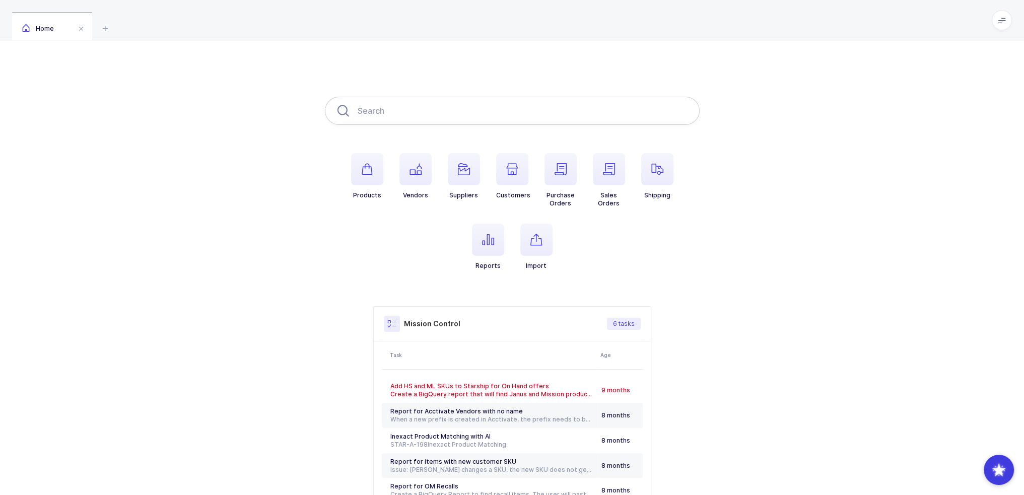
click at [474, 103] on input "text" at bounding box center [512, 111] width 375 height 28
drag, startPoint x: 449, startPoint y: 108, endPoint x: 332, endPoint y: 115, distance: 117.0
click at [336, 115] on input "h0532" at bounding box center [512, 111] width 375 height 28
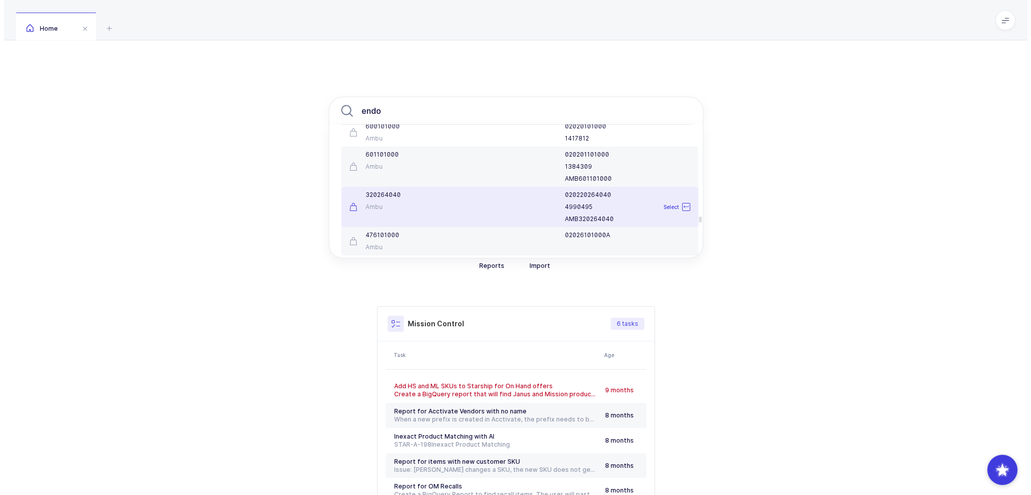
scroll to position [2316, 0]
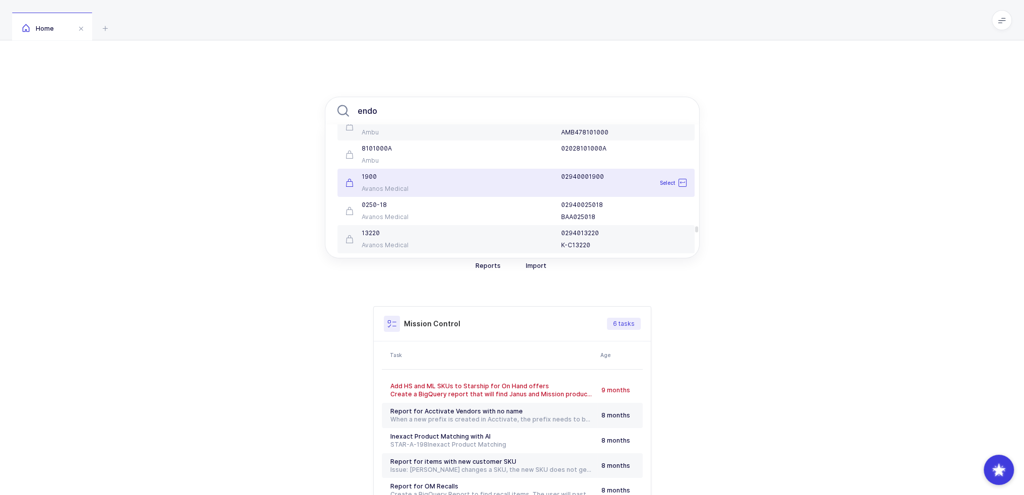
type input "endo"
click at [252, 175] on div "endo ENDO ZKFG-KC0 Kerr 865- ENDO ZKFG-KC0 Select ENDO B.F Dental Organiser 940…" at bounding box center [512, 316] width 1024 height 553
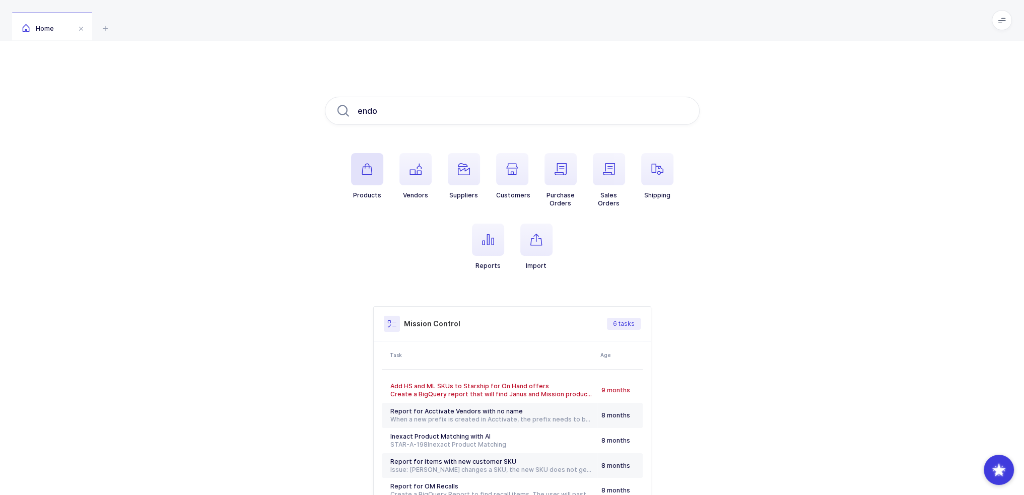
click at [375, 180] on span "button" at bounding box center [367, 169] width 32 height 32
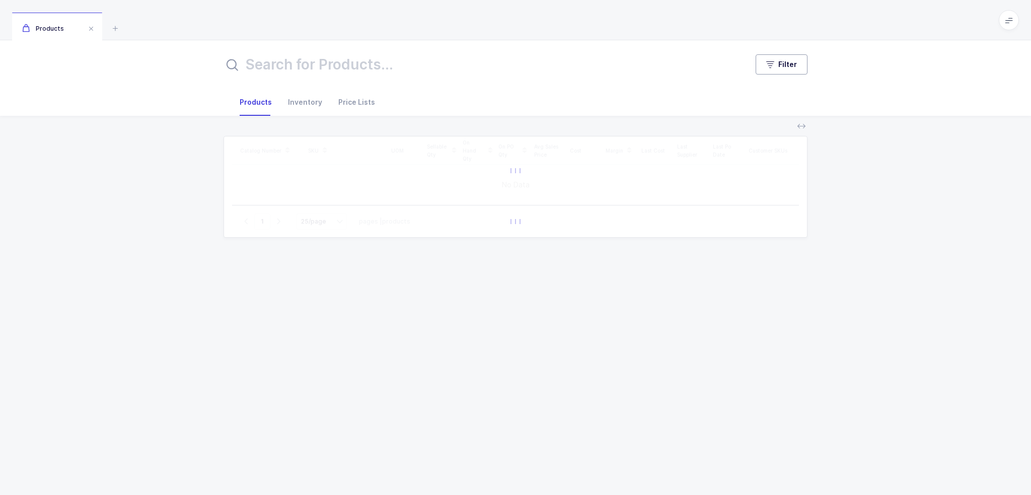
click at [793, 68] on span "Filter" at bounding box center [787, 64] width 19 height 10
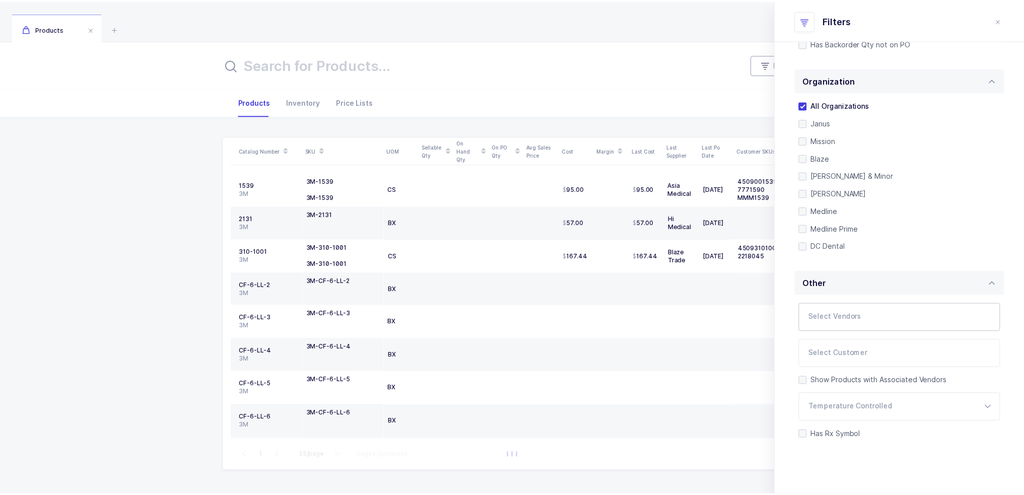
scroll to position [212, 0]
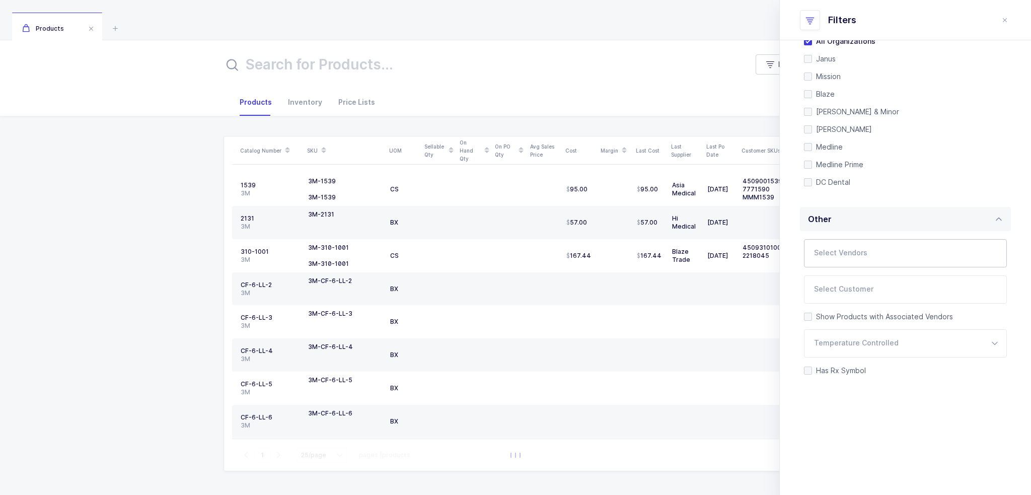
click at [851, 244] on div at bounding box center [893, 253] width 179 height 23
type input "coltene"
click at [838, 290] on span "Coltene" at bounding box center [841, 287] width 28 height 9
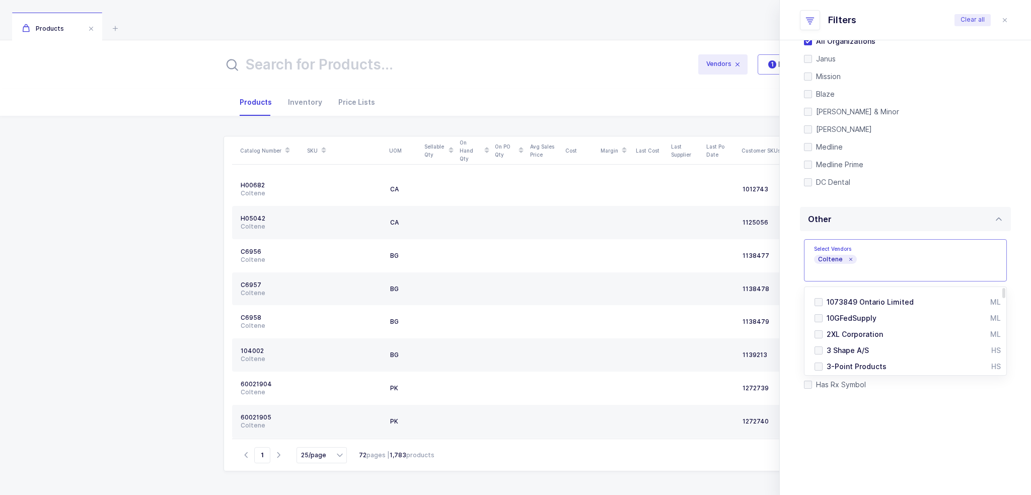
click at [359, 60] on input "text" at bounding box center [454, 64] width 461 height 24
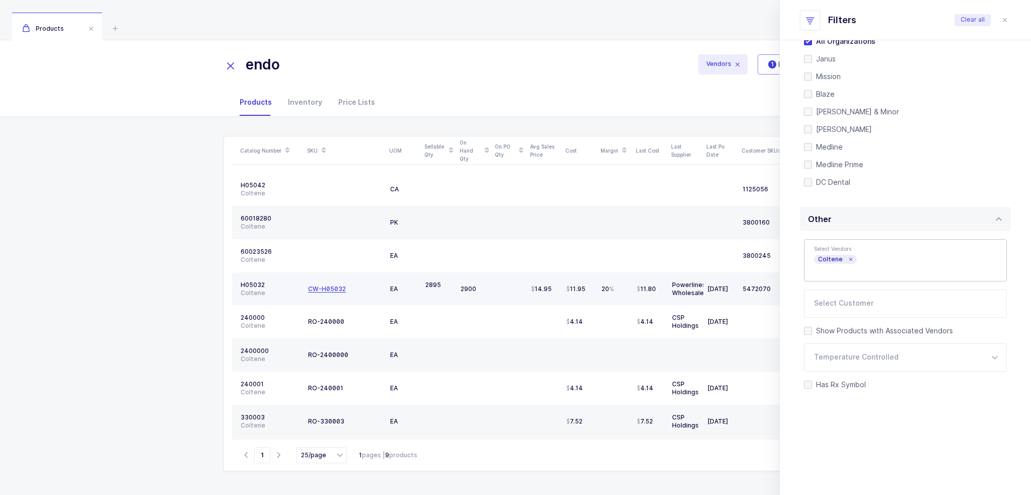
type input "endo"
click at [329, 286] on div "CW-H05032" at bounding box center [327, 289] width 38 height 8
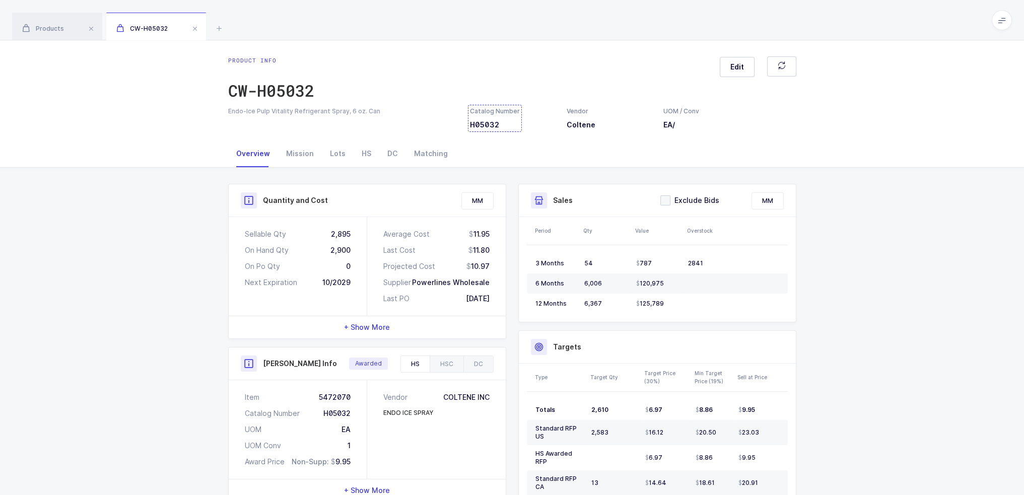
click at [498, 120] on div "Catalog Number H05032" at bounding box center [495, 118] width 50 height 23
click at [344, 395] on div "Item 5472070" at bounding box center [298, 397] width 106 height 10
click at [300, 164] on div "Mission" at bounding box center [300, 153] width 44 height 27
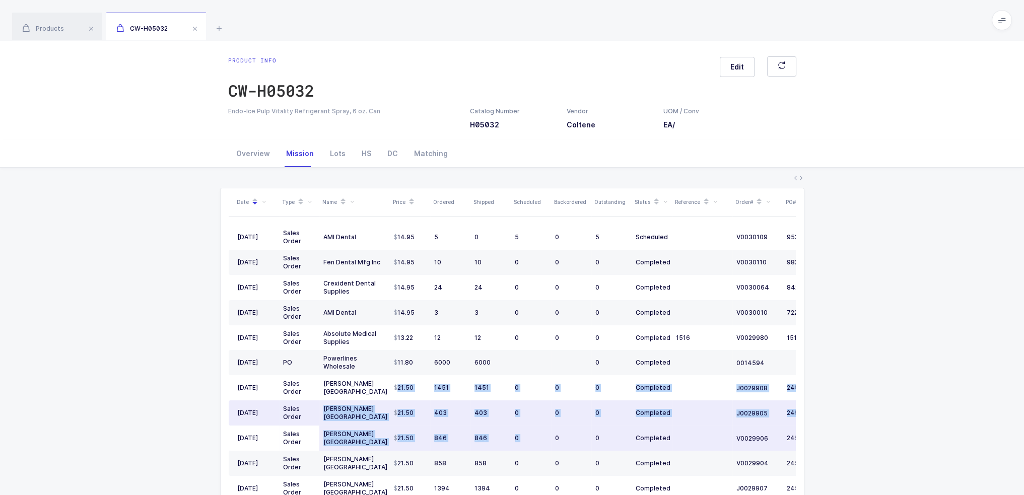
drag, startPoint x: 389, startPoint y: 390, endPoint x: 554, endPoint y: 426, distance: 169.0
click at [554, 426] on tbody "09/08/2025 Sales Order AMI Dental 14.95 5 0 5 0 5 Scheduled V0030109 952025 09/…" at bounding box center [546, 476] width 634 height 503
click at [554, 426] on td "0" at bounding box center [571, 437] width 40 height 25
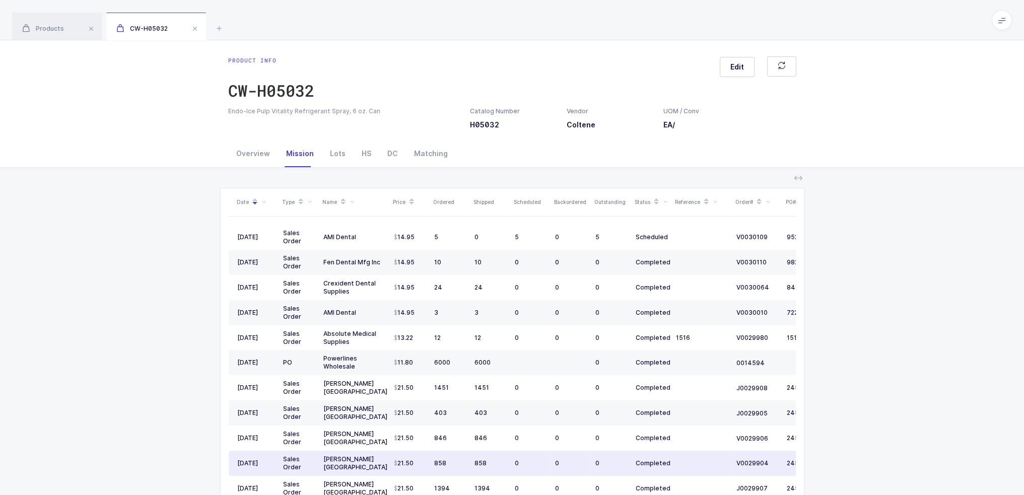
drag, startPoint x: 552, startPoint y: 449, endPoint x: 518, endPoint y: 461, distance: 36.3
click at [518, 461] on tr "04/19/2025 Sales Order Henry Schein USA 21.50 858 858 0 0 0 Completed V0029904 …" at bounding box center [546, 463] width 634 height 25
click at [518, 461] on div "0" at bounding box center [531, 463] width 32 height 8
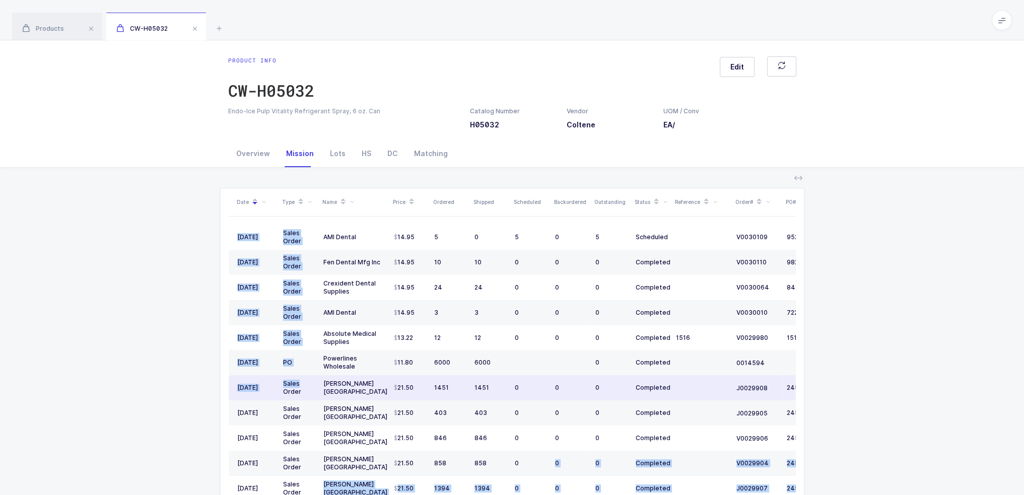
drag, startPoint x: 548, startPoint y: 471, endPoint x: 306, endPoint y: 384, distance: 258.0
click at [306, 384] on div "Date Type Name Price Ordered Shipped Scheduled Backordered Outstanding Status R…" at bounding box center [512, 363] width 567 height 350
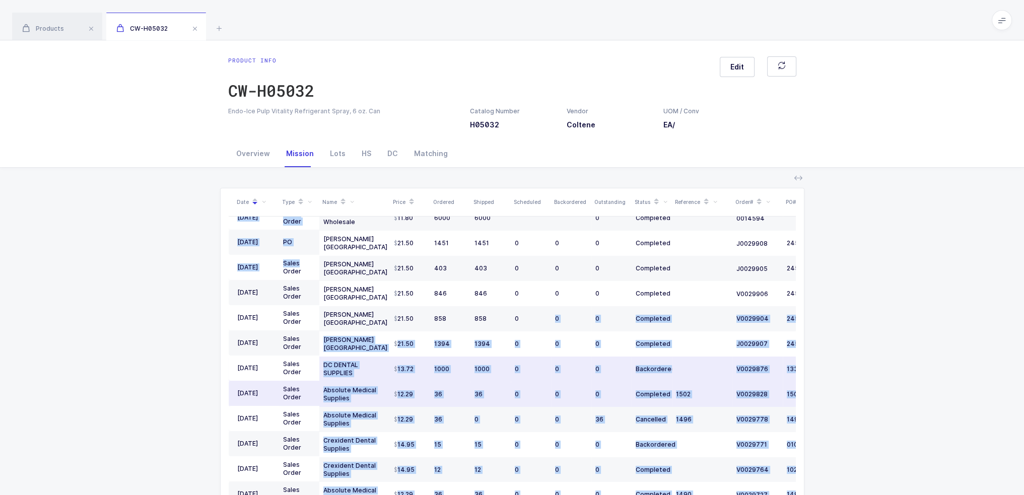
scroll to position [151, 0]
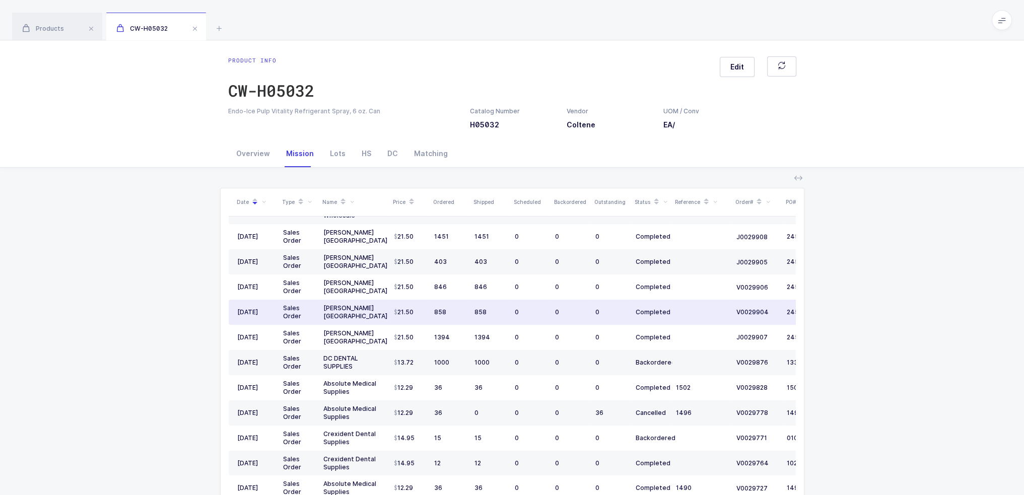
click at [452, 320] on td "858" at bounding box center [450, 312] width 40 height 25
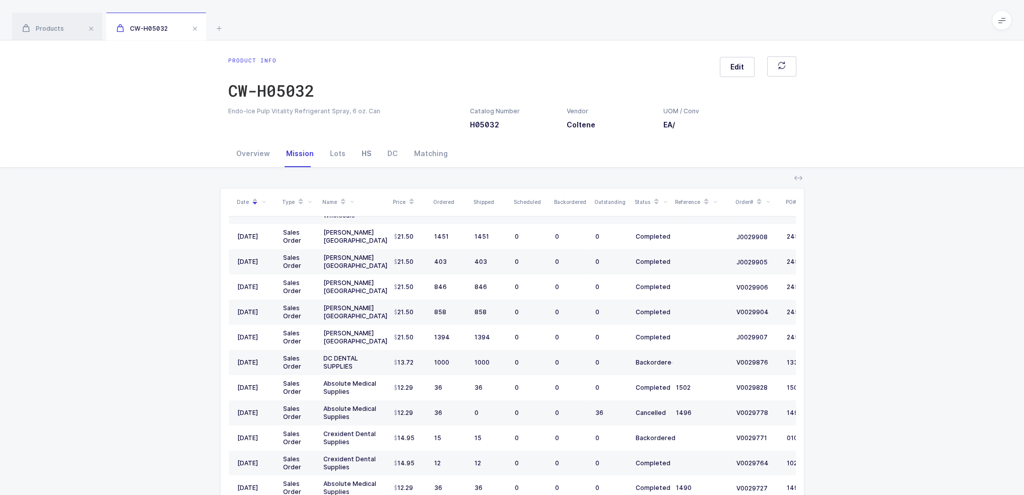
click at [357, 155] on div "HS" at bounding box center [366, 153] width 26 height 27
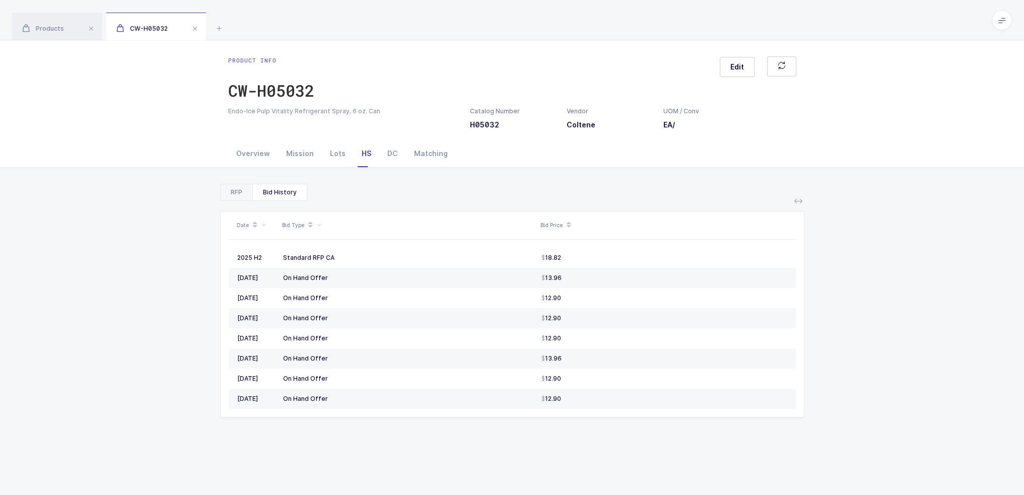
click at [222, 195] on div "RFP" at bounding box center [237, 192] width 32 height 16
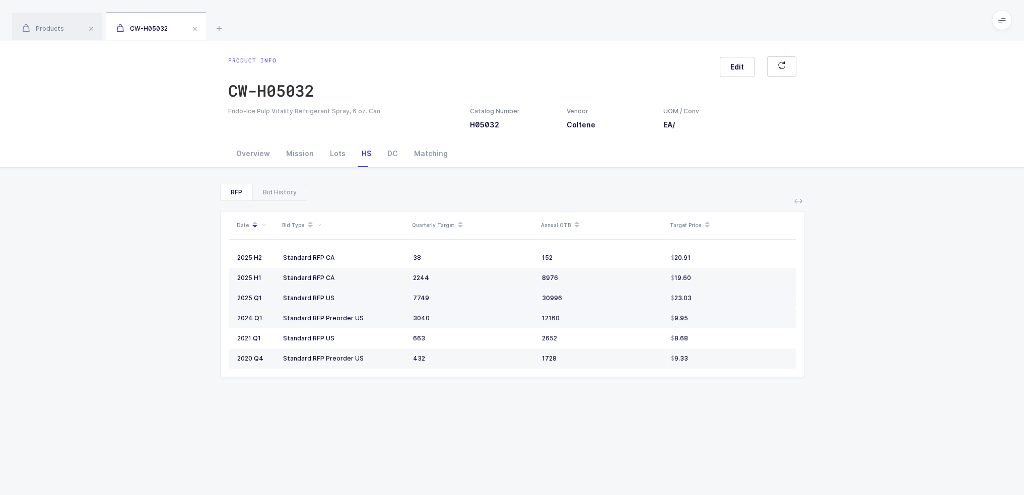
drag, startPoint x: 264, startPoint y: 259, endPoint x: 457, endPoint y: 292, distance: 195.5
click at [457, 292] on tbody "2025 H2 Standard RFP CA 38 152 20.91 2025 H1 Standard RFP CA 2244 8976 19.60 20…" at bounding box center [512, 308] width 567 height 121
click at [457, 292] on td "7749" at bounding box center [473, 298] width 129 height 20
click at [288, 154] on div "Mission" at bounding box center [300, 153] width 44 height 27
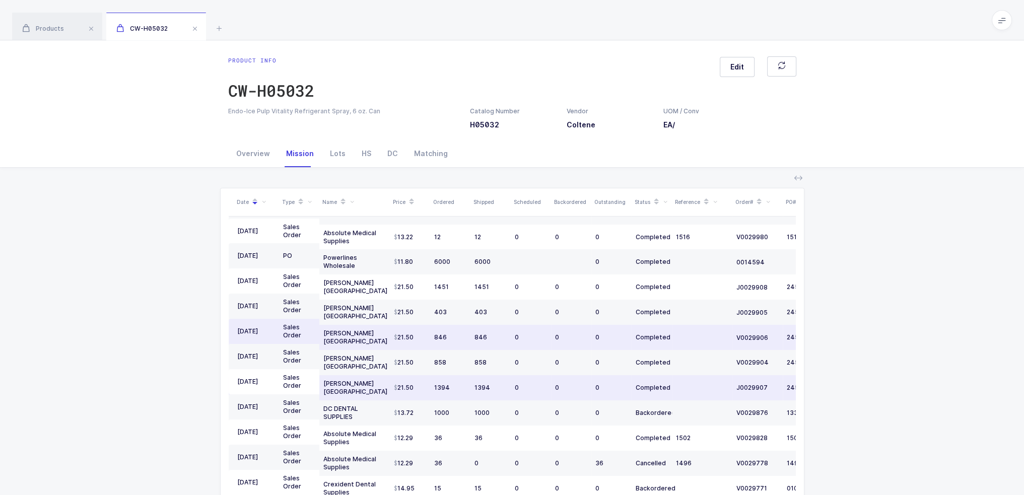
scroll to position [89, 0]
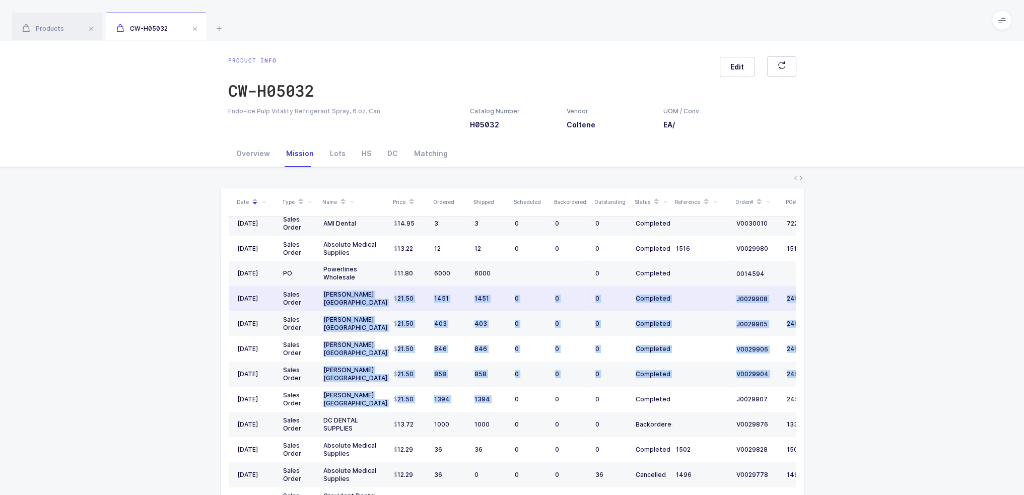
drag, startPoint x: 510, startPoint y: 398, endPoint x: 323, endPoint y: 299, distance: 211.3
click at [323, 299] on tbody "09/08/2025 Sales Order AMI Dental 14.95 5 0 5 0 5 Scheduled V0030109 952025 09/…" at bounding box center [546, 386] width 634 height 503
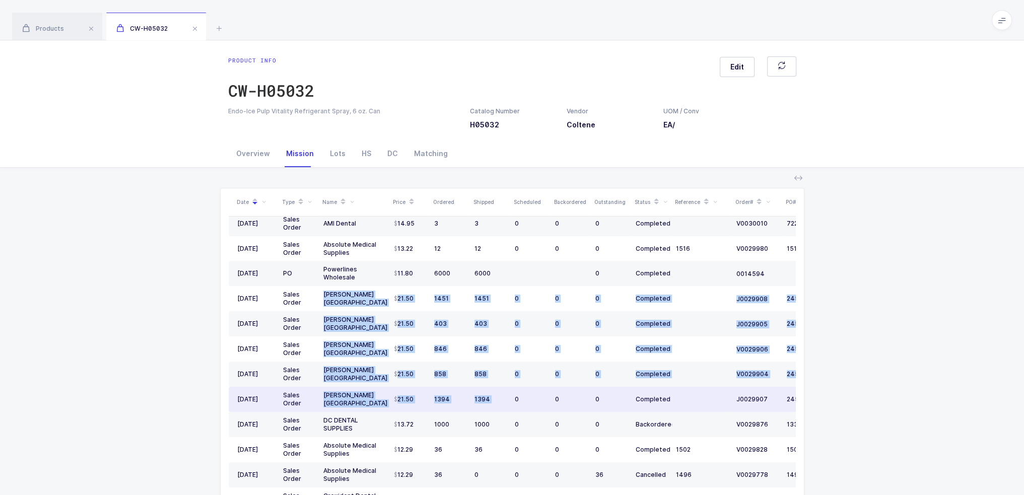
click at [419, 400] on td "21.50" at bounding box center [410, 399] width 40 height 25
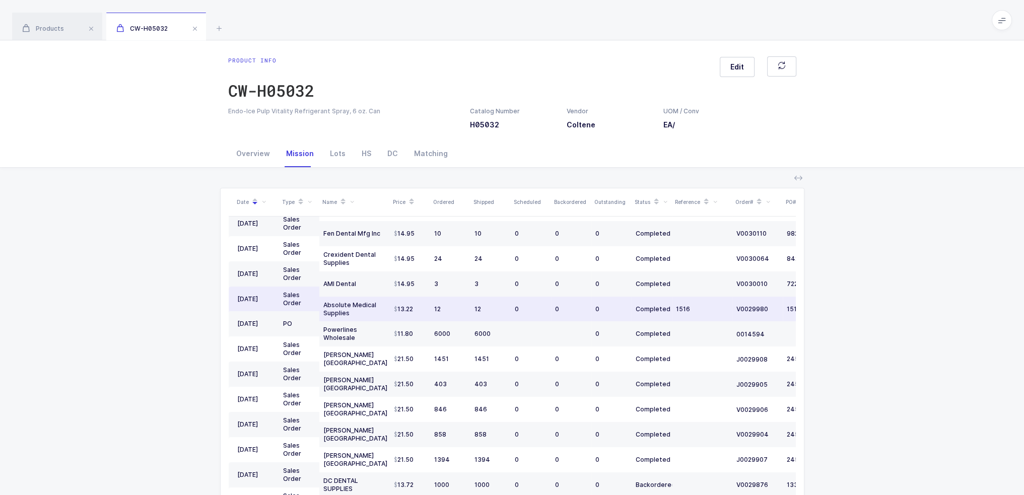
scroll to position [19, 0]
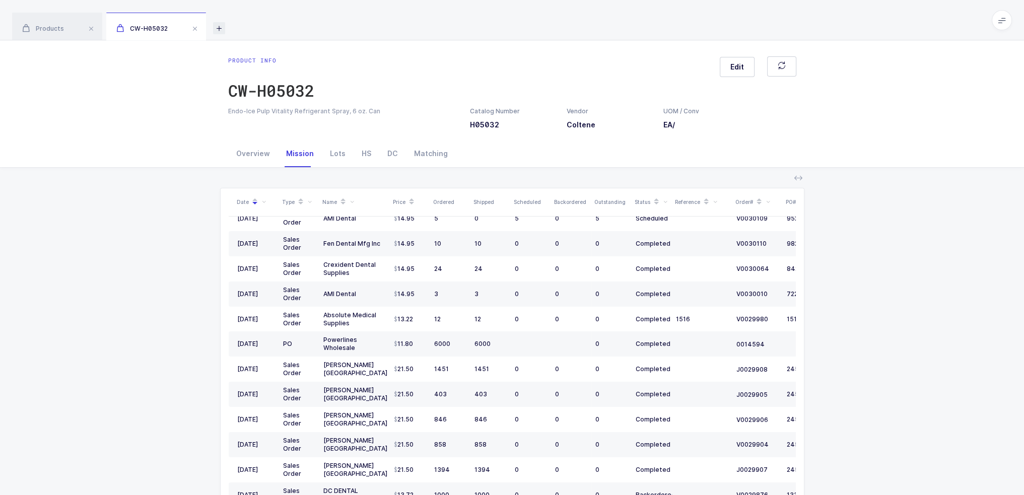
click at [218, 26] on icon at bounding box center [219, 28] width 12 height 12
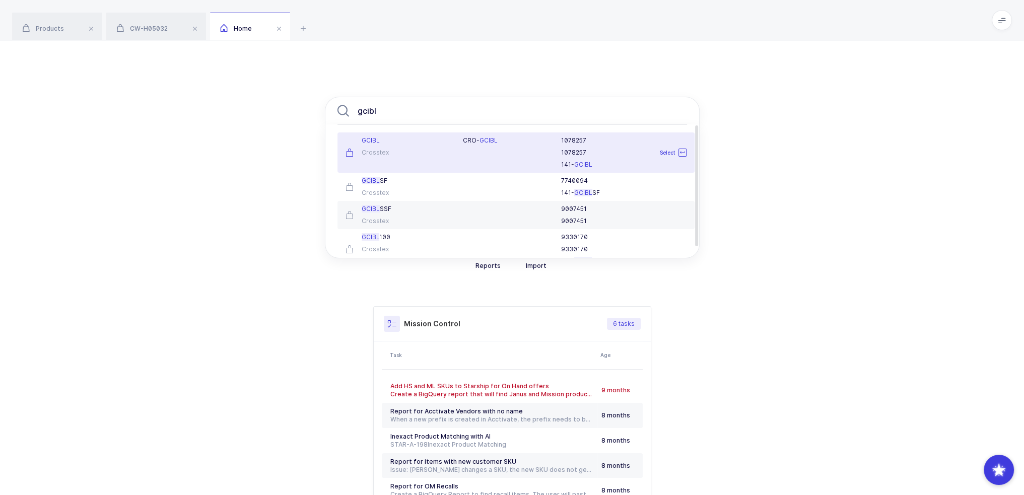
type input "gcibl"
click at [470, 154] on div "CRO- GCIBL" at bounding box center [506, 152] width 98 height 32
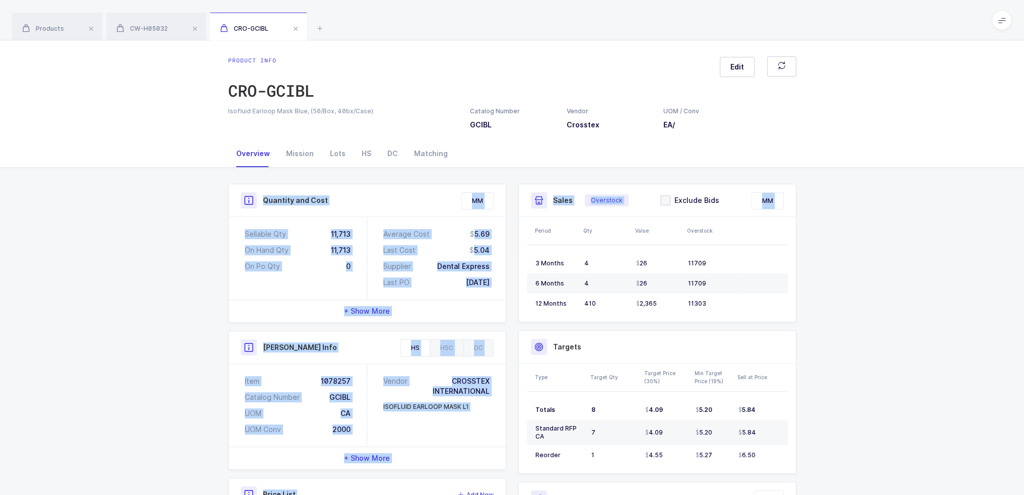
drag, startPoint x: 220, startPoint y: 207, endPoint x: 507, endPoint y: 295, distance: 299.6
click at [513, 297] on div "Quantity and Cost MM Sellable Qty 11,713 On Hand Qty 11,713 On Po Qty 0 Average…" at bounding box center [512, 416] width 584 height 497
click at [504, 295] on div "Average Cost 5.69 Last Cost 5.04 Supplier Dental Express Last PO 02/03/2023" at bounding box center [436, 258] width 138 height 83
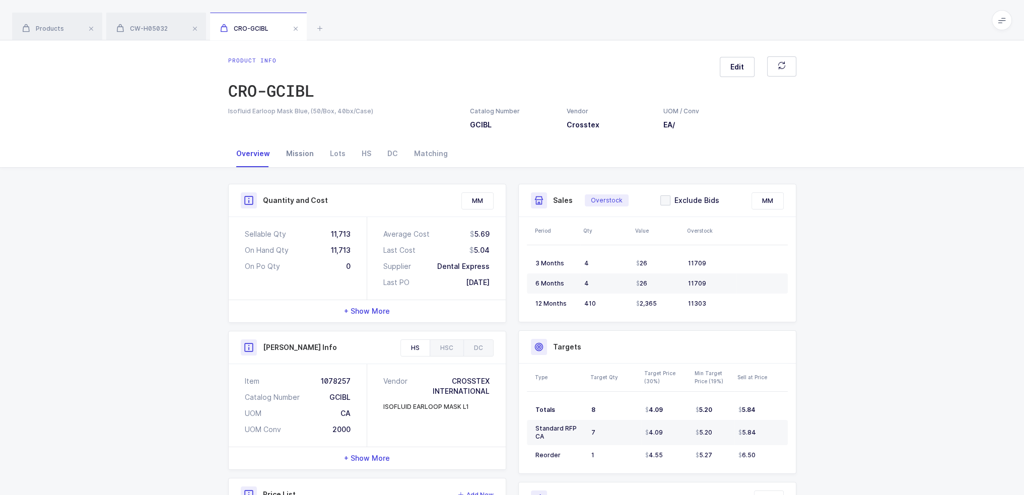
click at [299, 140] on div "Mission" at bounding box center [300, 153] width 44 height 27
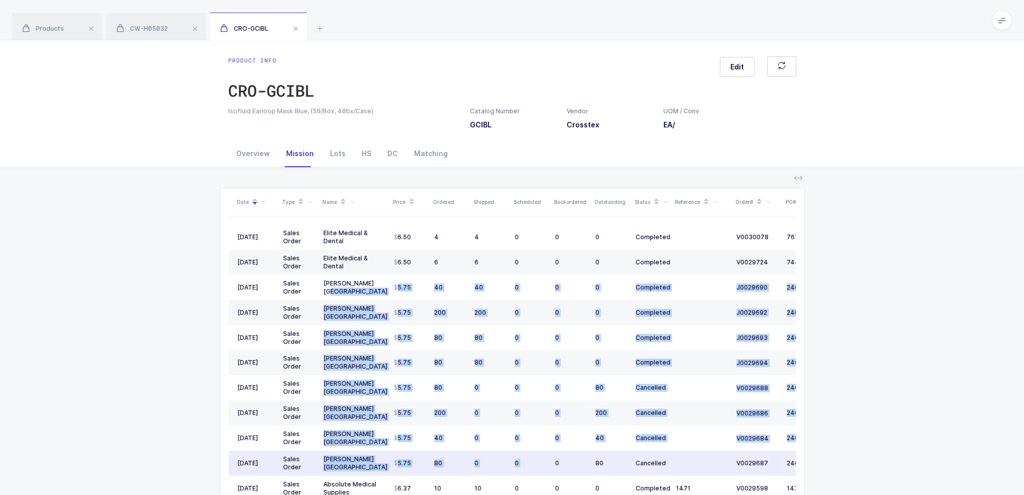
drag, startPoint x: 386, startPoint y: 290, endPoint x: 551, endPoint y: 453, distance: 232.5
click at [551, 454] on tbody "08/14/2025 Sales Order Elite Medical & Dental 6.50 4 4 0 0 0 Completed V0030078…" at bounding box center [546, 480] width 634 height 511
click at [551, 452] on td "0" at bounding box center [571, 463] width 40 height 25
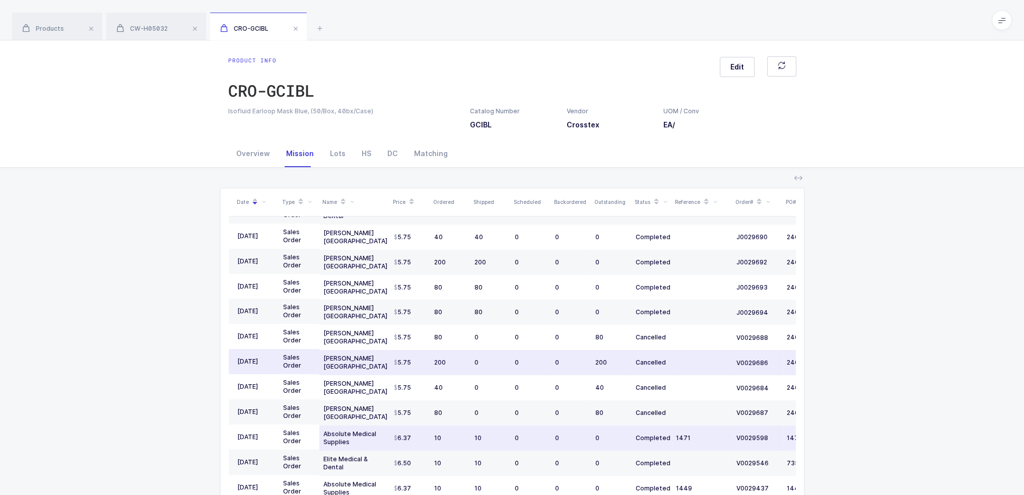
scroll to position [50, 0]
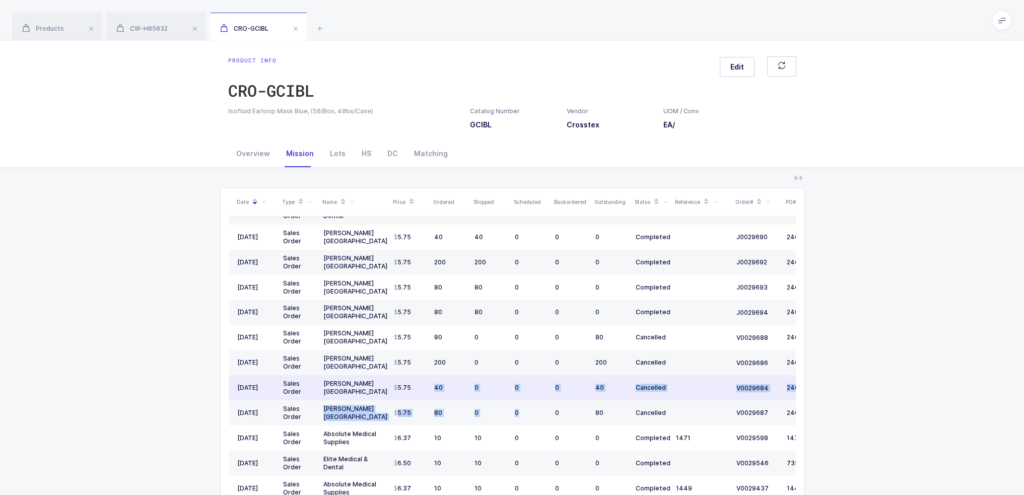
drag, startPoint x: 537, startPoint y: 412, endPoint x: 421, endPoint y: 394, distance: 117.8
click at [421, 394] on tbody "08/14/2025 Sales Order Elite Medical & Dental 6.50 4 4 0 0 0 Completed V0030078…" at bounding box center [546, 429] width 634 height 511
click at [421, 394] on td "5.75" at bounding box center [410, 387] width 40 height 25
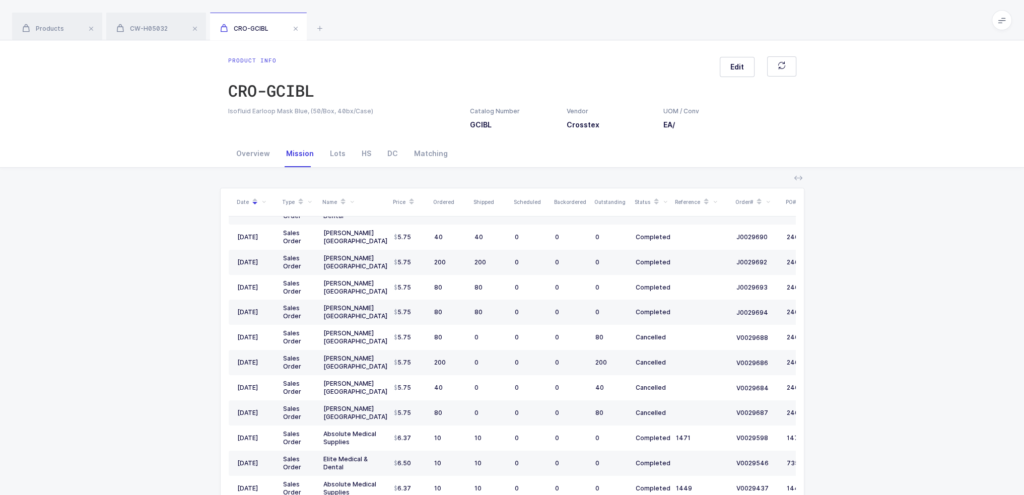
click at [668, 202] on div "Status" at bounding box center [651, 201] width 34 height 17
click at [667, 202] on div "Status" at bounding box center [651, 201] width 34 height 17
click at [665, 202] on icon at bounding box center [665, 202] width 5 height 5
click at [635, 242] on span "Completed" at bounding box center [635, 242] width 43 height 10
click at [614, 237] on input "Completed" at bounding box center [614, 237] width 0 height 0
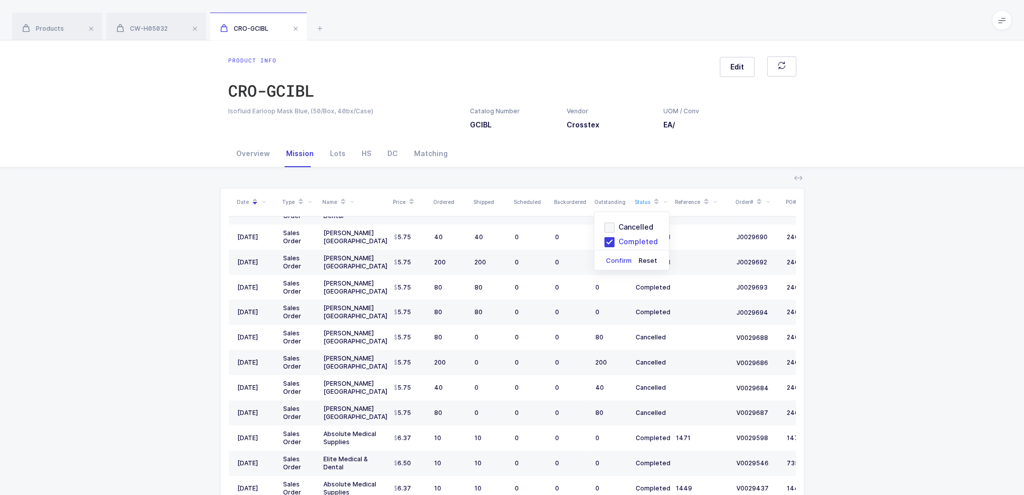
click at [621, 258] on button "Confirm" at bounding box center [618, 261] width 29 height 8
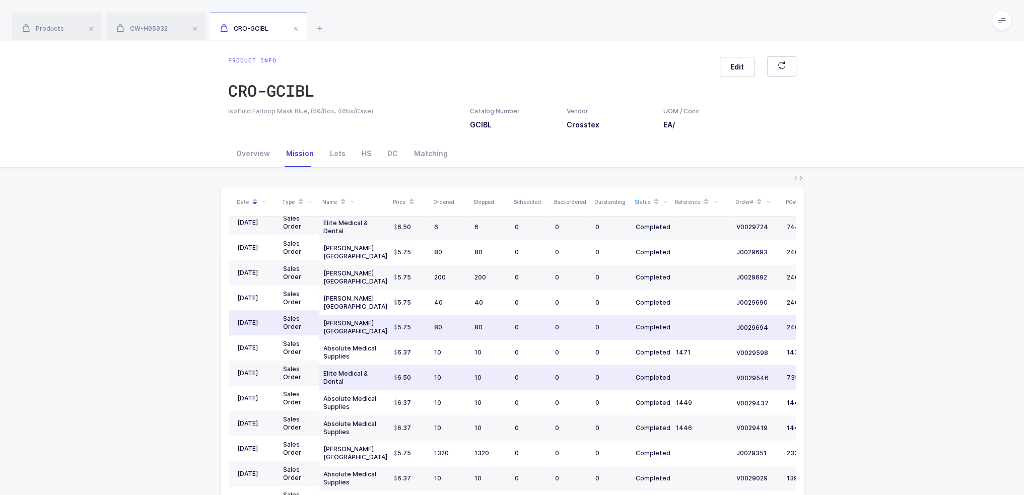
scroll to position [0, 0]
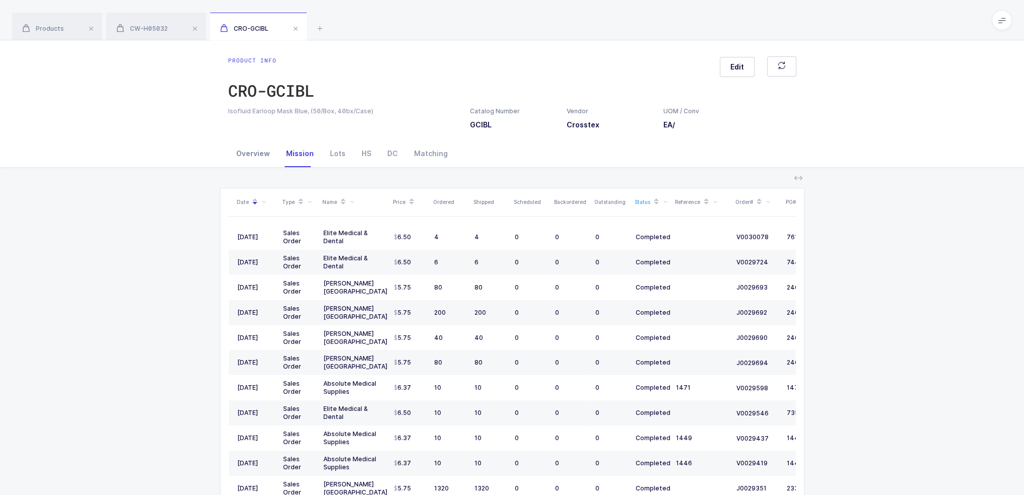
click at [228, 144] on div "Overview" at bounding box center [253, 153] width 50 height 27
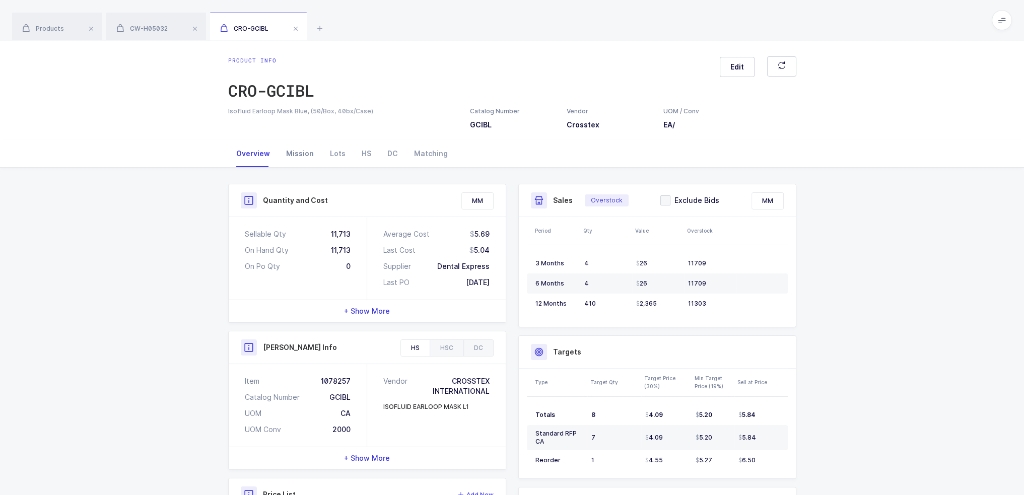
click at [302, 156] on div "Mission" at bounding box center [300, 153] width 44 height 27
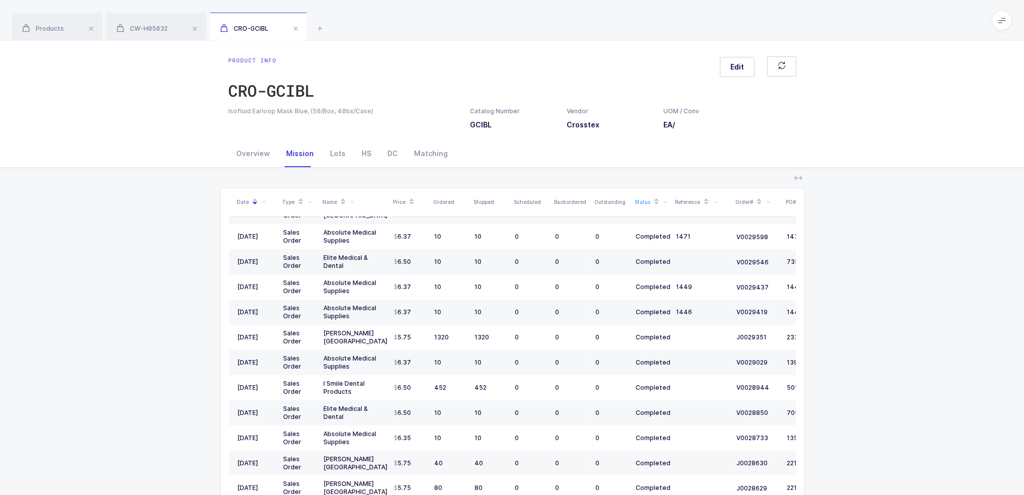
click at [663, 201] on icon at bounding box center [665, 202] width 5 height 5
click at [625, 258] on button "Confirm" at bounding box center [618, 261] width 29 height 8
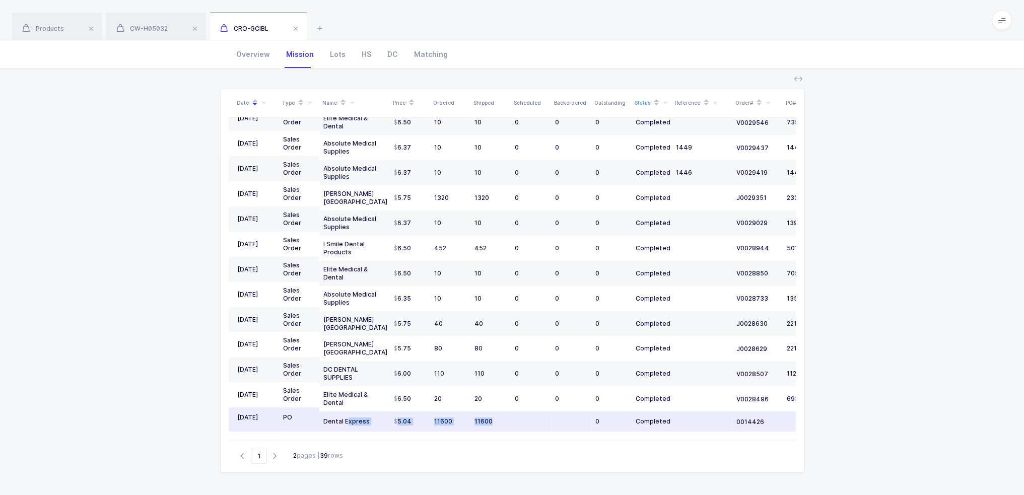
drag, startPoint x: 345, startPoint y: 414, endPoint x: 546, endPoint y: 414, distance: 200.9
click at [546, 414] on tr "02/03/2023 PO Dental Express 5.04 11600 11600 0 Completed 0014426" at bounding box center [546, 421] width 634 height 20
click at [546, 414] on td at bounding box center [531, 421] width 40 height 20
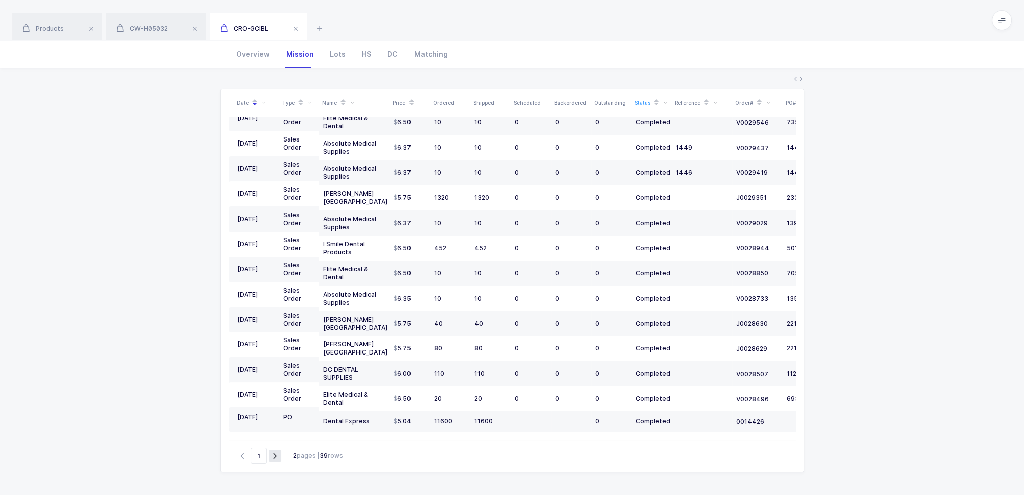
click at [274, 454] on icon "button" at bounding box center [275, 456] width 12 height 8
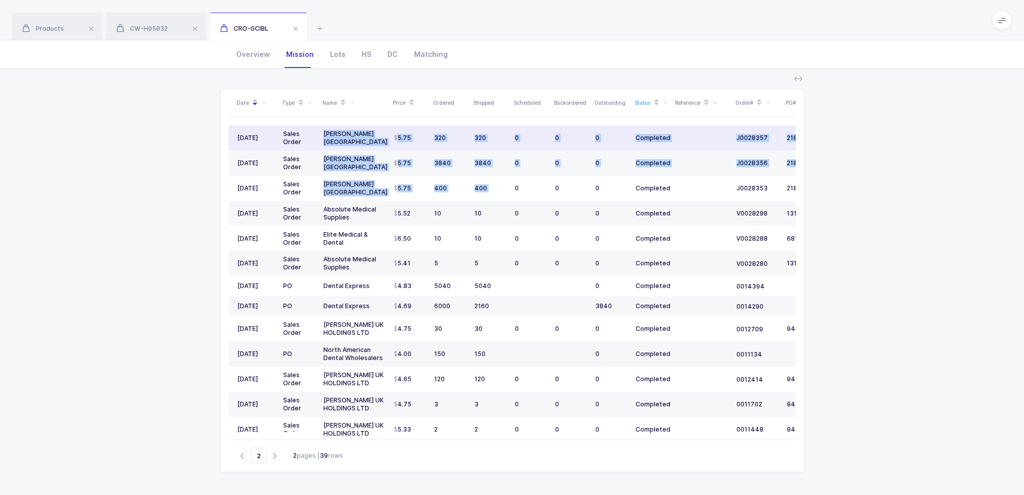
drag, startPoint x: 512, startPoint y: 190, endPoint x: 324, endPoint y: 134, distance: 195.3
click at [324, 134] on tbody "01/16/2023 Sales Order Henry Schein USA 5.75 320 320 0 0 0 Completed J0028357 2…" at bounding box center [546, 358] width 634 height 467
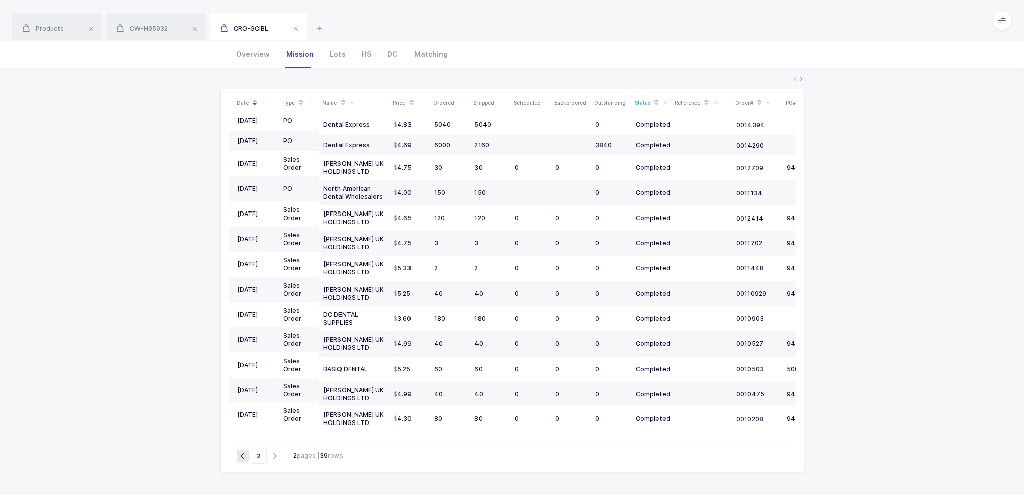
click at [245, 459] on icon "button" at bounding box center [243, 456] width 12 height 8
type input "1"
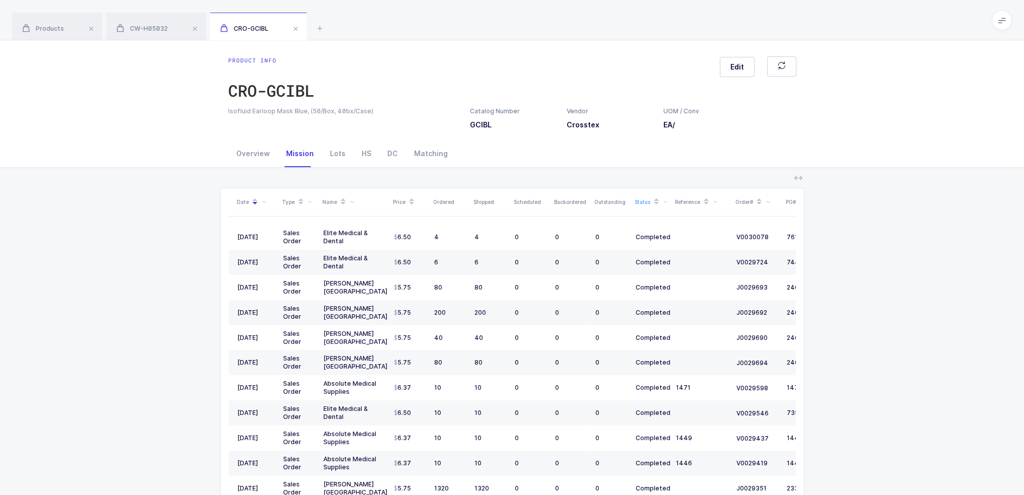
click at [208, 328] on div "Date Type Name Price Ordered Shipped Scheduled Backordered Outstanding Status R…" at bounding box center [512, 381] width 1008 height 427
click at [269, 161] on div "Overview" at bounding box center [253, 153] width 50 height 27
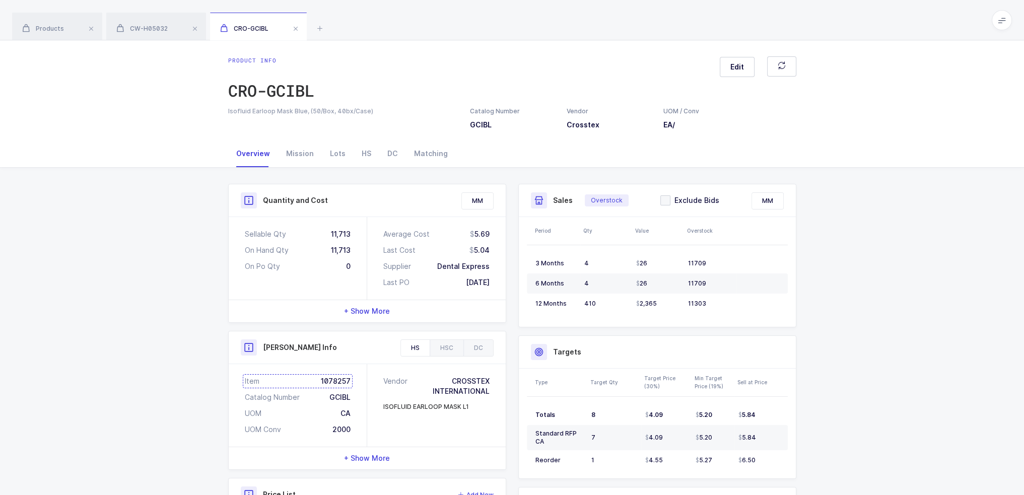
click at [336, 382] on div "Item 1078257" at bounding box center [298, 381] width 106 height 10
click at [491, 122] on div "Catalog Number GCIBL" at bounding box center [495, 118] width 50 height 23
click at [365, 151] on div "HS" at bounding box center [366, 153] width 26 height 27
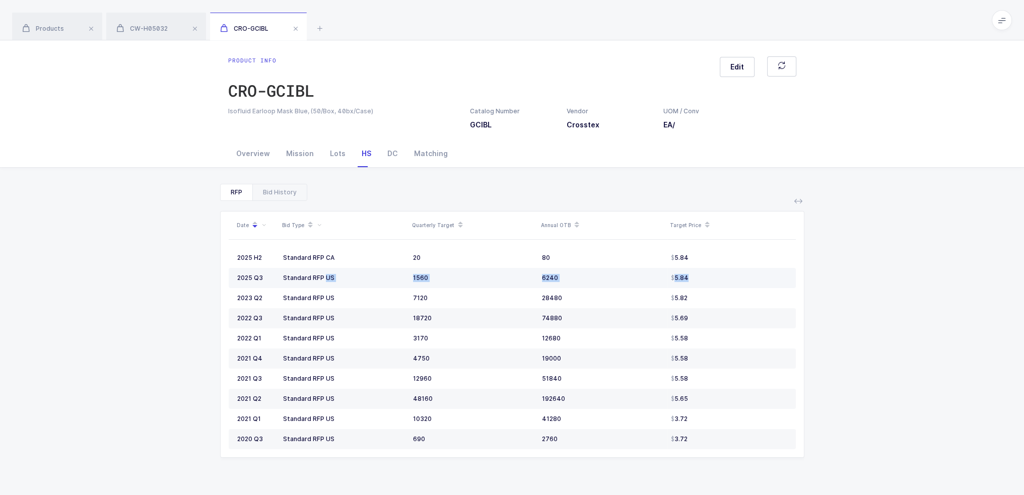
drag, startPoint x: 290, startPoint y: 276, endPoint x: 714, endPoint y: 276, distance: 424.0
click at [714, 276] on tr "2025 Q3 Standard RFP US 1560 6240 5.84" at bounding box center [512, 278] width 567 height 20
click at [714, 276] on div "5.84" at bounding box center [729, 278] width 116 height 8
drag, startPoint x: 734, startPoint y: 275, endPoint x: 231, endPoint y: 282, distance: 503.1
click at [231, 282] on tr "2025 Q3 Standard RFP US 1560 6240 5.84" at bounding box center [512, 278] width 567 height 20
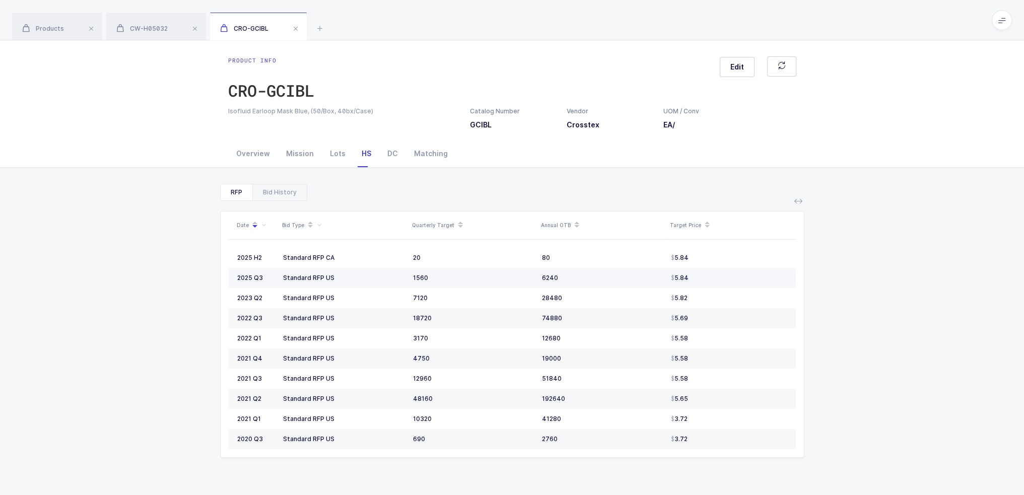
click at [231, 282] on td "2025 Q3" at bounding box center [254, 278] width 50 height 20
drag, startPoint x: 231, startPoint y: 282, endPoint x: 739, endPoint y: 274, distance: 508.1
click at [739, 274] on tr "2025 Q3 Standard RFP US 1560 6240 5.84" at bounding box center [512, 278] width 567 height 20
click at [739, 274] on div "5.84" at bounding box center [729, 278] width 116 height 8
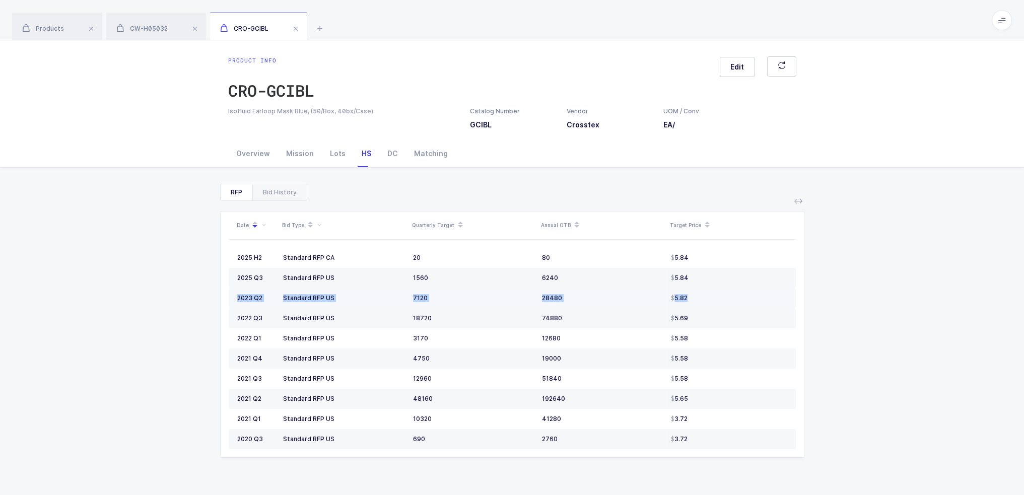
drag, startPoint x: 739, startPoint y: 274, endPoint x: 721, endPoint y: 299, distance: 31.3
click at [721, 299] on tbody "2025 H2 Standard RFP CA 20 80 5.84 2025 Q3 Standard RFP US 1560 6240 5.84 2023 …" at bounding box center [512, 348] width 567 height 201
click at [721, 299] on div "5.82" at bounding box center [729, 298] width 116 height 8
drag, startPoint x: 717, startPoint y: 308, endPoint x: 706, endPoint y: 298, distance: 15.0
click at [706, 298] on tbody "2025 H2 Standard RFP CA 20 80 5.84 2025 Q3 Standard RFP US 1560 6240 5.84 2023 …" at bounding box center [512, 348] width 567 height 201
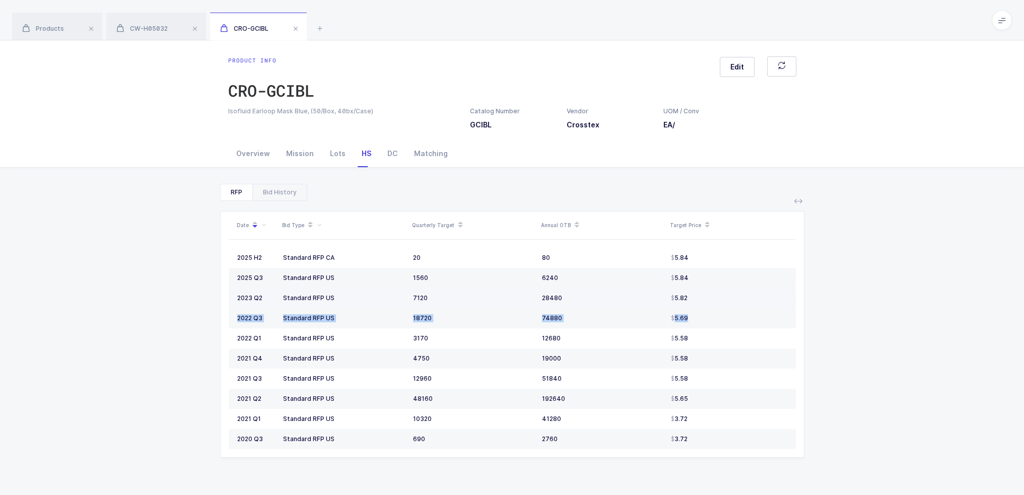
click at [706, 298] on div "5.82" at bounding box center [729, 298] width 116 height 8
drag, startPoint x: 706, startPoint y: 299, endPoint x: 711, endPoint y: 287, distance: 12.6
click at [711, 287] on tbody "2025 H2 Standard RFP CA 20 80 5.84 2025 Q3 Standard RFP US 1560 6240 5.84 2023 …" at bounding box center [512, 348] width 567 height 201
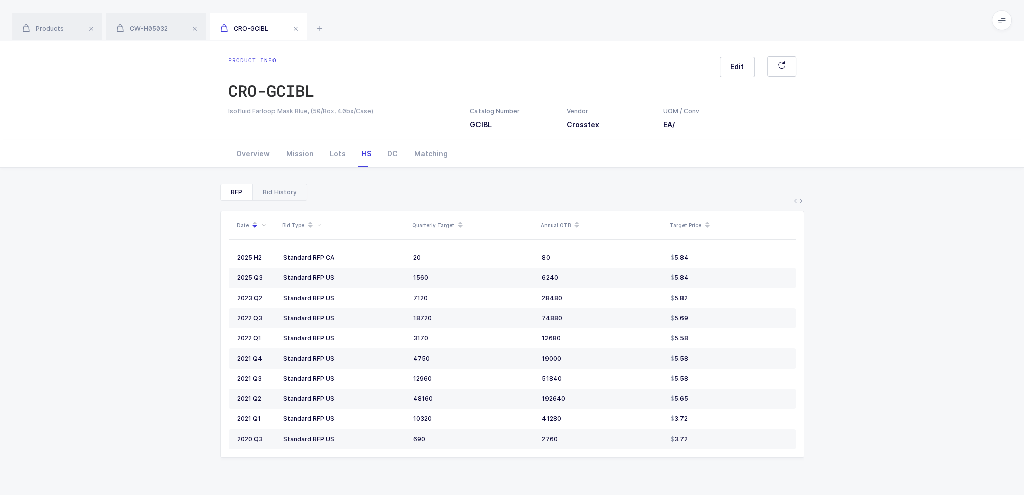
click at [293, 194] on div "Bid History" at bounding box center [279, 192] width 54 height 16
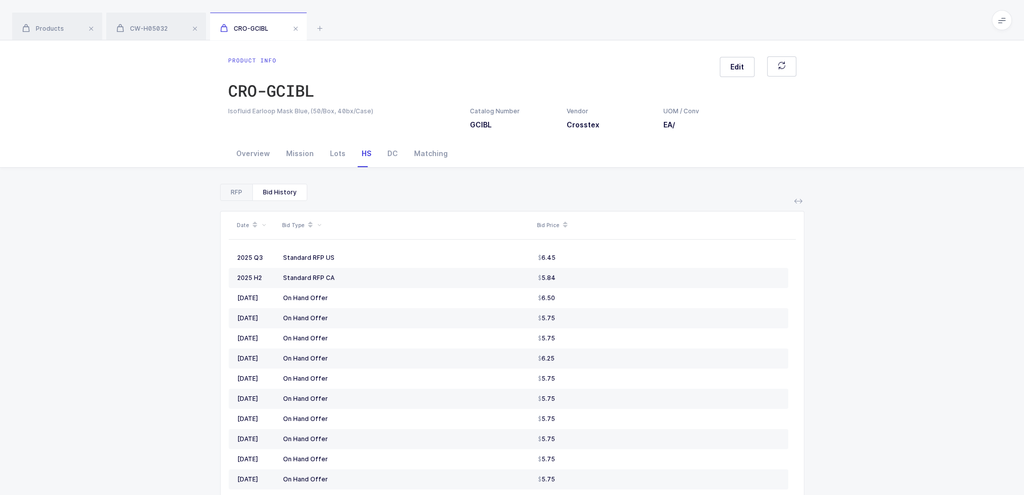
click at [230, 191] on div "RFP" at bounding box center [237, 192] width 32 height 16
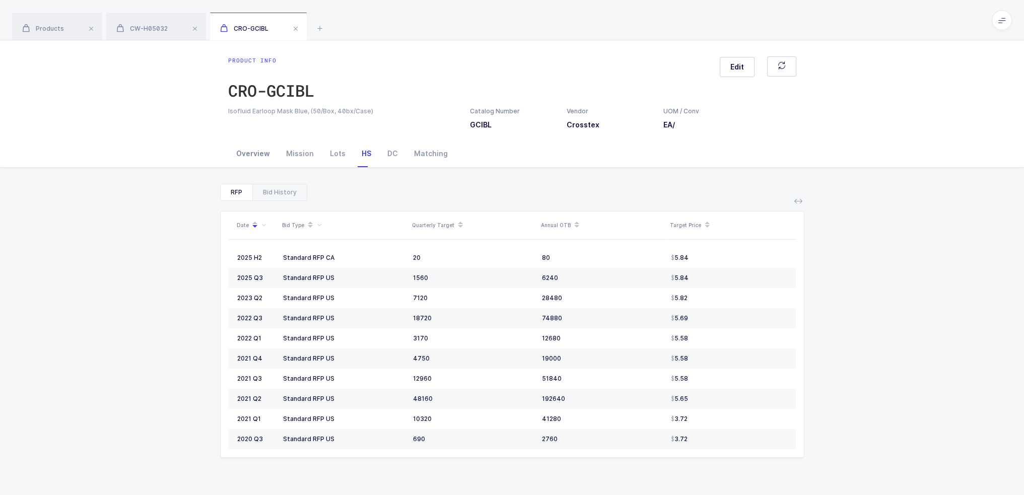
click at [258, 155] on div "Overview" at bounding box center [253, 153] width 50 height 27
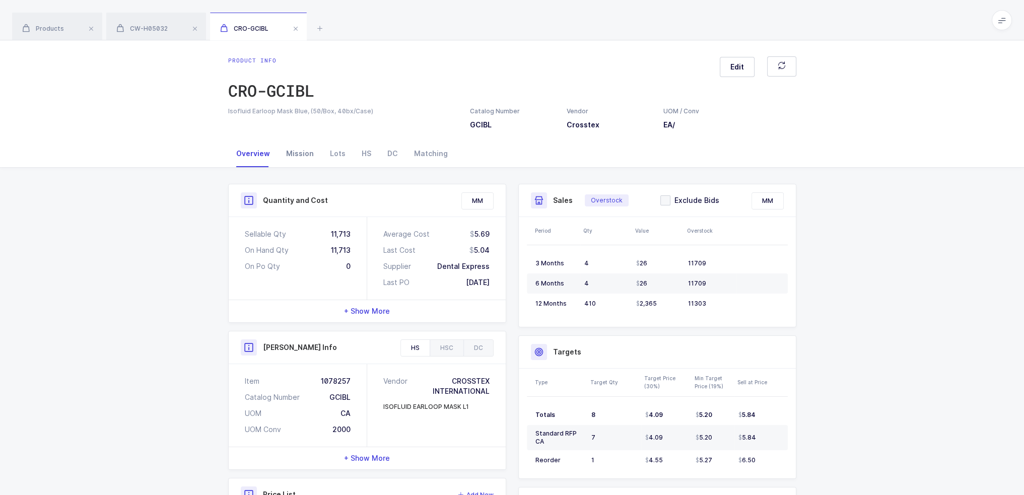
click at [295, 162] on div "Mission" at bounding box center [300, 153] width 44 height 27
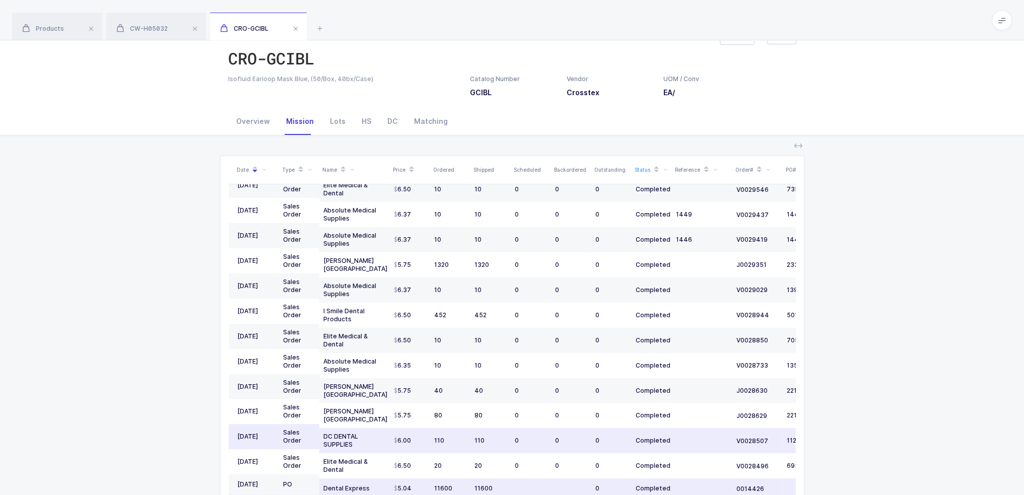
scroll to position [99, 0]
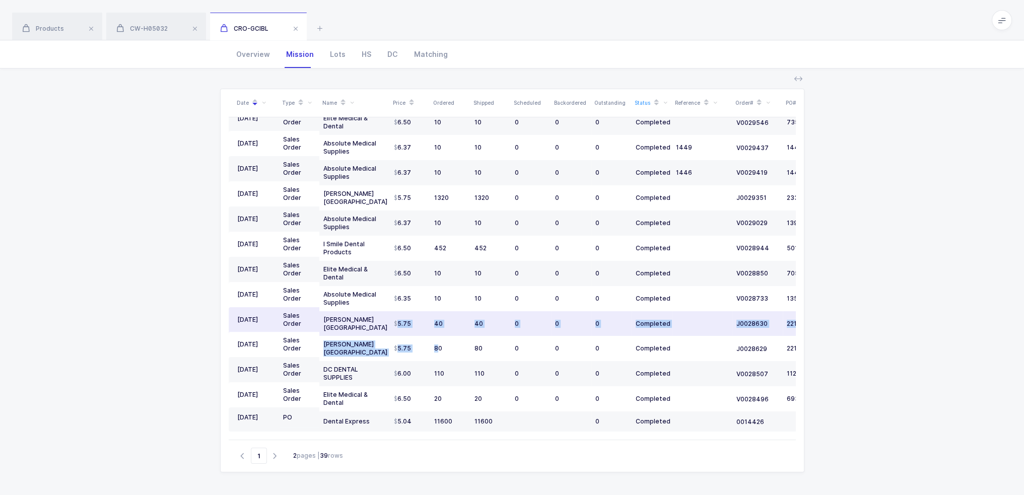
drag, startPoint x: 437, startPoint y: 342, endPoint x: 394, endPoint y: 312, distance: 52.0
click at [394, 312] on tbody "08/14/2025 Sales Order Elite Medical & Dental 6.50 4 4 0 0 0 Completed V0030078…" at bounding box center [546, 182] width 634 height 497
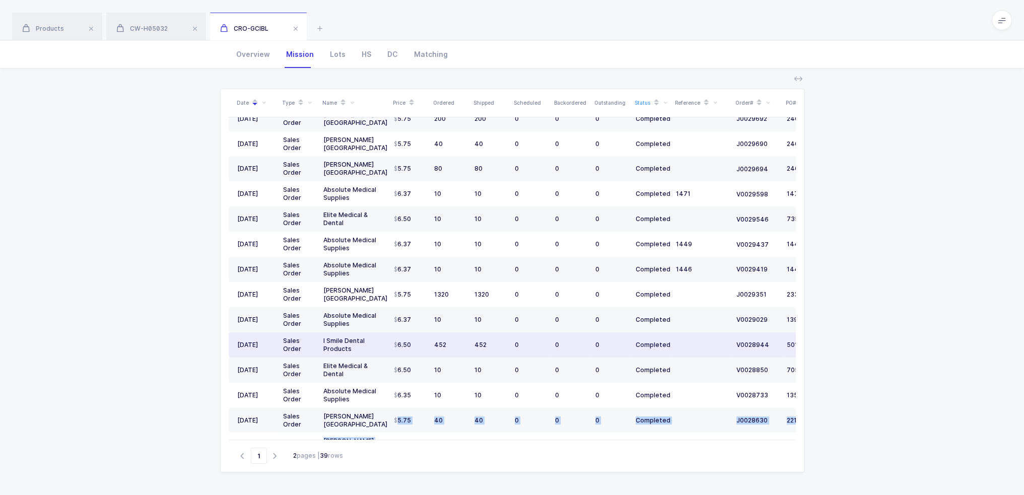
scroll to position [195, 0]
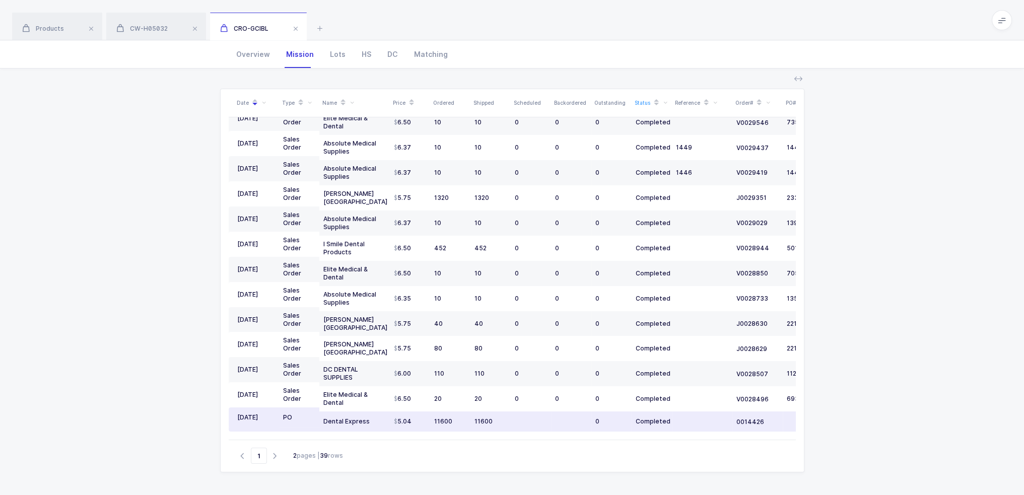
click at [428, 412] on td "5.04" at bounding box center [410, 421] width 40 height 20
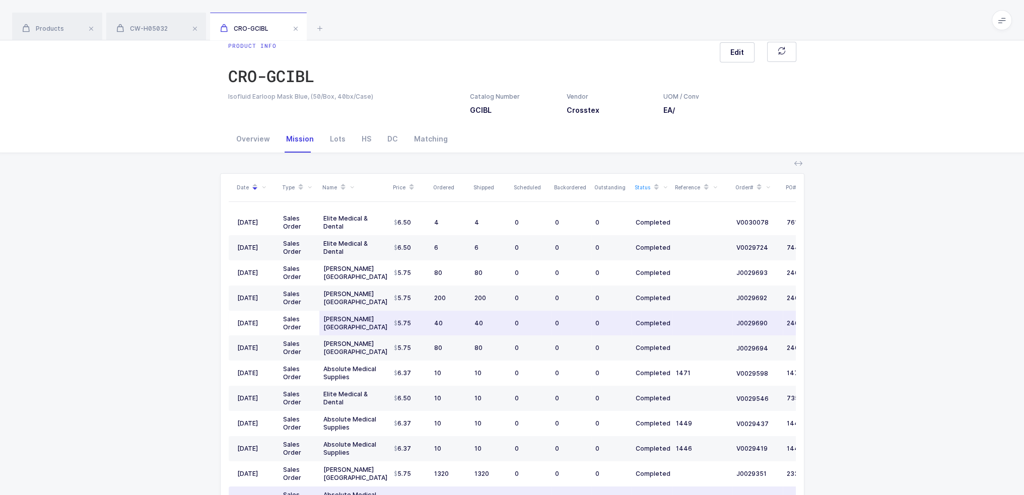
scroll to position [0, 0]
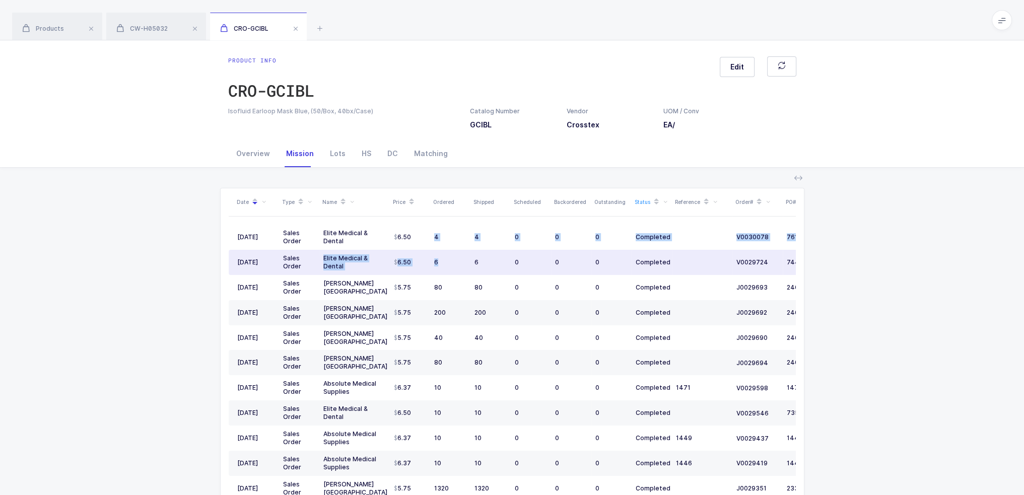
drag, startPoint x: 422, startPoint y: 233, endPoint x: 460, endPoint y: 263, distance: 48.4
click at [460, 263] on tbody "08/14/2025 Sales Order Elite Medical & Dental 6.50 4 4 0 0 0 Completed V0030078…" at bounding box center [546, 473] width 634 height 497
click at [460, 263] on div "6" at bounding box center [450, 262] width 32 height 8
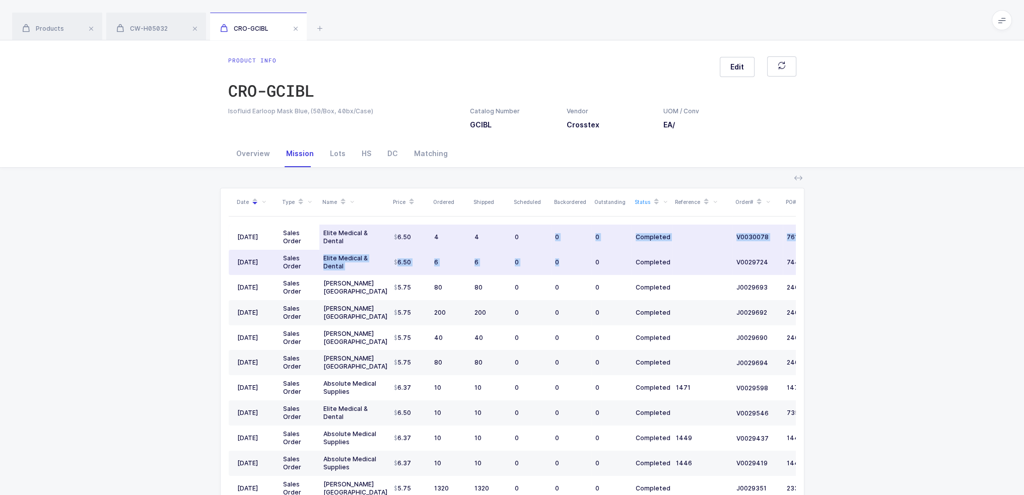
drag, startPoint x: 558, startPoint y: 265, endPoint x: 504, endPoint y: 233, distance: 63.9
click at [555, 239] on tbody "08/14/2025 Sales Order Elite Medical & Dental 6.50 4 4 0 0 0 Completed V0030078…" at bounding box center [546, 473] width 634 height 497
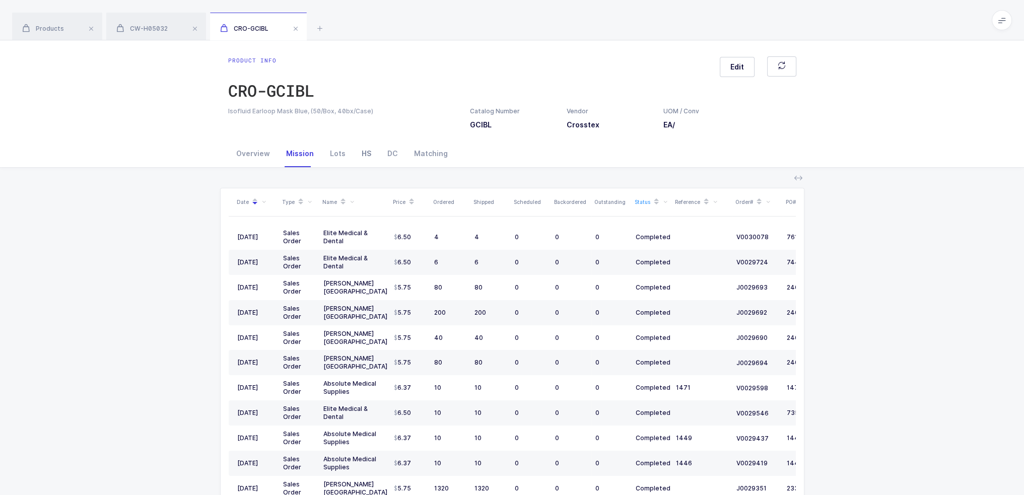
click at [373, 147] on div "HS" at bounding box center [366, 153] width 26 height 27
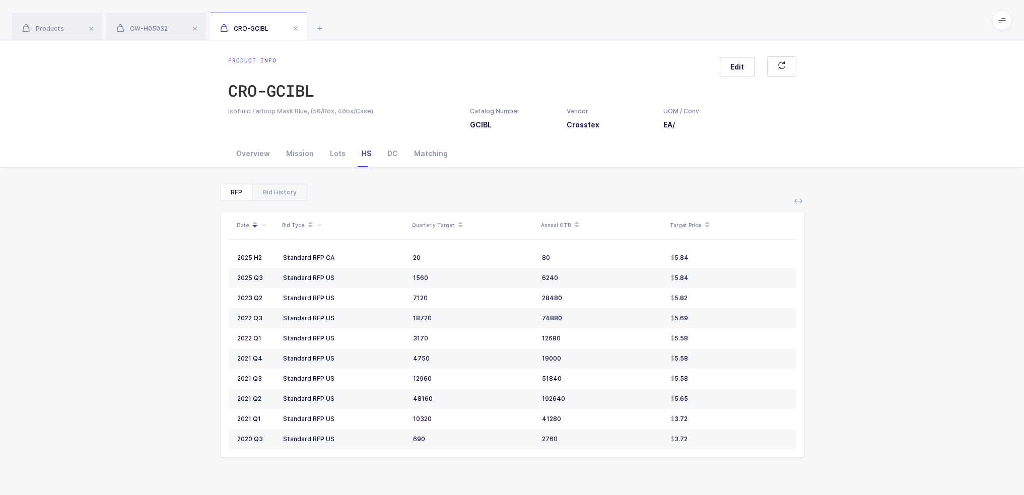
click at [361, 155] on div "HS" at bounding box center [366, 153] width 26 height 27
drag, startPoint x: 281, startPoint y: 275, endPoint x: 767, endPoint y: 276, distance: 485.4
click at [767, 276] on tr "2025 Q3 Standard RFP US 1560 6240 5.84" at bounding box center [512, 278] width 567 height 20
click at [767, 276] on div "5.84" at bounding box center [729, 278] width 116 height 8
click at [749, 274] on div "5.84" at bounding box center [729, 278] width 116 height 8
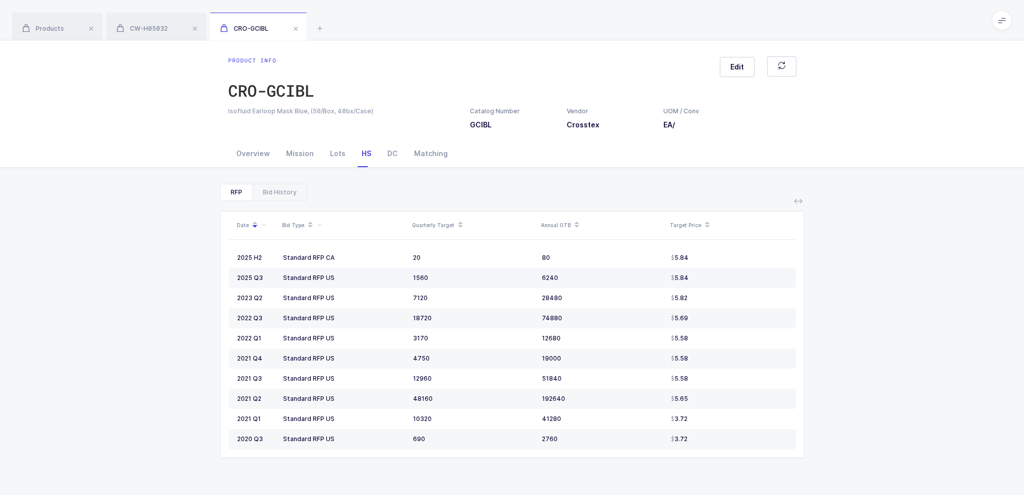
drag, startPoint x: 698, startPoint y: 274, endPoint x: 701, endPoint y: 280, distance: 7.0
click at [701, 280] on div "5.84" at bounding box center [729, 278] width 116 height 8
click at [297, 188] on div "Bid History" at bounding box center [279, 192] width 54 height 16
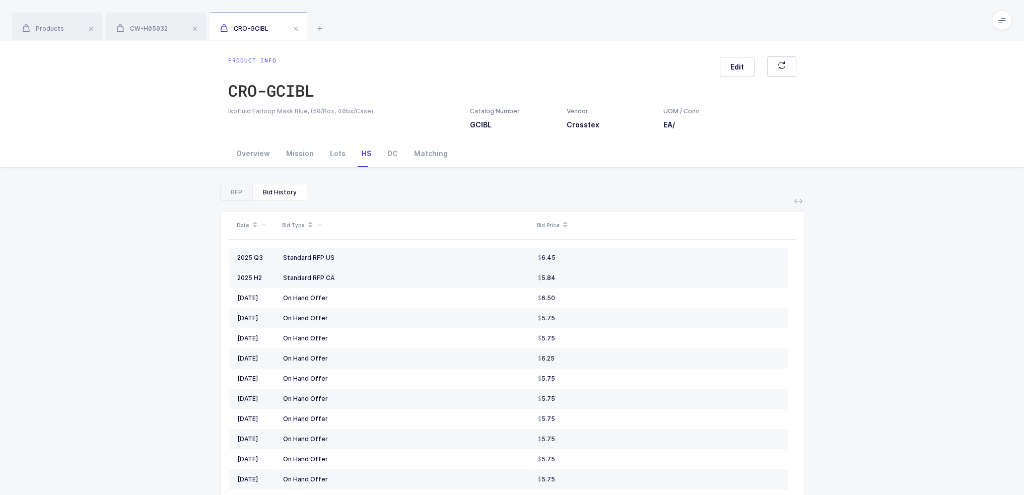
drag, startPoint x: 401, startPoint y: 257, endPoint x: 574, endPoint y: 254, distance: 172.2
click at [574, 254] on tr "2025 Q3 Standard RFP US 6.45" at bounding box center [508, 258] width 559 height 20
click at [574, 254] on div "6.45" at bounding box center [659, 258] width 242 height 8
click at [595, 255] on div "6.45" at bounding box center [659, 258] width 242 height 8
click at [592, 254] on div "6.45" at bounding box center [659, 258] width 242 height 8
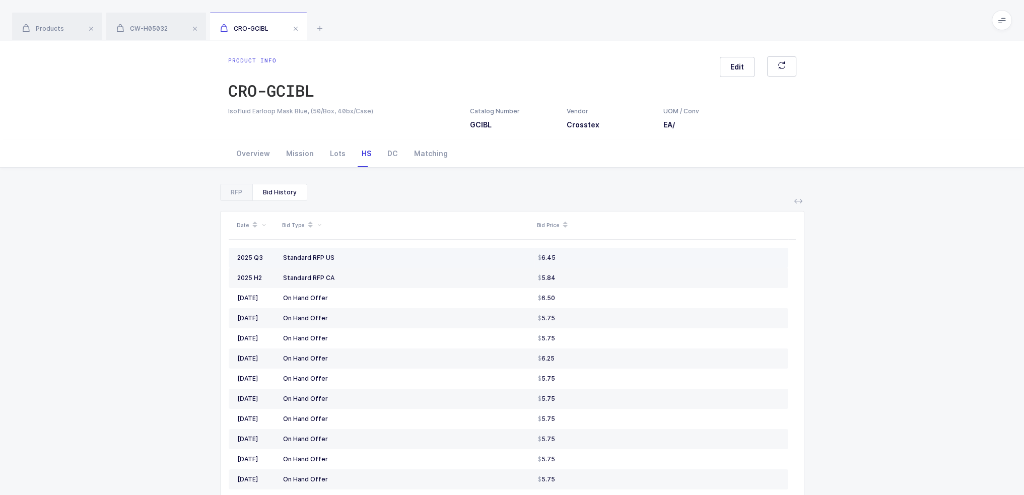
click at [592, 254] on div "6.45" at bounding box center [659, 258] width 242 height 8
click at [295, 155] on div "Mission" at bounding box center [300, 153] width 44 height 27
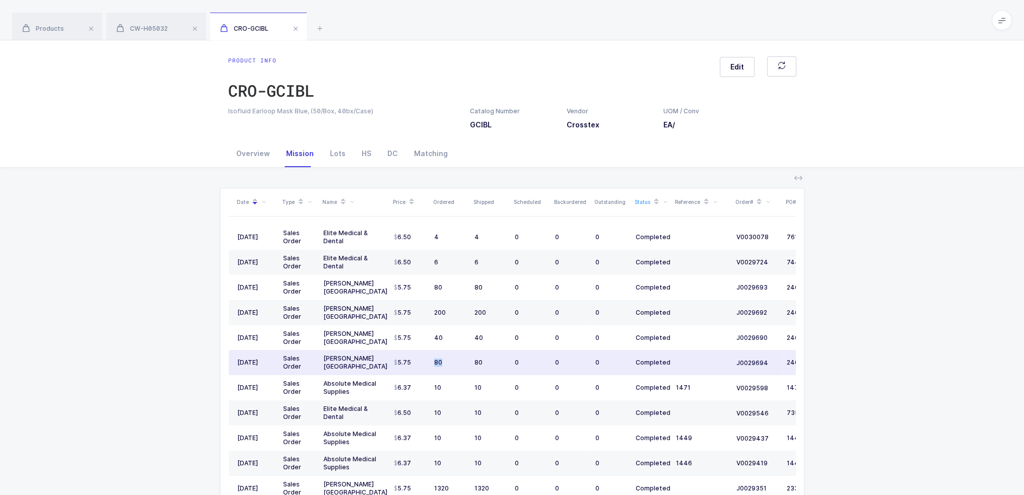
drag, startPoint x: 454, startPoint y: 356, endPoint x: 434, endPoint y: 352, distance: 20.5
click at [434, 352] on td "80" at bounding box center [450, 362] width 40 height 25
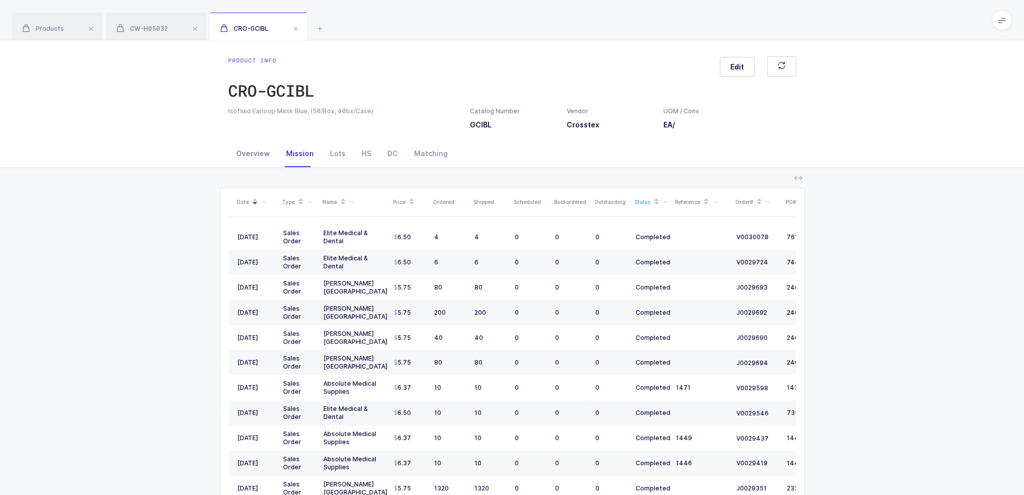
drag, startPoint x: 270, startPoint y: 135, endPoint x: 264, endPoint y: 147, distance: 13.1
click at [270, 135] on div "Product info CRO-GCIBL Edit Isofluid Earloop Mask Blue, (50/Box, 40bx/Case) Cat…" at bounding box center [512, 90] width 1024 height 100
click at [261, 149] on div "Overview" at bounding box center [253, 153] width 50 height 27
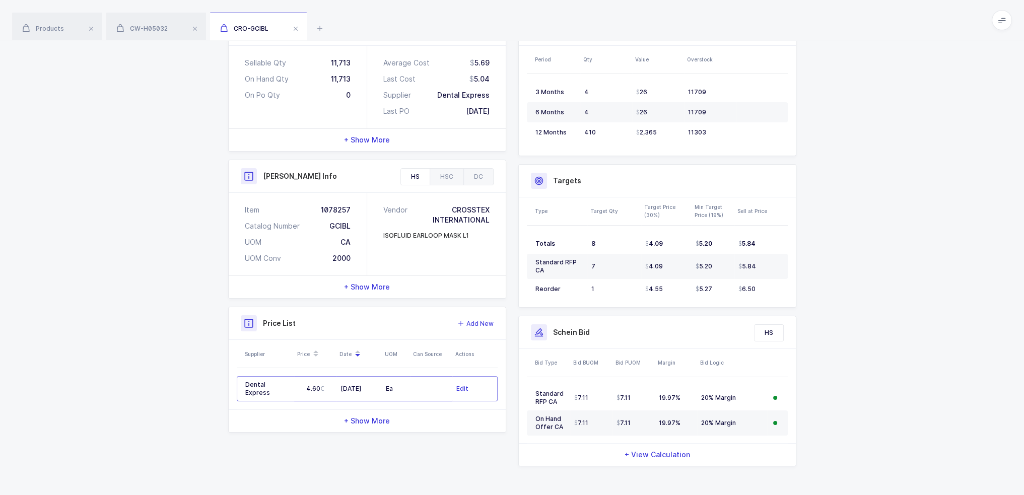
scroll to position [173, 0]
click at [457, 169] on div "HSC" at bounding box center [447, 175] width 34 height 16
click at [471, 169] on div "DC" at bounding box center [478, 175] width 30 height 16
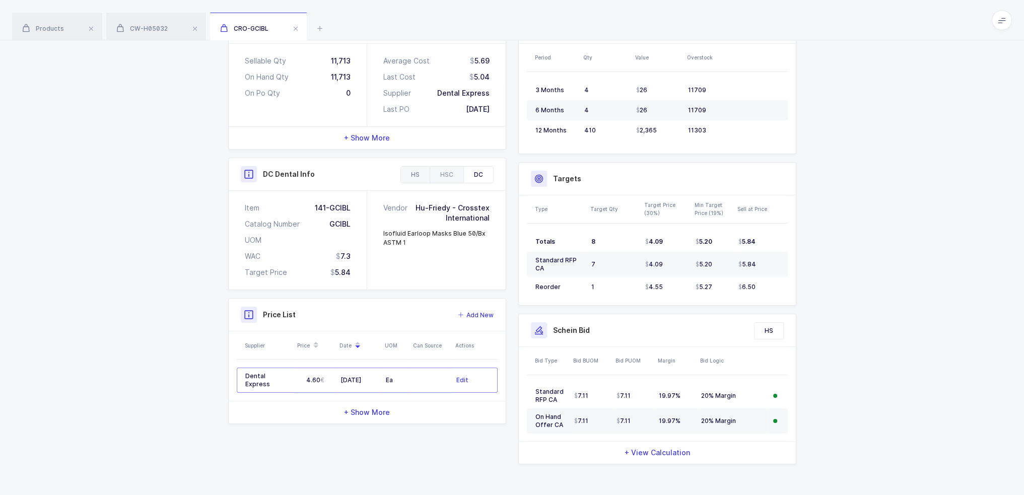
click at [401, 175] on div "HS" at bounding box center [415, 175] width 29 height 16
click at [387, 281] on span "+ Show More" at bounding box center [367, 285] width 46 height 10
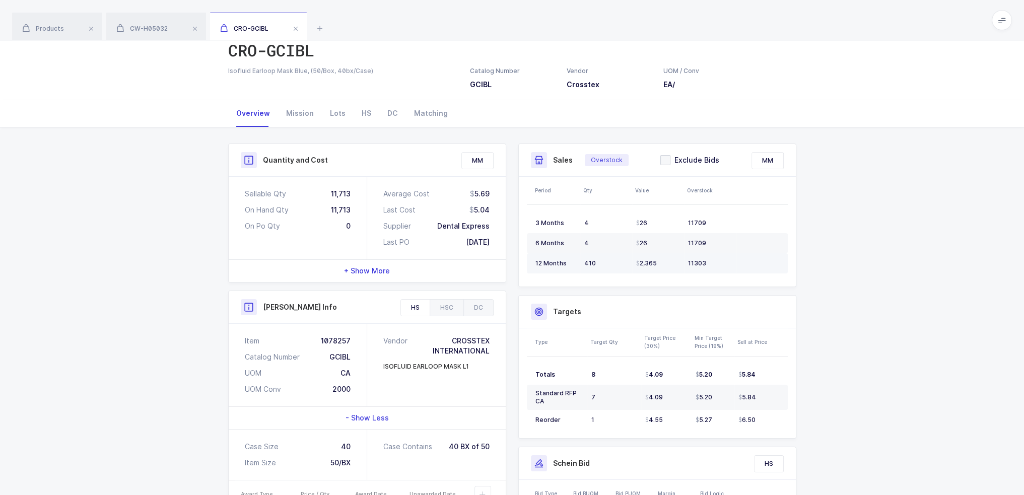
scroll to position [0, 0]
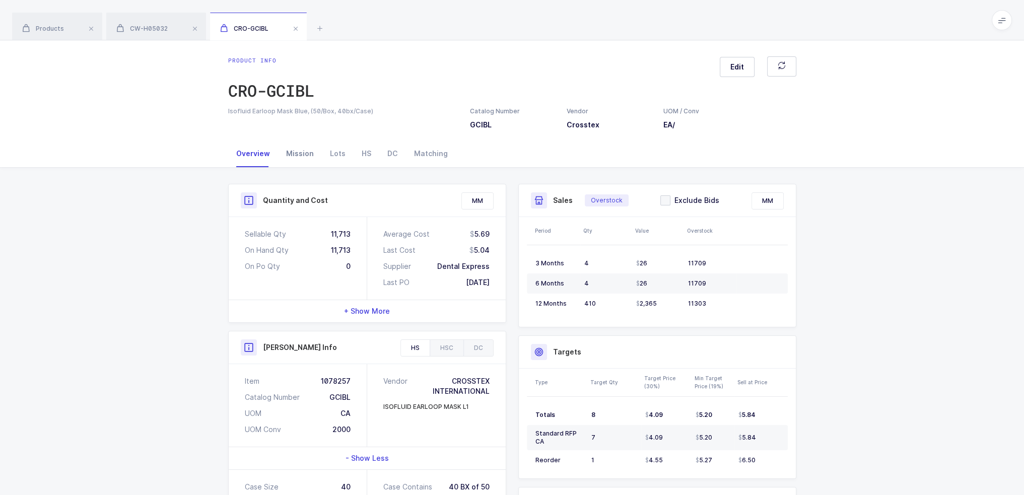
click at [298, 149] on div "Mission" at bounding box center [300, 153] width 44 height 27
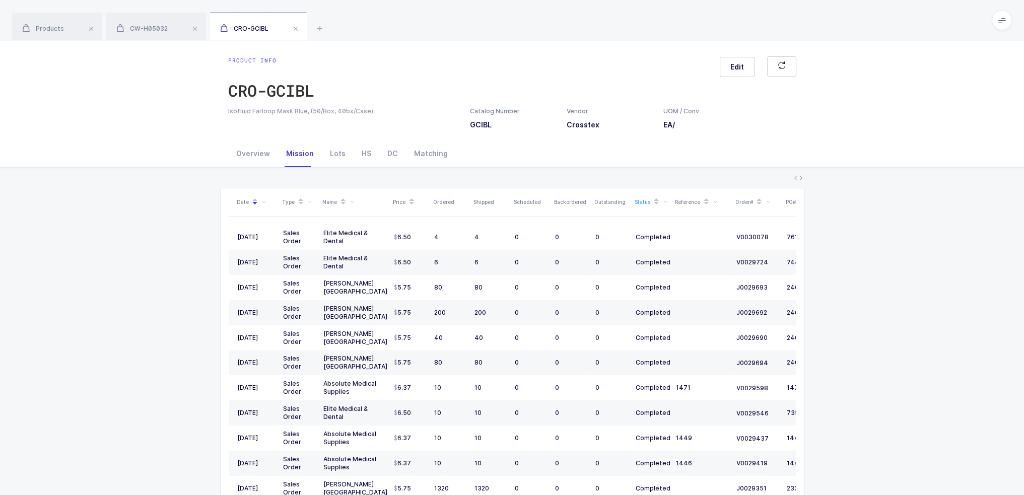
click at [326, 33] on span at bounding box center [320, 28] width 12 height 12
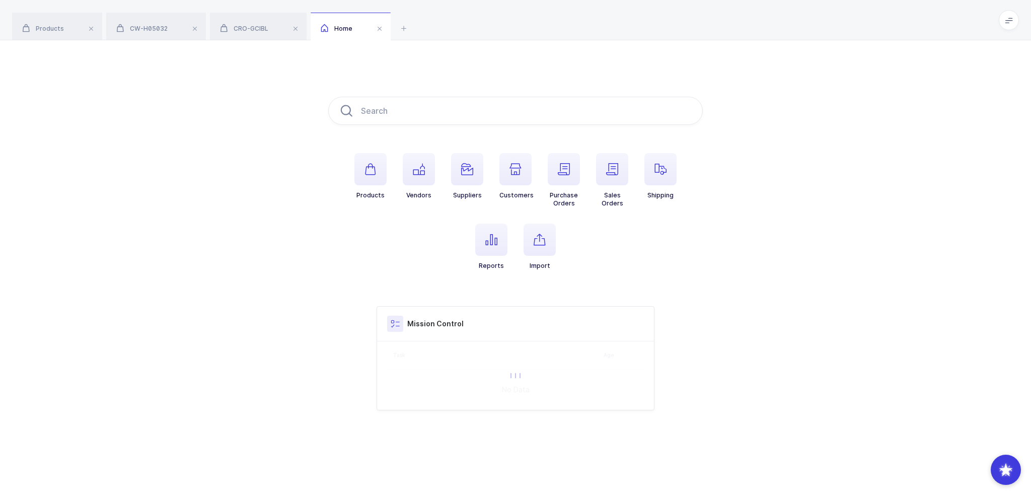
click at [323, 30] on icon at bounding box center [325, 28] width 8 height 9
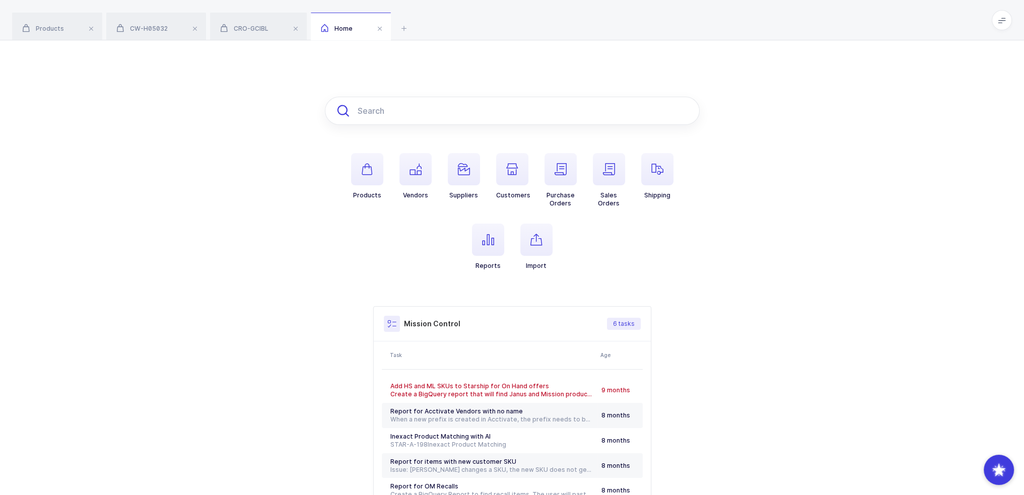
click at [409, 116] on input "text" at bounding box center [512, 111] width 375 height 28
paste input "5472070"
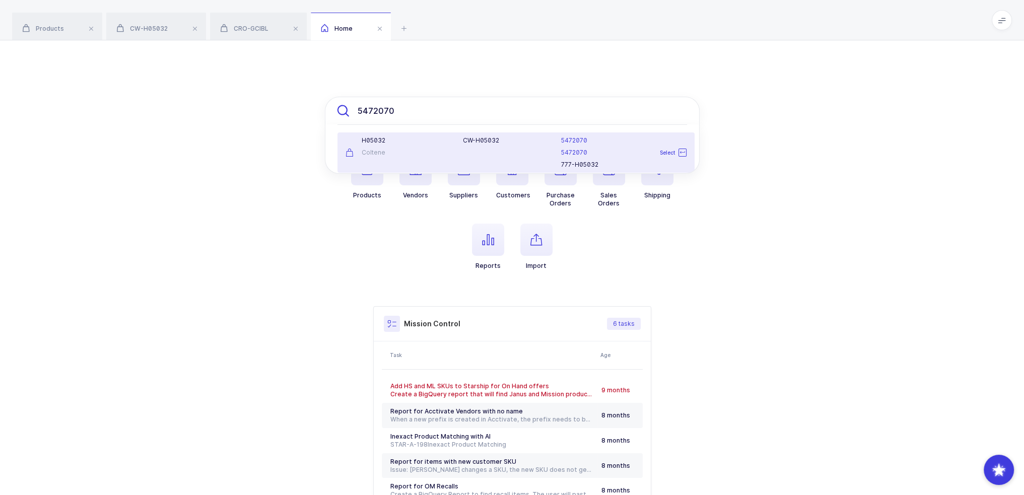
type input "5472070"
click at [394, 147] on div "H05032 Coltene" at bounding box center [398, 152] width 118 height 32
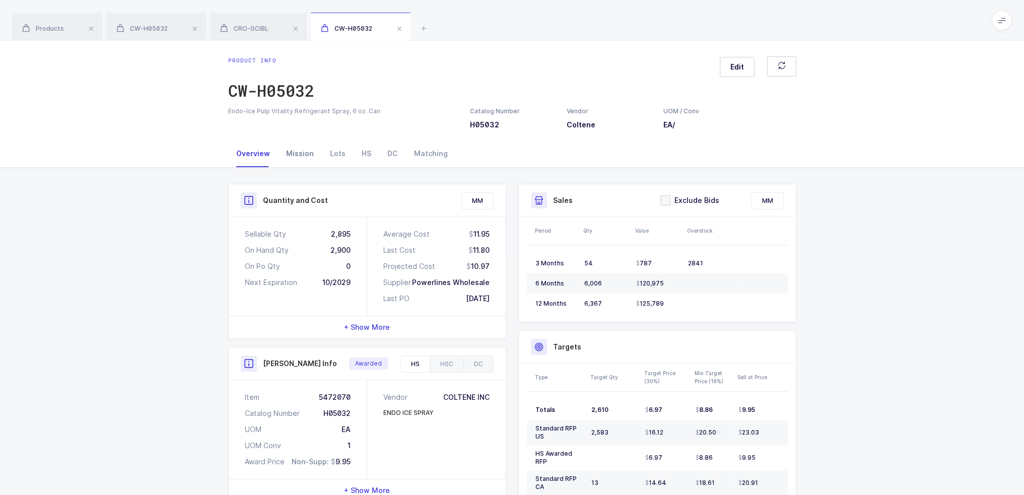
click at [300, 159] on div "Mission" at bounding box center [300, 153] width 44 height 27
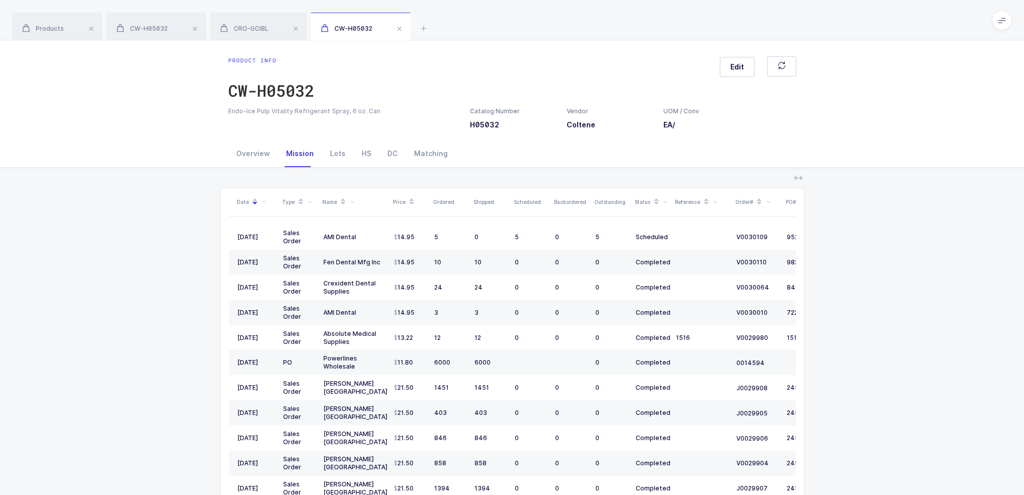
click at [417, 28] on div "Products CW-H05032 CRO-GCIBL CW-H05032" at bounding box center [512, 20] width 1024 height 40
click at [421, 26] on icon at bounding box center [423, 28] width 12 height 12
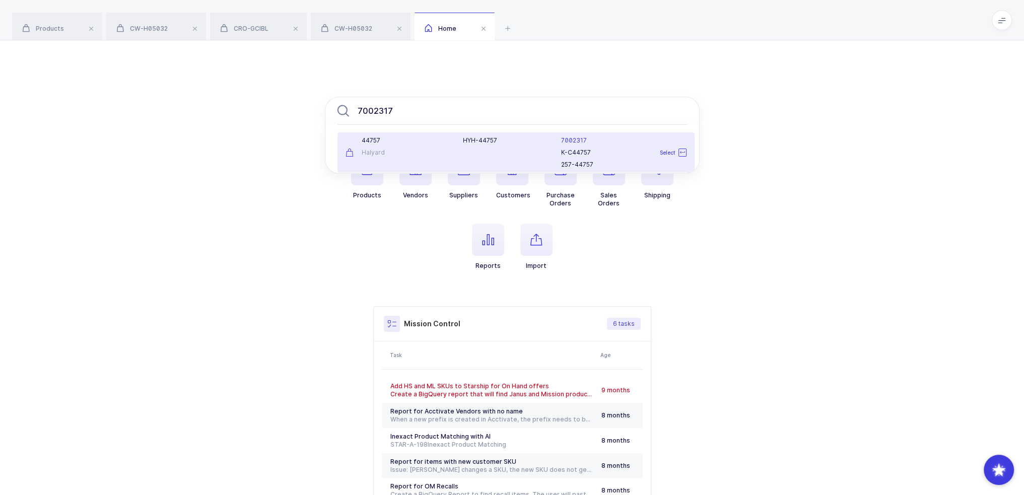
type input "7002317"
click at [431, 157] on div "44757 Halyard" at bounding box center [398, 152] width 118 height 32
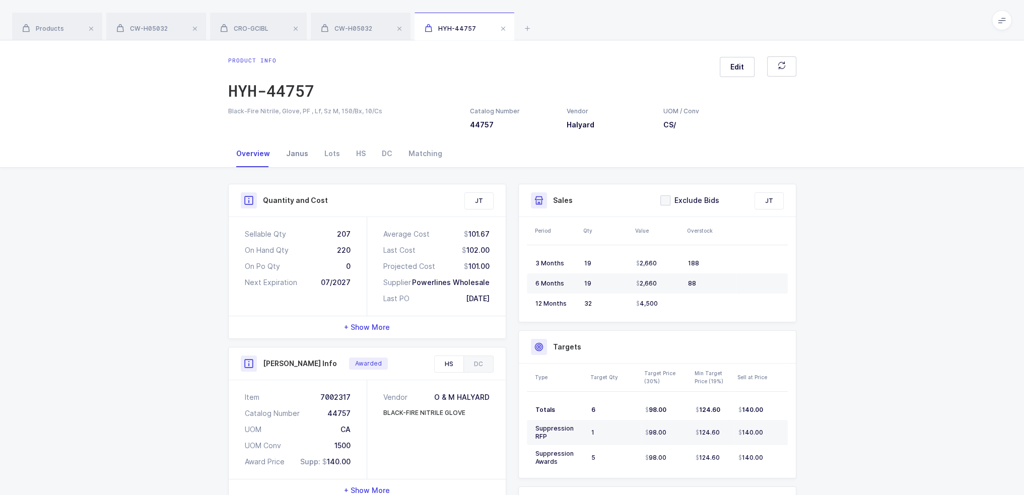
click at [286, 154] on div "Janus" at bounding box center [297, 153] width 38 height 27
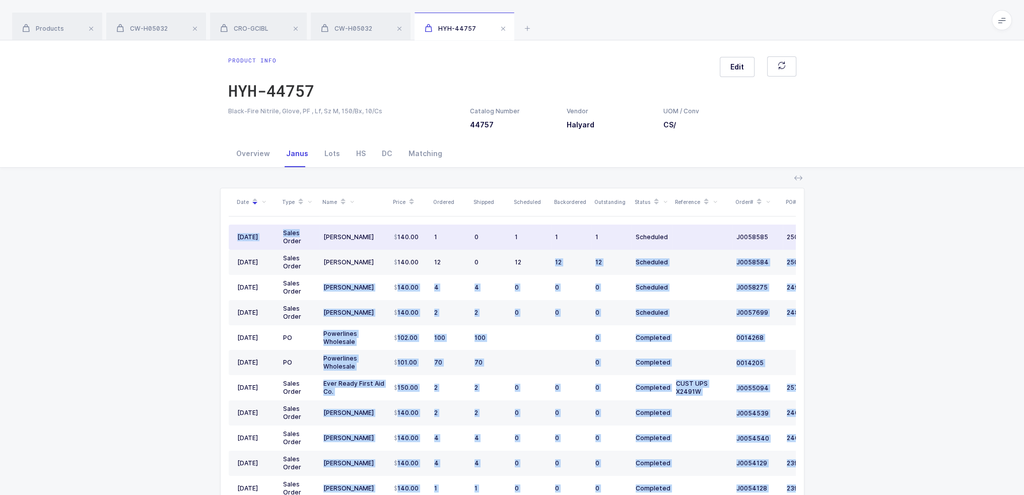
drag, startPoint x: 541, startPoint y: 271, endPoint x: 270, endPoint y: 191, distance: 282.3
click at [286, 209] on div "Date Type Name Price Ordered Shipped Scheduled Backordered Outstanding Status R…" at bounding box center [512, 363] width 567 height 350
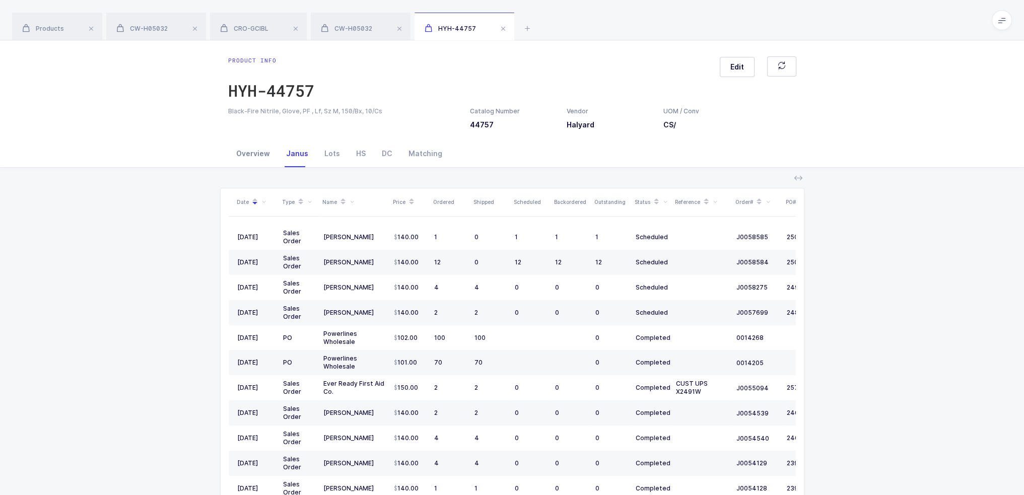
click at [252, 151] on div "Overview" at bounding box center [253, 153] width 50 height 27
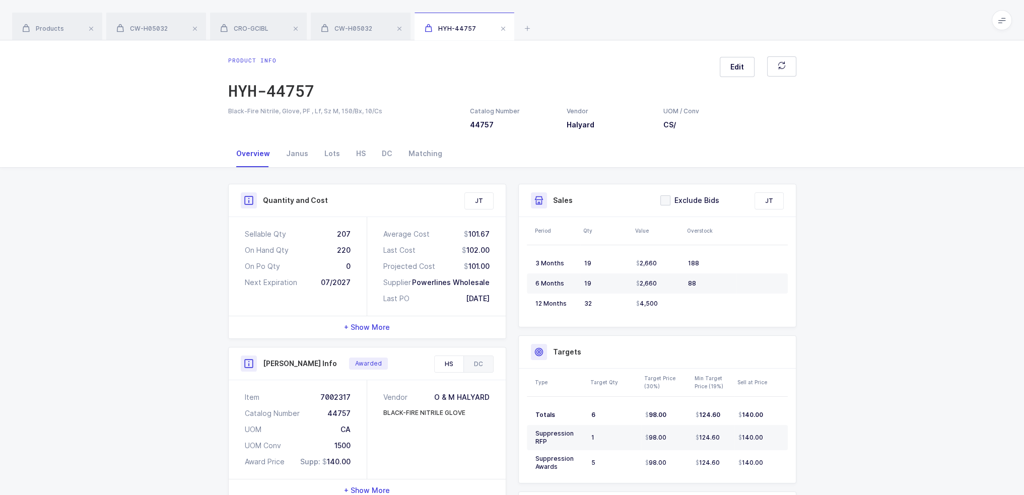
click at [474, 363] on div "DC" at bounding box center [478, 364] width 30 height 16
click at [460, 359] on div "HS" at bounding box center [449, 364] width 29 height 16
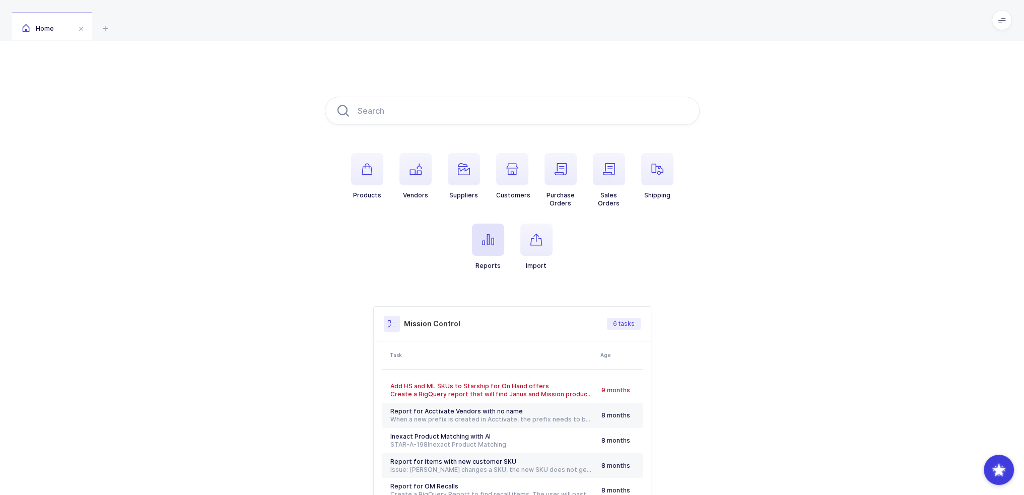
click at [488, 227] on span "button" at bounding box center [488, 240] width 32 height 32
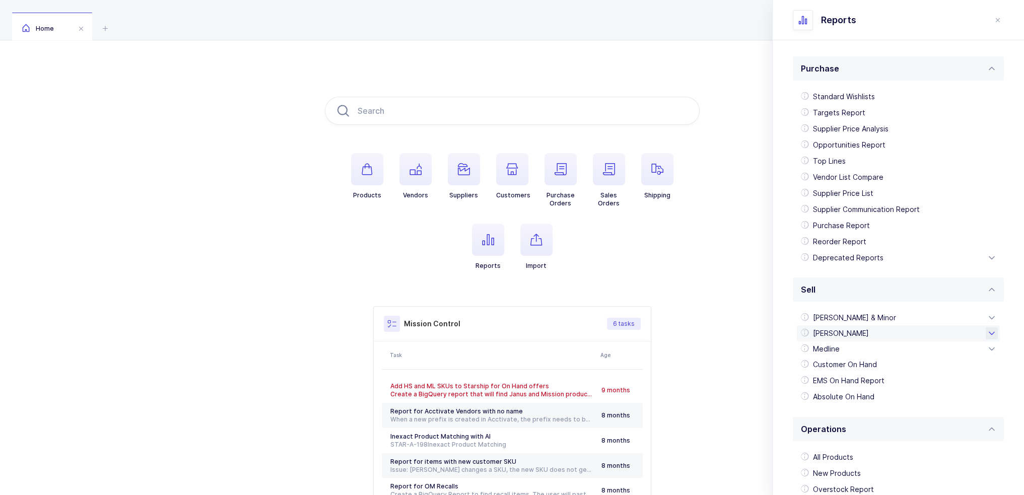
click at [832, 330] on div "[PERSON_NAME]" at bounding box center [898, 333] width 203 height 16
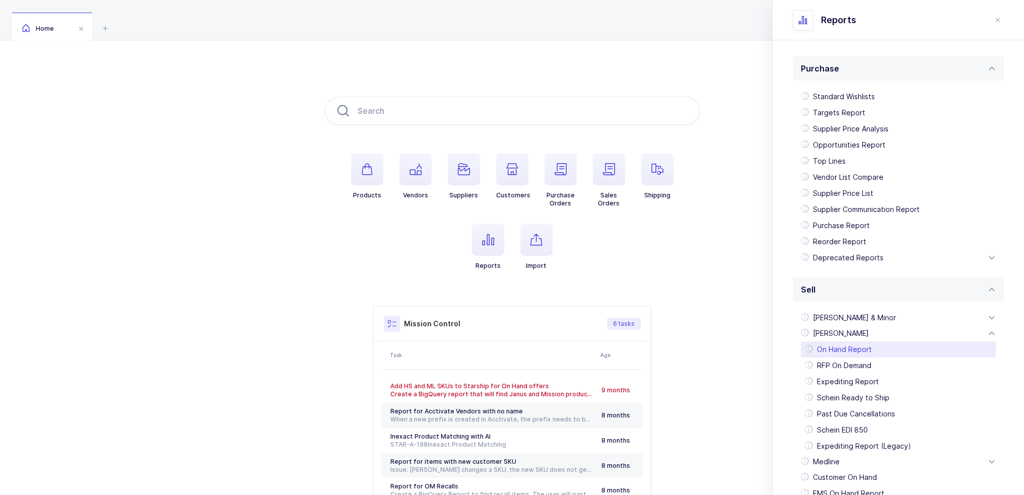
click at [862, 350] on div "On Hand Report" at bounding box center [898, 349] width 195 height 16
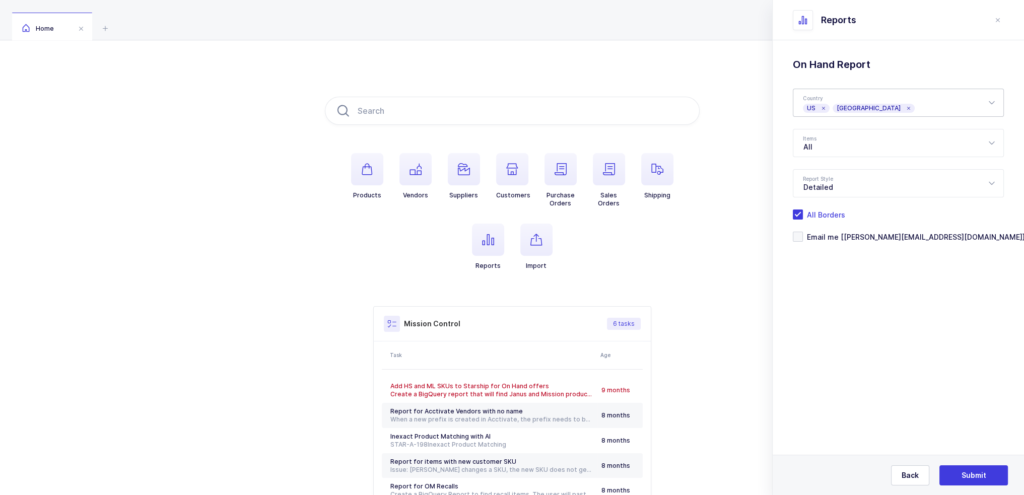
click at [905, 106] on icon at bounding box center [907, 108] width 5 height 5
click at [854, 145] on div "All" at bounding box center [898, 143] width 211 height 28
click at [829, 256] on div "Standard Wishlists Targets Report Supplier Price Analysis Opportunities Report …" at bounding box center [897, 175] width 251 height 270
click at [824, 167] on form "Country US US Canada Items All All Non-Suppression Suppression Report Style Det…" at bounding box center [898, 165] width 211 height 153
click at [825, 180] on div "Detailed" at bounding box center [898, 183] width 211 height 28
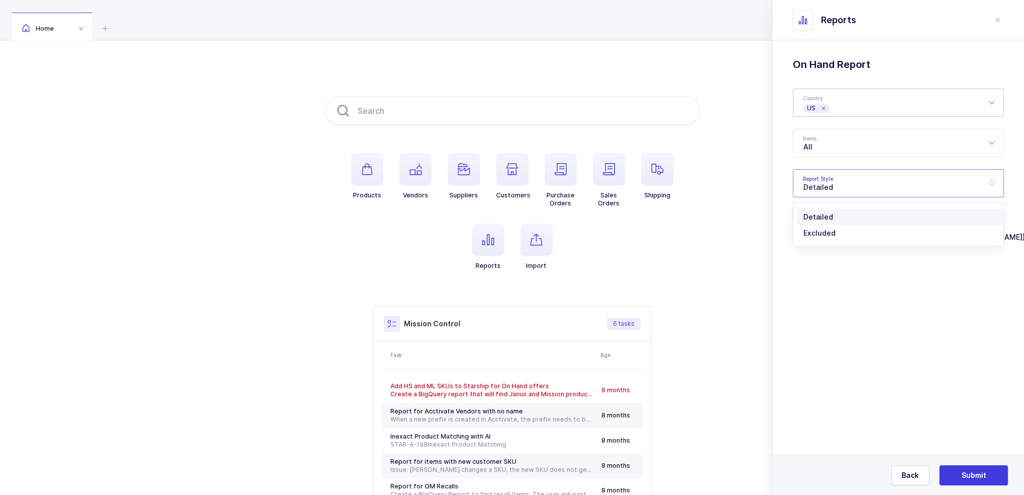
click at [834, 191] on div "Detailed" at bounding box center [898, 183] width 211 height 28
click at [848, 235] on span "Email me [[PERSON_NAME][EMAIL_ADDRESS][DOMAIN_NAME]]" at bounding box center [914, 237] width 222 height 10
click at [803, 232] on input "Email me [[PERSON_NAME][EMAIL_ADDRESS][DOMAIN_NAME]]" at bounding box center [803, 232] width 0 height 0
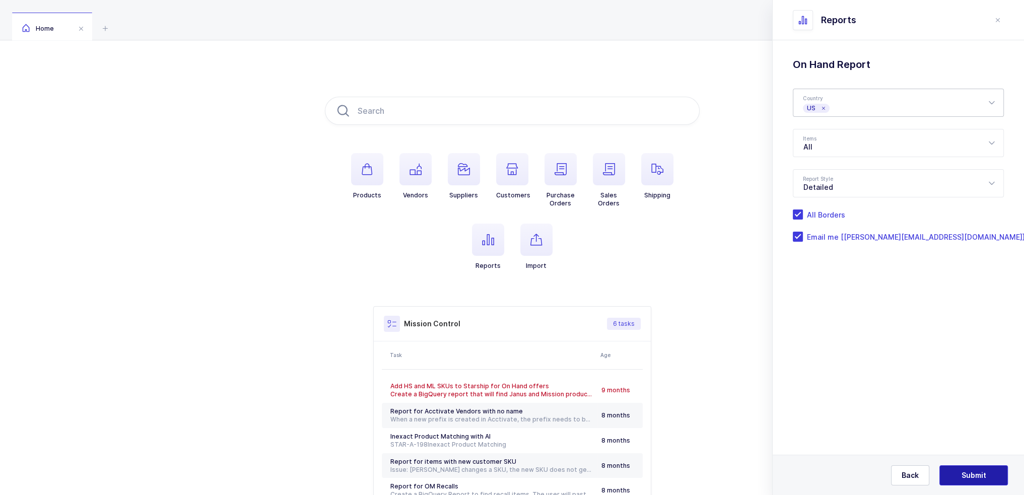
click at [983, 473] on span "Submit" at bounding box center [973, 475] width 25 height 10
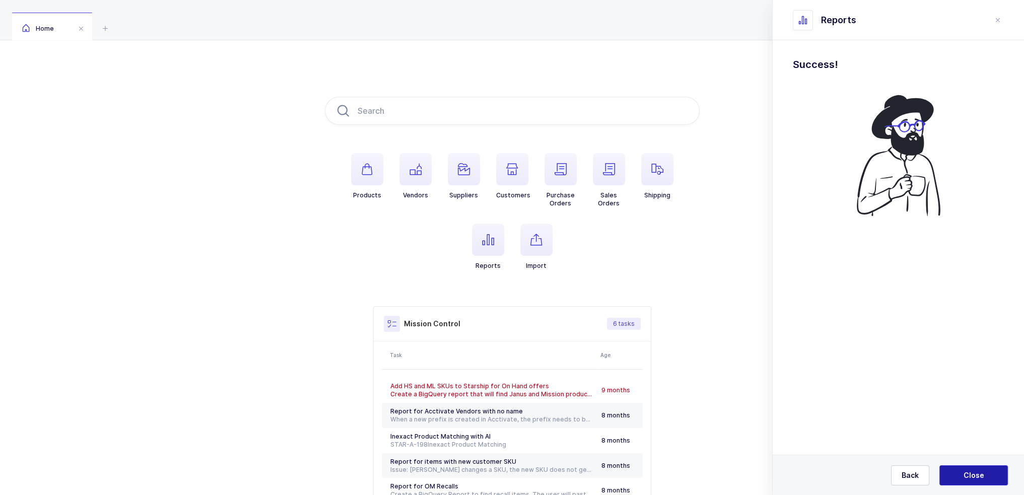
click at [983, 473] on button "Close" at bounding box center [973, 475] width 68 height 20
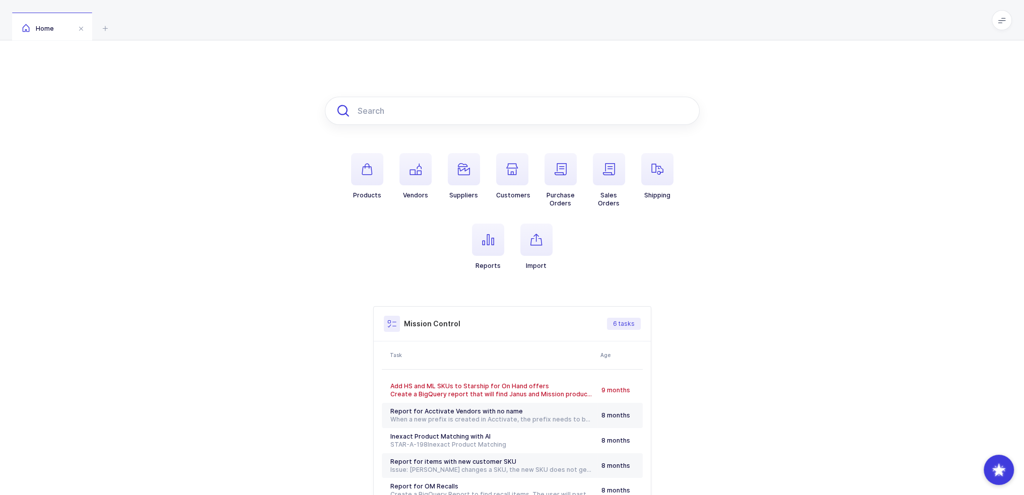
click at [378, 113] on input "text" at bounding box center [512, 111] width 375 height 28
paste input "1078257"
type input "1078257"
click at [530, 241] on icon "button" at bounding box center [536, 240] width 12 height 12
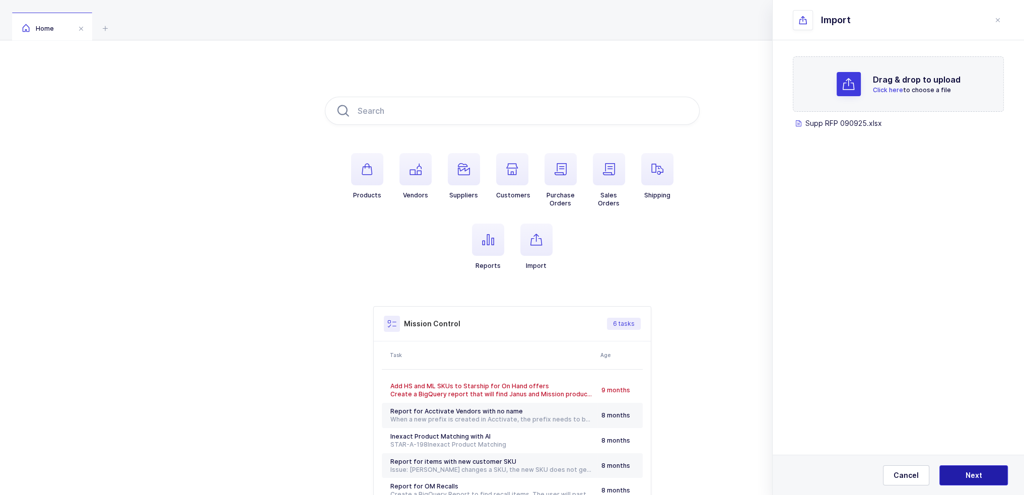
click at [981, 465] on button "Next" at bounding box center [973, 475] width 68 height 20
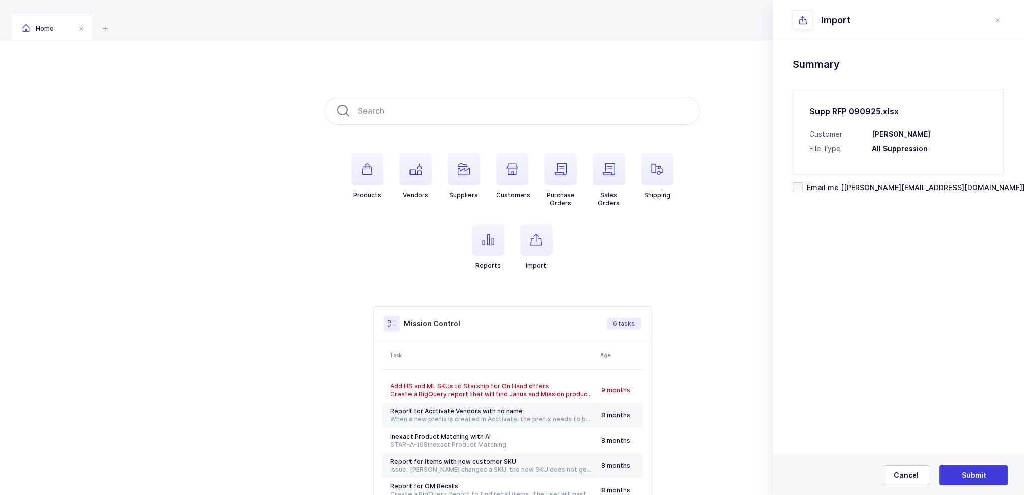
drag, startPoint x: 947, startPoint y: 145, endPoint x: 938, endPoint y: 158, distance: 15.5
click at [938, 158] on div "Supp RFP 090925.xlsx Customer Henry Schein File Type All Suppression" at bounding box center [898, 132] width 211 height 86
click at [858, 189] on span "Email me [[PERSON_NAME][EMAIL_ADDRESS][DOMAIN_NAME]]" at bounding box center [914, 188] width 222 height 10
click at [803, 182] on input "Email me [[PERSON_NAME][EMAIL_ADDRESS][DOMAIN_NAME]]" at bounding box center [803, 182] width 0 height 0
click at [967, 477] on span "Submit" at bounding box center [973, 475] width 25 height 10
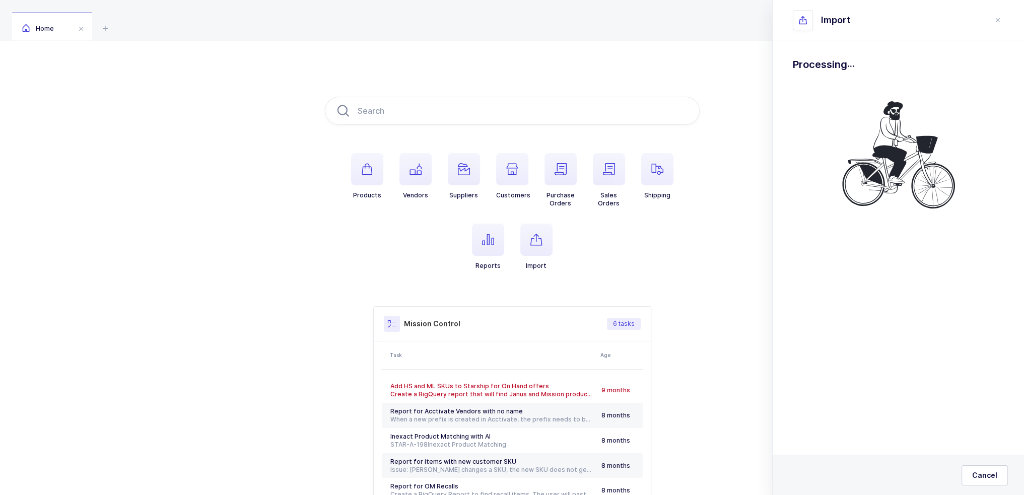
click at [830, 66] on h1 "Processing ." at bounding box center [898, 64] width 211 height 16
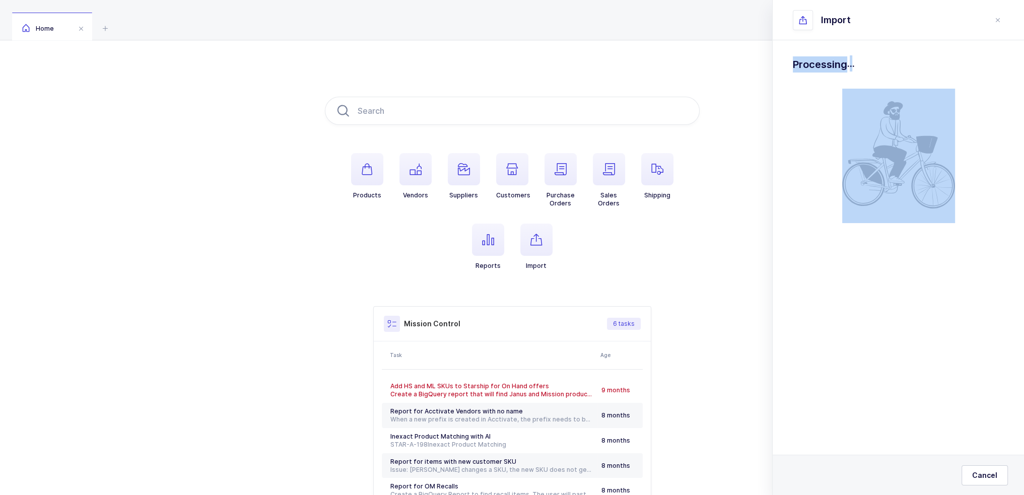
click at [830, 66] on h1 "Processing ." at bounding box center [898, 64] width 211 height 16
click at [888, 72] on h1 "Processing ." at bounding box center [898, 64] width 211 height 16
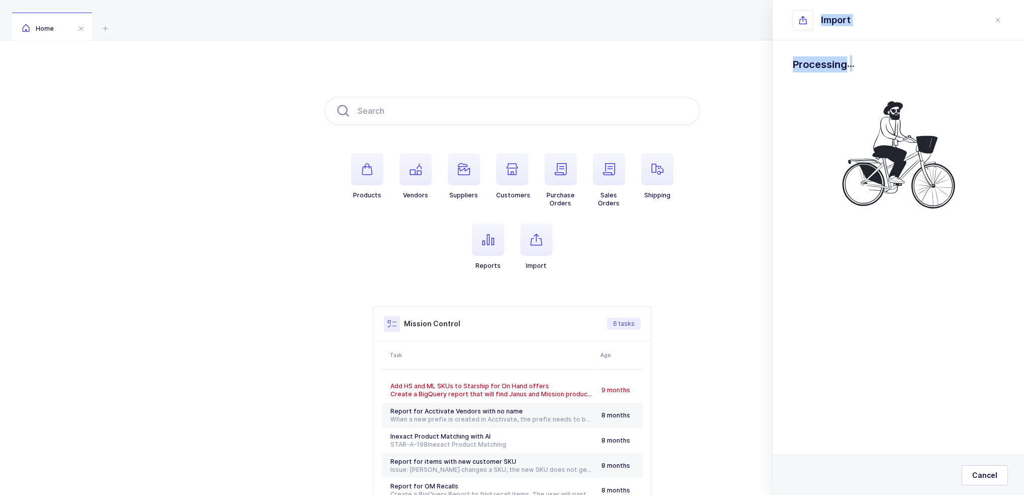
drag, startPoint x: 876, startPoint y: 72, endPoint x: 792, endPoint y: 20, distance: 99.0
click at [792, 20] on div "Import Drag & drop to upload Click here to choose a file Supp RFP 090925.xlsx p…" at bounding box center [898, 247] width 252 height 495
click at [792, 20] on header "Import" at bounding box center [897, 20] width 251 height 40
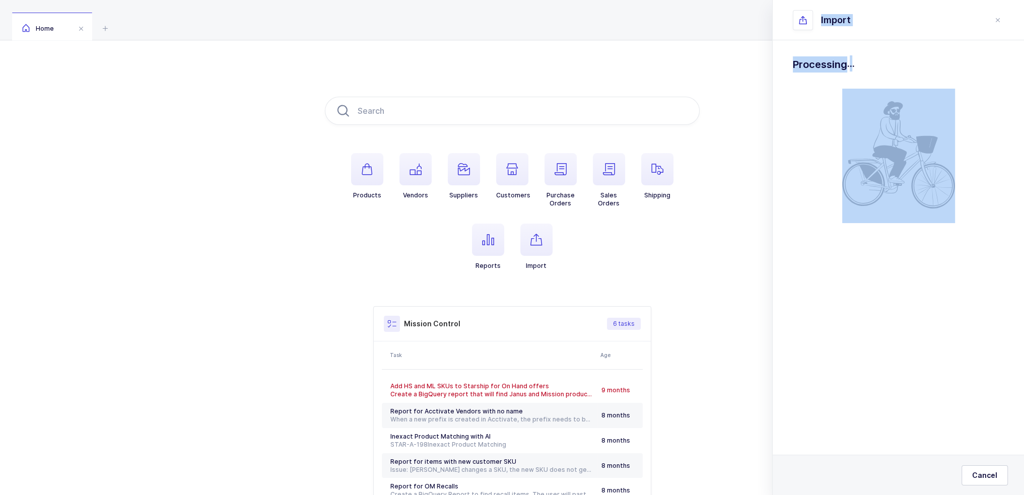
drag, startPoint x: 792, startPoint y: 20, endPoint x: 885, endPoint y: 66, distance: 104.5
click at [885, 66] on div "Import Drag & drop to upload Click here to choose a file Supp RFP 090925.xlsx p…" at bounding box center [898, 247] width 252 height 495
click at [885, 66] on h1 "Processing ." at bounding box center [898, 64] width 211 height 16
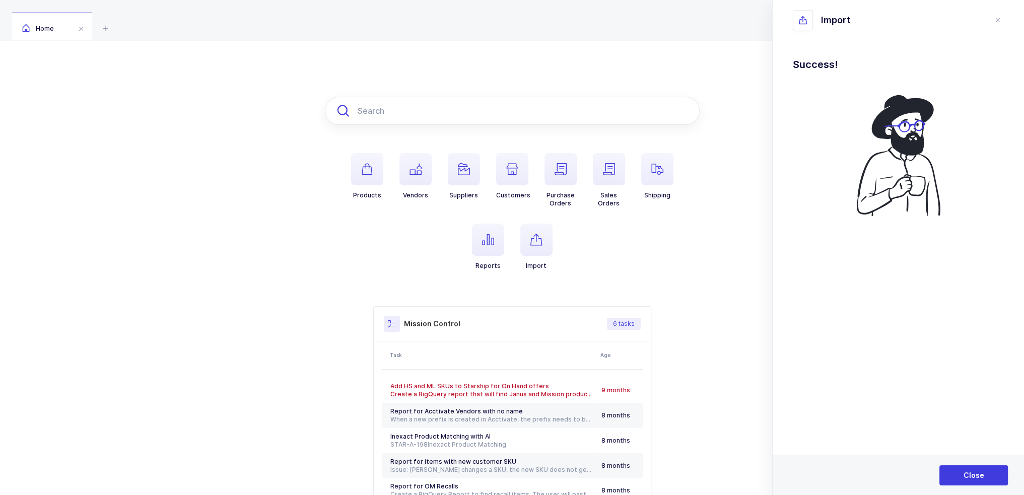
click at [521, 113] on input "text" at bounding box center [512, 111] width 375 height 28
paste input "9877429"
type input "9877429"
click at [995, 22] on icon "close drawer" at bounding box center [997, 20] width 8 height 8
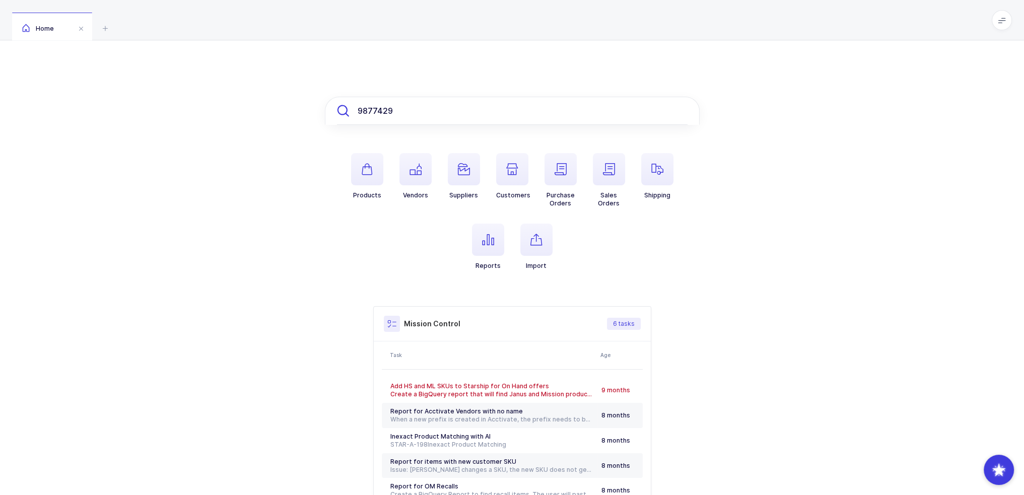
click at [394, 108] on input "9877429" at bounding box center [512, 111] width 375 height 28
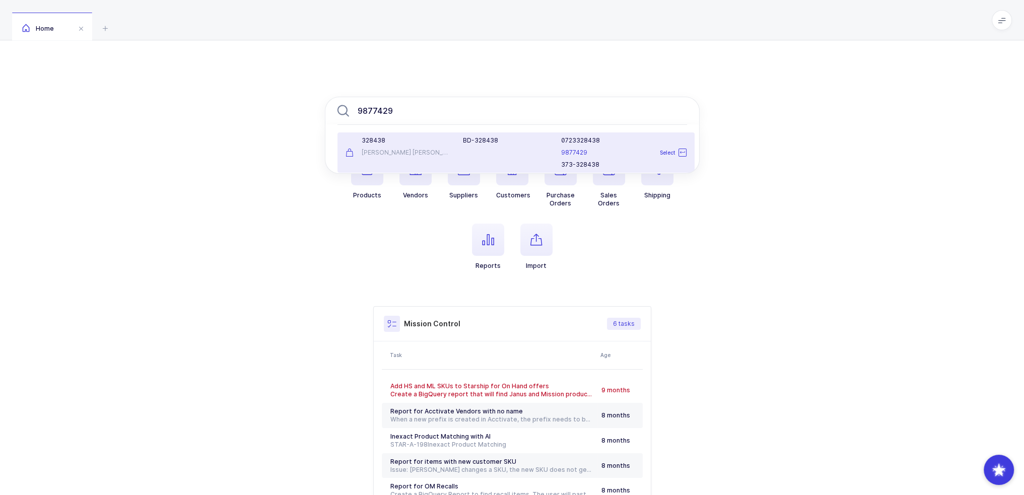
click at [444, 145] on div "328438 Becton Dickinson" at bounding box center [398, 152] width 118 height 32
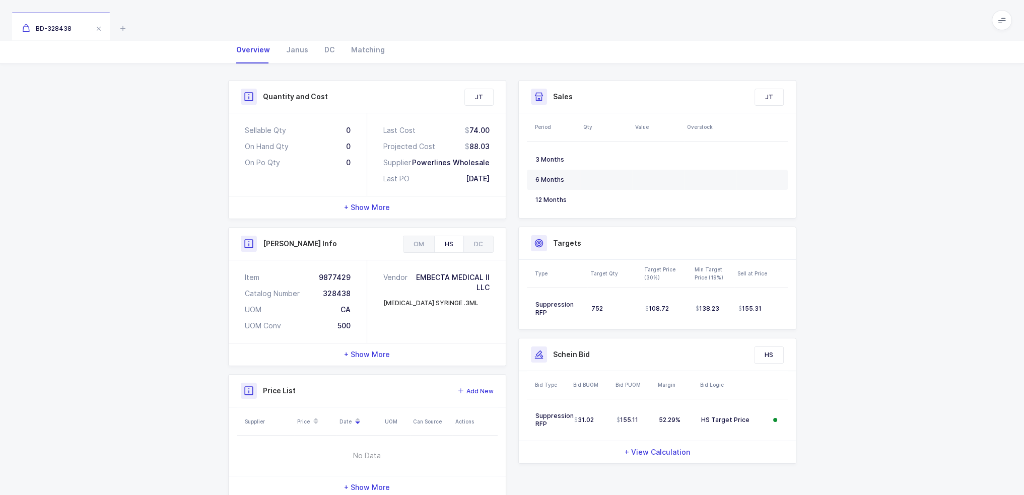
scroll to position [130, 0]
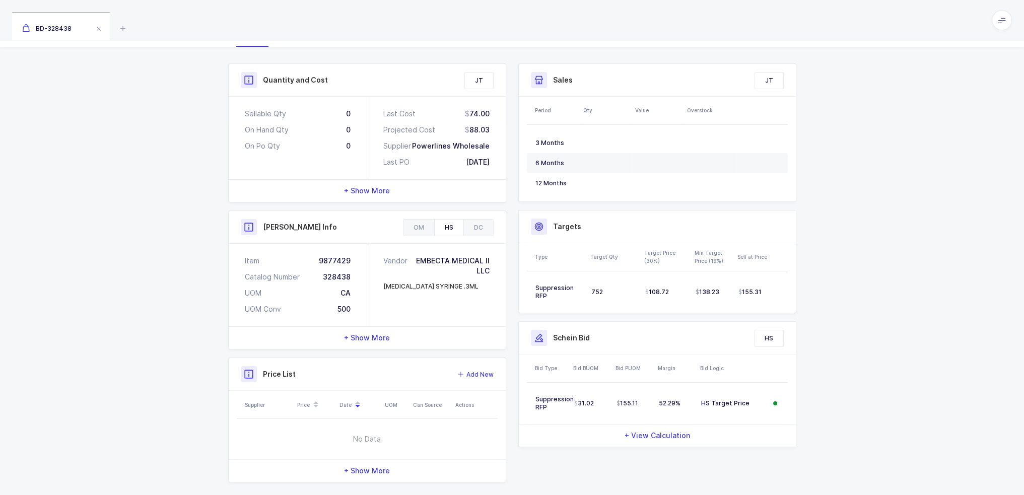
click at [359, 333] on div "+ Show More" at bounding box center [367, 338] width 277 height 22
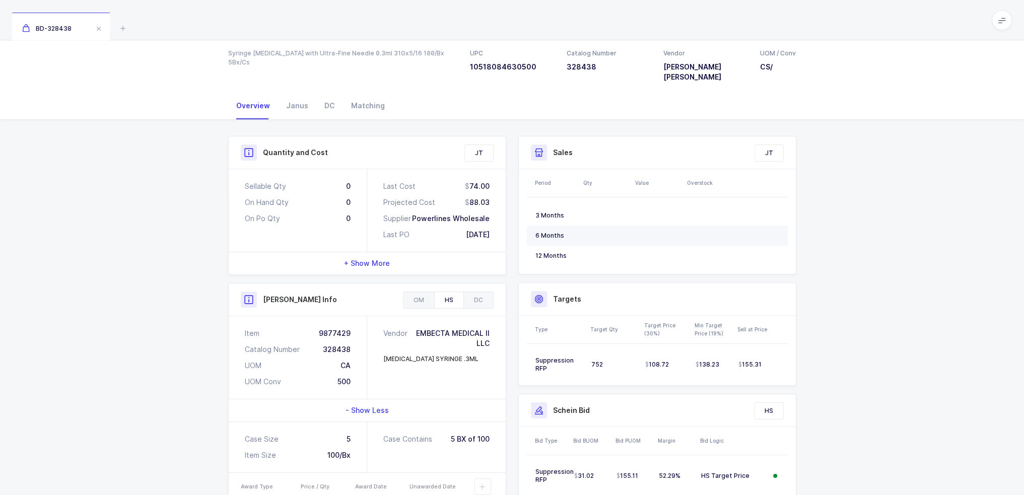
scroll to position [0, 0]
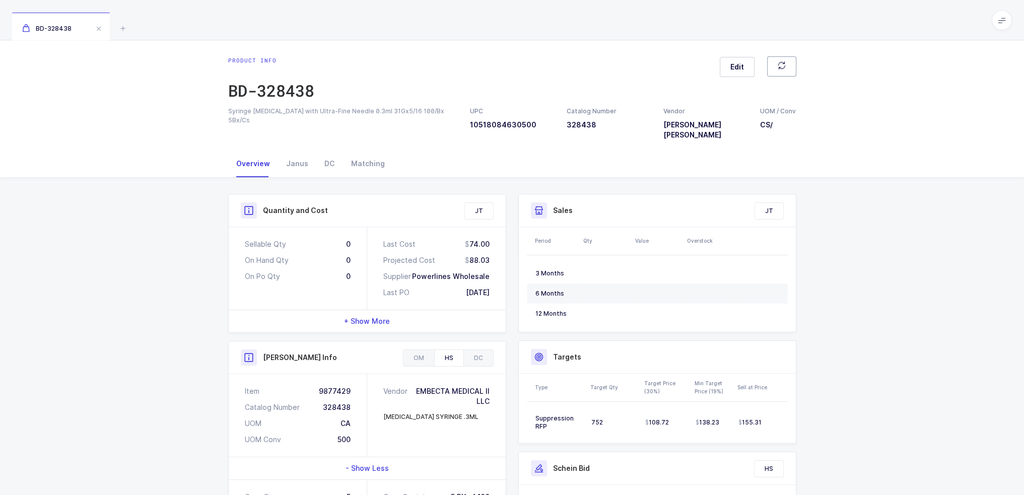
click at [794, 63] on button "button" at bounding box center [781, 66] width 29 height 20
click at [782, 67] on icon "button" at bounding box center [781, 65] width 8 height 8
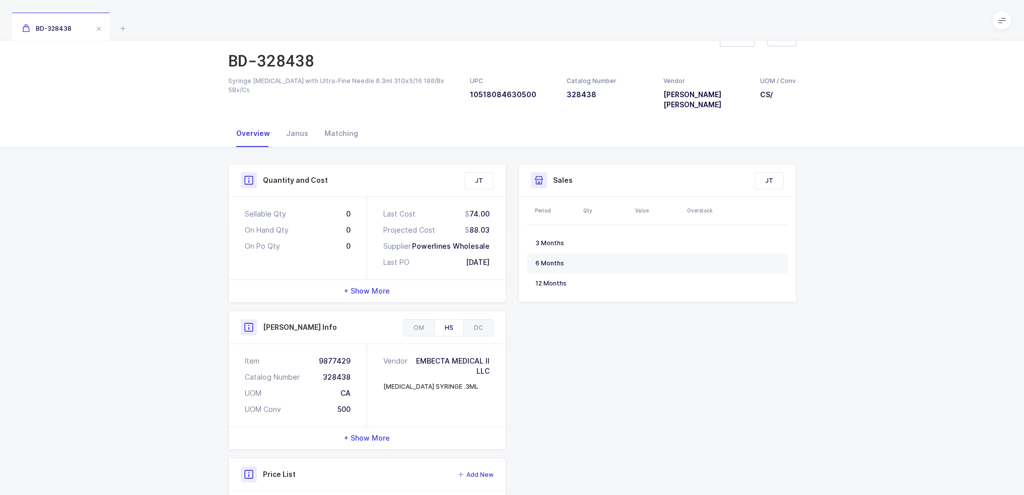
scroll to position [130, 0]
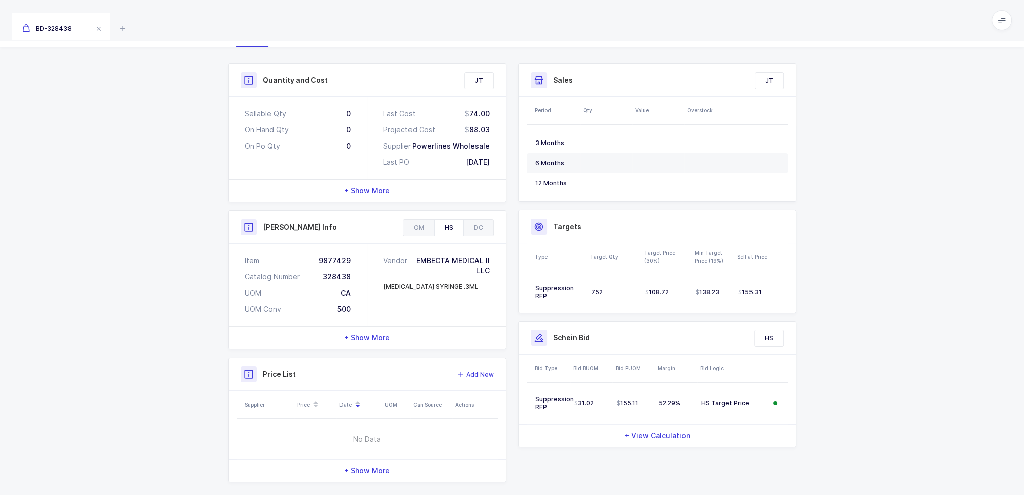
click at [389, 327] on div "+ Show More" at bounding box center [367, 338] width 277 height 22
click at [388, 327] on div "- Show Less" at bounding box center [367, 338] width 277 height 22
click at [422, 223] on div "OM" at bounding box center [418, 228] width 31 height 16
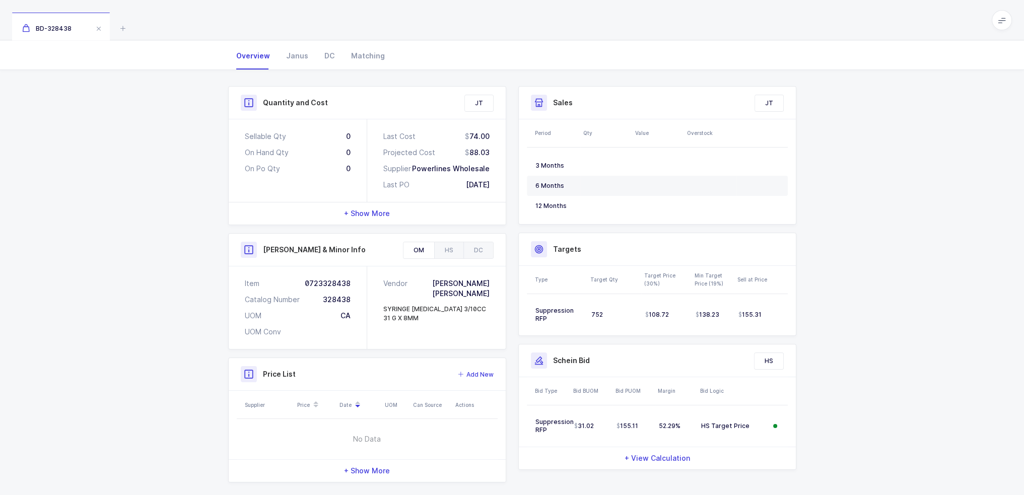
click at [466, 247] on div "OM HS DC" at bounding box center [448, 250] width 91 height 17
click at [473, 242] on div "DC" at bounding box center [478, 250] width 30 height 16
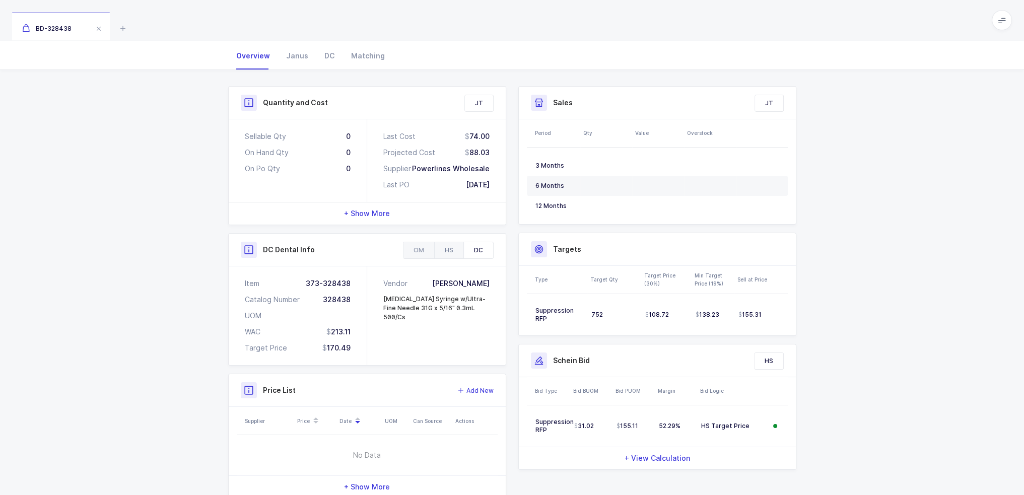
click at [458, 242] on div "HS" at bounding box center [448, 250] width 29 height 16
click at [419, 242] on div "OM" at bounding box center [418, 250] width 31 height 16
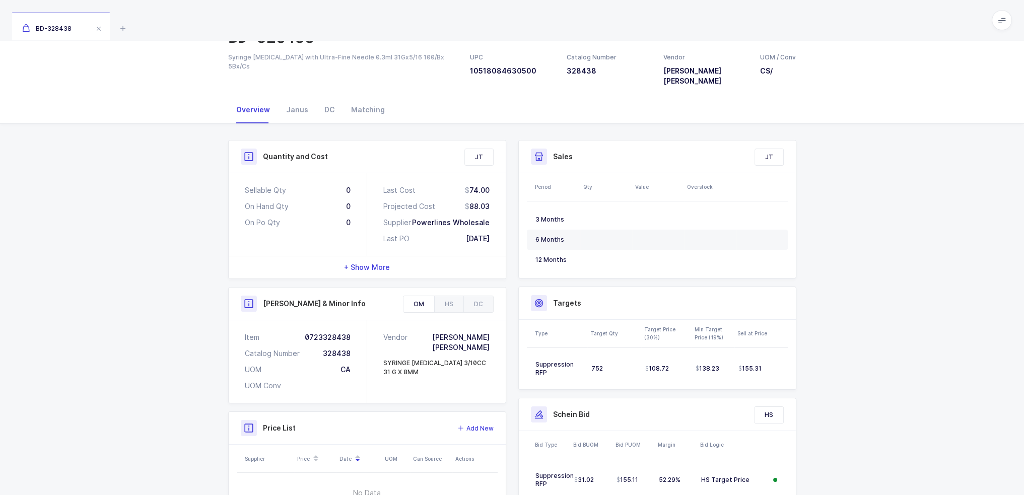
scroll to position [0, 0]
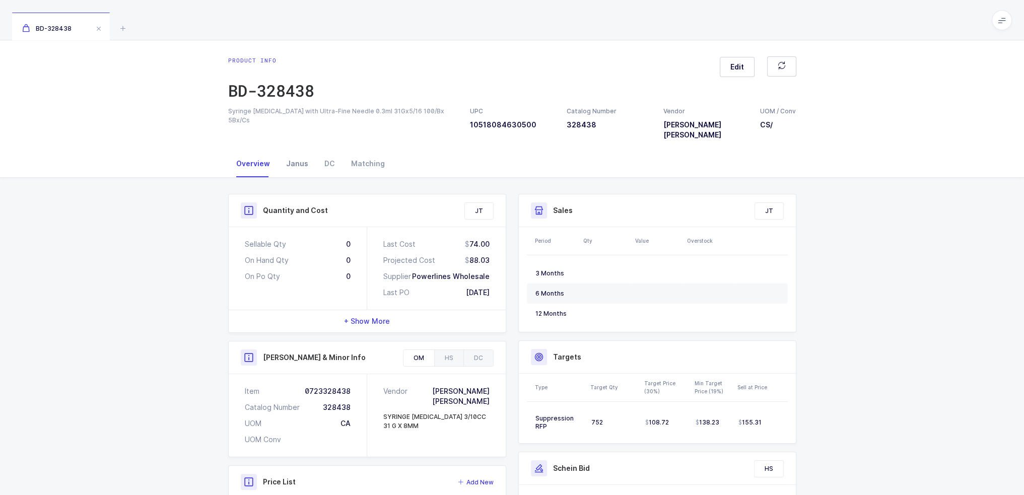
click at [286, 152] on div "Janus" at bounding box center [297, 163] width 38 height 27
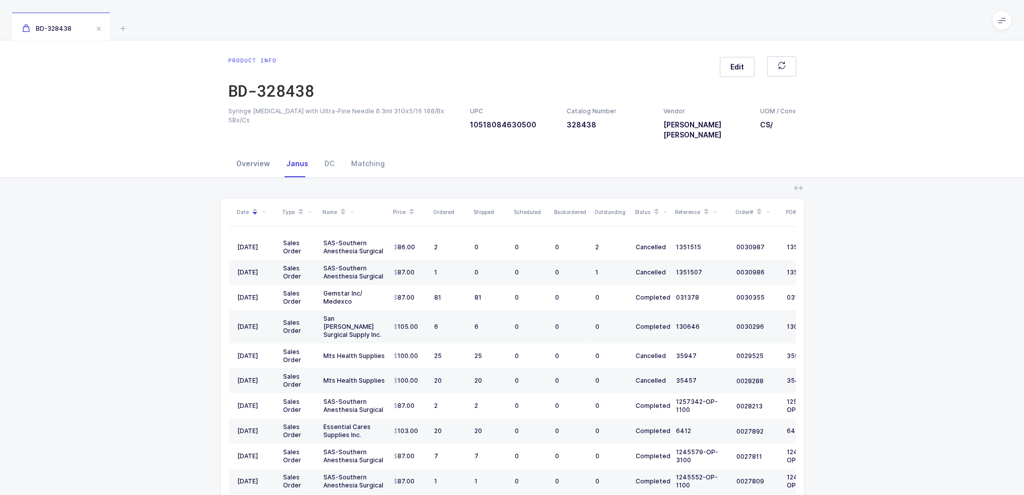
click at [242, 150] on div "Overview" at bounding box center [253, 163] width 50 height 27
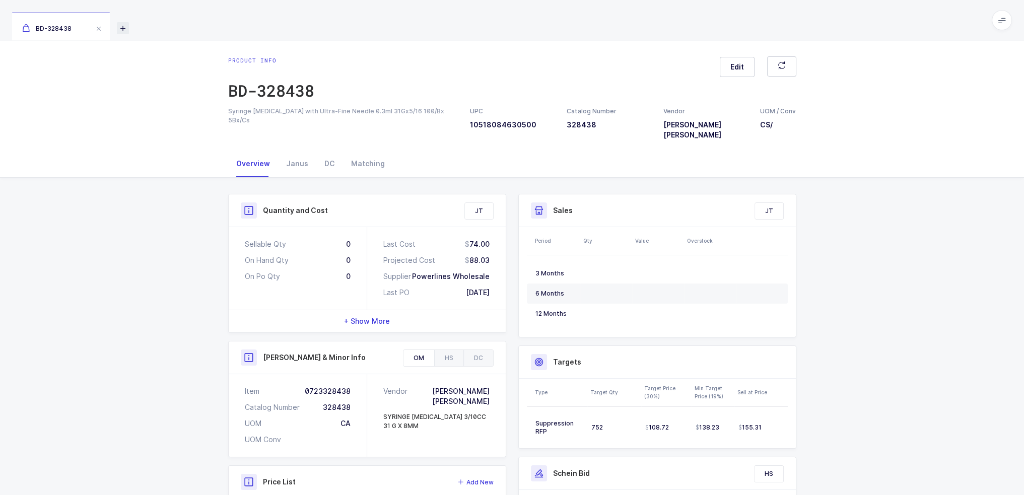
click at [120, 28] on icon at bounding box center [123, 28] width 12 height 12
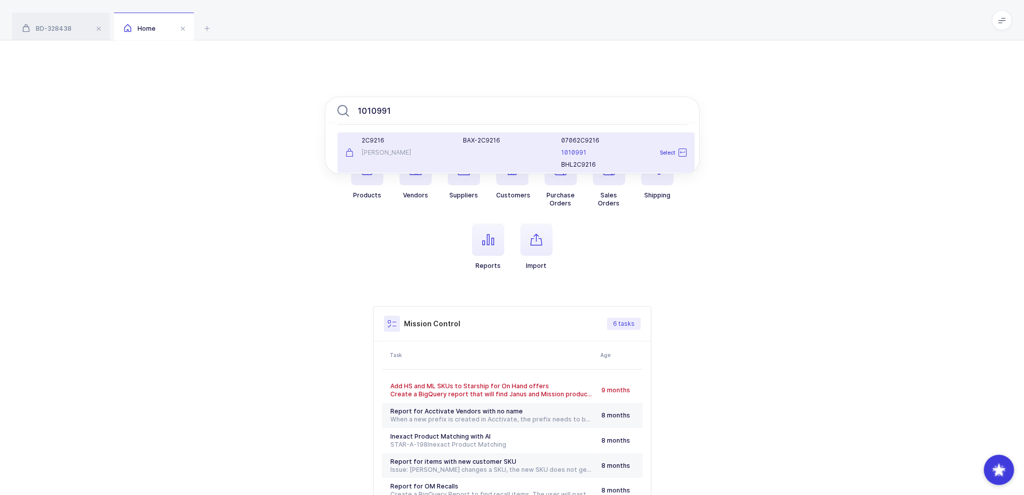
type input "1010991"
click at [444, 155] on div "[PERSON_NAME]" at bounding box center [398, 153] width 106 height 8
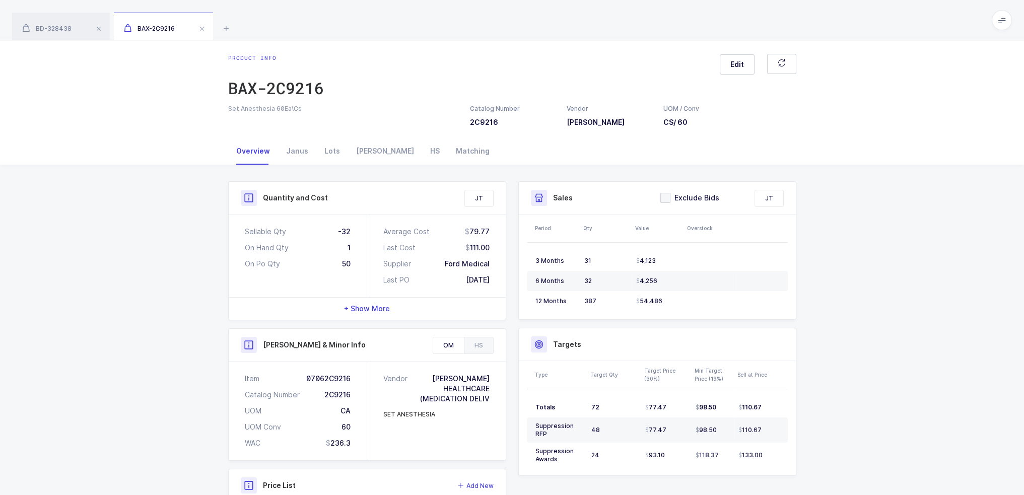
scroll to position [101, 0]
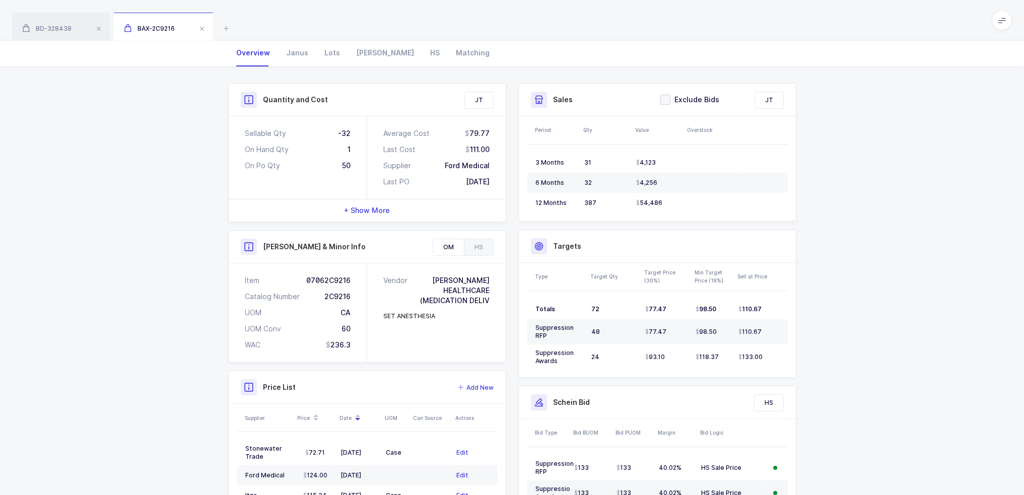
click at [493, 250] on div "OM HS" at bounding box center [463, 247] width 61 height 17
click at [484, 249] on div "HS" at bounding box center [478, 247] width 29 height 16
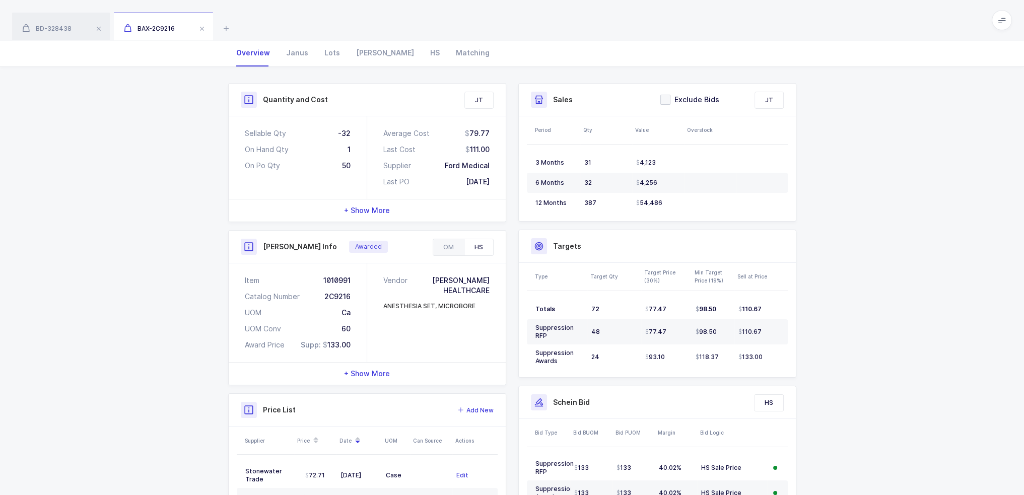
click at [377, 374] on span "+ Show More" at bounding box center [367, 374] width 46 height 10
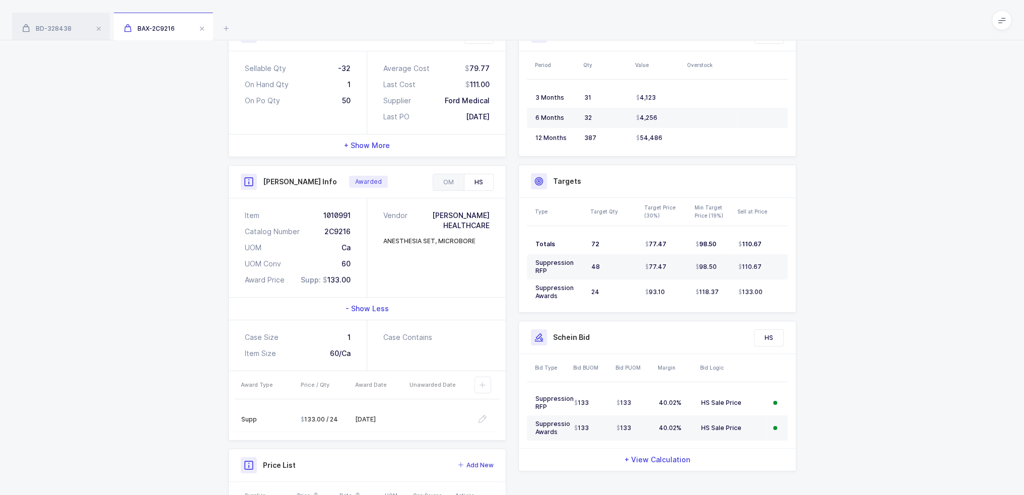
scroll to position [252, 0]
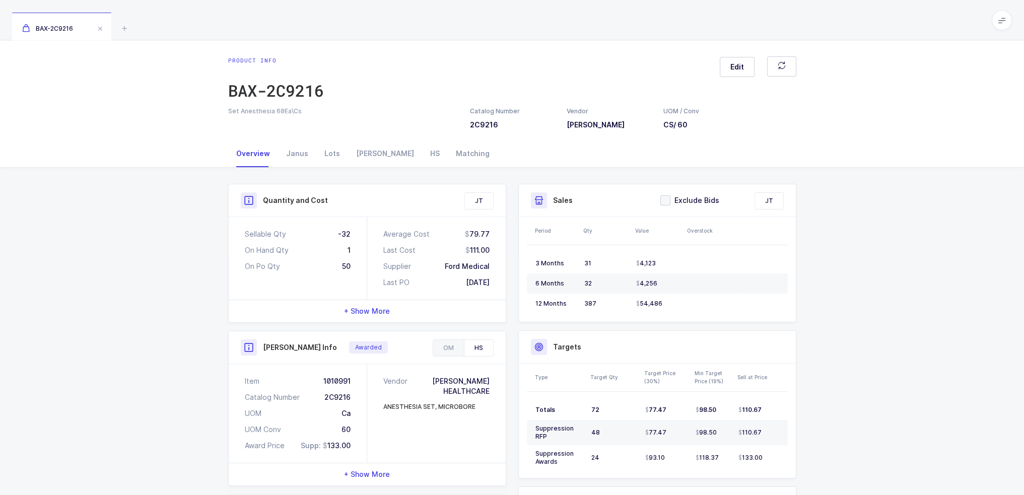
scroll to position [151, 0]
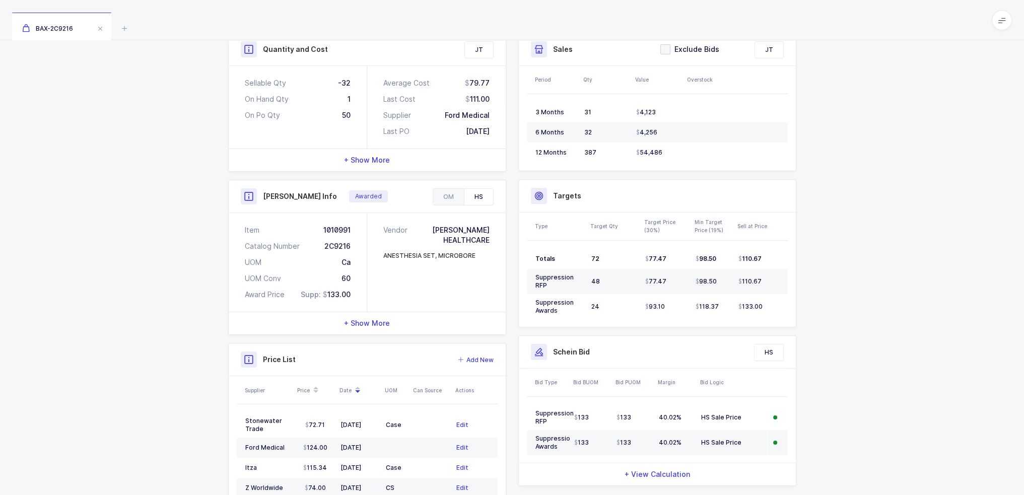
click at [387, 328] on div "+ Show More" at bounding box center [367, 323] width 277 height 22
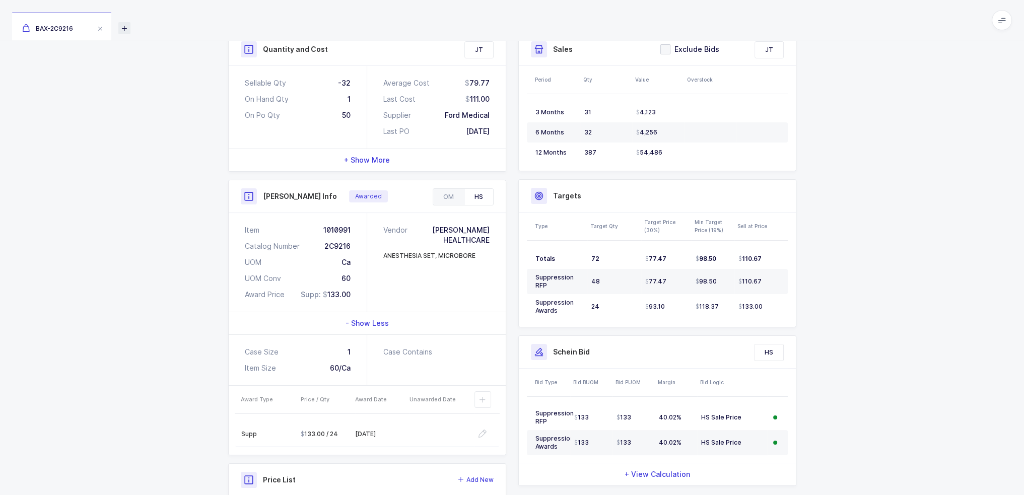
click at [130, 31] on icon at bounding box center [124, 28] width 12 height 12
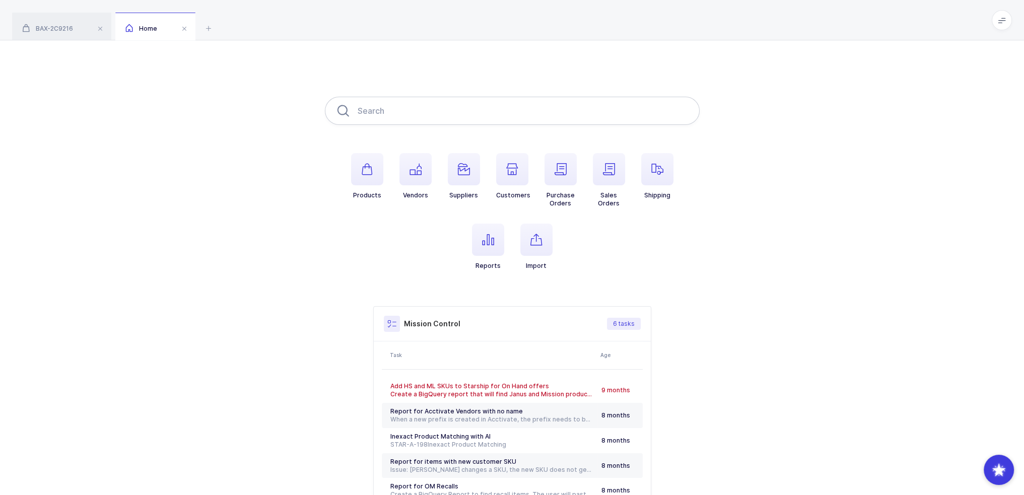
click at [433, 115] on input "text" at bounding box center [512, 111] width 375 height 28
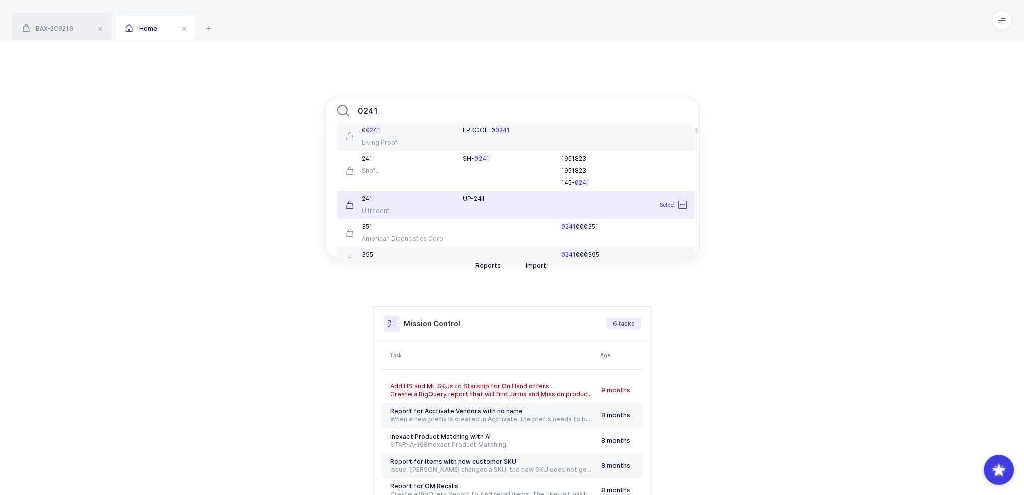
scroll to position [50, 0]
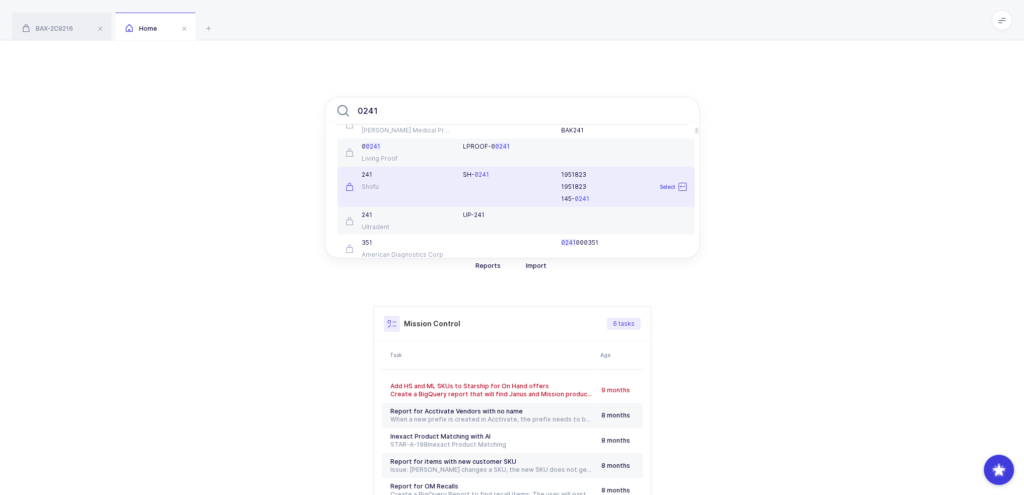
type input "0241"
click at [401, 191] on div "241 Shofu" at bounding box center [398, 187] width 118 height 32
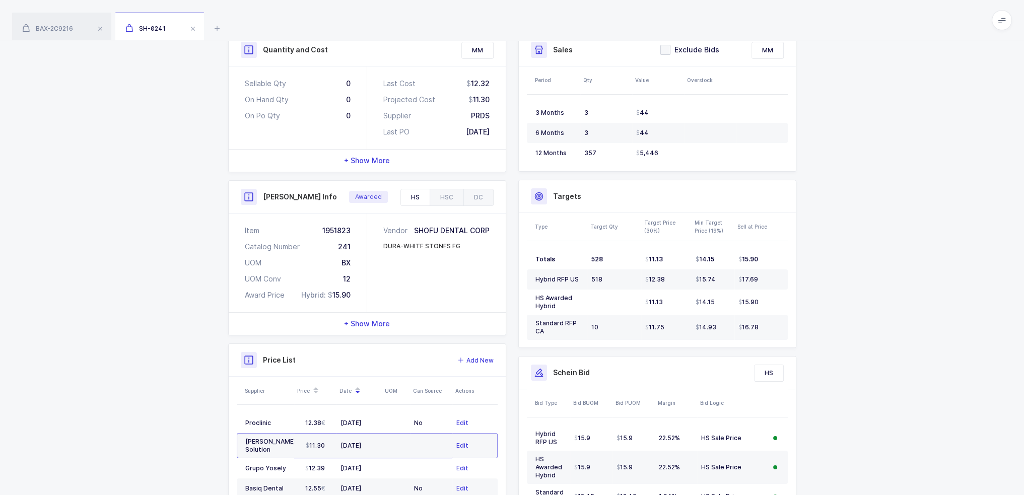
scroll to position [226, 0]
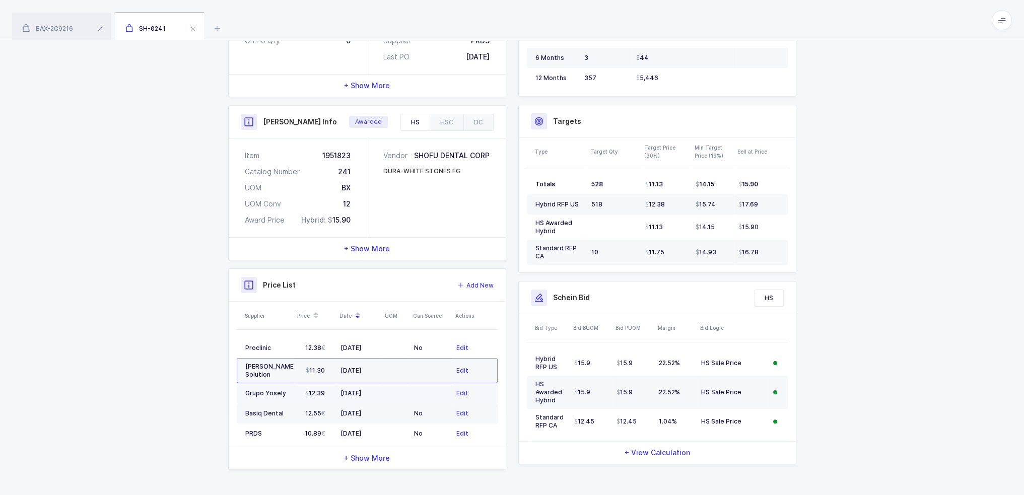
drag, startPoint x: 396, startPoint y: 386, endPoint x: 404, endPoint y: 391, distance: 9.5
click at [404, 391] on td at bounding box center [396, 393] width 28 height 20
drag, startPoint x: 410, startPoint y: 389, endPoint x: 404, endPoint y: 383, distance: 8.5
click at [404, 383] on tr "Grupo Yosely 12.39 03/29/2025 Edit" at bounding box center [367, 393] width 261 height 20
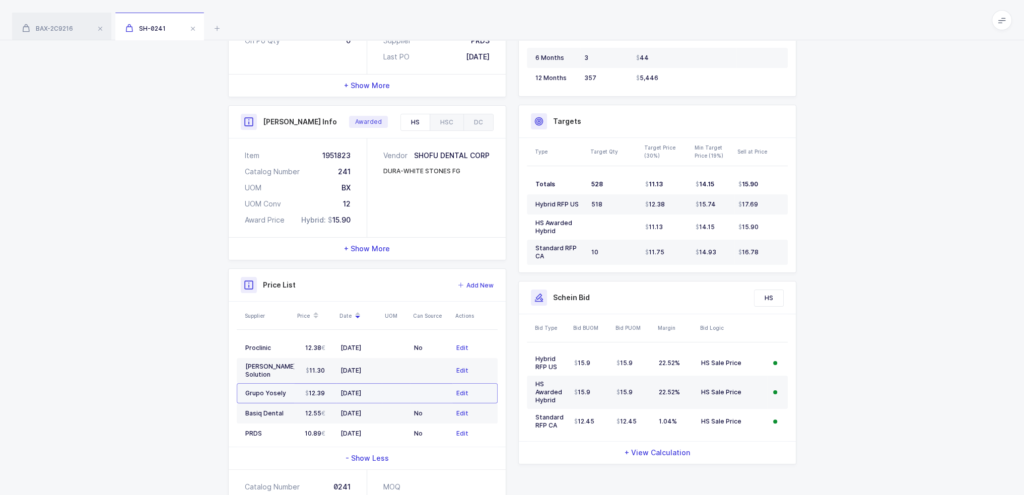
click at [404, 383] on td at bounding box center [396, 393] width 28 height 20
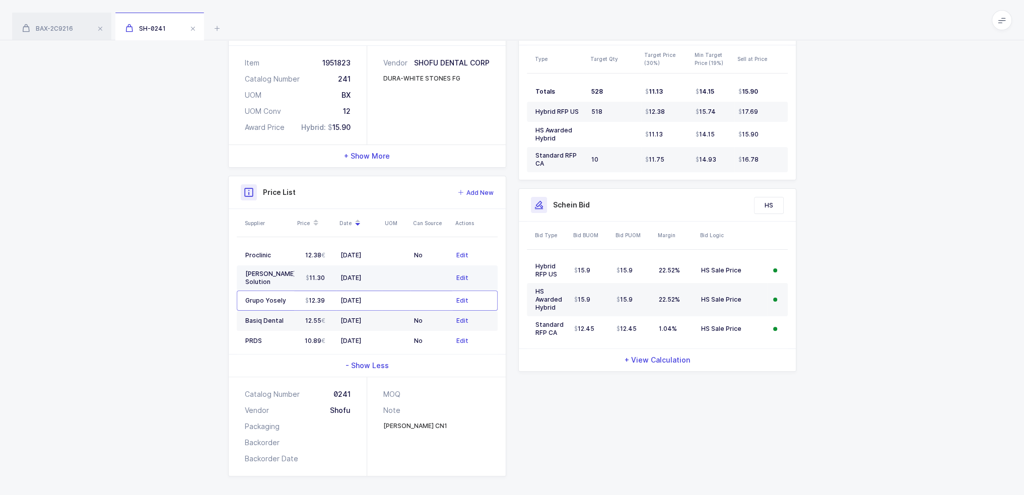
scroll to position [322, 0]
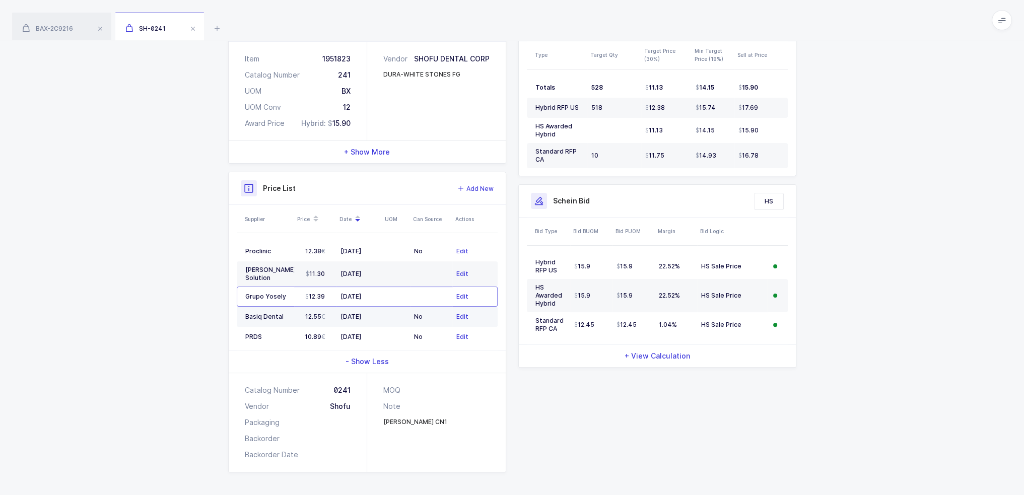
click at [395, 311] on td at bounding box center [396, 317] width 28 height 20
click at [378, 328] on td "02/10/2025" at bounding box center [358, 337] width 45 height 20
click at [374, 294] on div "03/29/2025" at bounding box center [358, 297] width 37 height 8
click at [374, 316] on td "03/19/2025" at bounding box center [358, 317] width 45 height 20
click at [371, 335] on td "02/10/2025" at bounding box center [358, 337] width 45 height 20
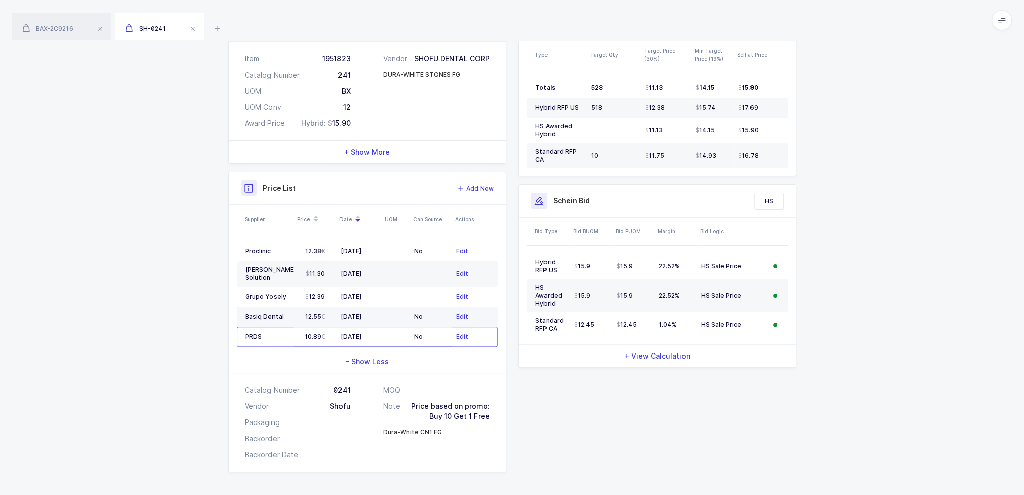
click at [371, 314] on div "03/19/2025" at bounding box center [358, 317] width 37 height 8
click at [373, 287] on td "03/29/2025" at bounding box center [358, 297] width 45 height 20
click at [374, 265] on td "04/05/2025" at bounding box center [358, 273] width 45 height 25
click at [375, 250] on div "05/04/2025" at bounding box center [358, 251] width 37 height 8
click at [367, 274] on td "04/05/2025" at bounding box center [358, 273] width 45 height 25
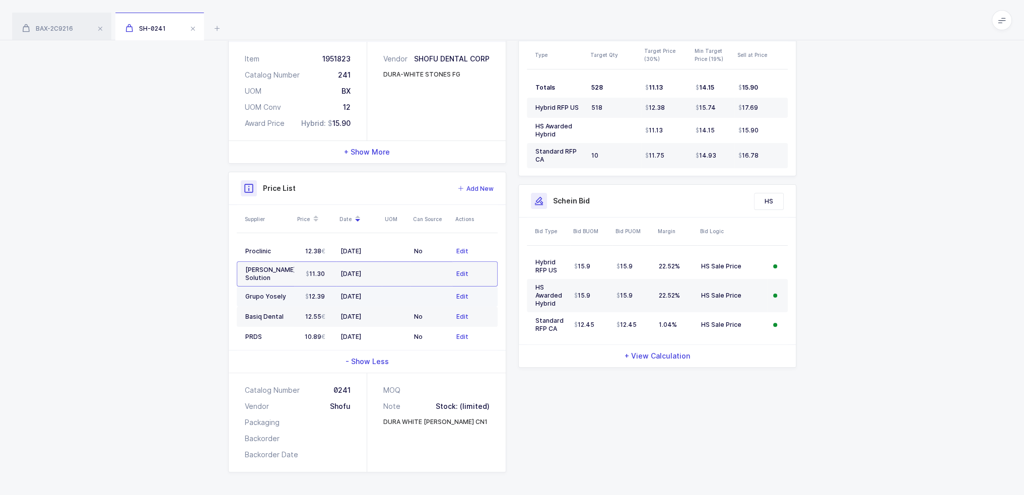
click at [368, 293] on div "03/29/2025" at bounding box center [358, 297] width 37 height 8
drag, startPoint x: 368, startPoint y: 305, endPoint x: 368, endPoint y: 311, distance: 6.6
click at [368, 307] on td "03/19/2025" at bounding box center [358, 317] width 45 height 20
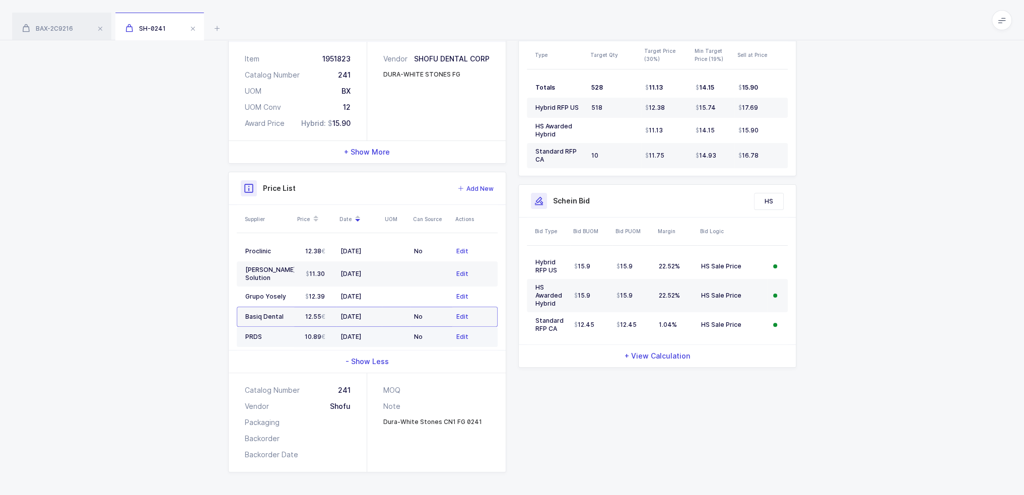
click at [368, 327] on td "02/10/2025" at bounding box center [358, 337] width 45 height 20
click at [367, 307] on td "03/19/2025" at bounding box center [358, 317] width 45 height 20
click at [368, 293] on div "03/29/2025" at bounding box center [358, 297] width 37 height 8
click at [369, 270] on div "04/05/2025" at bounding box center [358, 274] width 37 height 8
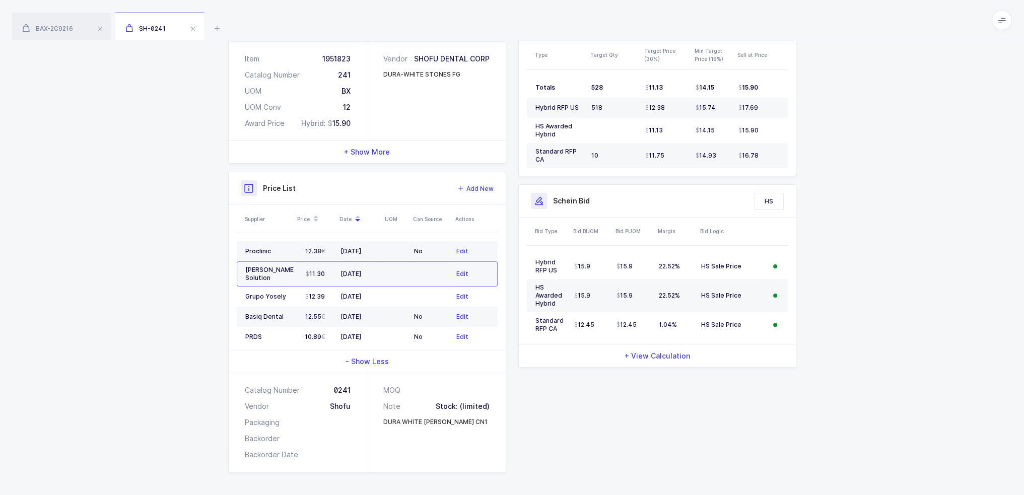
click at [372, 249] on div "05/04/2025" at bounding box center [358, 251] width 37 height 8
click at [369, 265] on td "04/05/2025" at bounding box center [358, 273] width 45 height 25
click at [369, 287] on td "03/29/2025" at bounding box center [358, 297] width 45 height 20
click at [367, 307] on td "03/19/2025" at bounding box center [358, 317] width 45 height 20
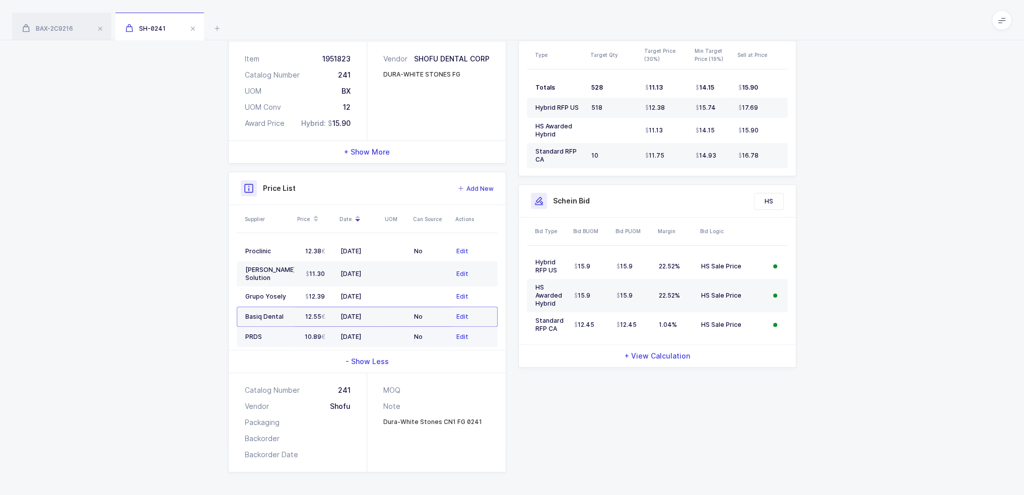
click at [365, 333] on div "02/10/2025" at bounding box center [358, 337] width 37 height 8
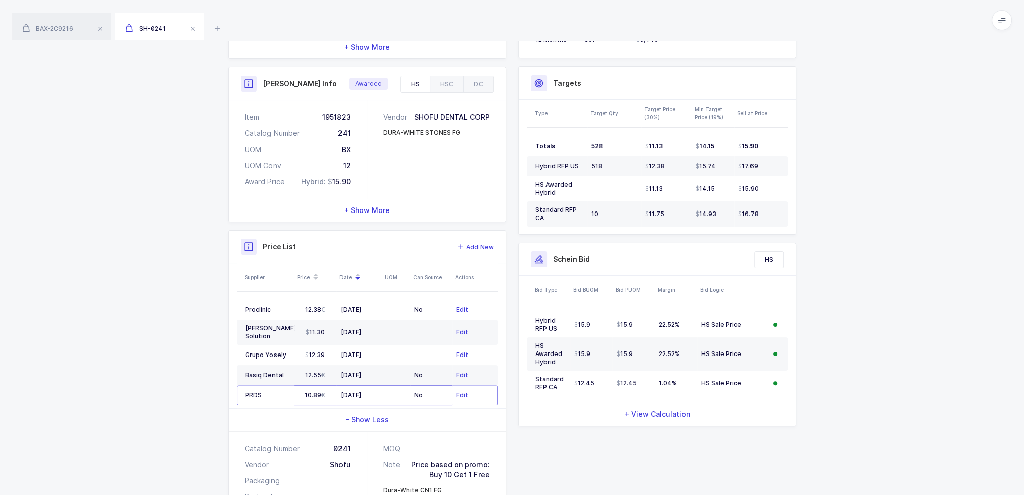
scroll to position [0, 0]
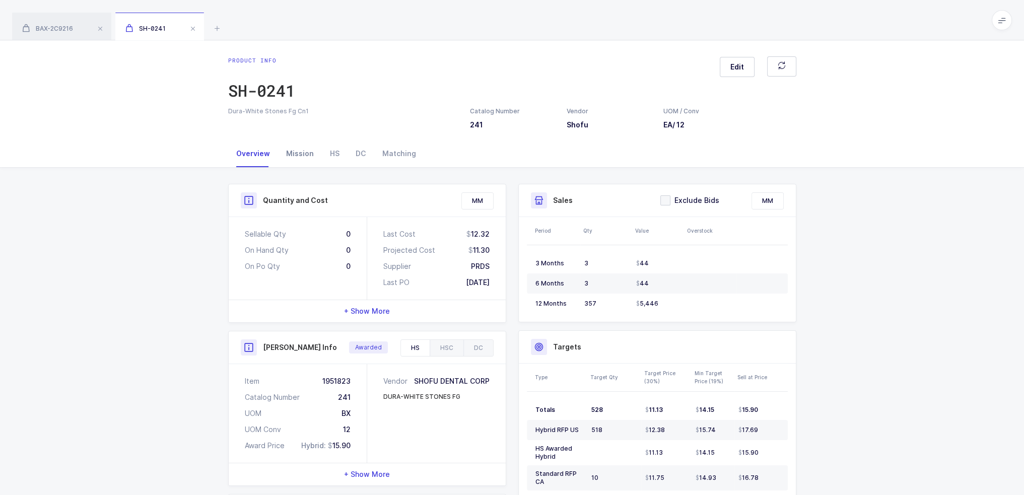
click at [296, 149] on div "Mission" at bounding box center [300, 153] width 44 height 27
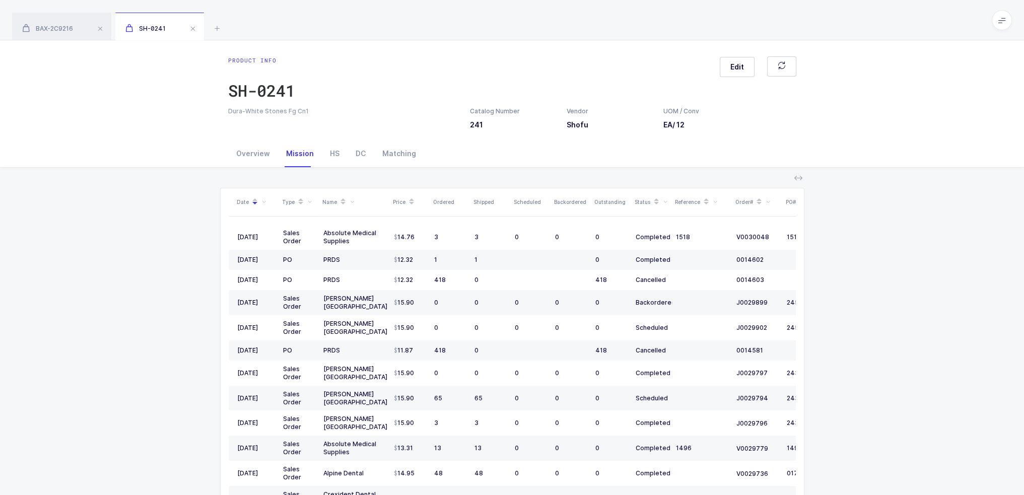
drag, startPoint x: 781, startPoint y: 238, endPoint x: 200, endPoint y: 155, distance: 587.0
click at [200, 155] on div "Overview Mission HS DC Matching Quantity and Cost MM Sellable Qty 0 On Hand Qty…" at bounding box center [512, 367] width 1024 height 455
click at [200, 155] on div "Overview Mission HS DC Matching" at bounding box center [512, 154] width 1024 height 28
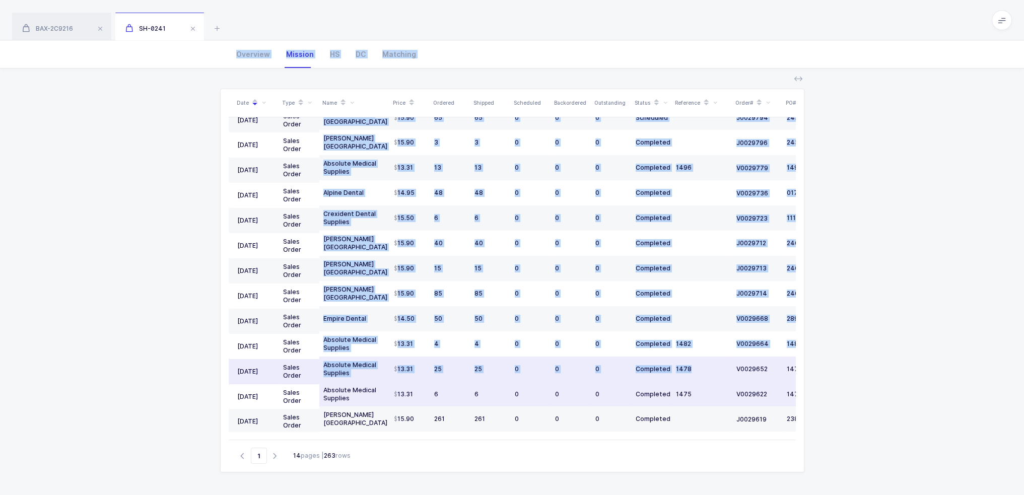
scroll to position [185, 0]
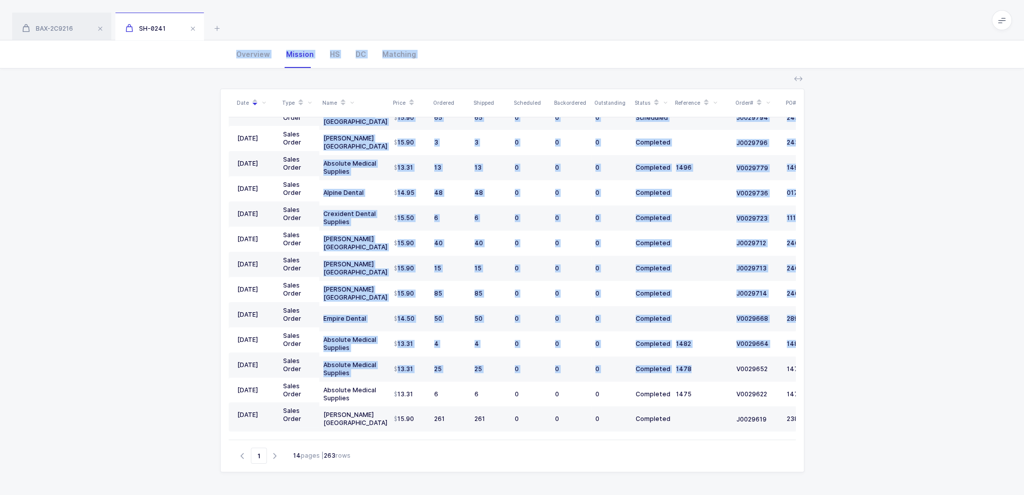
drag, startPoint x: 200, startPoint y: 155, endPoint x: 766, endPoint y: 473, distance: 649.1
click at [766, 473] on div "Overview Mission HS DC Matching Quantity and Cost MM Sellable Qty 0 On Hand Qty…" at bounding box center [512, 268] width 1024 height 455
click at [766, 473] on div "Date Type Name Price Ordered Shipped Scheduled Backordered Outstanding Status R…" at bounding box center [512, 281] width 1008 height 427
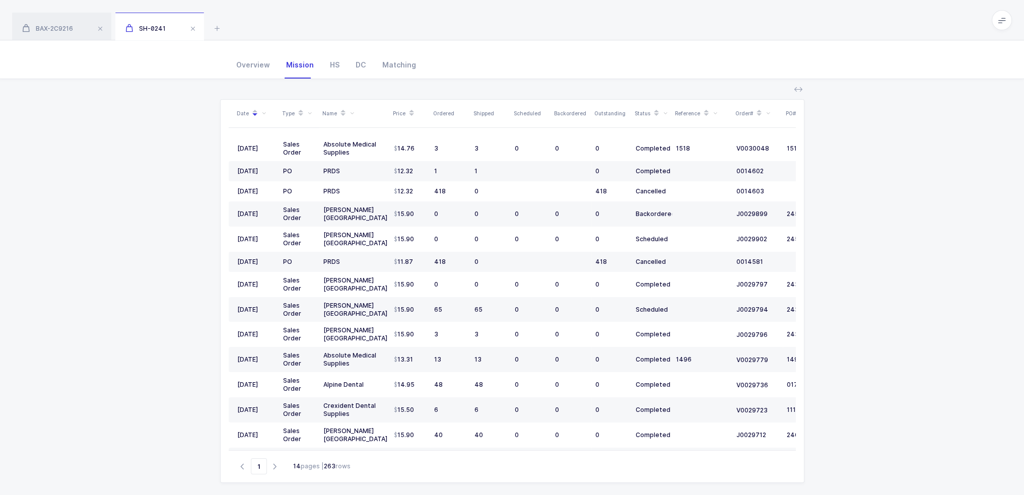
scroll to position [0, 0]
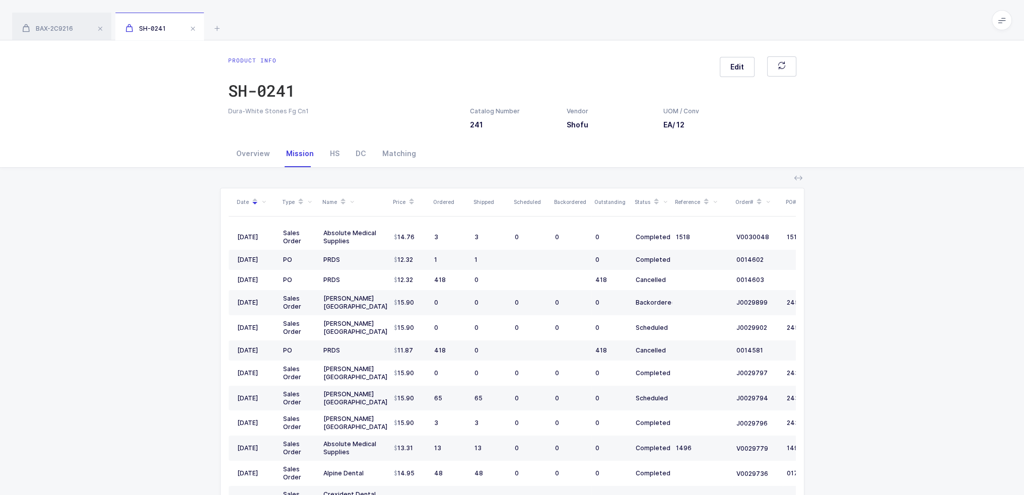
drag, startPoint x: 767, startPoint y: 478, endPoint x: 219, endPoint y: 8, distance: 722.7
click at [219, 8] on div "BAX-2C9216 SH-0241 Product info BAX-2C9216 Edit Set Anesthesia 60Ea\Cs Catalog …" at bounding box center [512, 297] width 1024 height 595
click at [219, 8] on div "BAX-2C9216 SH-0241" at bounding box center [512, 20] width 1024 height 40
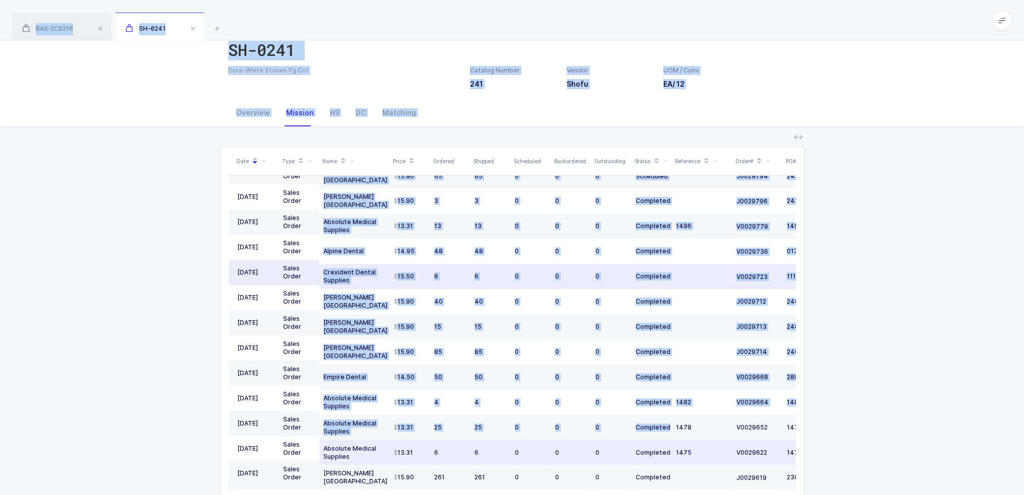
scroll to position [99, 0]
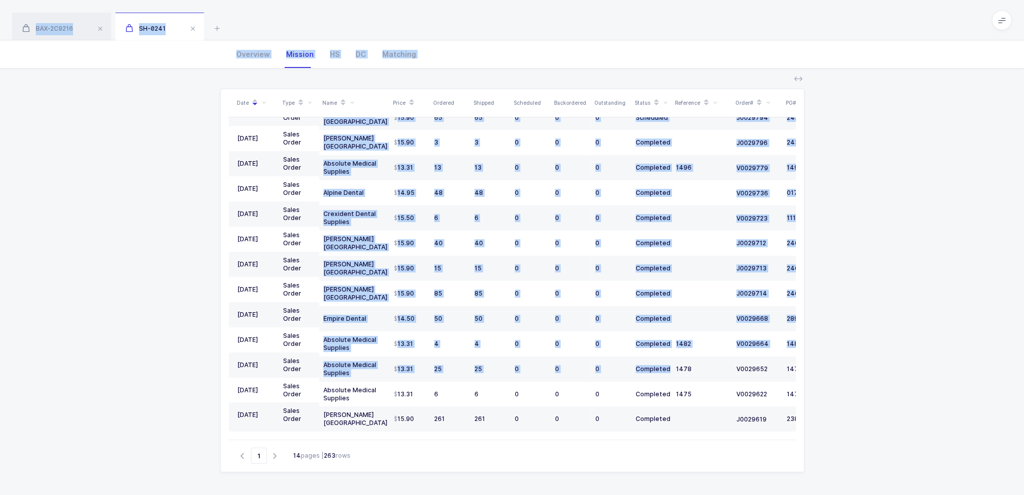
drag, startPoint x: 219, startPoint y: 8, endPoint x: 825, endPoint y: 491, distance: 775.0
click at [825, 491] on div "BAX-2C9216 SH-0241 Product info BAX-2C9216 Edit Set Anesthesia 60Ea\Cs Catalog …" at bounding box center [512, 198] width 1024 height 595
click at [829, 479] on div "Date Type Name Price Ordered Shipped Scheduled Backordered Outstanding Status R…" at bounding box center [512, 281] width 1008 height 427
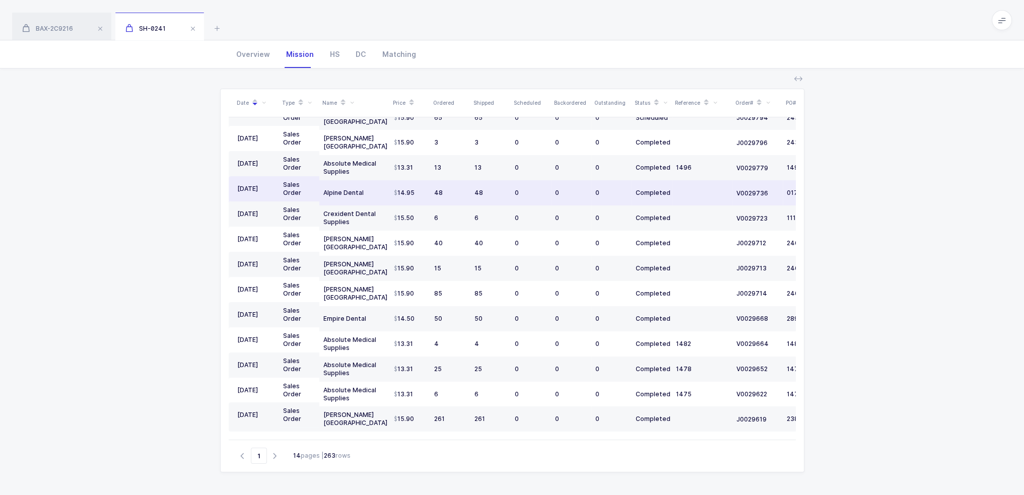
scroll to position [0, 0]
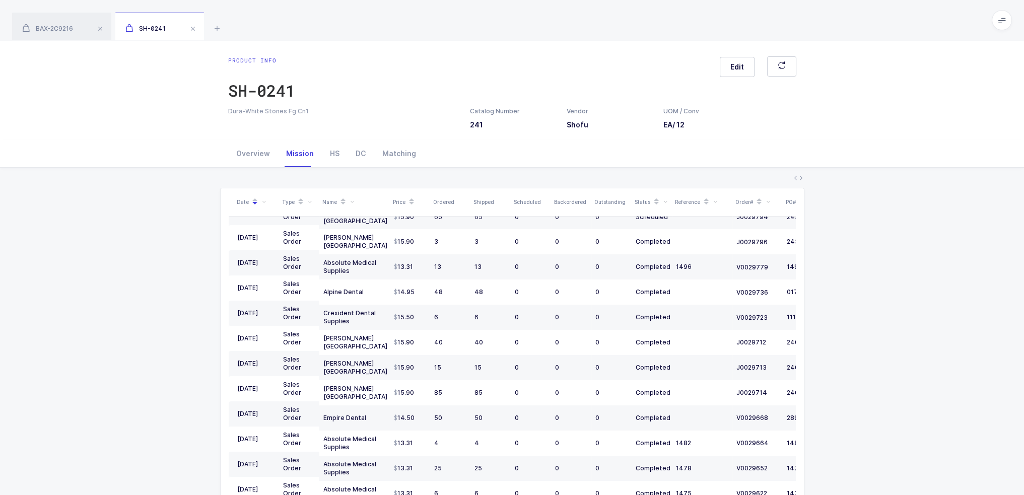
drag, startPoint x: 829, startPoint y: 479, endPoint x: 225, endPoint y: 7, distance: 767.3
click at [225, 7] on div "BAX-2C9216 SH-0241 Product info BAX-2C9216 Edit Set Anesthesia 60Ea\Cs Catalog …" at bounding box center [512, 297] width 1024 height 595
click at [225, 7] on div "BAX-2C9216 SH-0241" at bounding box center [512, 20] width 1024 height 40
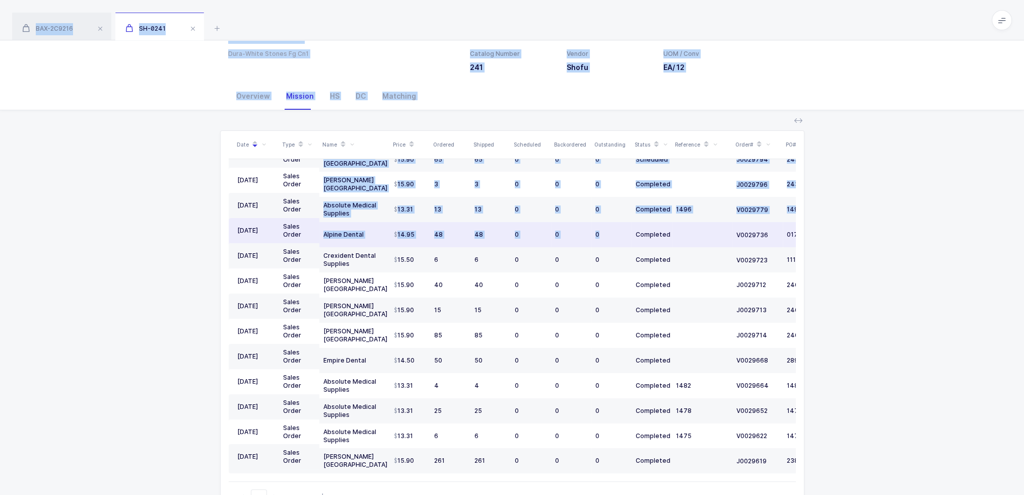
scroll to position [99, 0]
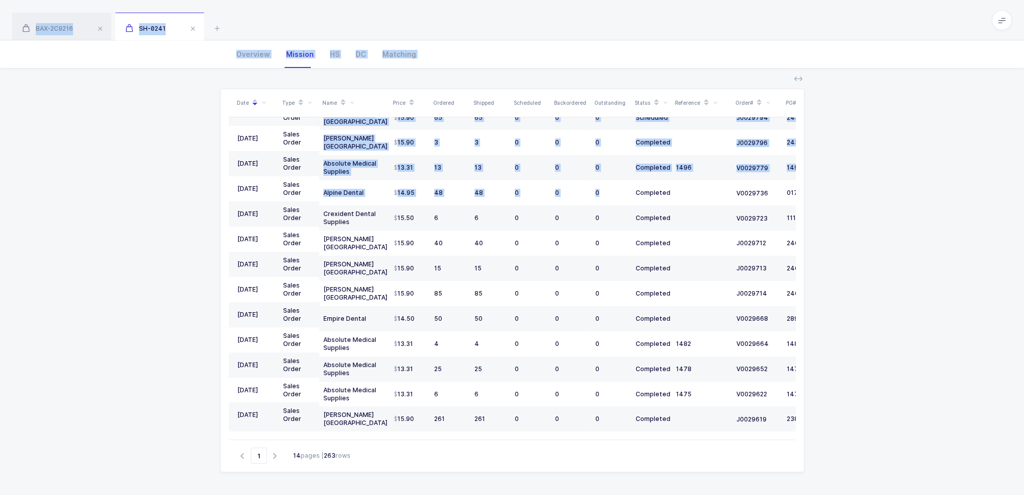
drag, startPoint x: 225, startPoint y: 7, endPoint x: 707, endPoint y: 493, distance: 684.7
click at [707, 493] on div "BAX-2C9216 SH-0241 Product info BAX-2C9216 Edit Set Anesthesia 60Ea\Cs Catalog …" at bounding box center [512, 198] width 1024 height 595
click at [707, 489] on div "Date Type Name Price Ordered Shipped Scheduled Backordered Outstanding Status R…" at bounding box center [512, 281] width 1008 height 427
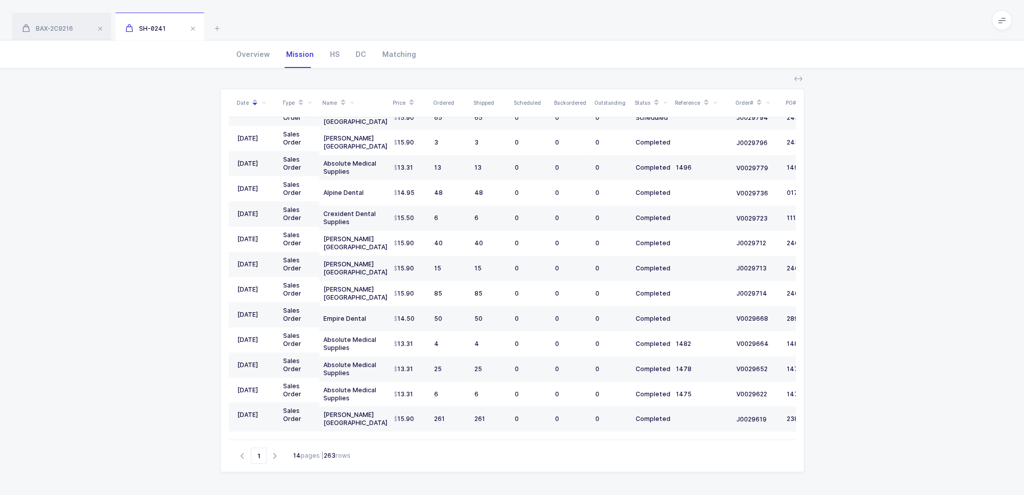
scroll to position [0, 0]
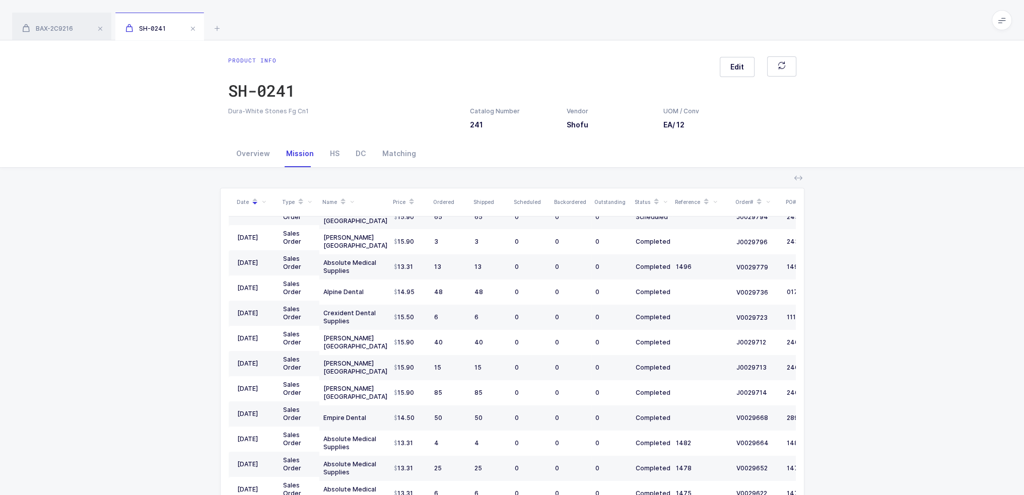
drag, startPoint x: 707, startPoint y: 489, endPoint x: 193, endPoint y: 9, distance: 703.6
click at [193, 9] on div "BAX-2C9216 SH-0241 Product info BAX-2C9216 Edit Set Anesthesia 60Ea\Cs Catalog …" at bounding box center [512, 297] width 1024 height 595
click at [193, 8] on div "BAX-2C9216 SH-0241" at bounding box center [512, 20] width 1024 height 40
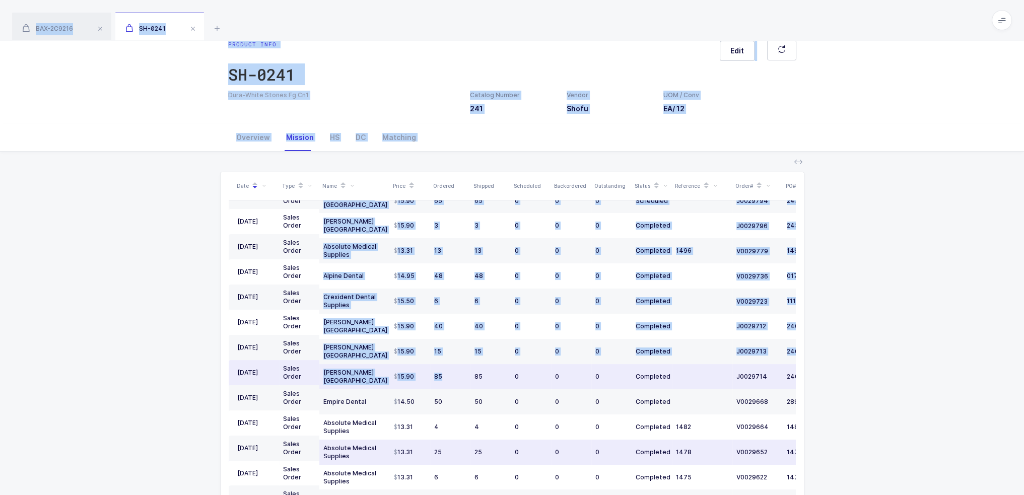
scroll to position [99, 0]
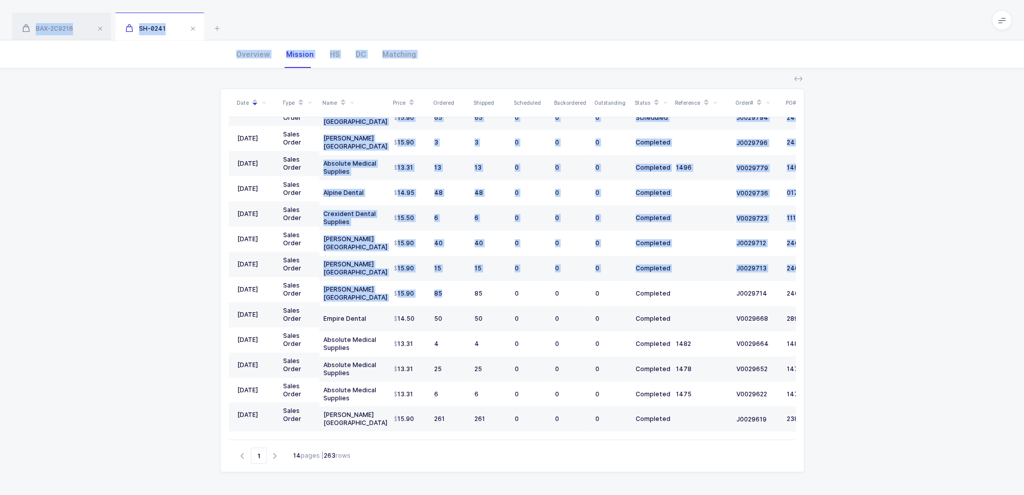
drag, startPoint x: 193, startPoint y: 8, endPoint x: 340, endPoint y: 487, distance: 502.0
click at [340, 487] on div "BAX-2C9216 SH-0241 Product info BAX-2C9216 Edit Set Anesthesia 60Ea\Cs Catalog …" at bounding box center [512, 198] width 1024 height 595
click at [340, 487] on div "Date Type Name Price Ordered Shipped Scheduled Backordered Outstanding Status R…" at bounding box center [512, 281] width 1008 height 427
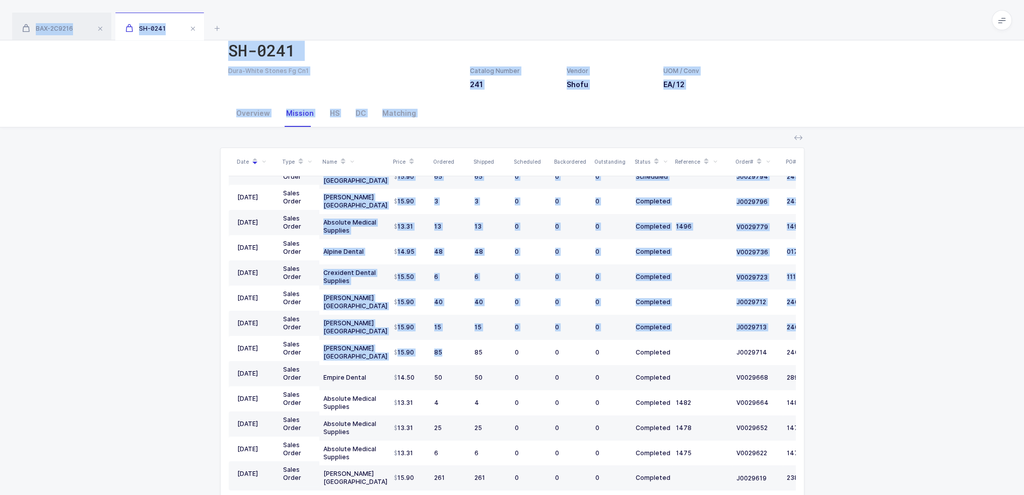
scroll to position [0, 0]
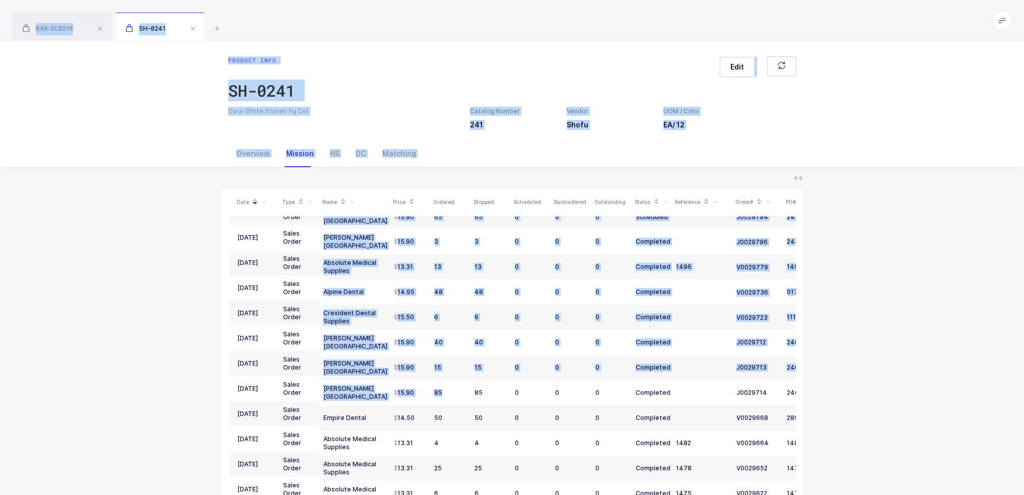
drag, startPoint x: 340, startPoint y: 487, endPoint x: 148, endPoint y: 1, distance: 523.7
click at [148, 1] on div "BAX-2C9216 SH-0241 Product info BAX-2C9216 Edit Set Anesthesia 60Ea\Cs Catalog …" at bounding box center [512, 297] width 1024 height 595
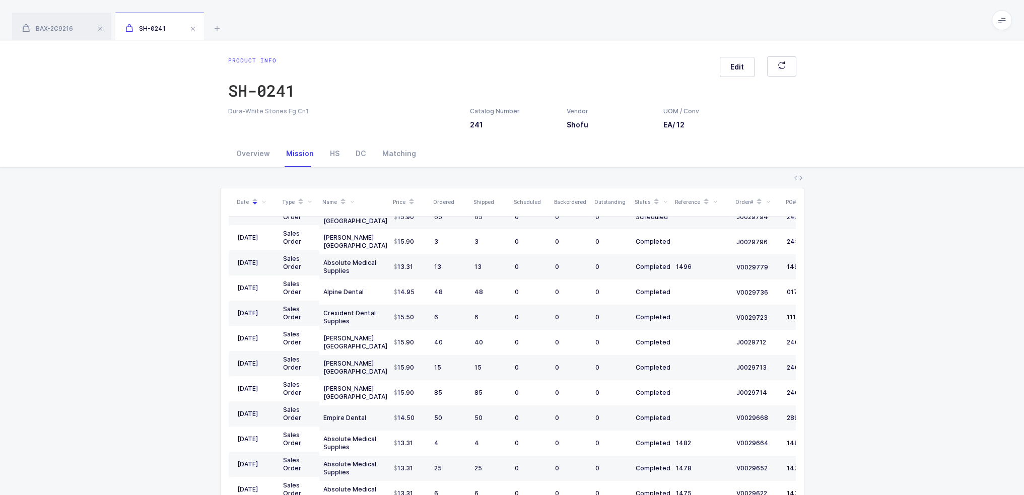
click at [148, 3] on div "BAX-2C9216 SH-0241" at bounding box center [512, 20] width 1024 height 40
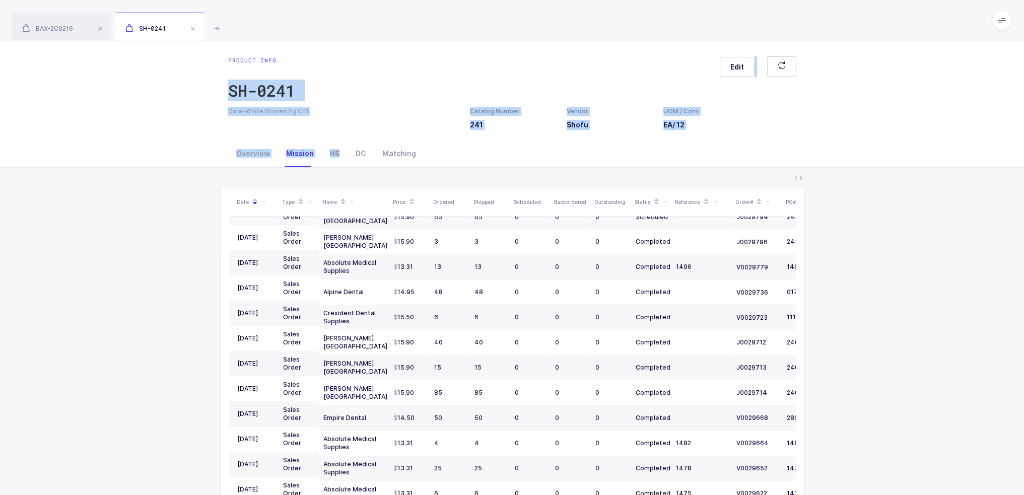
drag, startPoint x: 145, startPoint y: 78, endPoint x: 341, endPoint y: 161, distance: 213.4
click at [341, 161] on div "Product info SH-0241 Edit Dura-White Stones Fg Cn1 Catalog Number 241 Vendor Sh…" at bounding box center [512, 317] width 1024 height 554
click at [341, 160] on div "HS" at bounding box center [335, 153] width 26 height 27
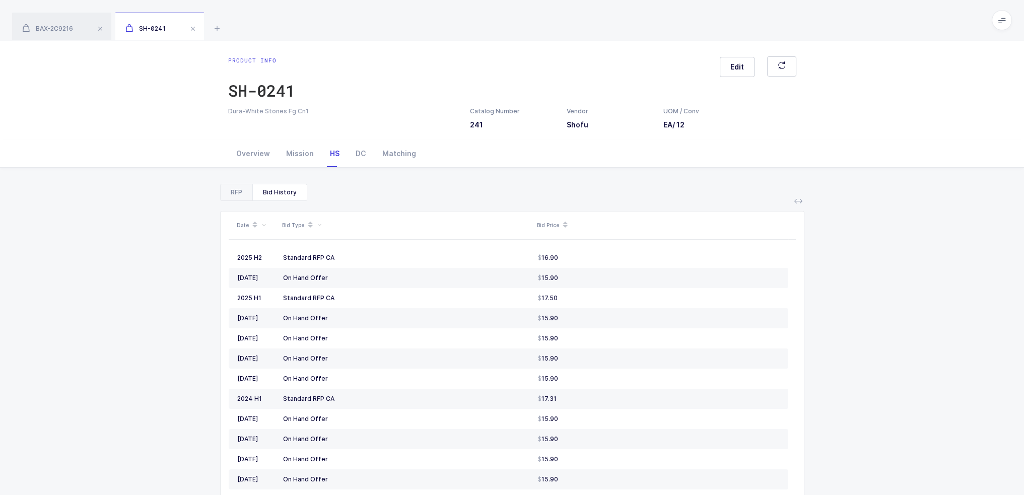
click at [236, 196] on div "RFP" at bounding box center [237, 192] width 32 height 16
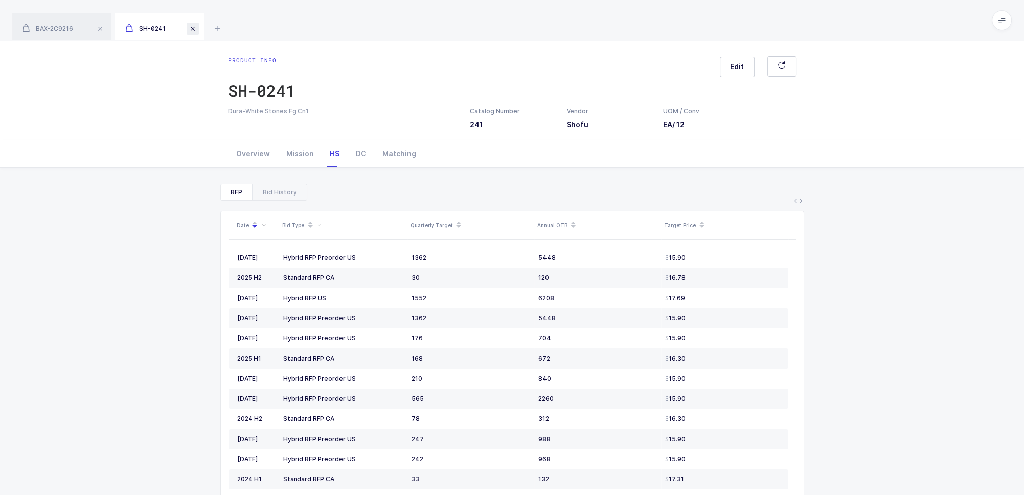
click at [196, 29] on span at bounding box center [193, 29] width 12 height 12
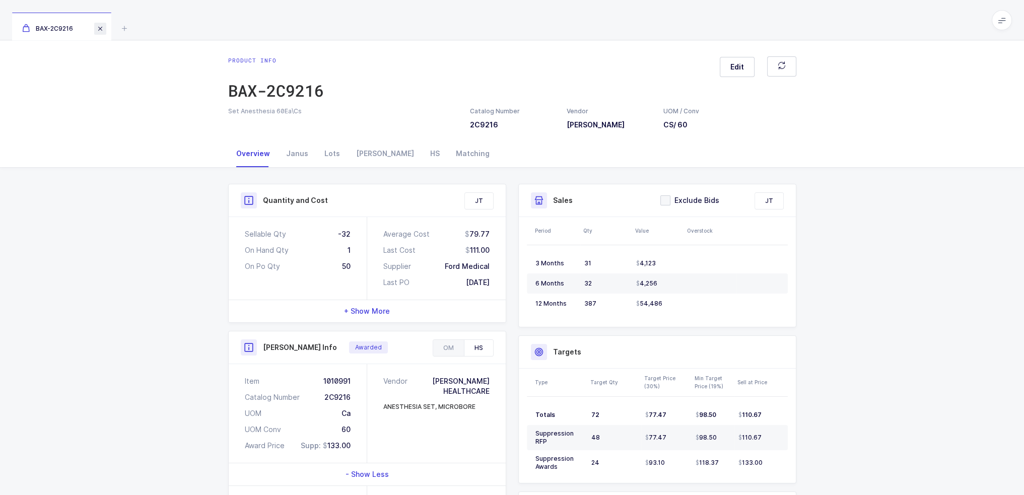
click at [102, 26] on span at bounding box center [100, 29] width 12 height 12
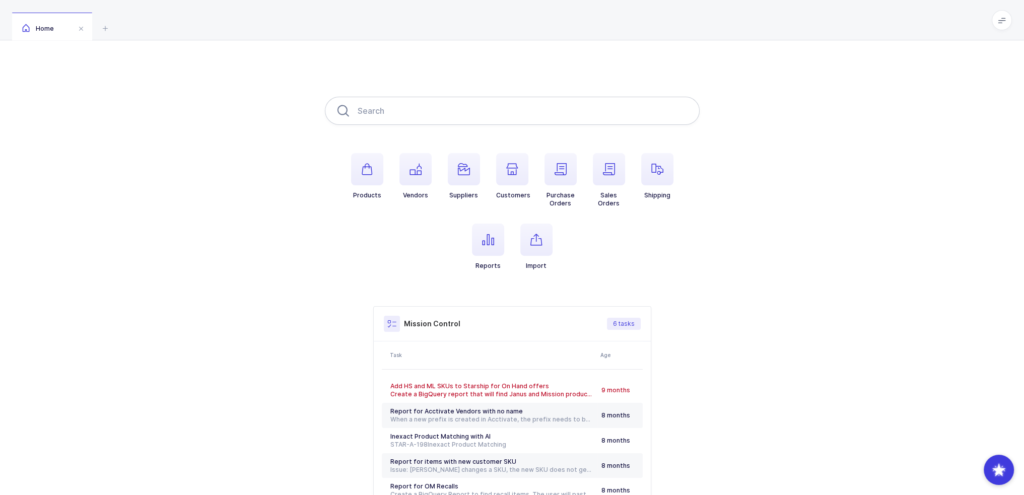
click at [423, 108] on input "text" at bounding box center [512, 111] width 375 height 28
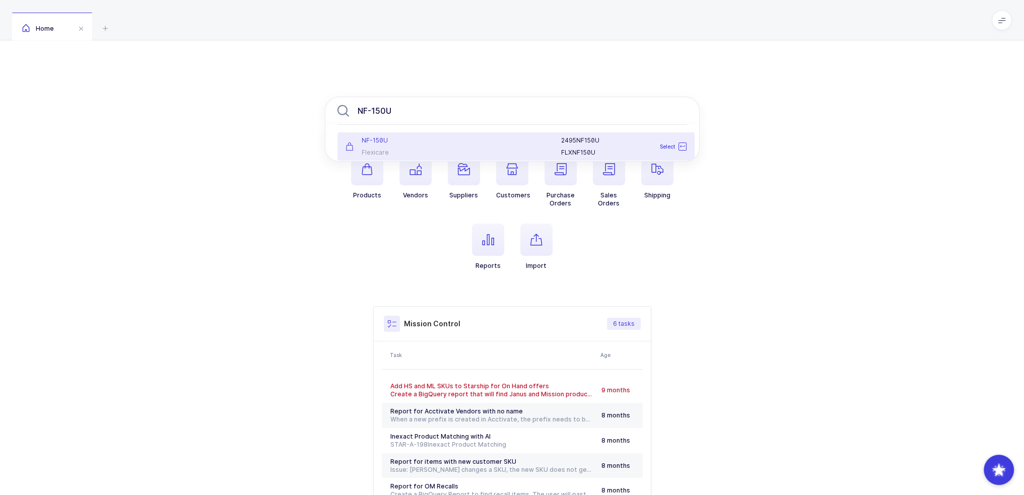
type input "NF-150U"
click at [462, 146] on div at bounding box center [506, 146] width 98 height 20
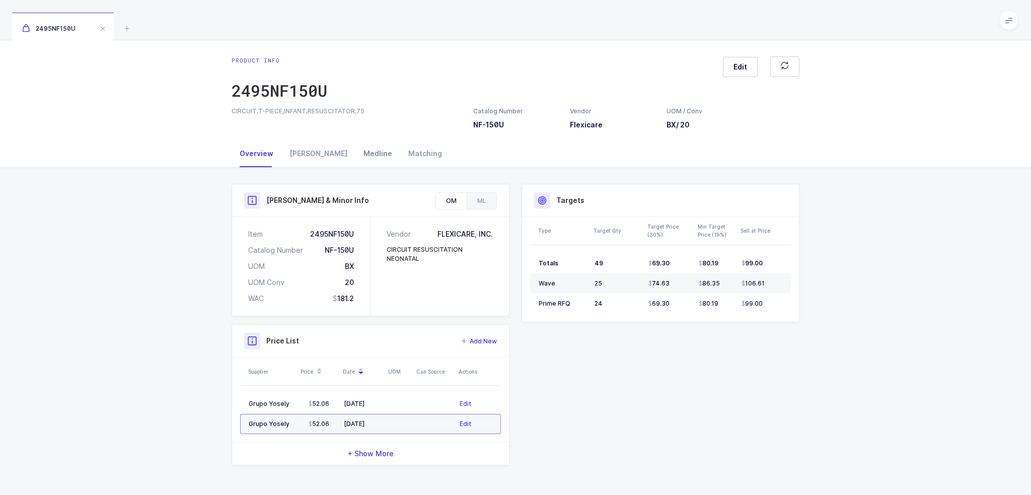
click at [355, 159] on div "Medline" at bounding box center [377, 153] width 45 height 27
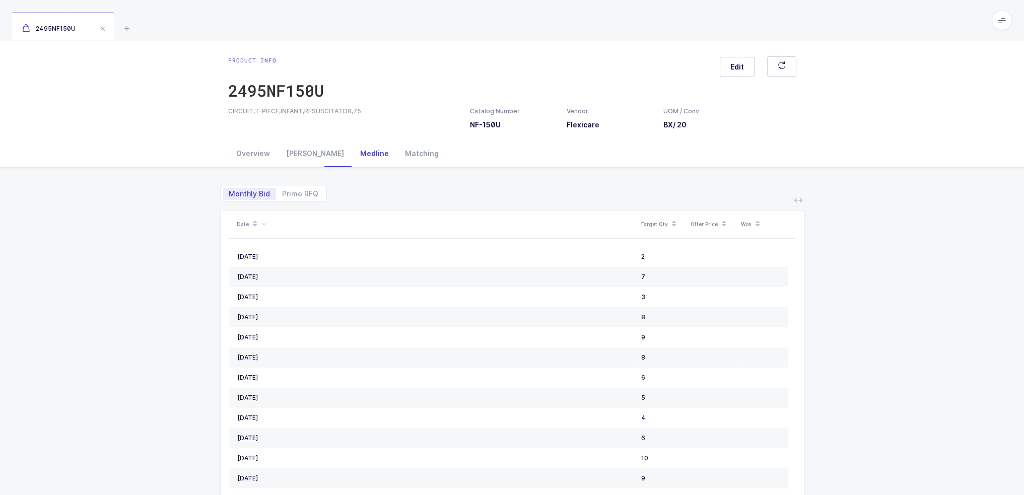
click at [173, 195] on div "Monthly Bid Prime RFQ Date Target Qty Offer Price Won July, 2023 2 October, 202…" at bounding box center [512, 390] width 1008 height 445
drag, startPoint x: 205, startPoint y: 177, endPoint x: 193, endPoint y: 189, distance: 17.1
click at [193, 189] on div "Monthly Bid Prime RFQ Date Target Qty Offer Price Won July, 2023 2 October, 202…" at bounding box center [512, 390] width 1008 height 445
drag, startPoint x: 215, startPoint y: 174, endPoint x: 225, endPoint y: 177, distance: 10.7
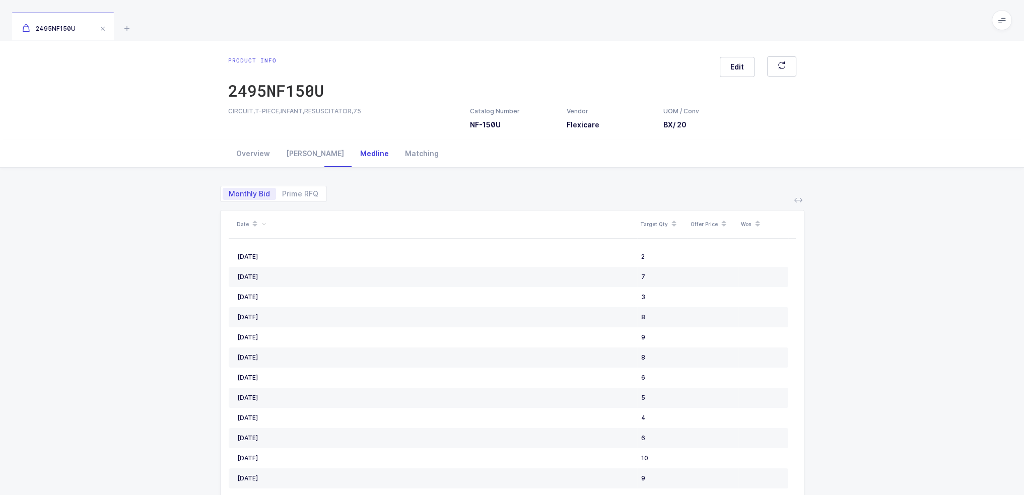
click at [225, 177] on div "Monthly Bid Prime RFQ Date Target Qty Offer Price Won July, 2023 2 October, 202…" at bounding box center [512, 390] width 1008 height 445
click at [225, 178] on div "Monthly Bid Prime RFQ" at bounding box center [512, 190] width 584 height 24
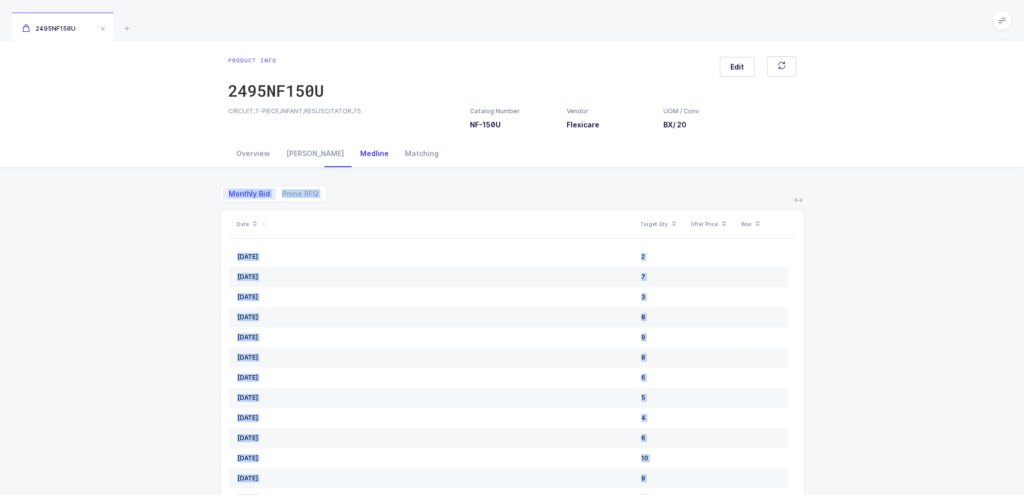
scroll to position [117, 0]
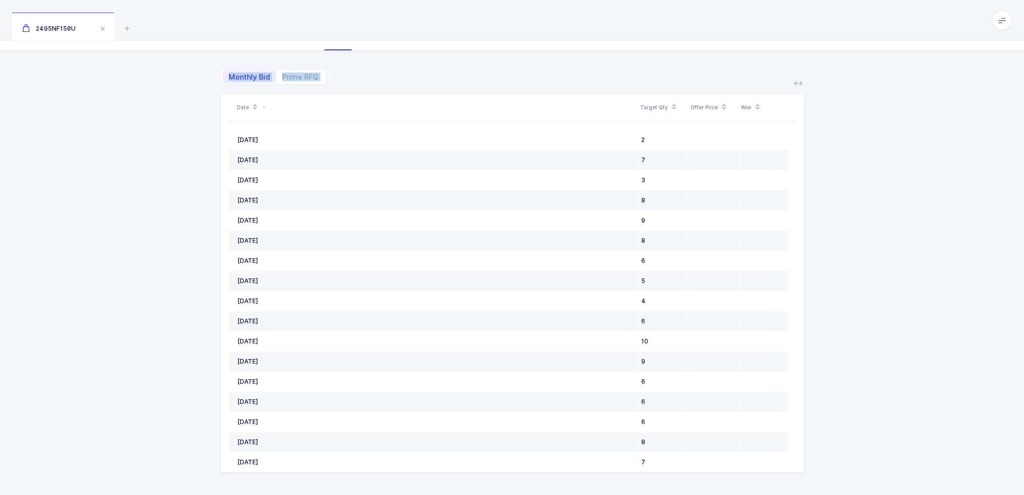
drag, startPoint x: 208, startPoint y: 184, endPoint x: 865, endPoint y: 463, distance: 712.9
click at [865, 463] on div "Monthly Bid Prime RFQ Date Target Qty Offer Price Won July, 2023 2 October, 202…" at bounding box center [512, 273] width 1008 height 445
click at [865, 462] on div "Monthly Bid Prime RFQ Date Target Qty Offer Price Won July, 2023 2 October, 202…" at bounding box center [512, 273] width 1008 height 445
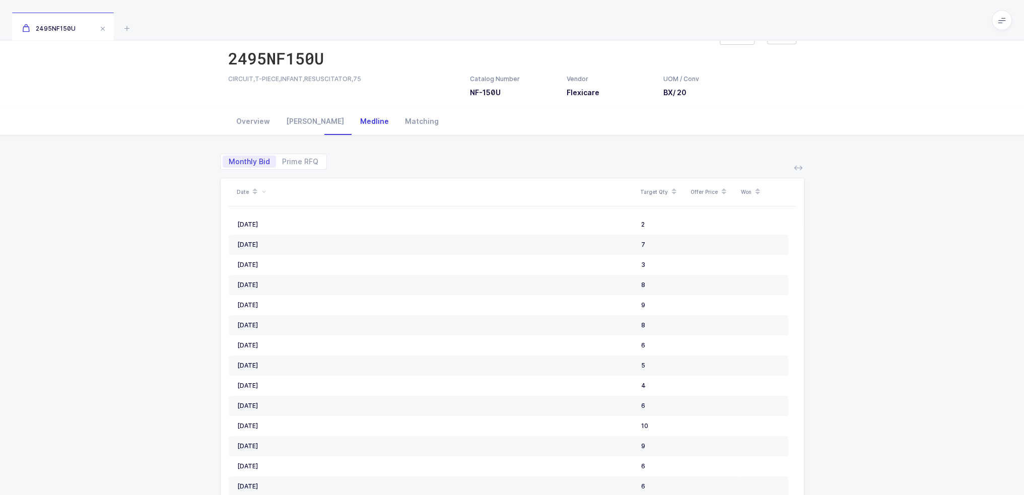
scroll to position [0, 0]
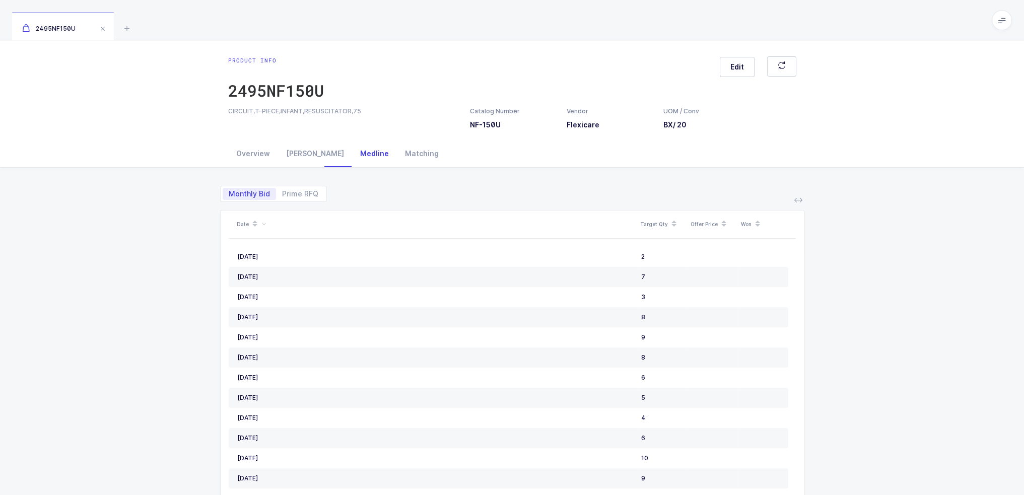
click at [1008, 23] on span at bounding box center [1001, 20] width 20 height 20
click at [951, 133] on li "Purchasing" at bounding box center [963, 135] width 75 height 8
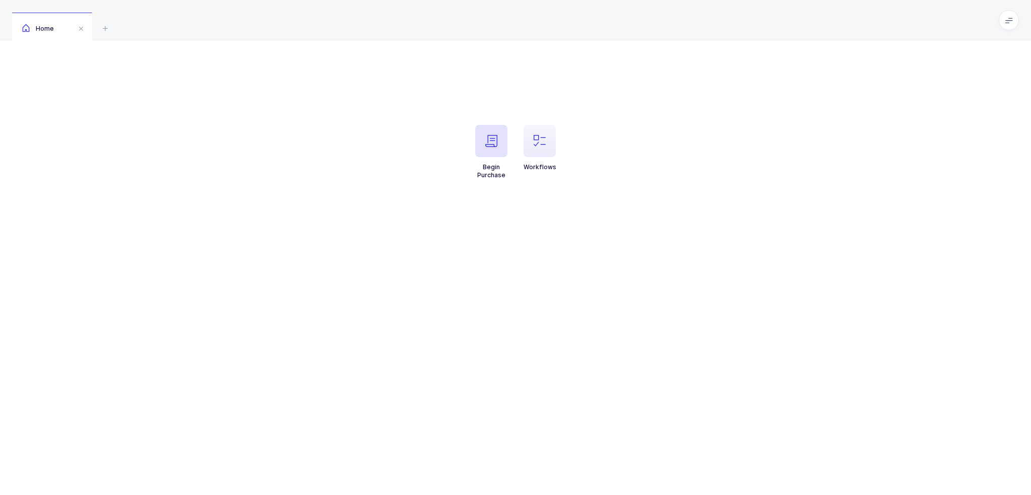
click at [487, 142] on icon "button" at bounding box center [491, 141] width 12 height 12
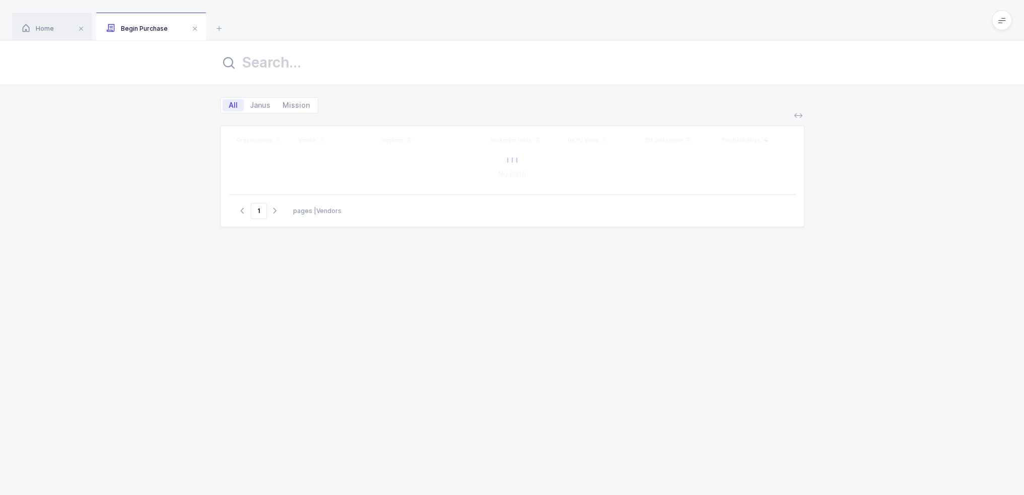
click at [296, 66] on input "text" at bounding box center [512, 62] width 584 height 24
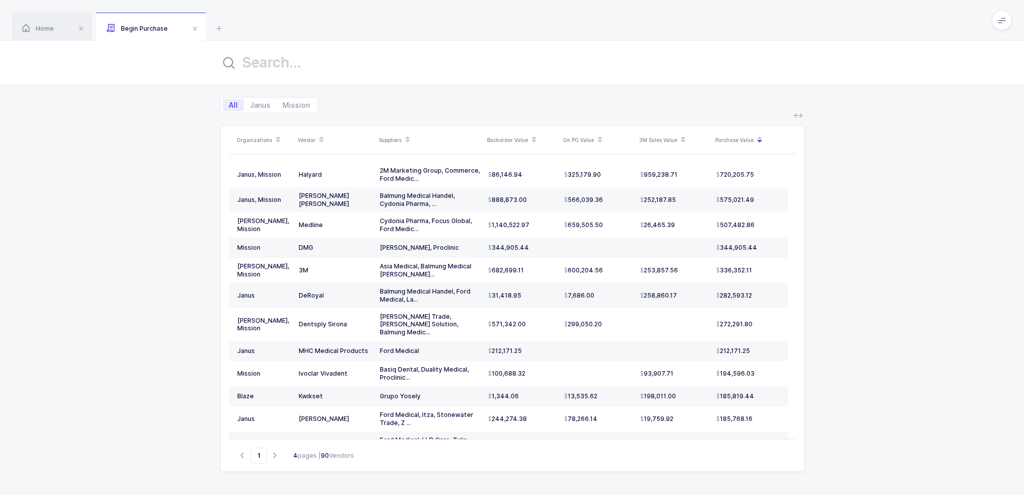
click at [115, 209] on div "Organizations Vendor Suppliers Backorder Value On PO Value 3M Sales Value Purch…" at bounding box center [512, 304] width 1024 height 382
click at [534, 140] on icon at bounding box center [533, 142] width 5 height 5
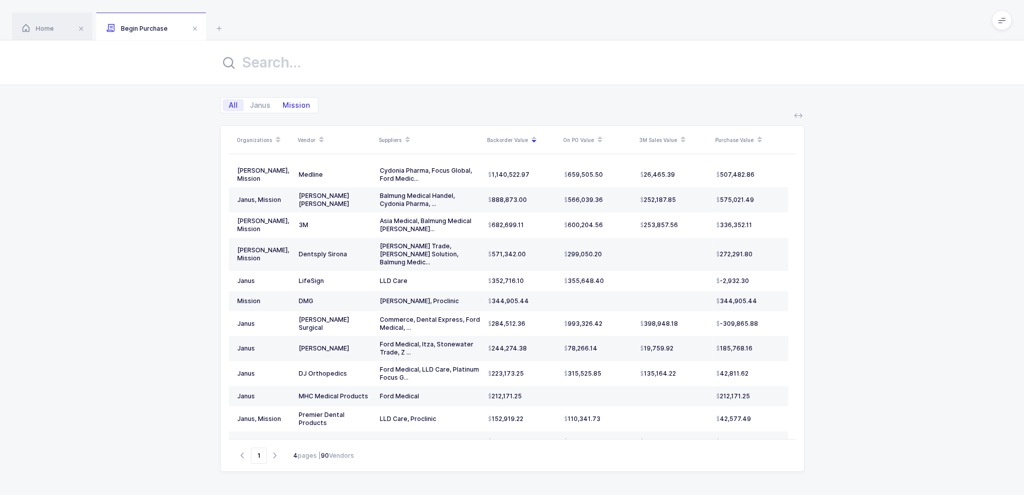
click at [301, 103] on span "Mission" at bounding box center [295, 105] width 39 height 12
click at [283, 103] on input "Mission" at bounding box center [279, 102] width 7 height 7
radio input "true"
radio input "false"
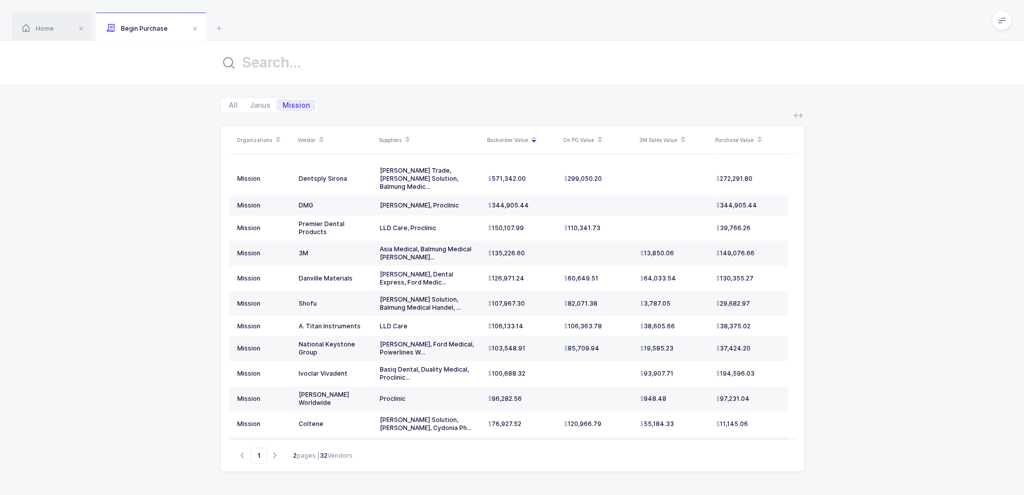
drag, startPoint x: 564, startPoint y: 192, endPoint x: 548, endPoint y: 200, distance: 18.5
click at [548, 200] on tr "Mission DMG [PERSON_NAME], Proclinic 344,905.44 344,905.44" at bounding box center [508, 205] width 559 height 20
click at [548, 201] on div "344,905.44" at bounding box center [522, 205] width 68 height 8
drag, startPoint x: 551, startPoint y: 197, endPoint x: 525, endPoint y: 197, distance: 25.7
click at [525, 201] on div "344,905.44" at bounding box center [522, 205] width 68 height 8
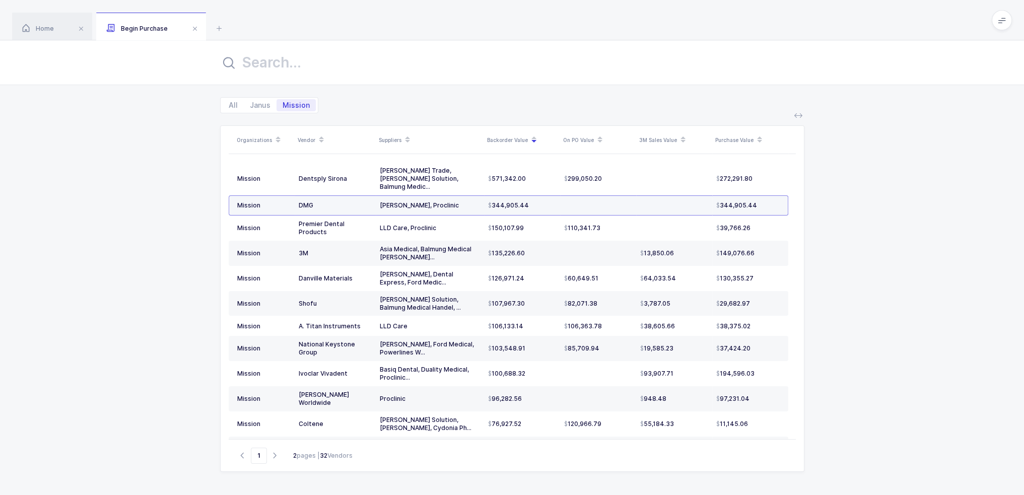
click at [525, 201] on span "344,905.44" at bounding box center [508, 205] width 41 height 8
drag, startPoint x: 376, startPoint y: 200, endPoint x: 441, endPoint y: 197, distance: 65.1
click at [441, 197] on td "[PERSON_NAME], Proclinic" at bounding box center [430, 205] width 108 height 20
click at [441, 201] on div "[PERSON_NAME], Proclinic" at bounding box center [430, 205] width 100 height 8
click at [562, 197] on td at bounding box center [598, 205] width 76 height 20
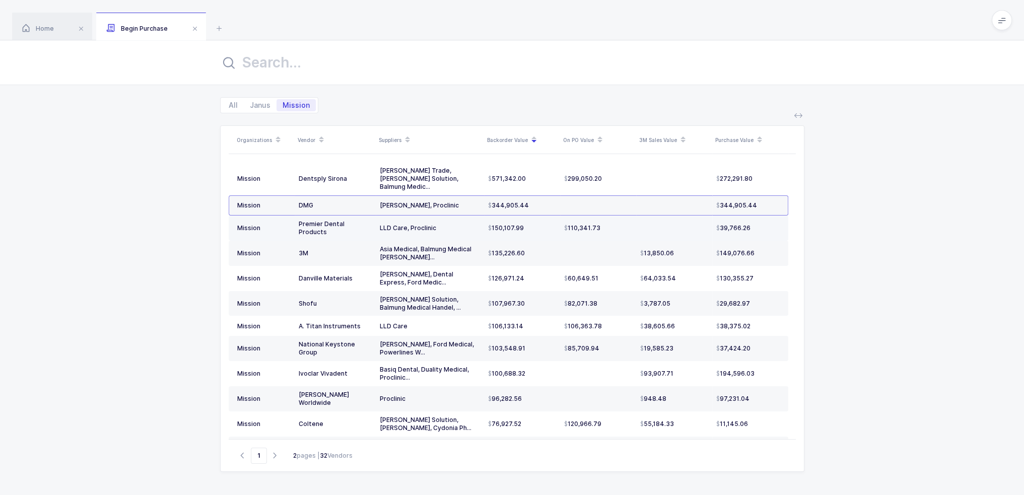
drag, startPoint x: 296, startPoint y: 216, endPoint x: 623, endPoint y: 213, distance: 327.3
click at [623, 216] on tr "Mission Premier Dental Products LLD Care, Proclinic 150,107.99 110,341.73 39,76…" at bounding box center [508, 228] width 559 height 25
click at [623, 224] on div "110,341.73" at bounding box center [598, 228] width 68 height 8
drag, startPoint x: 638, startPoint y: 213, endPoint x: 552, endPoint y: 213, distance: 86.6
click at [552, 216] on tr "Mission Premier Dental Products LLD Care, Proclinic 150,107.99 110,341.73 39,76…" at bounding box center [508, 228] width 559 height 25
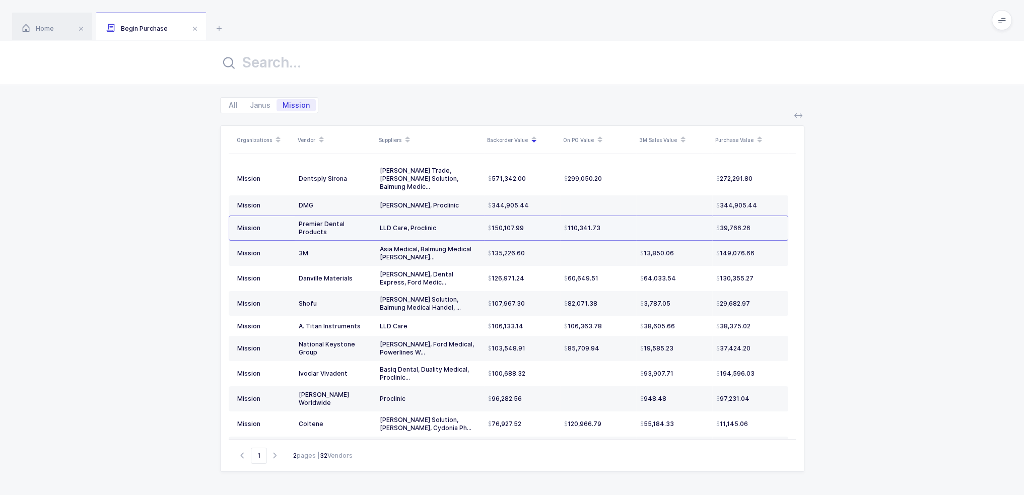
click at [552, 224] on div "150,107.99" at bounding box center [522, 228] width 68 height 8
click at [596, 224] on span "110,341.73" at bounding box center [582, 228] width 36 height 8
click at [506, 224] on span "150,107.99" at bounding box center [506, 228] width 36 height 8
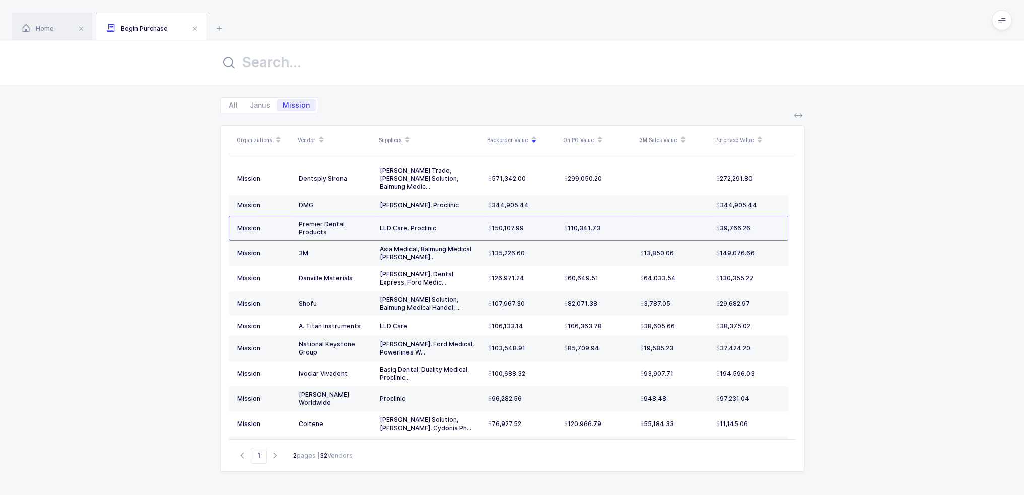
click at [506, 224] on span "150,107.99" at bounding box center [506, 228] width 36 height 8
click at [582, 224] on span "110,341.73" at bounding box center [582, 228] width 36 height 8
click at [609, 224] on div "110,341.73" at bounding box center [598, 228] width 68 height 8
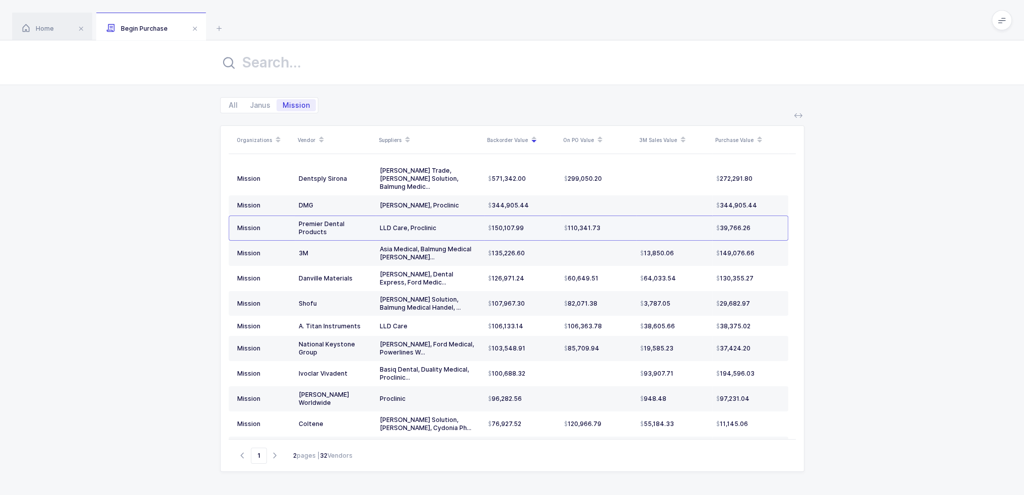
click at [609, 224] on div "110,341.73" at bounding box center [598, 228] width 68 height 8
click at [588, 222] on td "110,341.73" at bounding box center [598, 228] width 76 height 25
click at [578, 224] on span "110,341.73" at bounding box center [582, 228] width 36 height 8
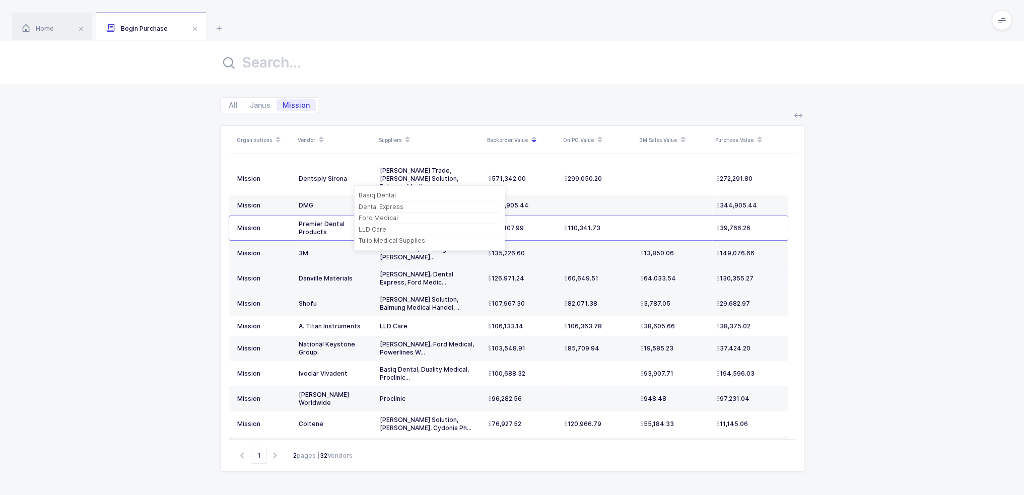
drag, startPoint x: 417, startPoint y: 268, endPoint x: 477, endPoint y: 271, distance: 60.0
click at [475, 271] on div "[PERSON_NAME], Dental Express, Ford Medic..." at bounding box center [430, 278] width 100 height 16
click at [504, 269] on td "126,971.24" at bounding box center [522, 278] width 76 height 25
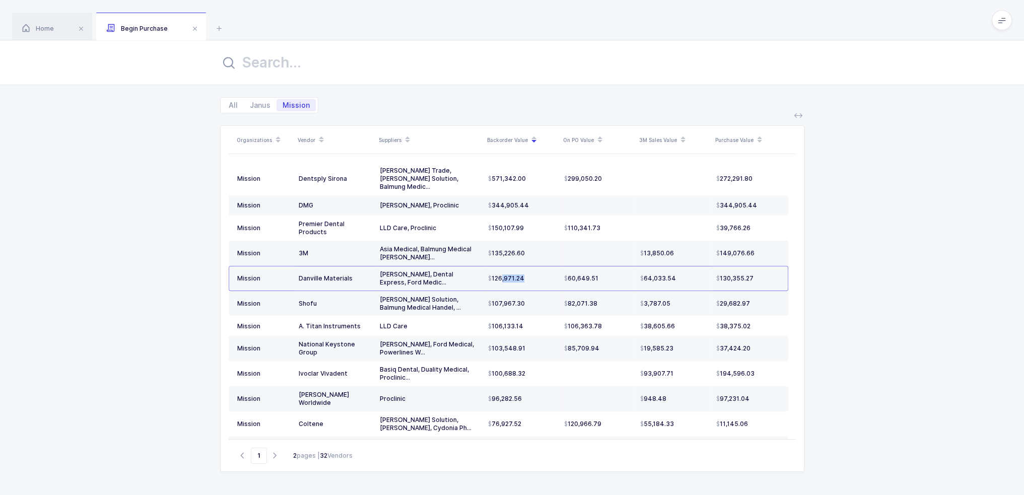
click at [528, 274] on div "126,971.24" at bounding box center [522, 278] width 68 height 8
drag, startPoint x: 528, startPoint y: 264, endPoint x: 516, endPoint y: 263, distance: 12.6
click at [516, 274] on div "126,971.24" at bounding box center [522, 278] width 68 height 8
click at [516, 274] on span "126,971.24" at bounding box center [506, 278] width 36 height 8
click at [599, 274] on div "60,649.51" at bounding box center [598, 278] width 68 height 8
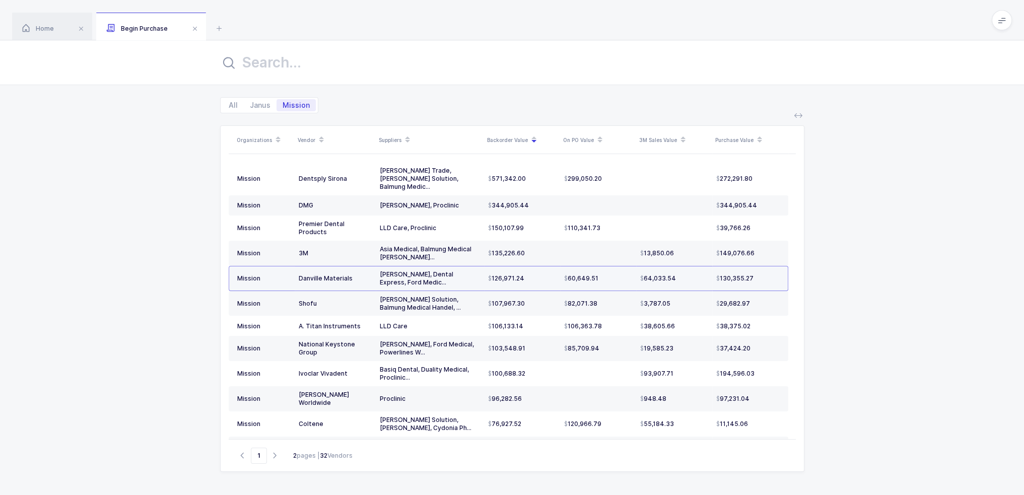
click at [596, 274] on div "60,649.51" at bounding box center [598, 278] width 68 height 8
click at [596, 274] on span "60,649.51" at bounding box center [581, 278] width 34 height 8
drag, startPoint x: 598, startPoint y: 264, endPoint x: 604, endPoint y: 265, distance: 6.7
click at [604, 274] on div "60,649.51" at bounding box center [598, 278] width 68 height 8
click at [187, 344] on div "Organizations Vendor Suppliers Backorder Value On PO Value 3M Sales Value Purch…" at bounding box center [512, 304] width 1024 height 382
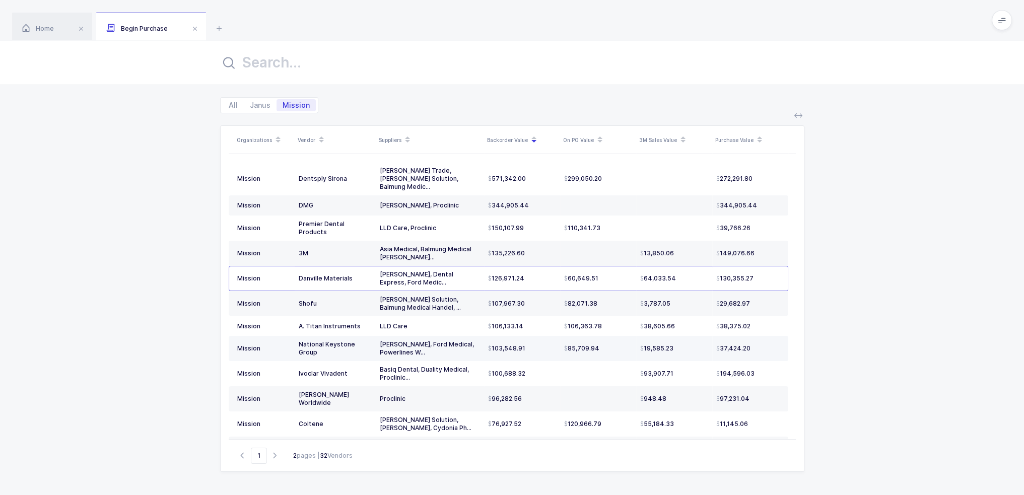
drag, startPoint x: 600, startPoint y: 338, endPoint x: 564, endPoint y: 332, distance: 36.8
click at [564, 336] on td "85,709.94" at bounding box center [598, 348] width 76 height 25
click at [564, 344] on span "85,709.94" at bounding box center [581, 348] width 35 height 8
click at [565, 344] on span "85,709.94" at bounding box center [581, 348] width 35 height 8
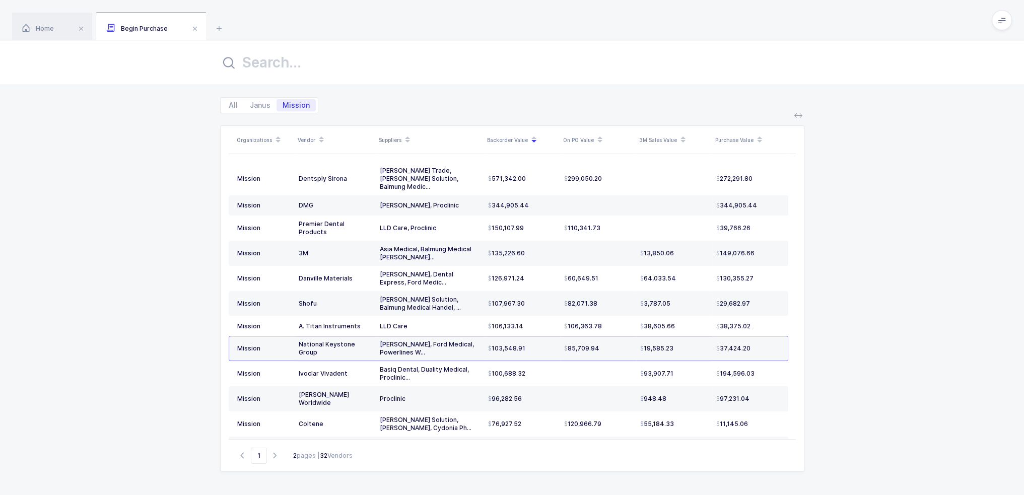
click at [212, 27] on div "Home Begin Purchase" at bounding box center [512, 20] width 1024 height 40
click at [221, 24] on icon at bounding box center [219, 28] width 12 height 12
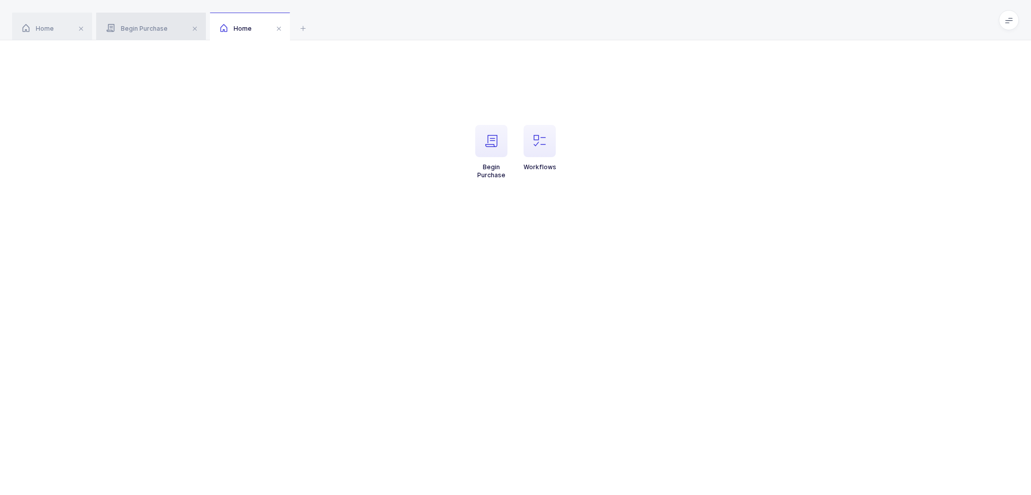
click at [125, 21] on div "Begin Purchase" at bounding box center [151, 27] width 110 height 28
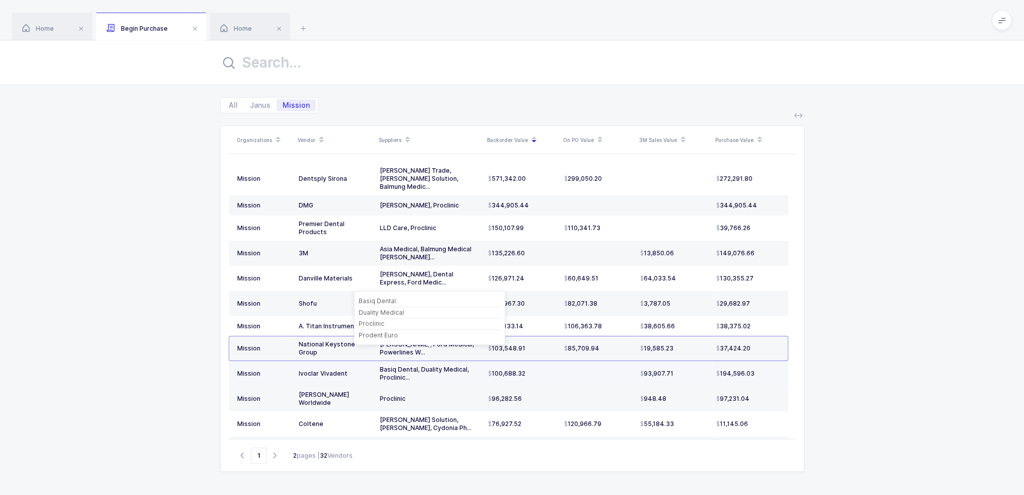
scroll to position [296, 0]
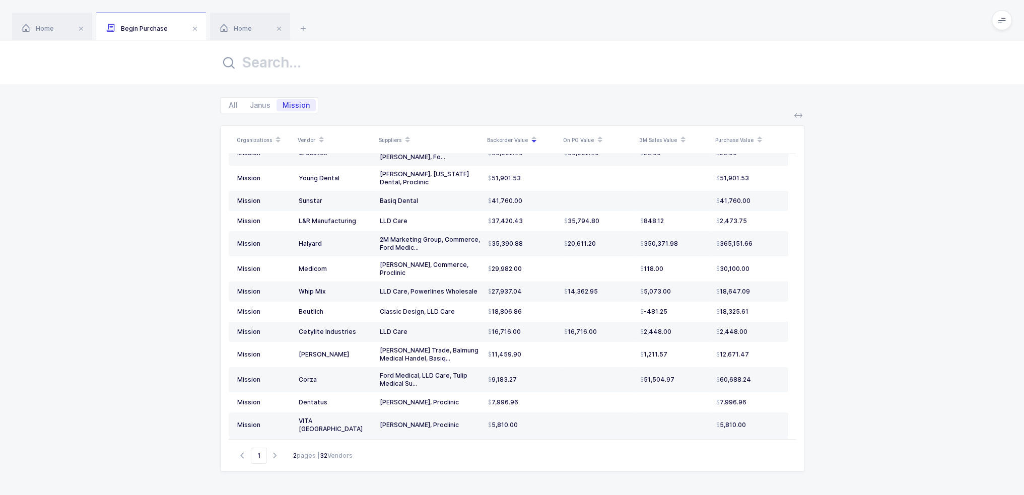
click at [367, 437] on td "[PERSON_NAME] Dental Solutions" at bounding box center [335, 453] width 81 height 33
click at [349, 367] on td "Corza" at bounding box center [335, 379] width 81 height 25
click at [573, 367] on td at bounding box center [598, 379] width 76 height 25
drag, startPoint x: 549, startPoint y: 356, endPoint x: 573, endPoint y: 356, distance: 24.2
click at [572, 367] on tr "Mission Corza Ford Medical, LLD Care, Tulip Medical Su... 9,183.27 51,504.97 60…" at bounding box center [508, 379] width 559 height 25
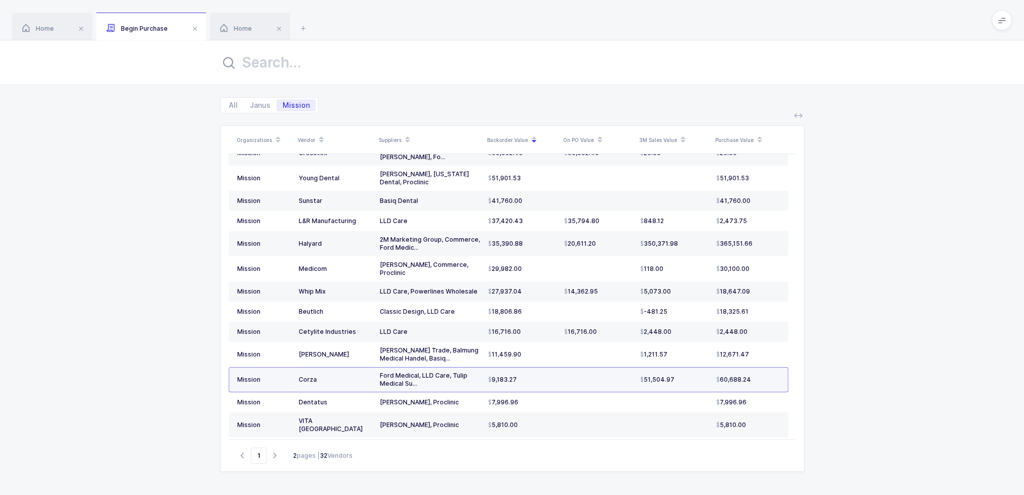
click at [573, 367] on td at bounding box center [598, 379] width 76 height 25
click at [423, 302] on div "Proclinic" at bounding box center [430, 304] width 142 height 11
click at [550, 328] on div "16,716.00" at bounding box center [522, 332] width 68 height 8
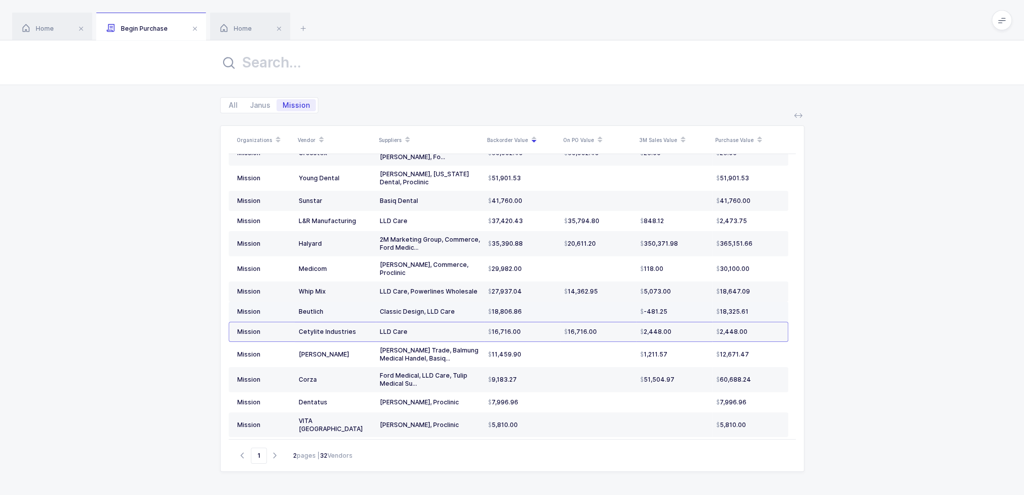
click at [553, 308] on div "18,806.86" at bounding box center [522, 312] width 68 height 8
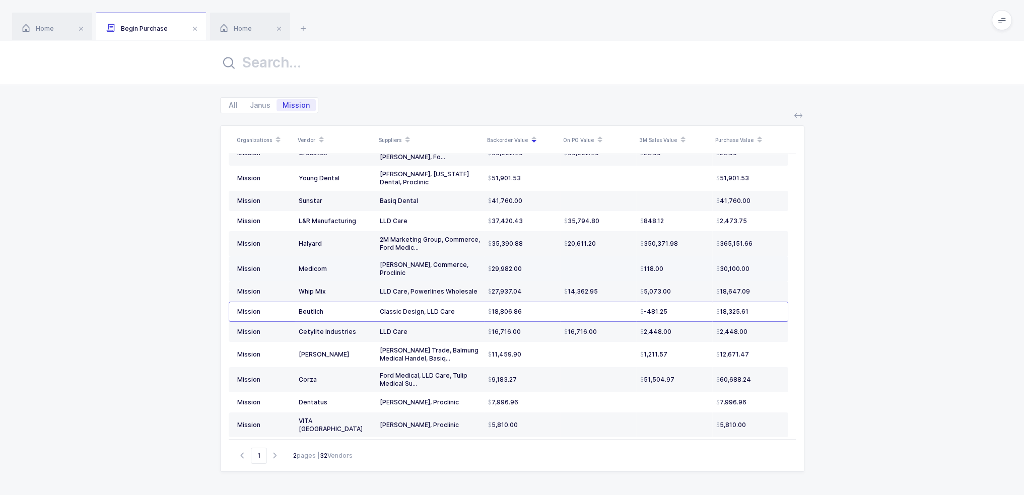
drag, startPoint x: 537, startPoint y: 249, endPoint x: 549, endPoint y: 238, distance: 16.4
click at [549, 256] on td "29,982.00" at bounding box center [522, 268] width 76 height 25
drag, startPoint x: 549, startPoint y: 242, endPoint x: 429, endPoint y: 241, distance: 120.9
click at [422, 256] on tr "Mission Medicom Basiq Dental, Commerce, Proclinic 29,982.00 118.00 30,100.00" at bounding box center [508, 268] width 559 height 25
click at [429, 261] on div "Basiq Dental, Commerce, Proclinic" at bounding box center [430, 269] width 100 height 16
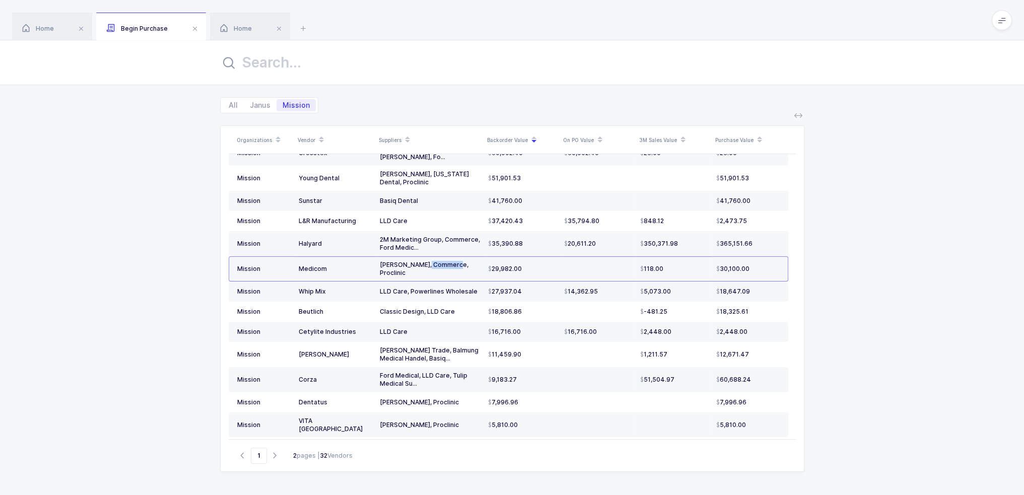
click at [429, 261] on div "Basiq Dental, Commerce, Proclinic" at bounding box center [430, 269] width 100 height 16
click at [518, 265] on span "29,982.00" at bounding box center [505, 269] width 34 height 8
click at [532, 265] on div "29,982.00" at bounding box center [522, 269] width 68 height 8
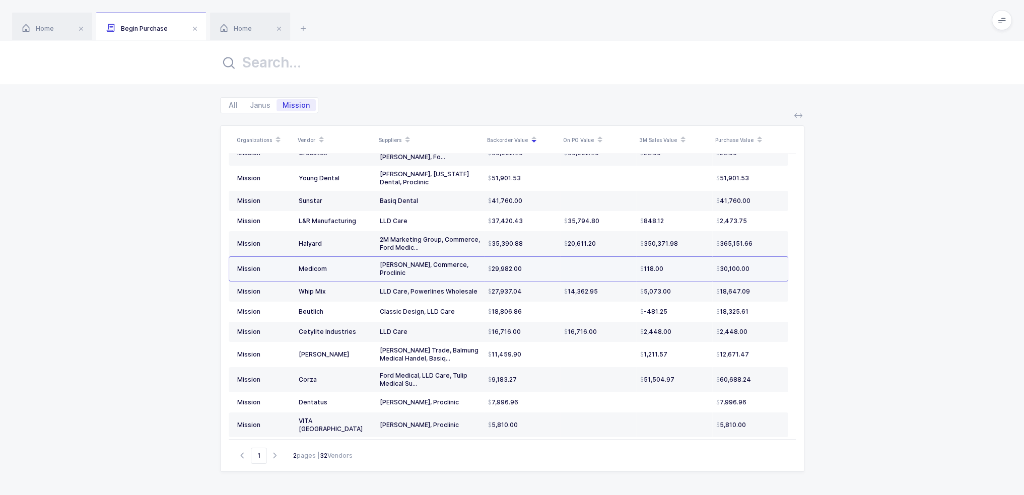
click at [532, 265] on div "29,982.00" at bounding box center [522, 269] width 68 height 8
click at [540, 265] on div "29,982.00" at bounding box center [522, 269] width 68 height 8
click at [553, 265] on div "29,982.00" at bounding box center [522, 269] width 68 height 8
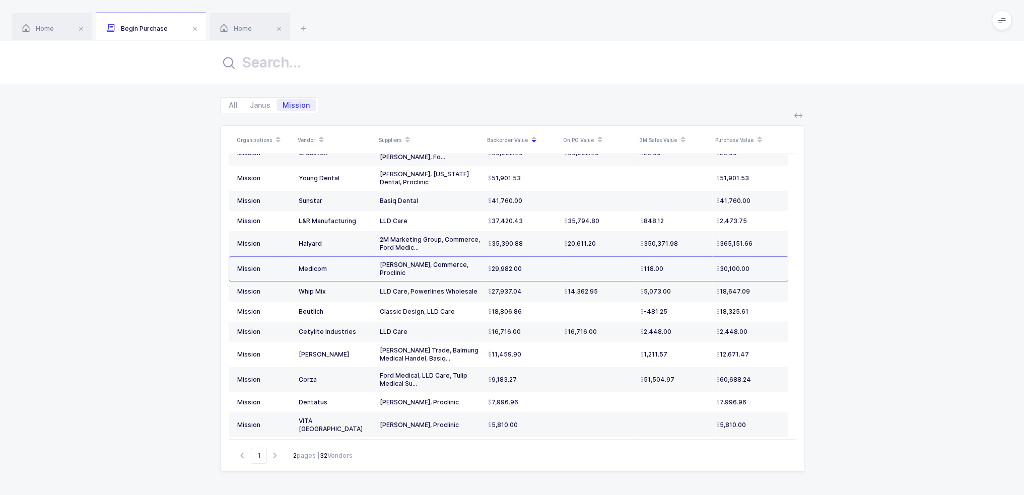
click at [553, 265] on div "29,982.00" at bounding box center [522, 269] width 68 height 8
click at [548, 265] on div "29,982.00" at bounding box center [522, 269] width 68 height 8
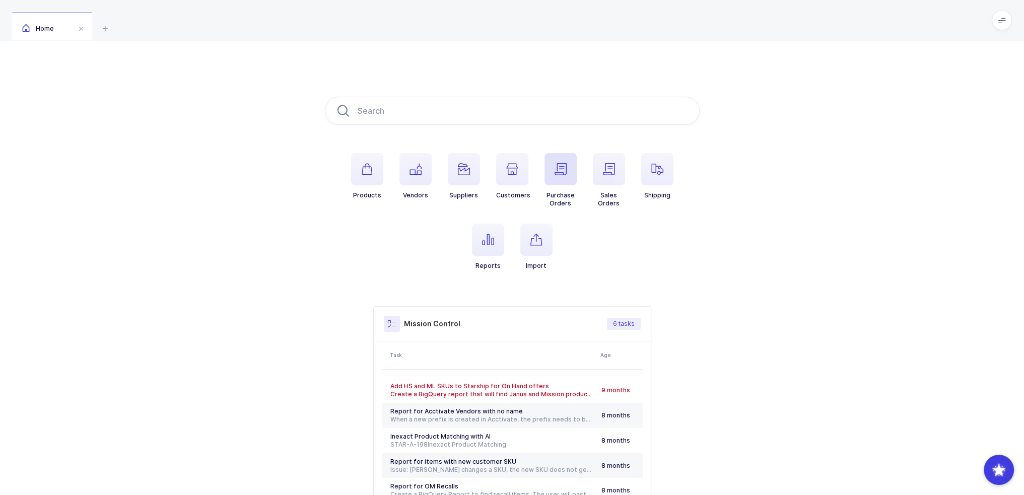
click at [565, 171] on icon "button" at bounding box center [560, 169] width 12 height 12
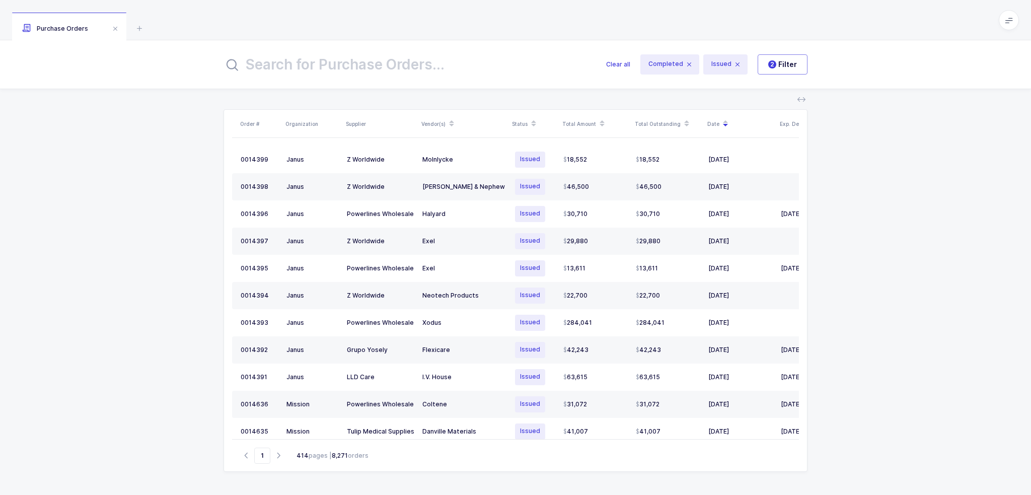
click at [344, 74] on input "text" at bounding box center [409, 64] width 371 height 24
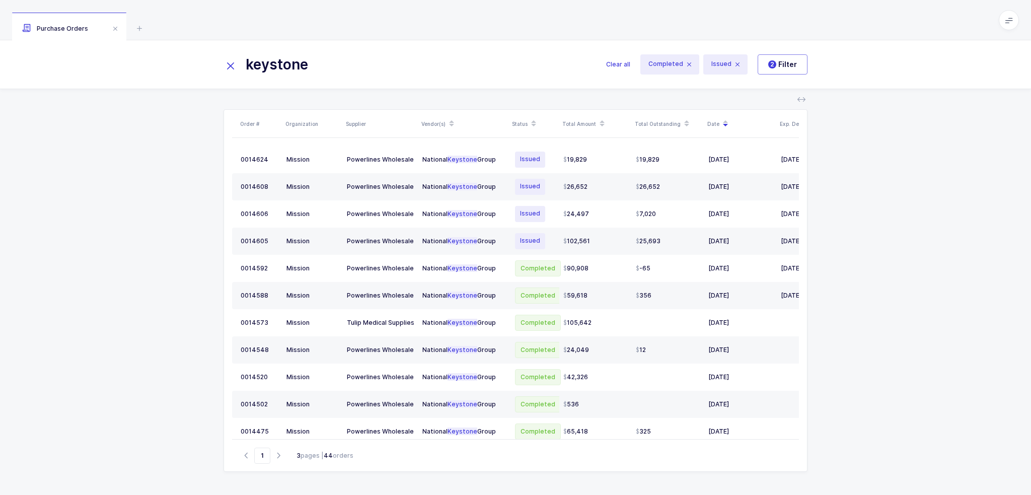
type input "keystone"
click at [135, 27] on icon at bounding box center [139, 28] width 12 height 12
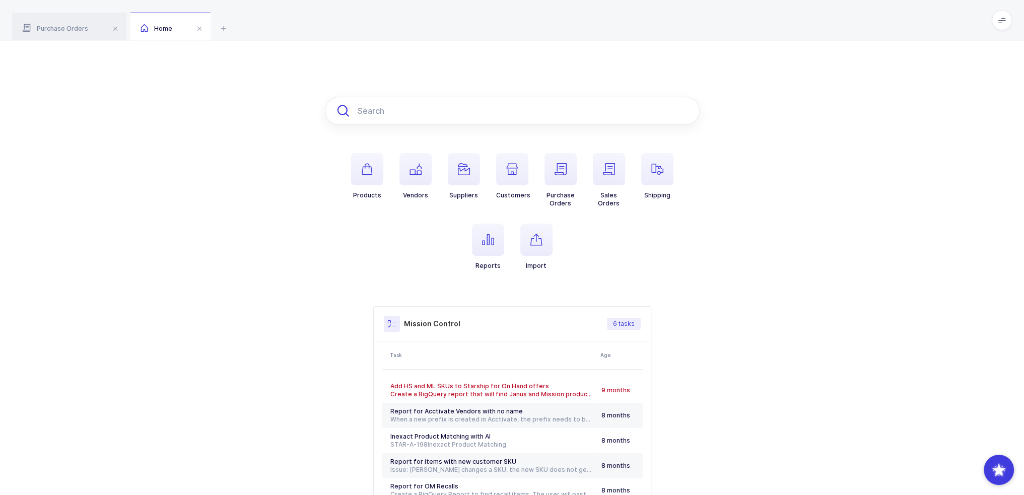
click at [411, 114] on input "text" at bounding box center [512, 111] width 375 height 28
paste input "NF-150U"
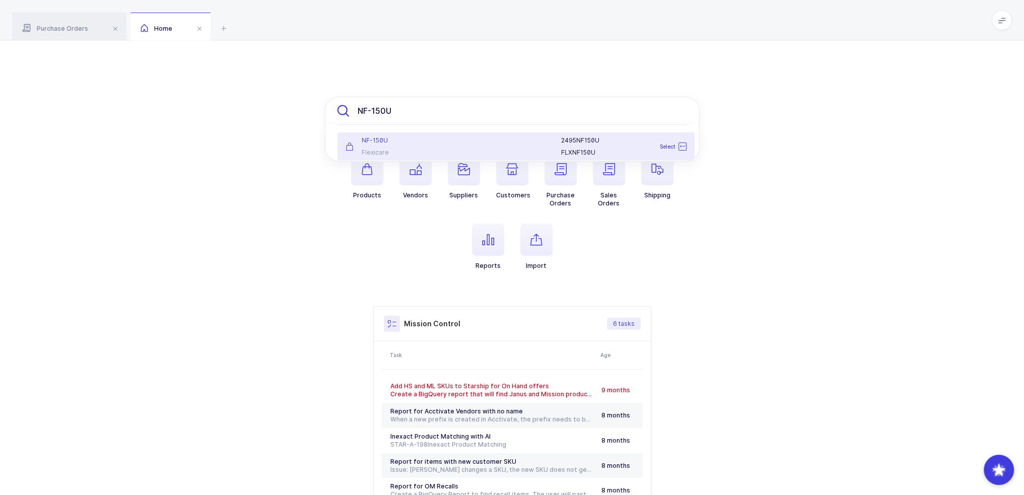
type input "NF-150U"
click at [474, 142] on div at bounding box center [506, 146] width 98 height 20
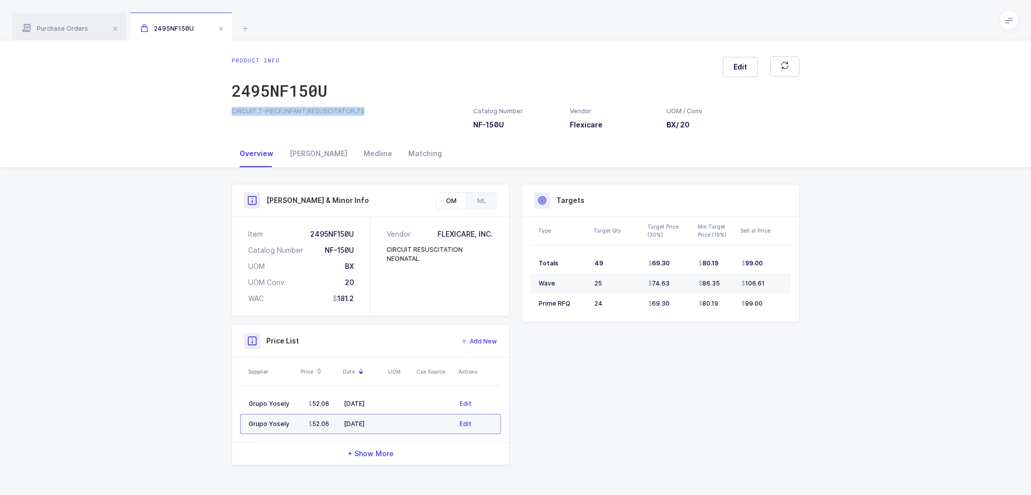
drag, startPoint x: 371, startPoint y: 107, endPoint x: 226, endPoint y: 110, distance: 145.6
click at [226, 110] on div "CIRCUIT,T-PIECE,INFANT,RESUSCITATOR,75" at bounding box center [347, 111] width 242 height 9
copy div "CIRCUIT,T-PIECE,INFANT,RESUSCITATOR,75"
click at [243, 30] on icon at bounding box center [245, 28] width 12 height 12
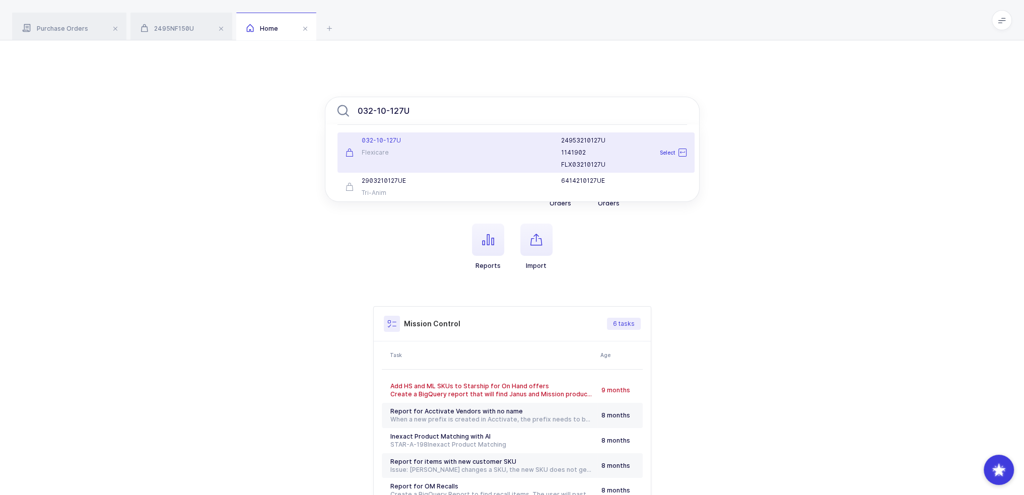
type input "032-10-127U"
click at [417, 149] on div "Flexicare" at bounding box center [398, 153] width 106 height 8
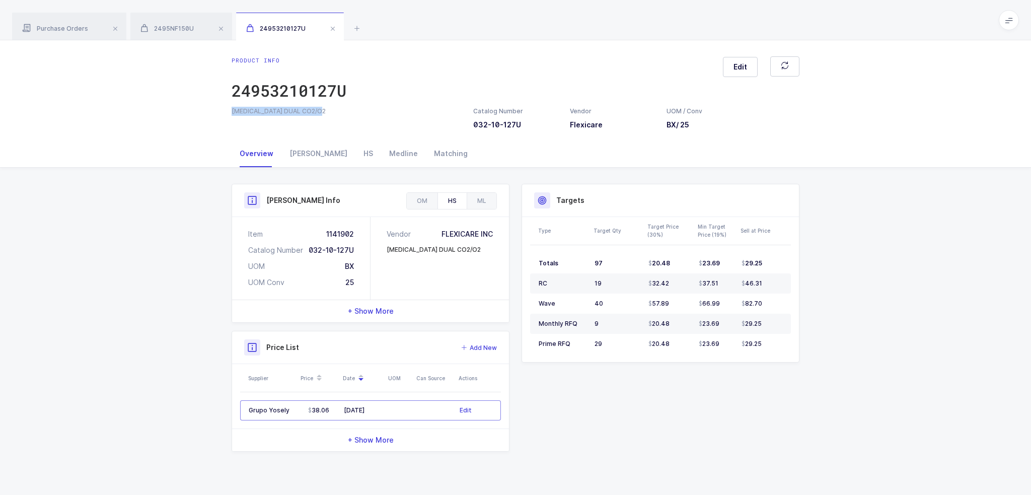
drag, startPoint x: 340, startPoint y: 112, endPoint x: 232, endPoint y: 114, distance: 108.8
click at [232, 114] on div "NASAL CANNULA DUAL CO2/O2" at bounding box center [347, 111] width 230 height 9
copy div "NASAL CANNULA DUAL CO2/O2"
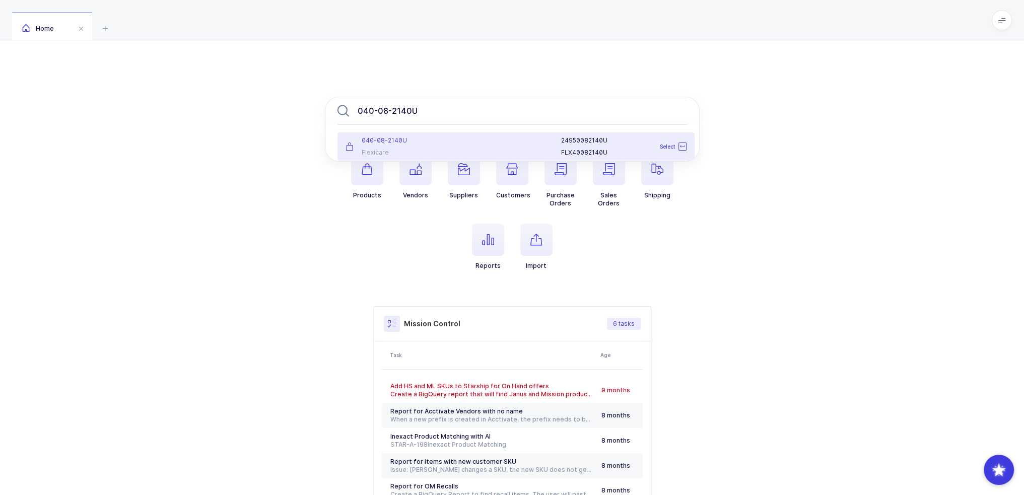
type input "040-08-2140U"
click at [431, 153] on div "Flexicare" at bounding box center [398, 153] width 106 height 8
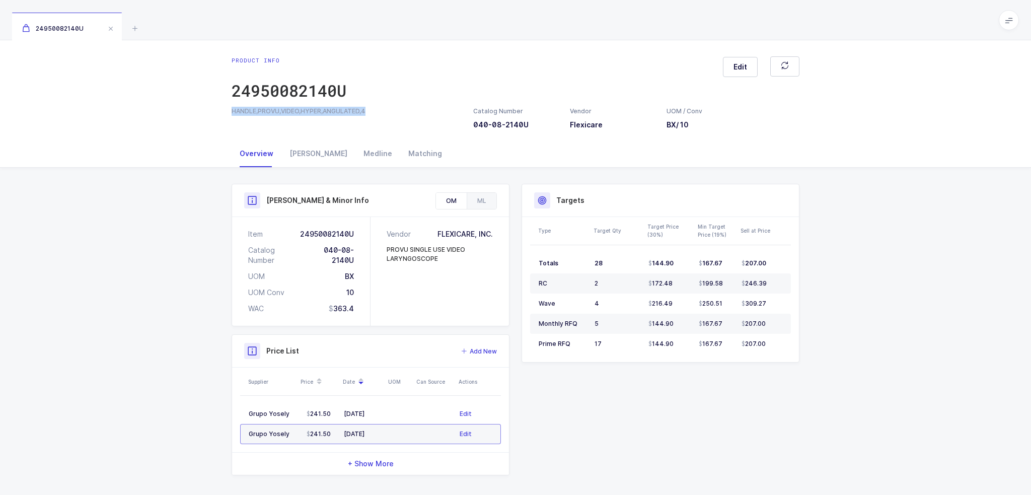
drag, startPoint x: 376, startPoint y: 108, endPoint x: 216, endPoint y: 112, distance: 160.7
click at [216, 112] on div "Product info 24950082140U Edit HANDLE,PROVU,VIDEO,HYPER,ANGULATED,4 Catalog Num…" at bounding box center [515, 90] width 1031 height 100
click at [485, 197] on div "ML" at bounding box center [482, 201] width 30 height 16
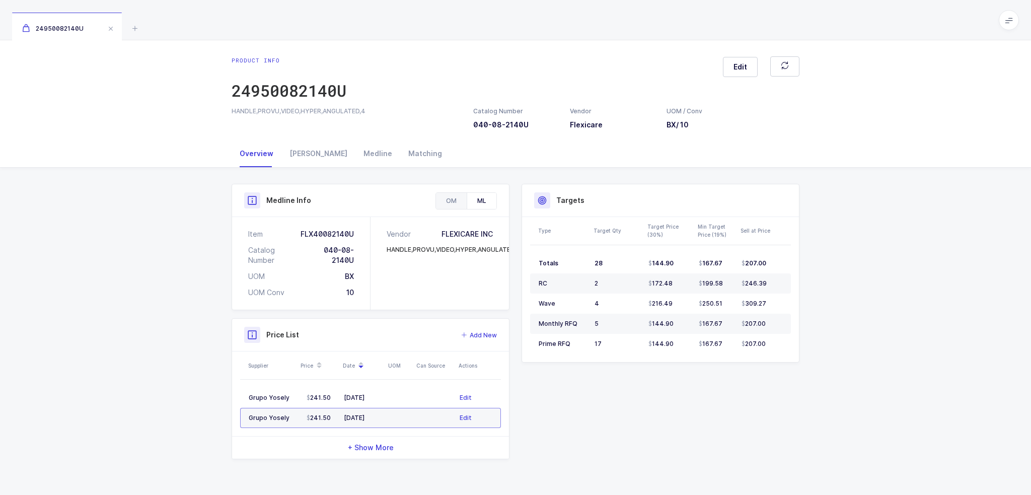
click at [443, 199] on div "OM" at bounding box center [451, 201] width 31 height 16
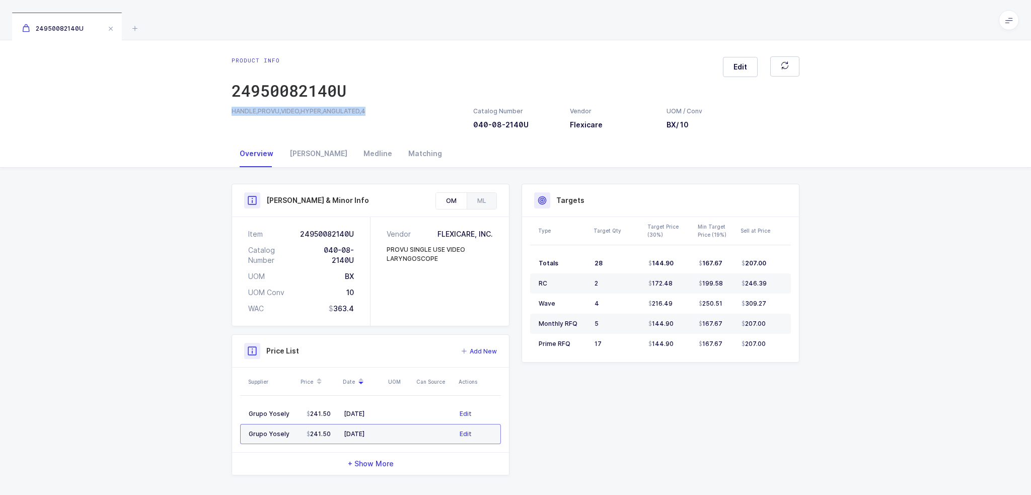
drag, startPoint x: 385, startPoint y: 114, endPoint x: 220, endPoint y: 114, distance: 165.7
click at [220, 114] on div "Product info 24950082140U Edit HANDLE,PROVU,VIDEO,HYPER,ANGULATED,4 Catalog Num…" at bounding box center [515, 90] width 1031 height 100
drag, startPoint x: 433, startPoint y: 259, endPoint x: 387, endPoint y: 247, distance: 47.9
click at [387, 247] on div "PROVU SINGLE USE VIDEO LARYNGOSCOPE" at bounding box center [440, 254] width 106 height 18
click at [434, 250] on div "PROVU SINGLE USE VIDEO LARYNGOSCOPE" at bounding box center [440, 254] width 106 height 18
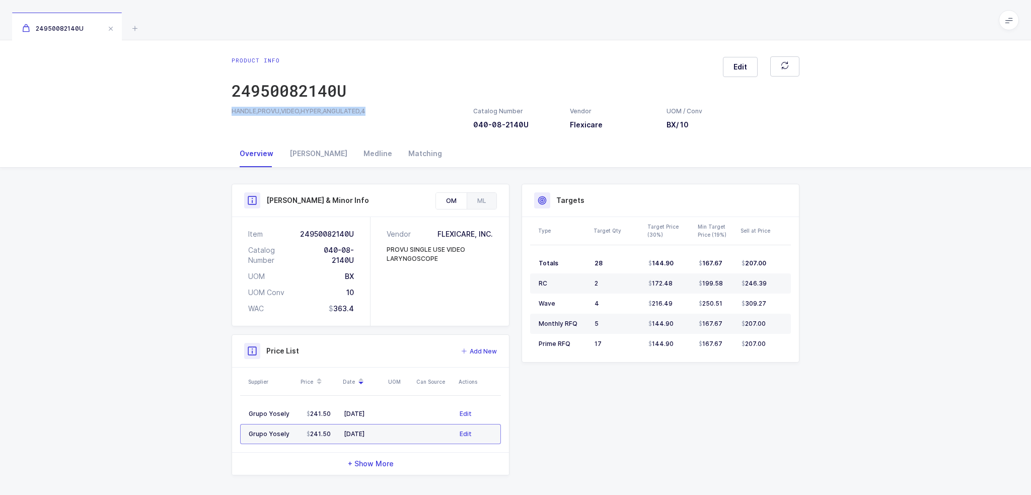
drag, startPoint x: 455, startPoint y: 259, endPoint x: 385, endPoint y: 249, distance: 71.1
click at [385, 249] on div "Vendor FLEXICARE, INC. PROVU SINGLE USE VIDEO LARYNGOSCOPE" at bounding box center [440, 271] width 138 height 109
copy div "PROVU SINGLE USE VIDEO LARYNGOSCOPE"
click at [135, 27] on icon at bounding box center [135, 28] width 12 height 12
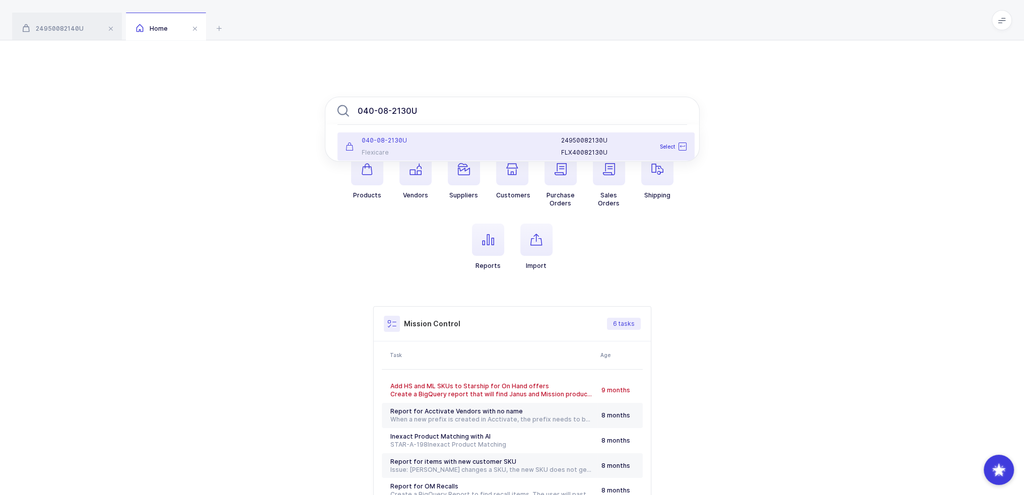
type input "040-08-2130U"
click at [427, 152] on div "Flexicare" at bounding box center [398, 153] width 106 height 8
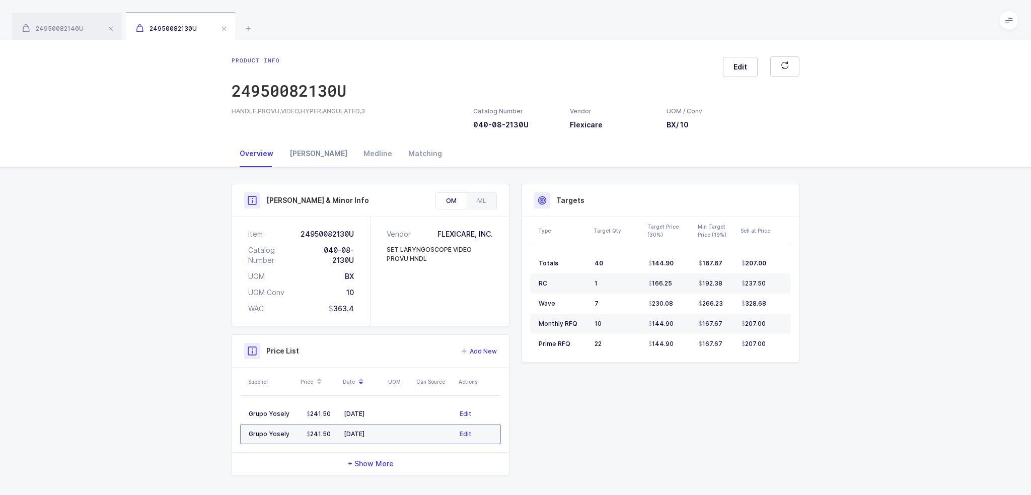
click at [307, 148] on div "[PERSON_NAME]" at bounding box center [318, 153] width 74 height 27
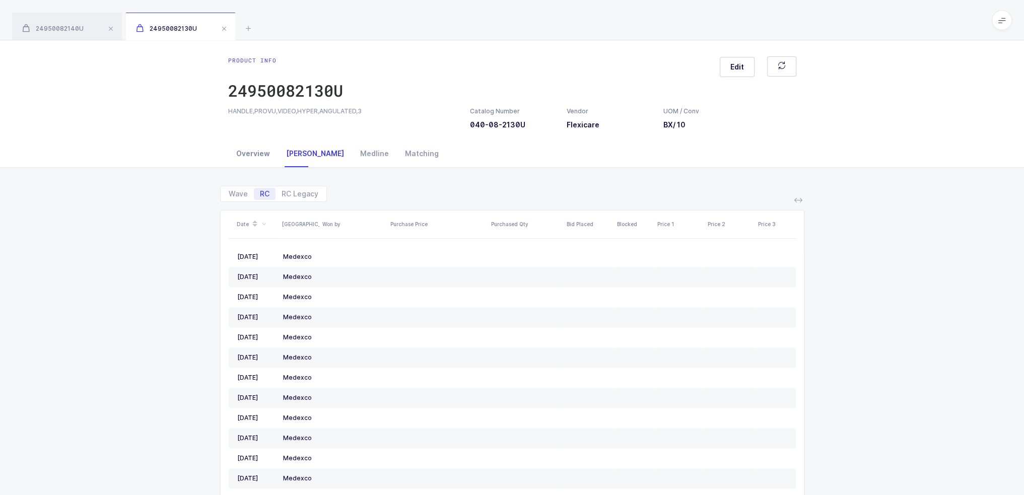
click at [252, 151] on div "Overview" at bounding box center [253, 153] width 50 height 27
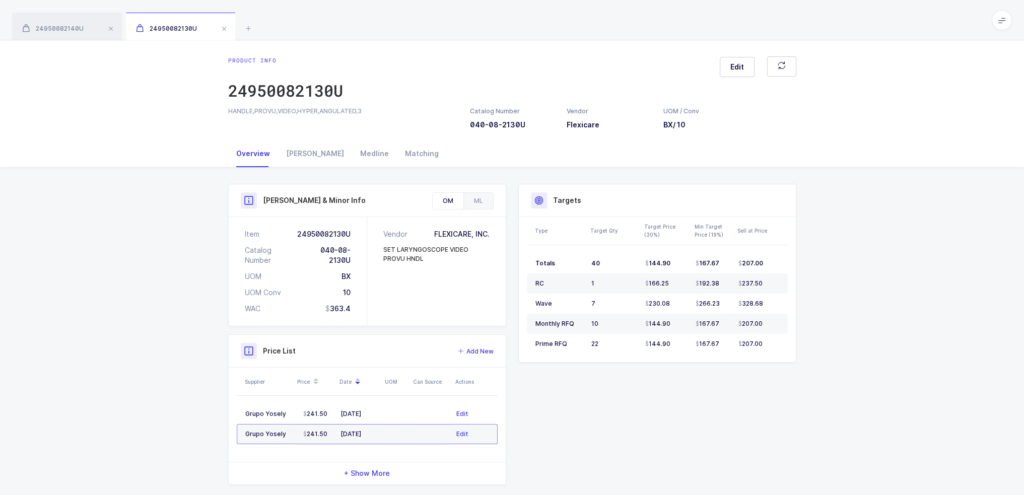
drag, startPoint x: 416, startPoint y: 258, endPoint x: 382, endPoint y: 252, distance: 34.3
click at [382, 252] on div "Vendor FLEXICARE, INC. SET LARYNGOSCOPE VIDEO PROVU HNDL" at bounding box center [436, 271] width 138 height 109
drag, startPoint x: 371, startPoint y: 113, endPoint x: 410, endPoint y: 120, distance: 40.0
click at [406, 112] on div "HANDLE,PROVU,VIDEO,HYPER,ANGULATED,3" at bounding box center [343, 111] width 230 height 9
click at [492, 197] on div "ML" at bounding box center [478, 201] width 30 height 16
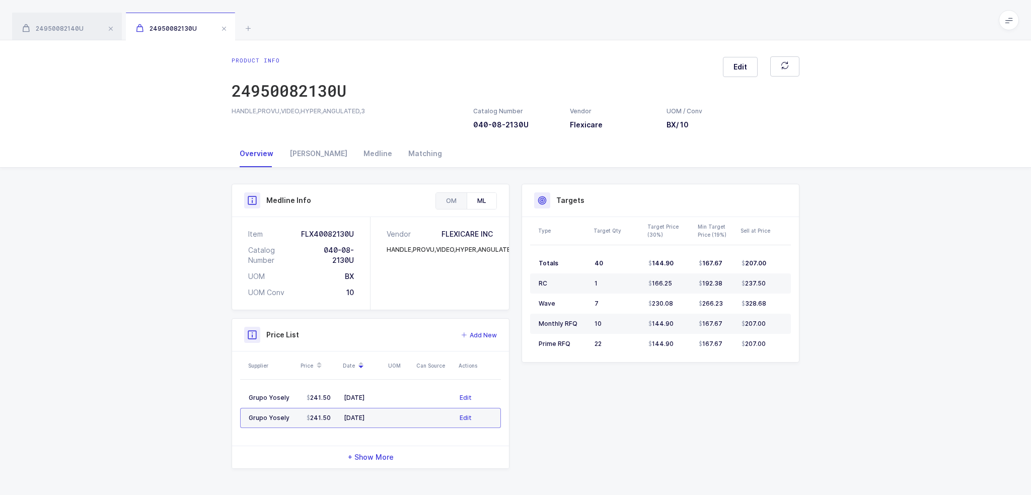
click at [454, 197] on div "OM" at bounding box center [451, 201] width 31 height 16
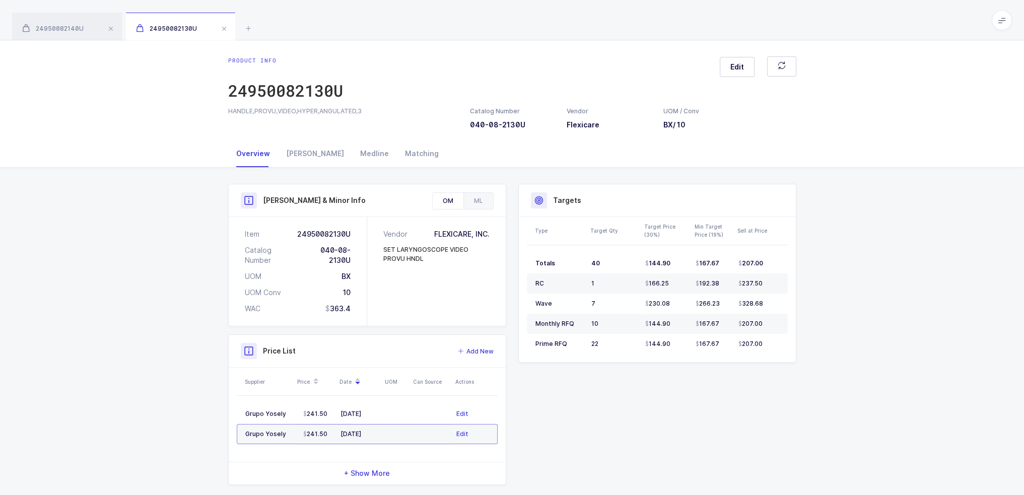
drag, startPoint x: 421, startPoint y: 261, endPoint x: 384, endPoint y: 250, distance: 38.9
click at [384, 250] on div "SET LARYNGOSCOPE VIDEO PROVU HNDL" at bounding box center [436, 254] width 106 height 18
copy div "SET LARYNGOSCOPE VIDEO PROVU HNDL"
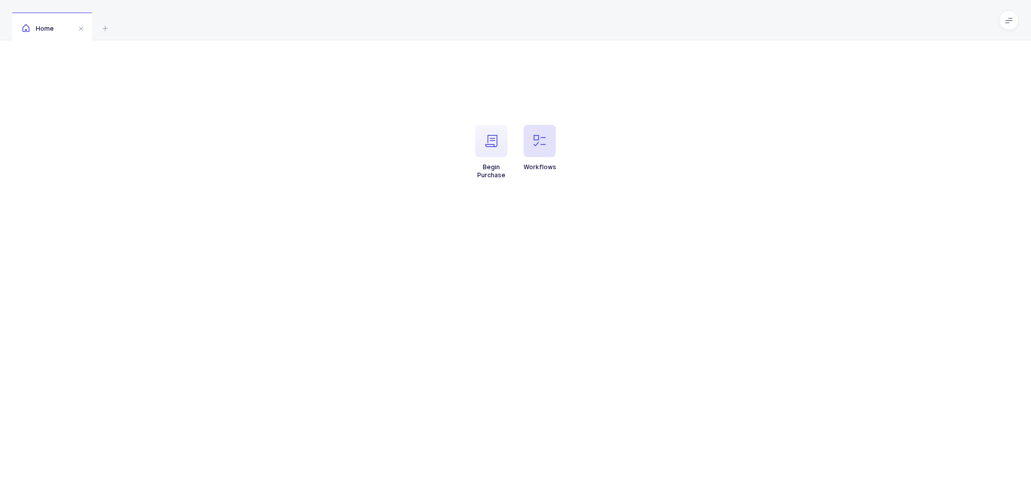
click at [544, 140] on icon "button" at bounding box center [540, 141] width 12 height 12
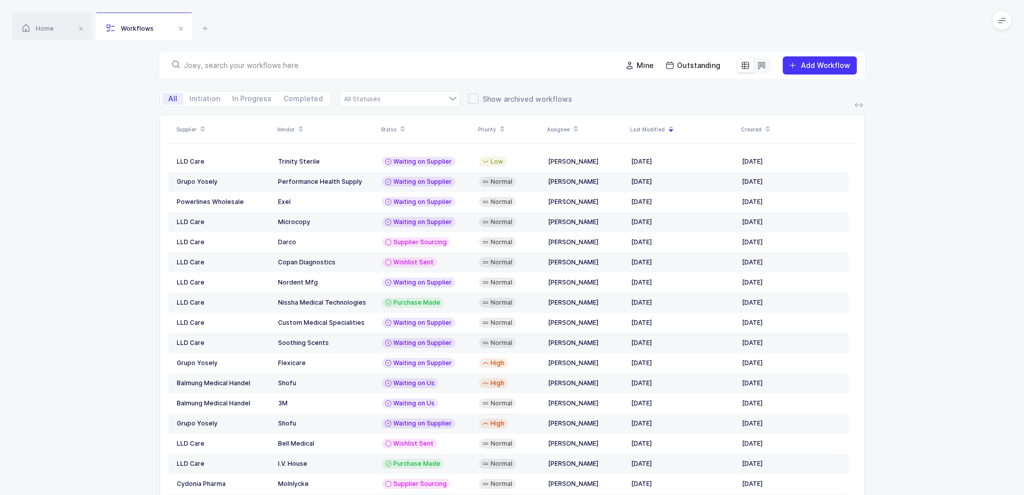
click at [397, 64] on input "text" at bounding box center [396, 65] width 425 height 10
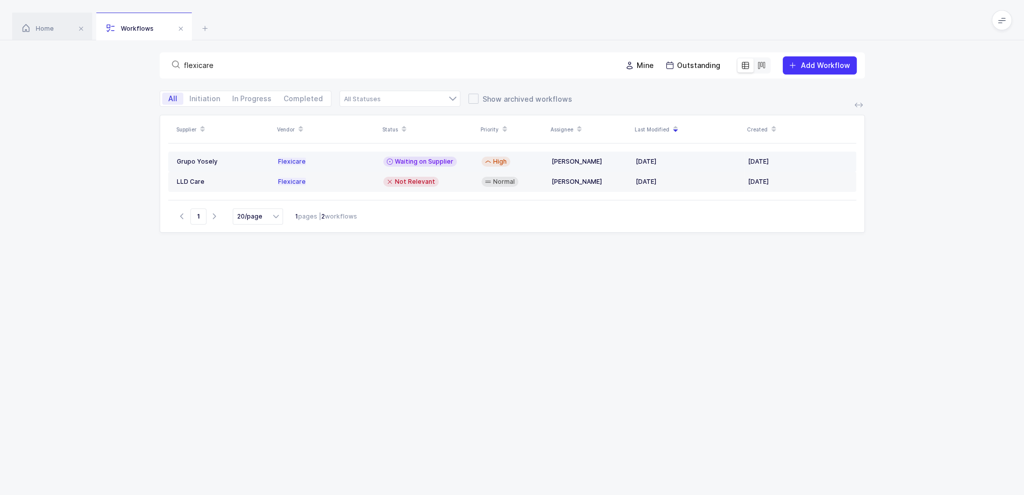
type input "flexicare"
click at [452, 153] on td "Waiting on Supplier" at bounding box center [428, 162] width 98 height 20
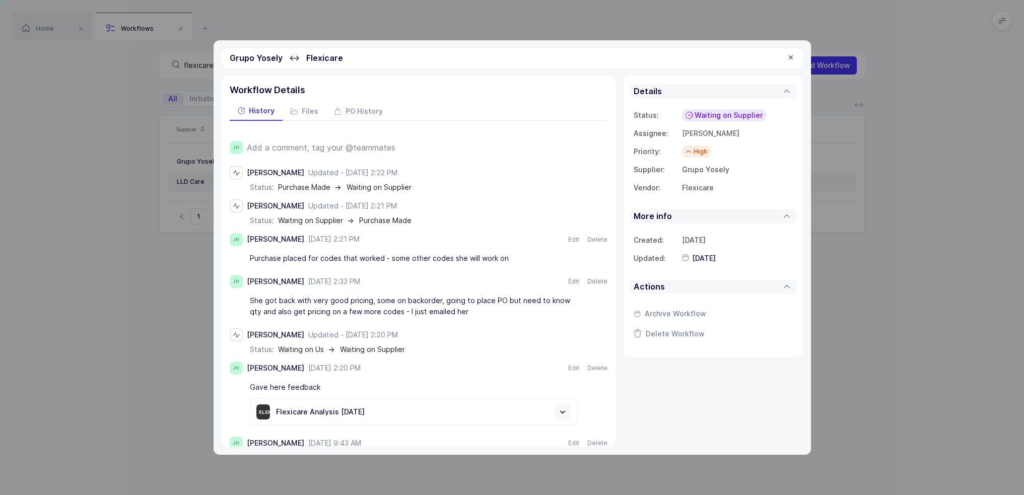
drag, startPoint x: 459, startPoint y: 219, endPoint x: 440, endPoint y: 219, distance: 18.6
click at [440, 219] on div "status: Waiting on Supplier → Purchase Made" at bounding box center [429, 221] width 358 height 8
drag, startPoint x: 527, startPoint y: 264, endPoint x: 518, endPoint y: 264, distance: 9.1
click at [518, 264] on div "Purchase placed for codes that worked - some other codes she will work on" at bounding box center [413, 258] width 327 height 17
click at [320, 141] on div "Add a comment, tag your @teammates" at bounding box center [427, 147] width 361 height 13
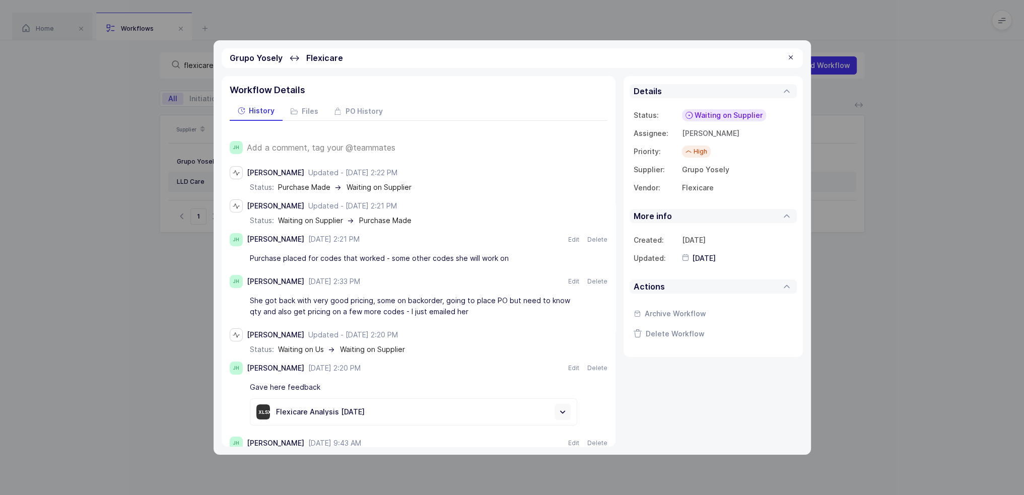
click at [322, 143] on span "Add a comment, tag your @teammates" at bounding box center [321, 147] width 149 height 9
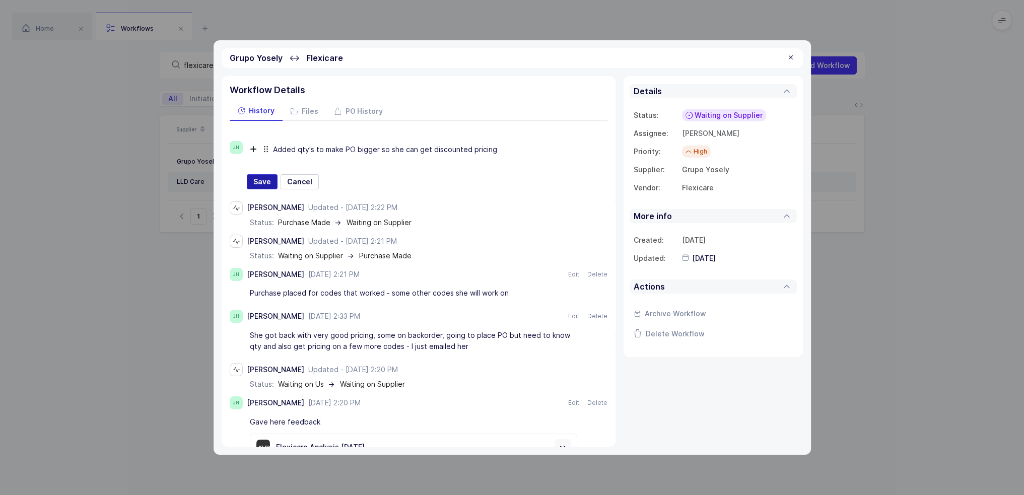
click at [268, 178] on span "Save" at bounding box center [262, 182] width 18 height 10
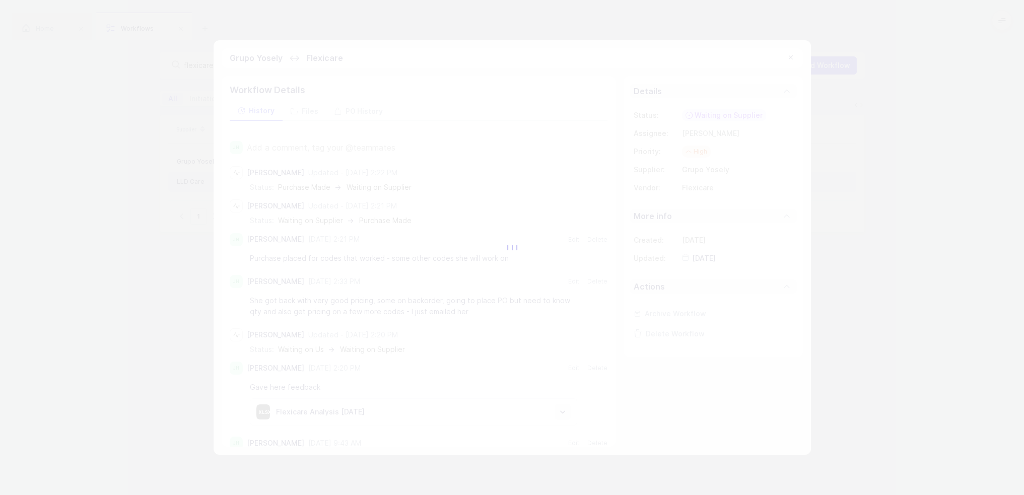
type input "[DATE]"
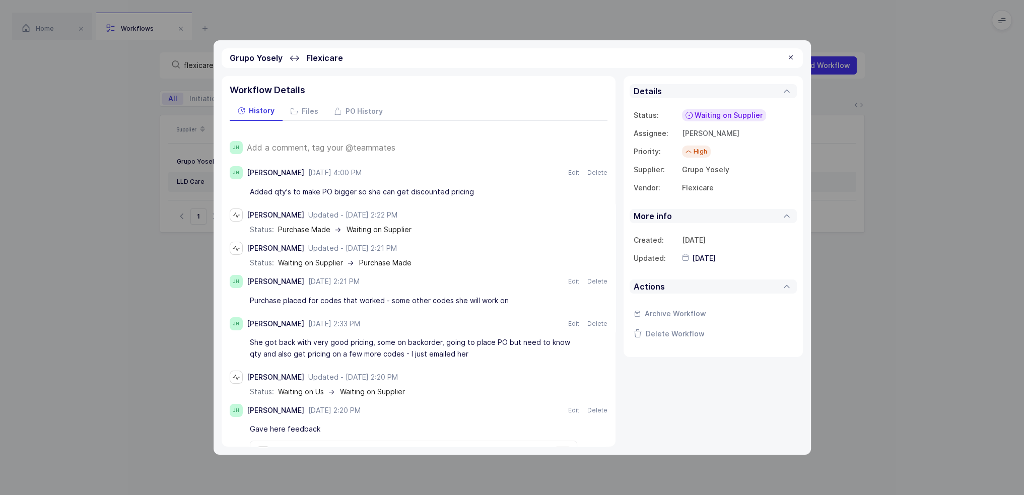
click at [785, 58] on div "Grupo Yosely ↔ Flexicare" at bounding box center [512, 58] width 581 height 20
click at [789, 56] on div at bounding box center [791, 57] width 8 height 9
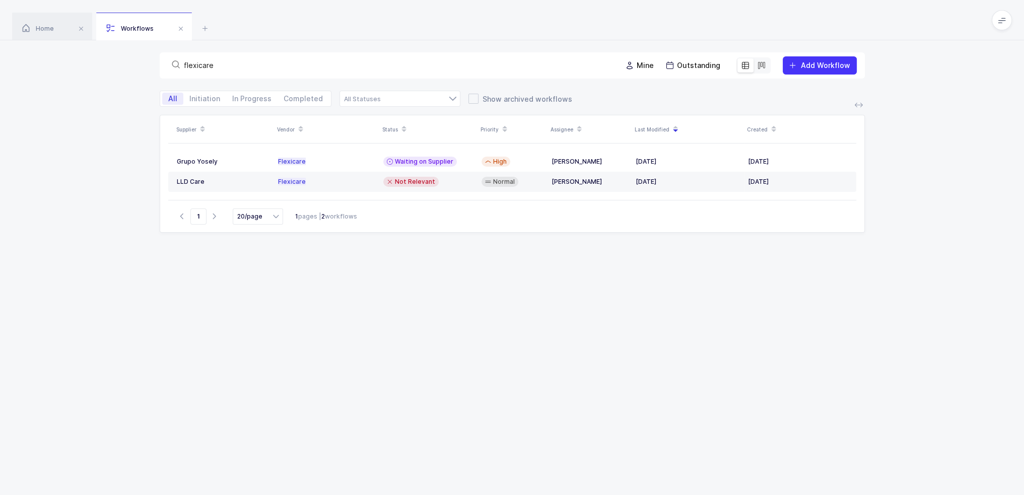
click at [491, 54] on div "flexicare Mine Outstanding Add Workflow" at bounding box center [512, 65] width 705 height 26
drag, startPoint x: 435, startPoint y: 72, endPoint x: 72, endPoint y: 72, distance: 363.0
click at [72, 72] on div "flexicare Mine Outstanding Add Workflow" at bounding box center [512, 65] width 1024 height 50
click at [258, 62] on input "flexicare" at bounding box center [396, 65] width 425 height 10
drag, startPoint x: 245, startPoint y: 64, endPoint x: 128, endPoint y: 61, distance: 116.8
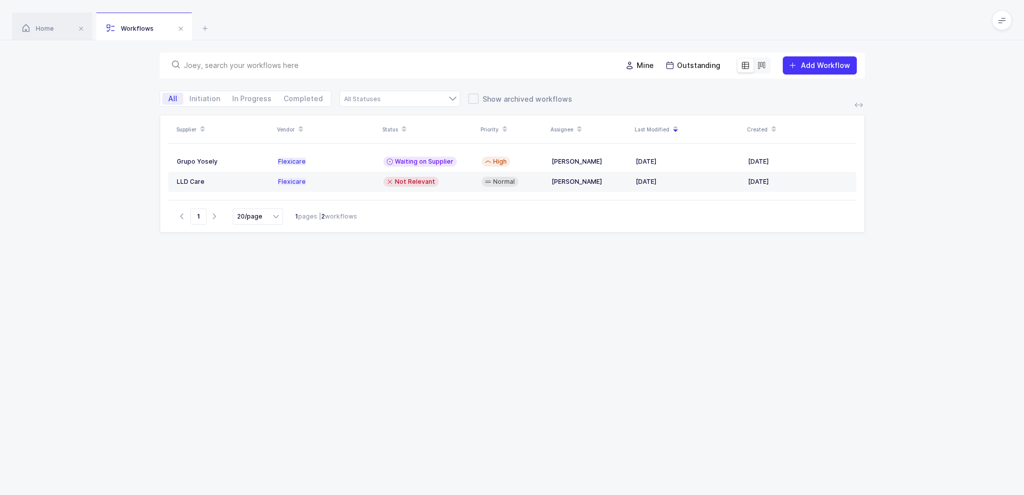
click at [128, 61] on div "Mine Outstanding Add Workflow" at bounding box center [512, 65] width 1024 height 50
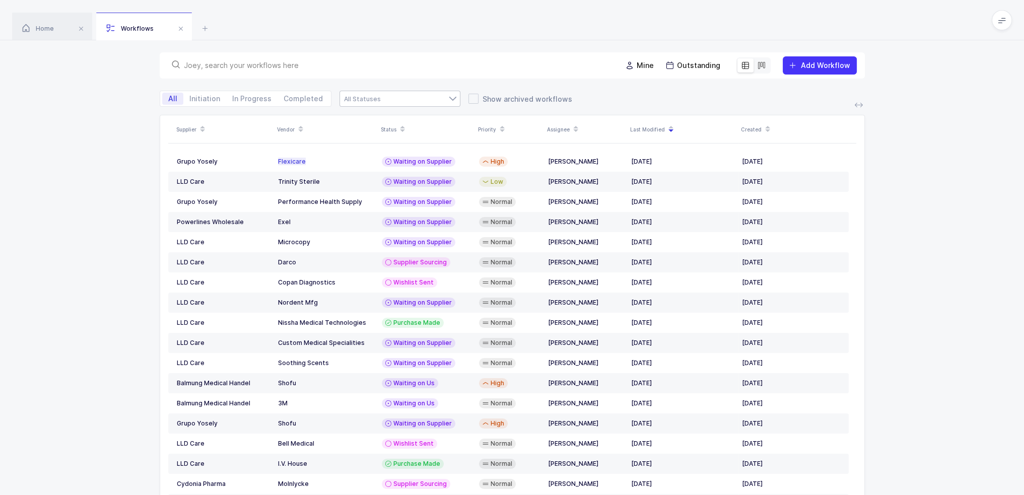
click at [435, 101] on div at bounding box center [399, 99] width 121 height 16
click at [401, 182] on li "Waiting on Us" at bounding box center [403, 186] width 119 height 16
type input "Waiting on Us"
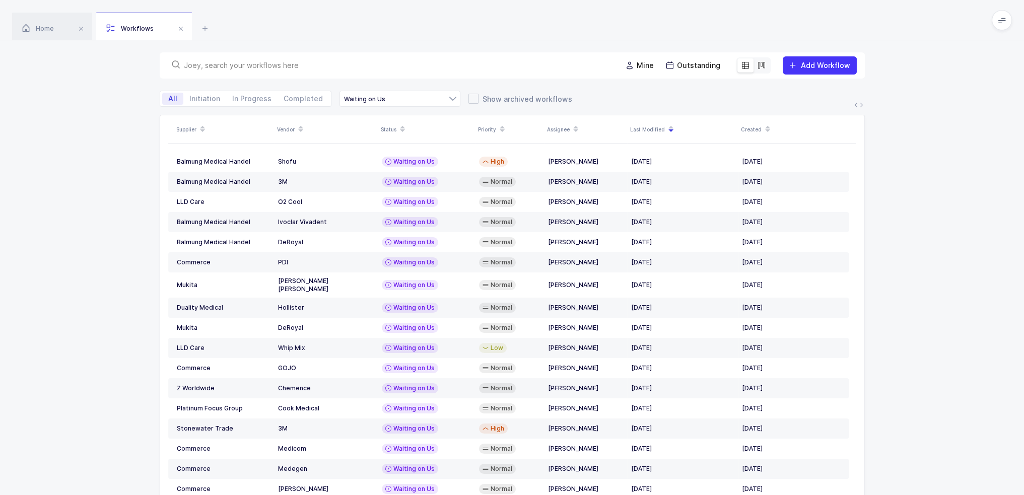
click at [83, 250] on div "Supplier Vendor Status Priority Assignee Last Modified Created Balmung Medical …" at bounding box center [512, 334] width 1024 height 439
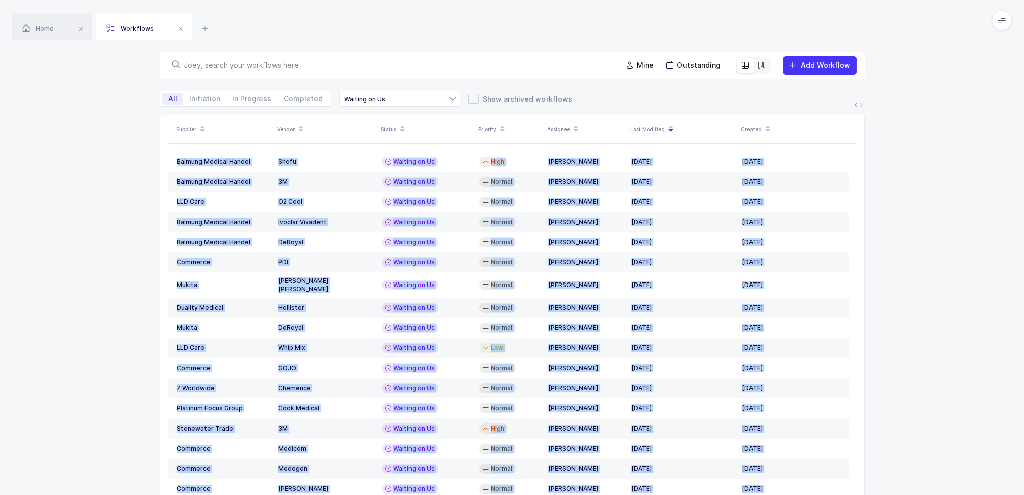
scroll to position [58, 0]
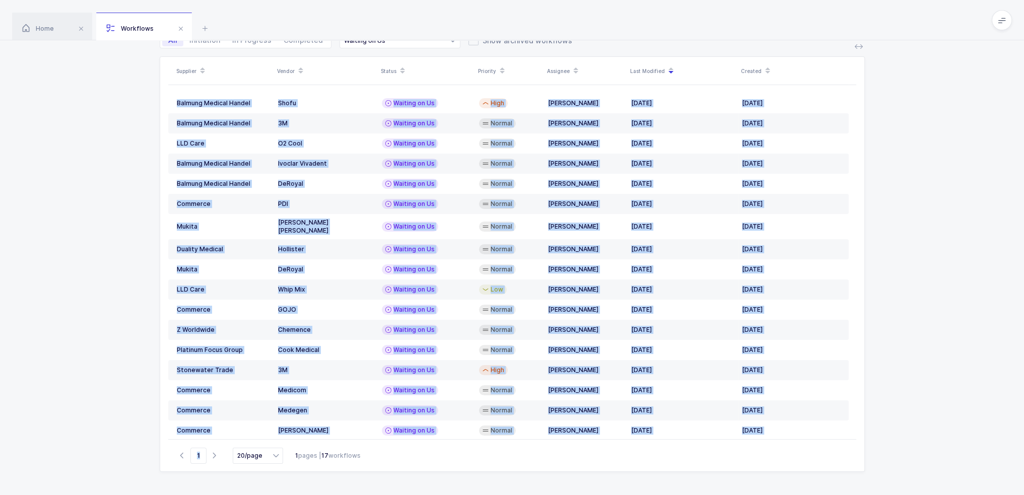
drag, startPoint x: 136, startPoint y: 157, endPoint x: 463, endPoint y: 473, distance: 454.7
click at [463, 473] on div "Supplier Vendor Status Priority Assignee Last Modified Created Balmung Medical …" at bounding box center [512, 275] width 1024 height 439
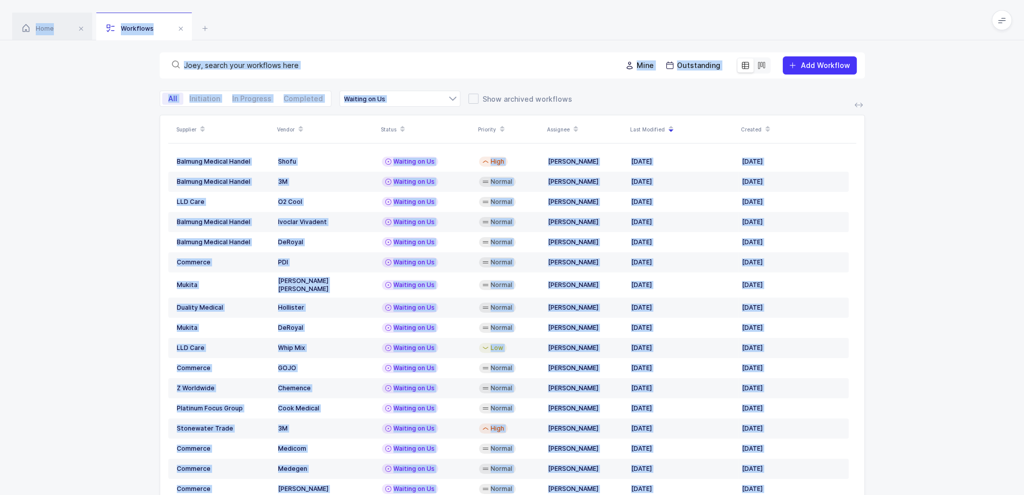
drag, startPoint x: 463, startPoint y: 473, endPoint x: 171, endPoint y: 6, distance: 550.6
click at [171, 6] on div "Home Workflows Begin Purchase Workflows Mine Outstanding Add Workflow All Initi…" at bounding box center [512, 276] width 1024 height 553
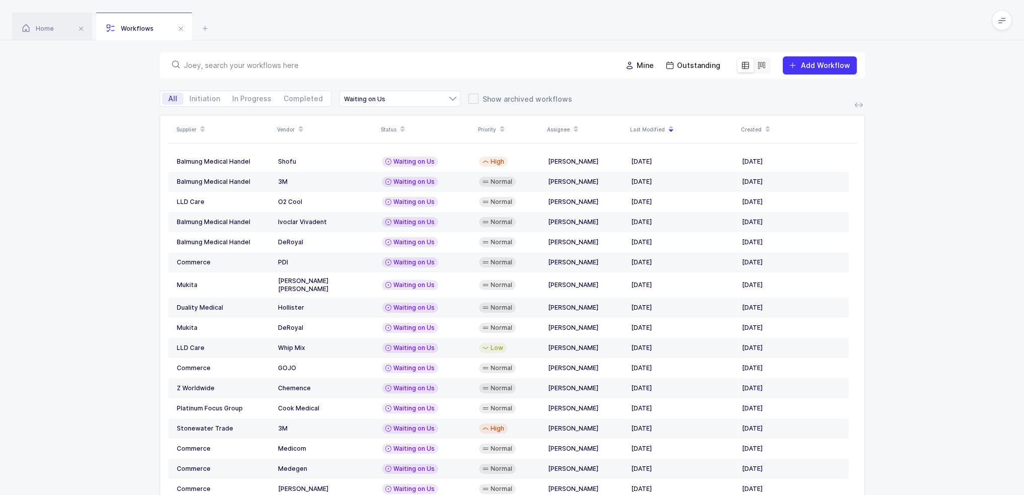
click at [171, 6] on div "Home Workflows" at bounding box center [512, 20] width 1024 height 40
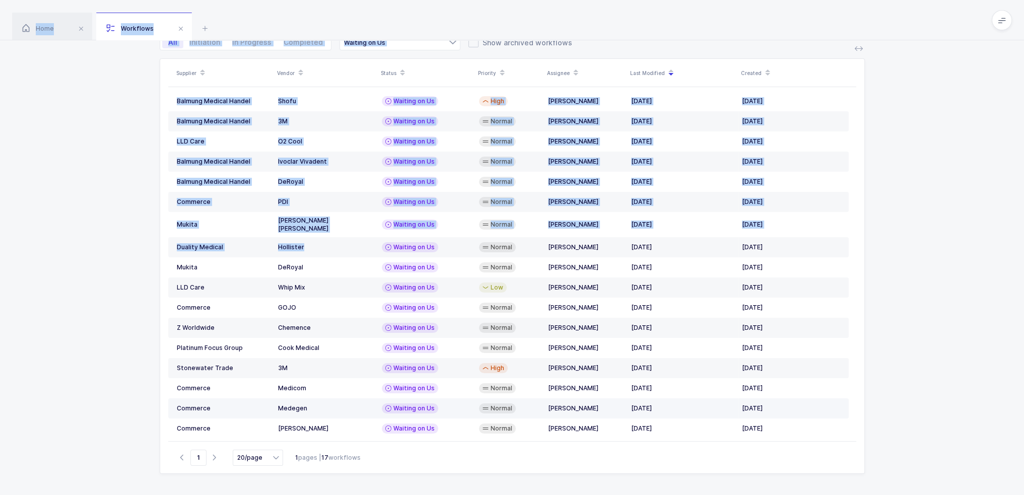
scroll to position [58, 0]
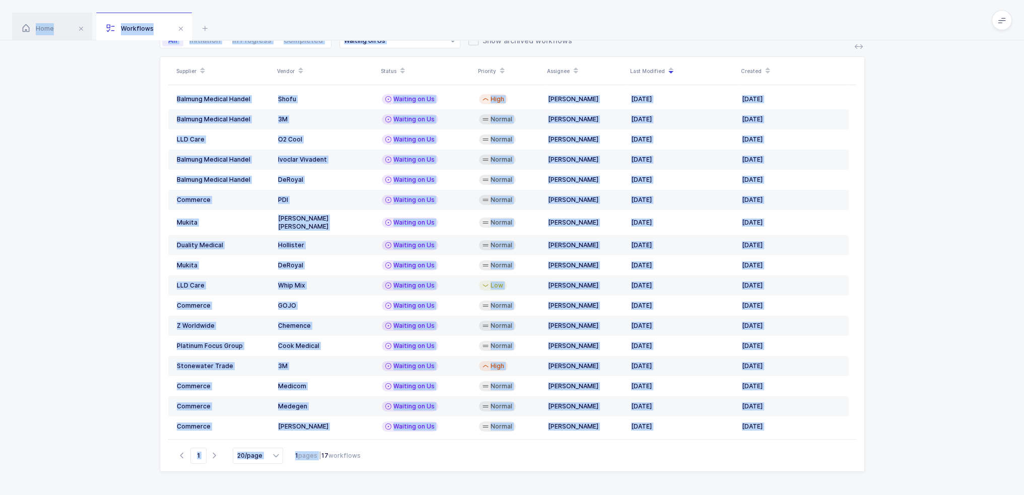
drag, startPoint x: 171, startPoint y: 6, endPoint x: 307, endPoint y: 479, distance: 492.1
click at [307, 479] on div "Home Workflows Begin Purchase Workflows Mine Outstanding Add Workflow All Initi…" at bounding box center [512, 218] width 1024 height 553
click at [308, 479] on div "Supplier Vendor Status Priority Assignee Last Modified Created Balmung Medical …" at bounding box center [512, 275] width 1024 height 439
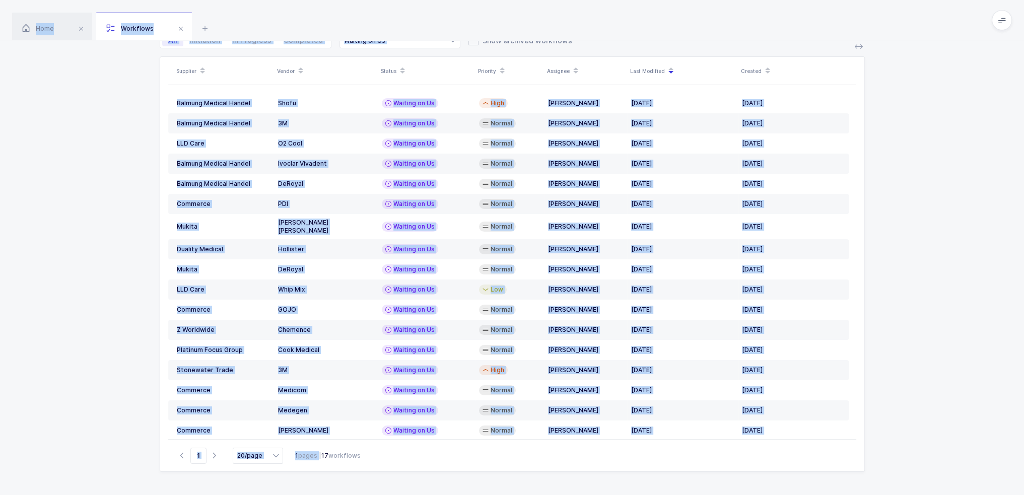
scroll to position [0, 0]
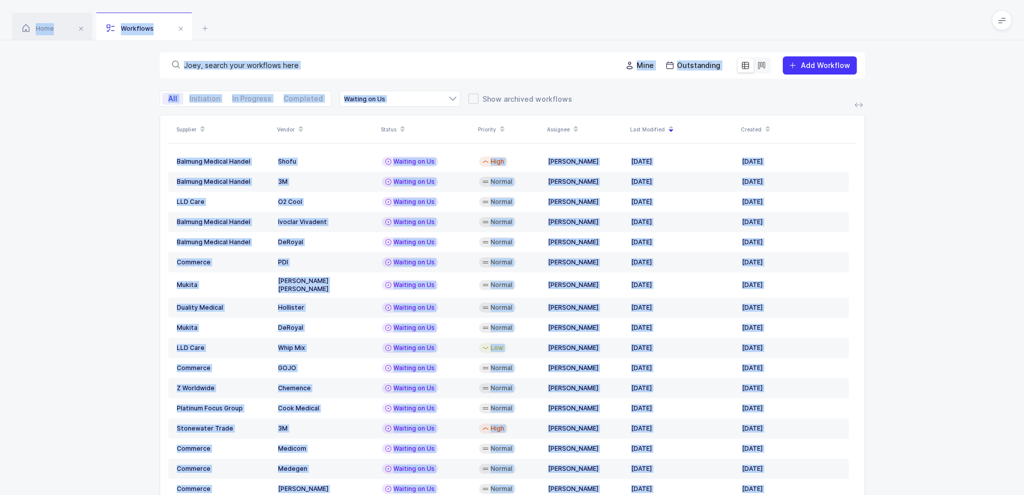
drag, startPoint x: 366, startPoint y: 476, endPoint x: 232, endPoint y: 12, distance: 483.7
click at [232, 12] on div "Home Workflows Begin Purchase Workflows Mine Outstanding Add Workflow All Initi…" at bounding box center [512, 276] width 1024 height 553
click at [232, 12] on div "Home Workflows" at bounding box center [512, 20] width 1024 height 40
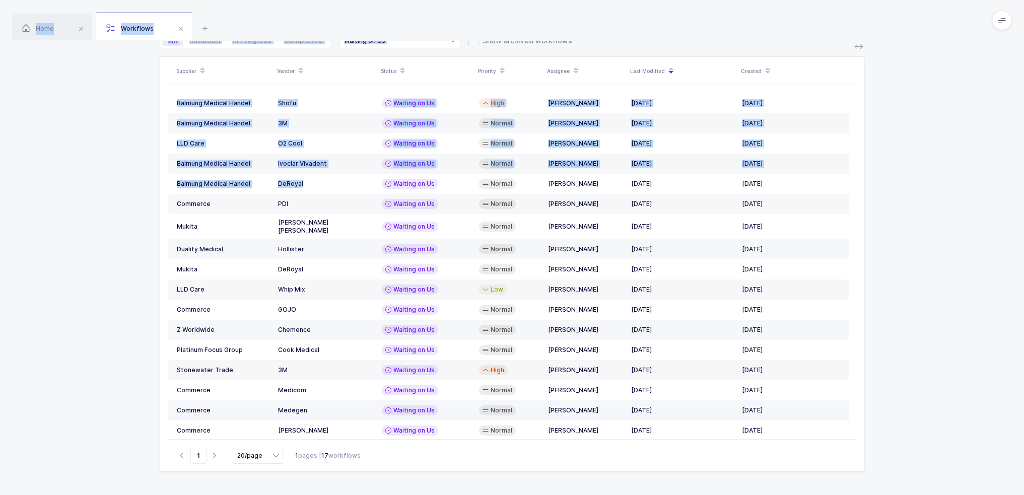
scroll to position [4, 0]
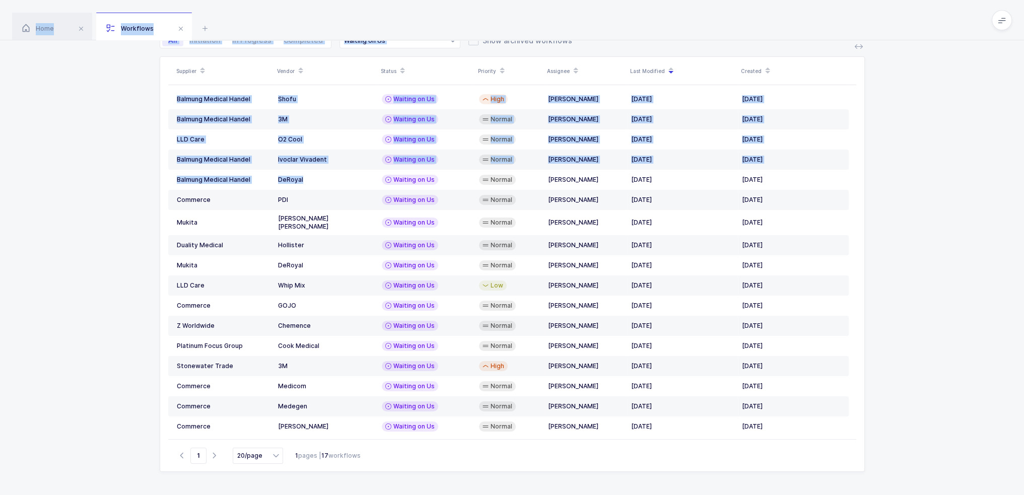
drag, startPoint x: 232, startPoint y: 12, endPoint x: 356, endPoint y: 476, distance: 481.2
click at [356, 476] on div "Home Workflows Begin Purchase Workflows Mine Outstanding Add Workflow All Initi…" at bounding box center [512, 218] width 1024 height 553
click at [356, 476] on div "Supplier Vendor Status Priority Assignee Last Modified Created Balmung Medical …" at bounding box center [512, 275] width 1024 height 439
drag, startPoint x: 356, startPoint y: 476, endPoint x: 329, endPoint y: 13, distance: 464.0
click at [329, 13] on div "Home Workflows Begin Purchase Workflows Mine Outstanding Add Workflow All Initi…" at bounding box center [512, 218] width 1024 height 553
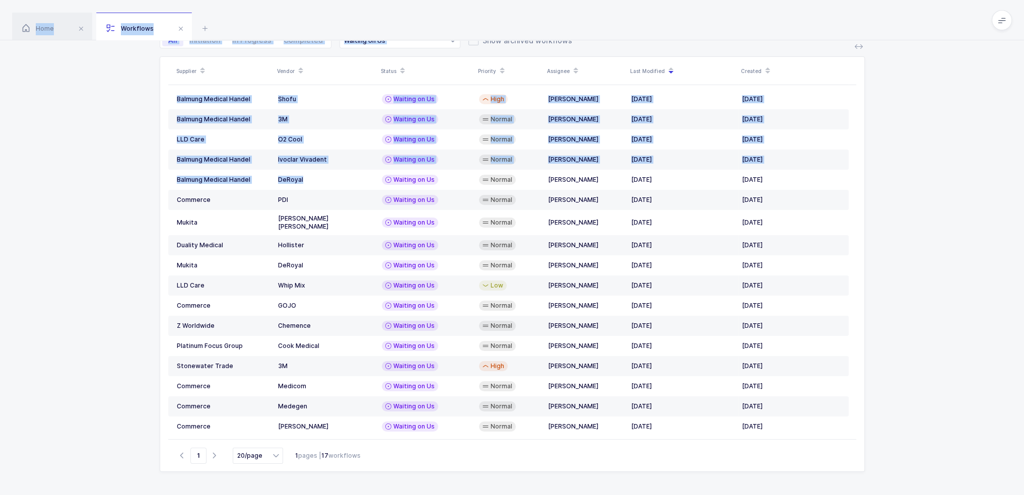
click at [329, 13] on div "Home Workflows" at bounding box center [512, 20] width 1024 height 40
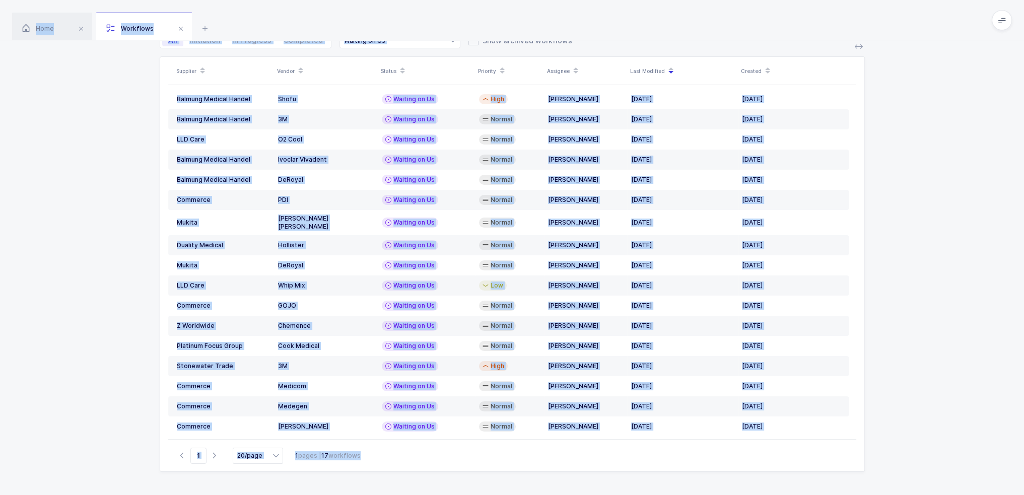
drag, startPoint x: 329, startPoint y: 13, endPoint x: 361, endPoint y: 473, distance: 461.3
click at [361, 473] on div "Home Workflows Begin Purchase Workflows Mine Outstanding Add Workflow All Initi…" at bounding box center [512, 218] width 1024 height 553
click at [361, 473] on div "Supplier Vendor Status Priority Assignee Last Modified Created Balmung Medical …" at bounding box center [512, 275] width 1024 height 439
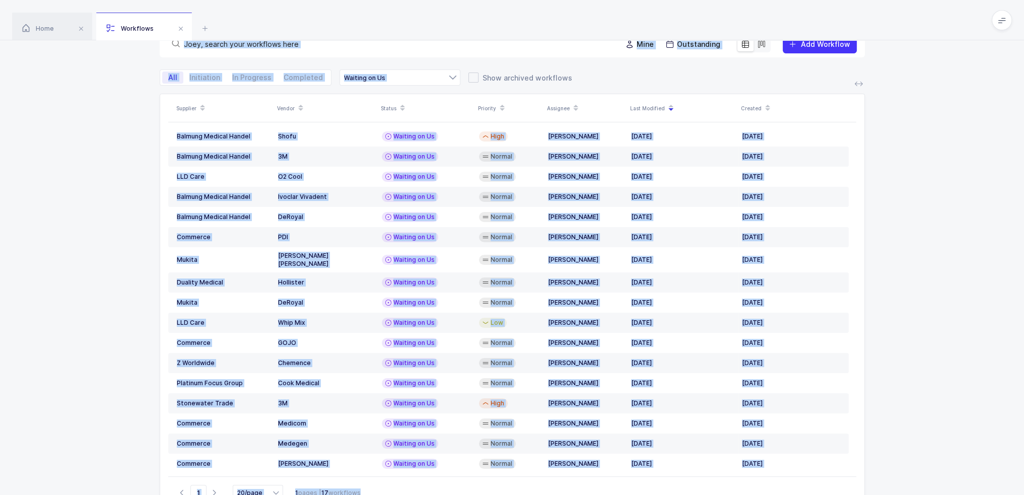
scroll to position [0, 0]
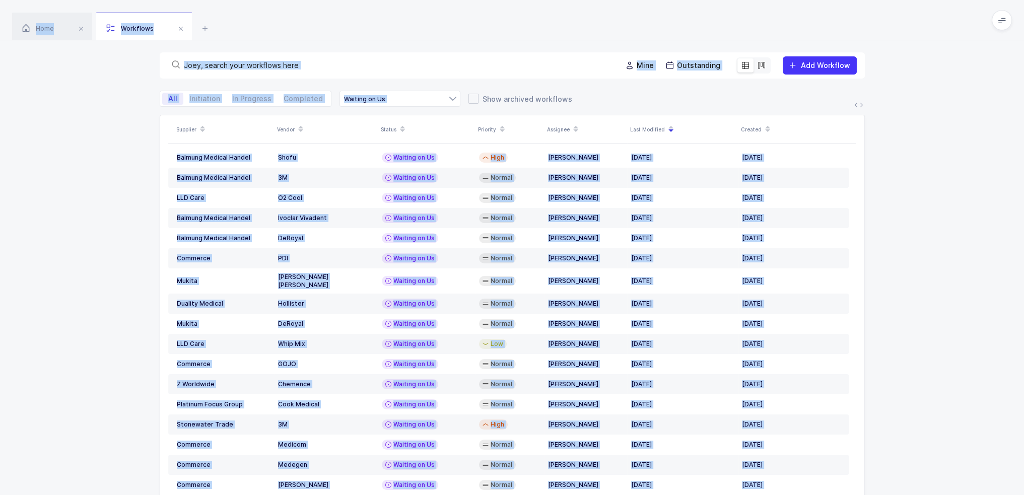
drag, startPoint x: 361, startPoint y: 474, endPoint x: 321, endPoint y: 21, distance: 455.4
click at [321, 21] on div "Home Workflows Begin Purchase Workflows Mine Outstanding Add Workflow All Initi…" at bounding box center [512, 276] width 1024 height 553
click at [321, 21] on div "Home Workflows" at bounding box center [512, 20] width 1024 height 40
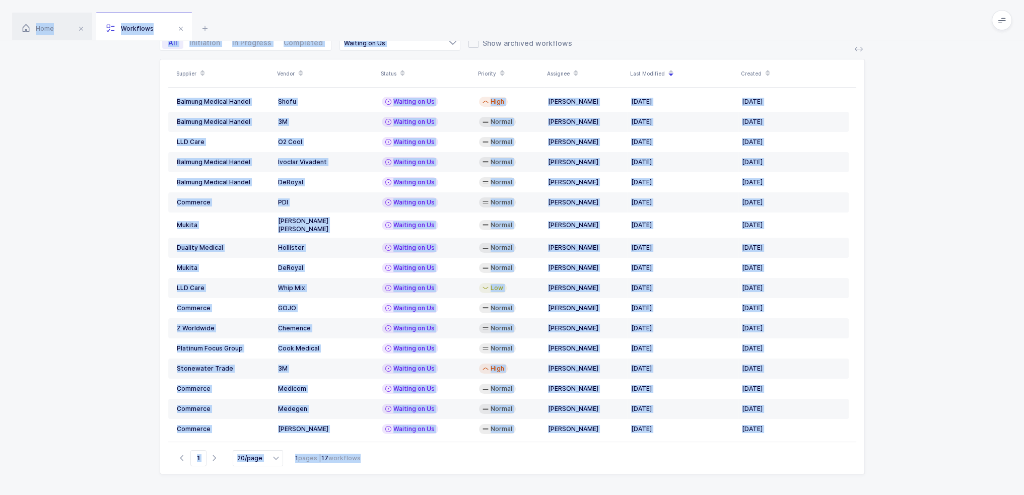
scroll to position [58, 0]
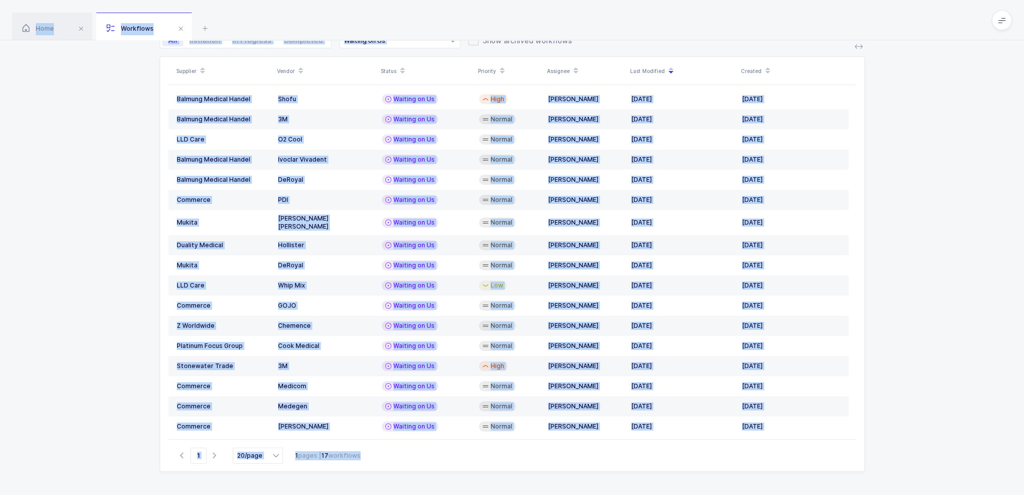
drag, startPoint x: 321, startPoint y: 21, endPoint x: 356, endPoint y: 483, distance: 463.6
click at [348, 485] on div "Home Workflows Begin Purchase Workflows Mine Outstanding Add Workflow All Initi…" at bounding box center [512, 218] width 1024 height 553
click at [362, 479] on div "Supplier Vendor Status Priority Assignee Last Modified Created Balmung Medical …" at bounding box center [512, 275] width 1024 height 439
drag, startPoint x: 362, startPoint y: 479, endPoint x: 283, endPoint y: 20, distance: 466.5
click at [283, 20] on div "Home Workflows Begin Purchase Workflows Mine Outstanding Add Workflow All Initi…" at bounding box center [512, 218] width 1024 height 553
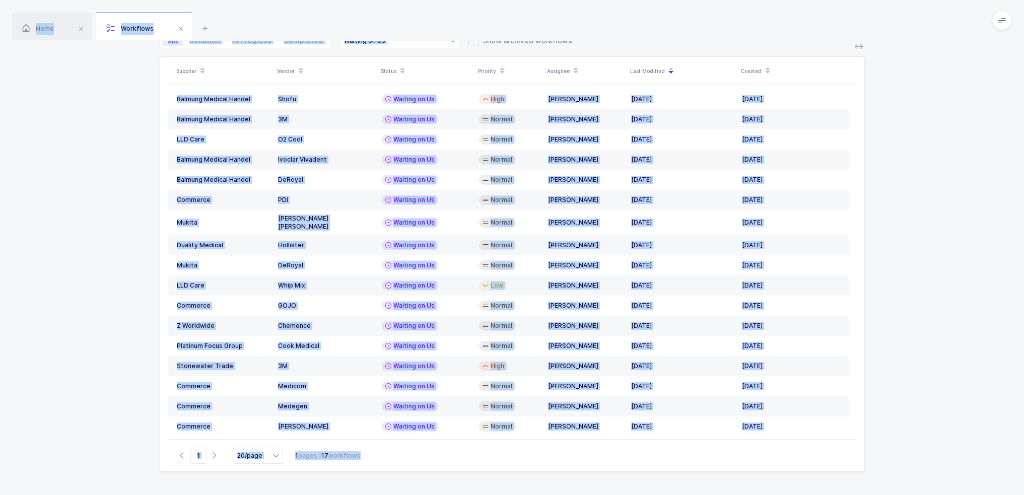
click at [283, 20] on div "Home Workflows" at bounding box center [512, 20] width 1024 height 40
drag, startPoint x: 283, startPoint y: 20, endPoint x: 362, endPoint y: 483, distance: 469.9
click at [362, 483] on div "Home Workflows Begin Purchase Workflows Mine Outstanding Add Workflow All Initi…" at bounding box center [512, 218] width 1024 height 553
click at [366, 478] on div "Supplier Vendor Status Priority Assignee Last Modified Created Balmung Medical …" at bounding box center [512, 275] width 1024 height 439
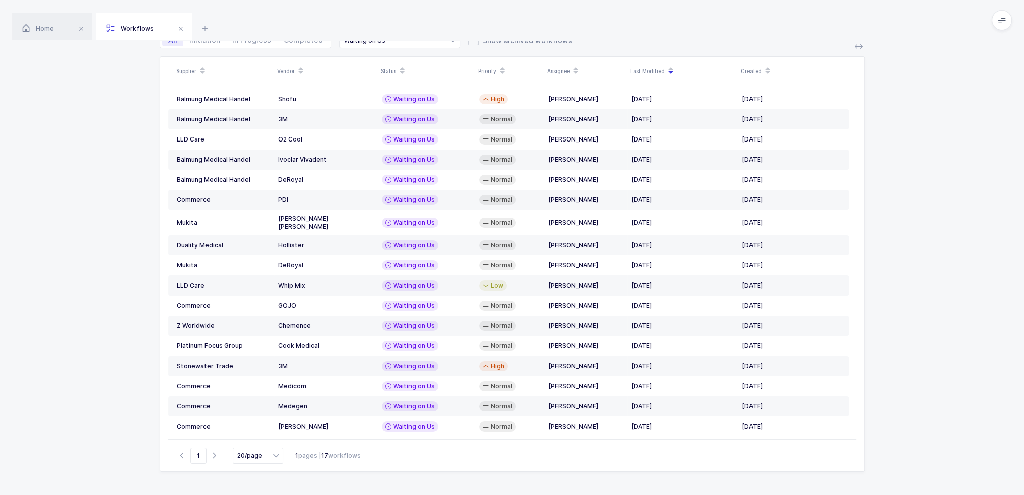
click at [356, 452] on div "1 pages | 17 workflows" at bounding box center [327, 455] width 65 height 9
click at [385, 455] on div "Go to 1 20/page 12/page 20/page 50/page 1 pages | 17 workflows" at bounding box center [512, 455] width 688 height 32
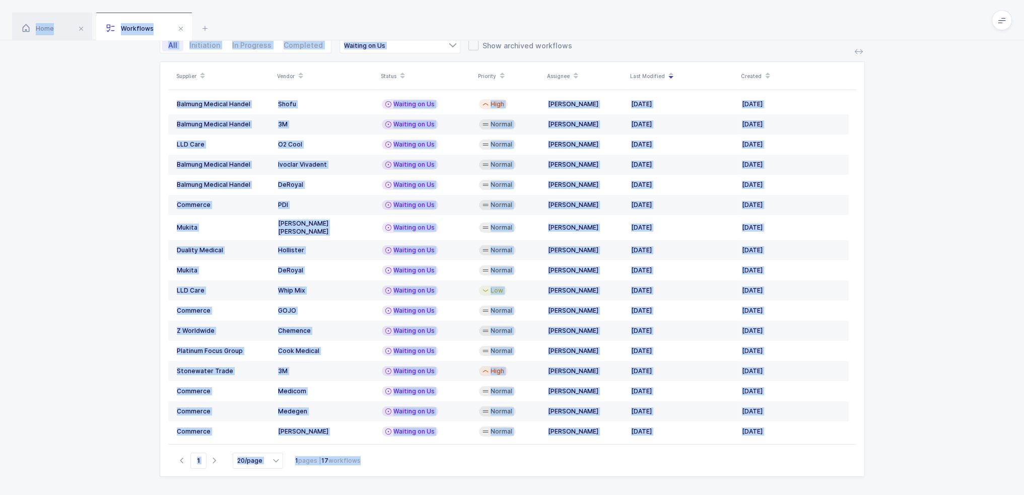
scroll to position [0, 0]
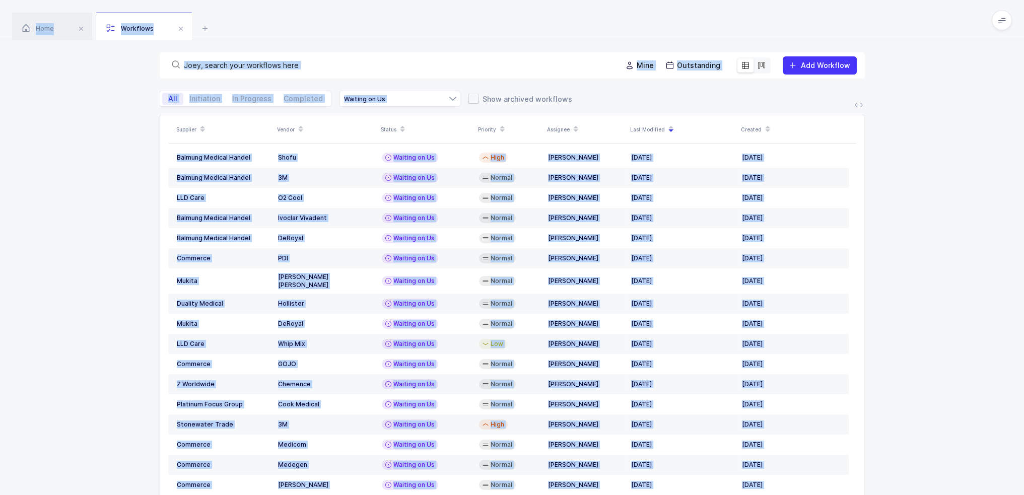
drag, startPoint x: 385, startPoint y: 455, endPoint x: 220, endPoint y: 4, distance: 480.4
click at [220, 4] on div "Home Workflows Begin Purchase Workflows Mine Outstanding Add Workflow All Initi…" at bounding box center [512, 276] width 1024 height 553
click at [220, 5] on div "Home Workflows" at bounding box center [512, 20] width 1024 height 40
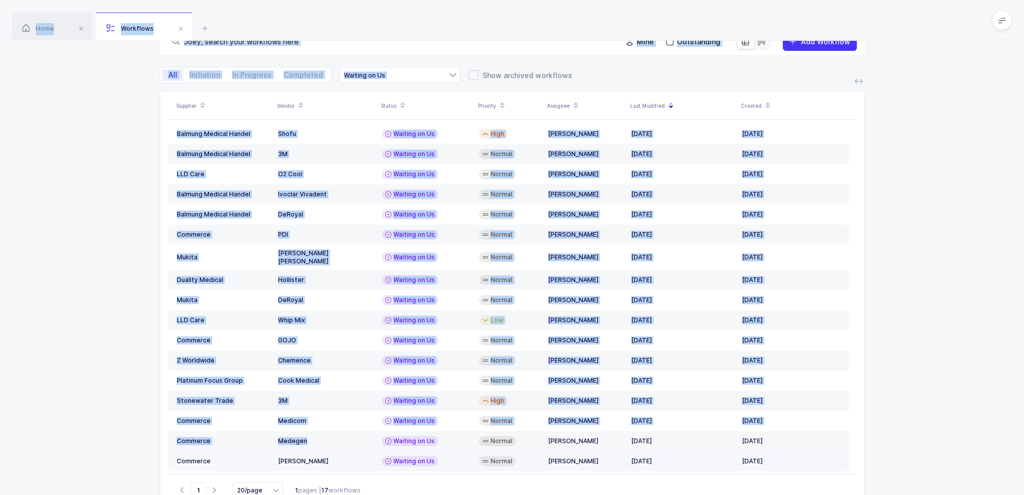
scroll to position [58, 0]
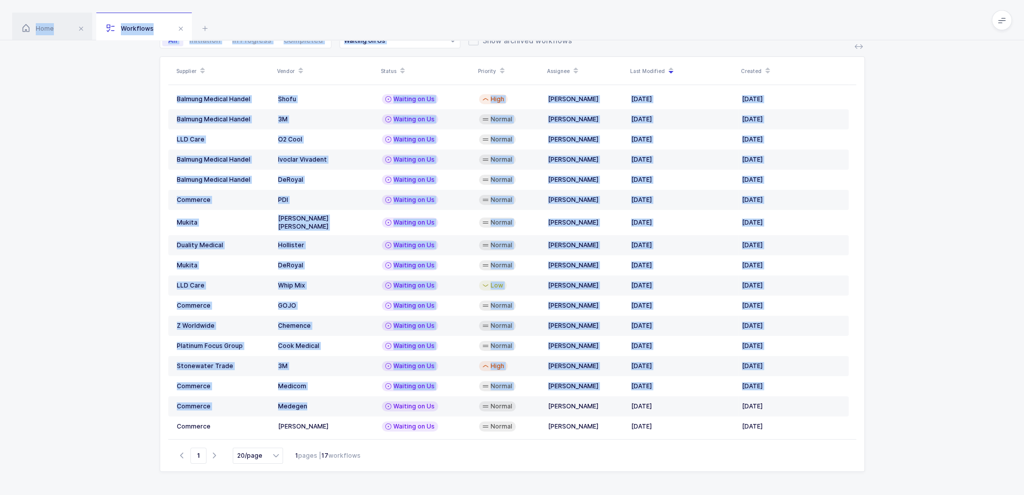
drag, startPoint x: 220, startPoint y: 5, endPoint x: 341, endPoint y: 467, distance: 478.4
click at [341, 467] on div "Home Workflows Begin Purchase Workflows Mine Outstanding Add Workflow All Initi…" at bounding box center [512, 218] width 1024 height 553
click at [341, 467] on div "Go to 1 20/page 12/page 20/page 50/page 1 pages | 17 workflows" at bounding box center [512, 455] width 688 height 32
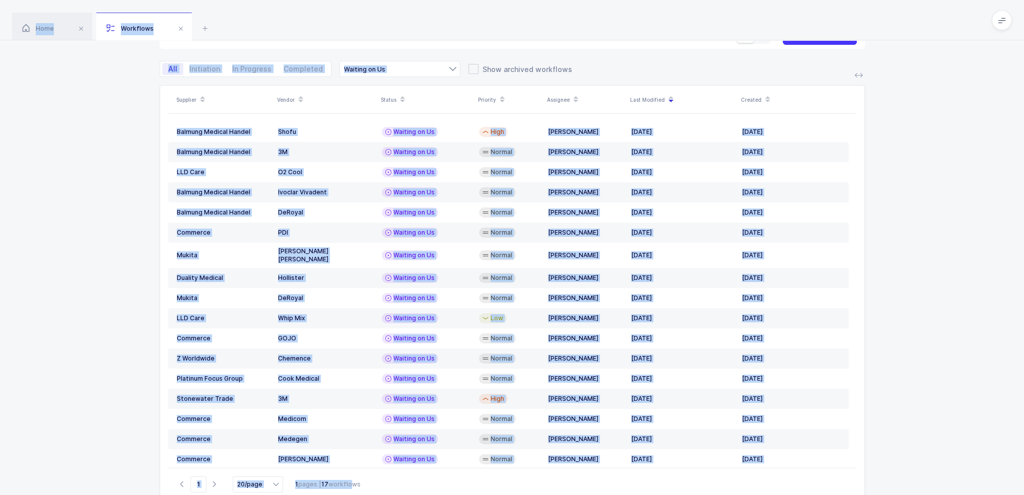
scroll to position [21, 0]
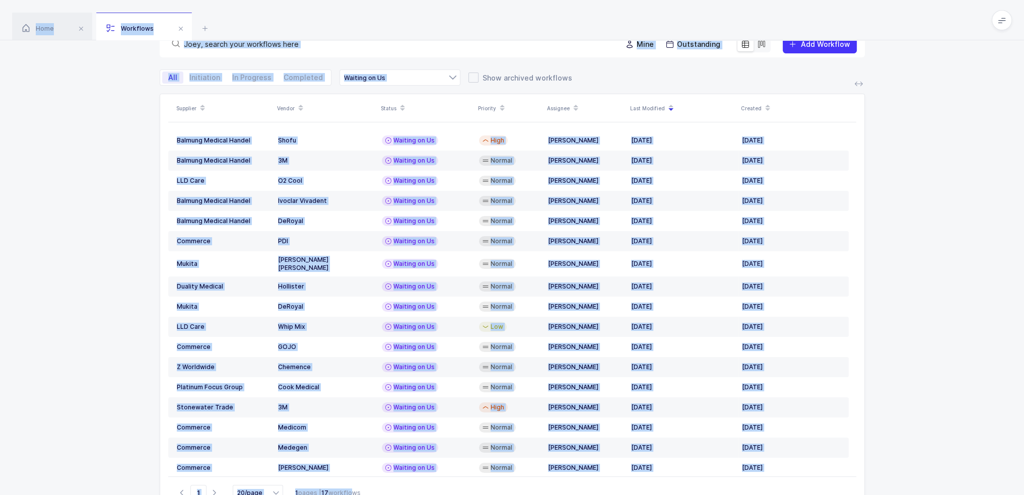
drag, startPoint x: 349, startPoint y: 471, endPoint x: 267, endPoint y: 12, distance: 465.9
click at [267, 12] on div "Home Workflows Begin Purchase Workflows Mine Outstanding Add Workflow All Initi…" at bounding box center [512, 255] width 1024 height 553
click at [267, 12] on div "Home Workflows" at bounding box center [512, 20] width 1024 height 40
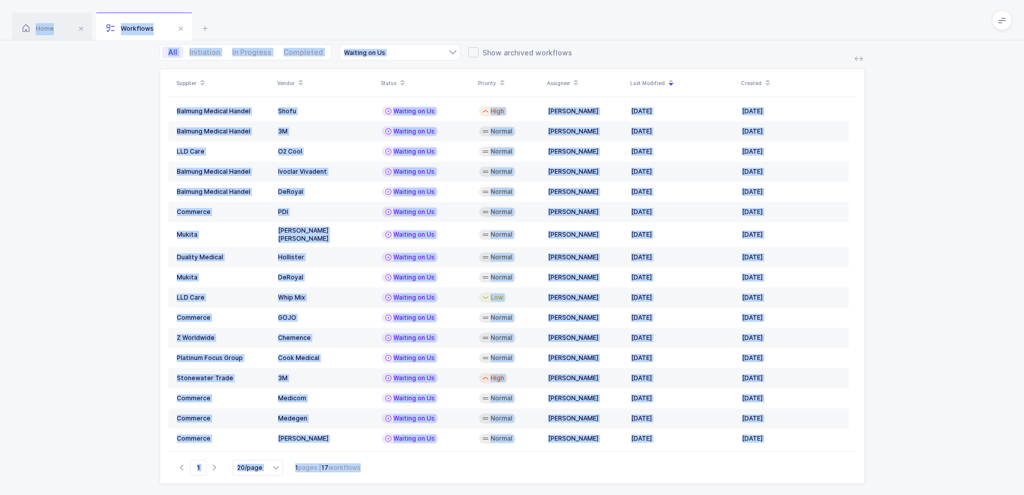
scroll to position [58, 0]
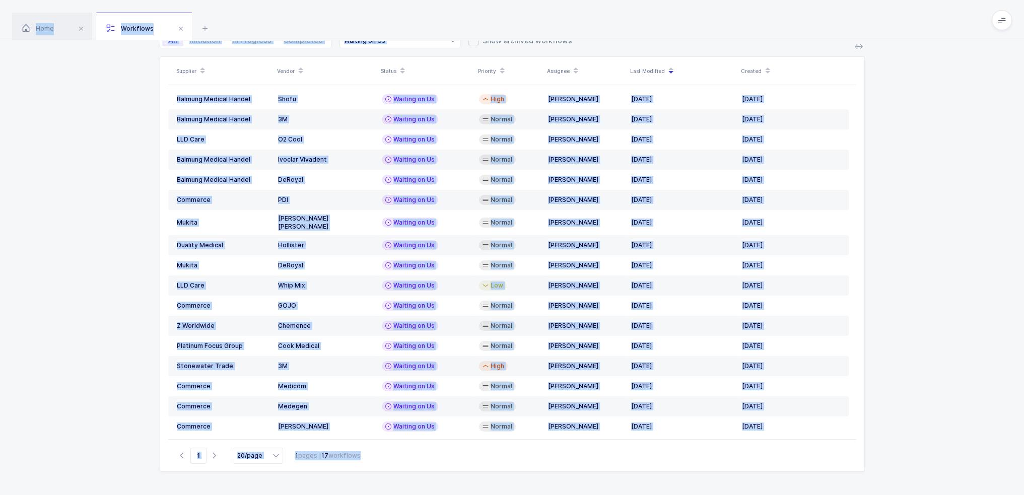
drag, startPoint x: 267, startPoint y: 12, endPoint x: 365, endPoint y: 476, distance: 474.3
click at [365, 476] on div "Home Workflows Begin Purchase Workflows Mine Outstanding Add Workflow All Initi…" at bounding box center [512, 218] width 1024 height 553
click at [365, 476] on div "Supplier Vendor Status Priority Assignee Last Modified Created Balmung Medical …" at bounding box center [512, 275] width 1024 height 439
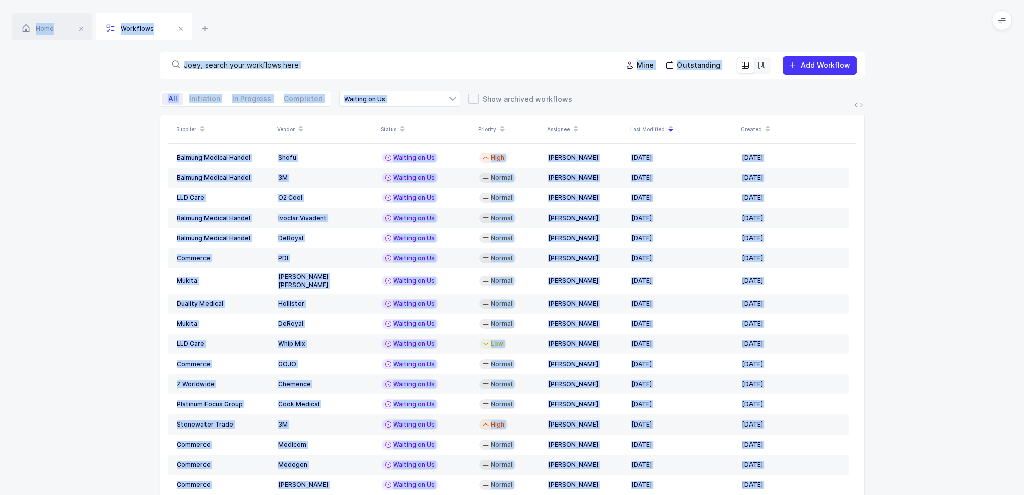
drag, startPoint x: 365, startPoint y: 476, endPoint x: 258, endPoint y: 13, distance: 475.4
click at [258, 13] on div "Home Workflows Begin Purchase Workflows Mine Outstanding Add Workflow All Initi…" at bounding box center [512, 276] width 1024 height 553
click at [258, 13] on div "Home Workflows" at bounding box center [512, 20] width 1024 height 40
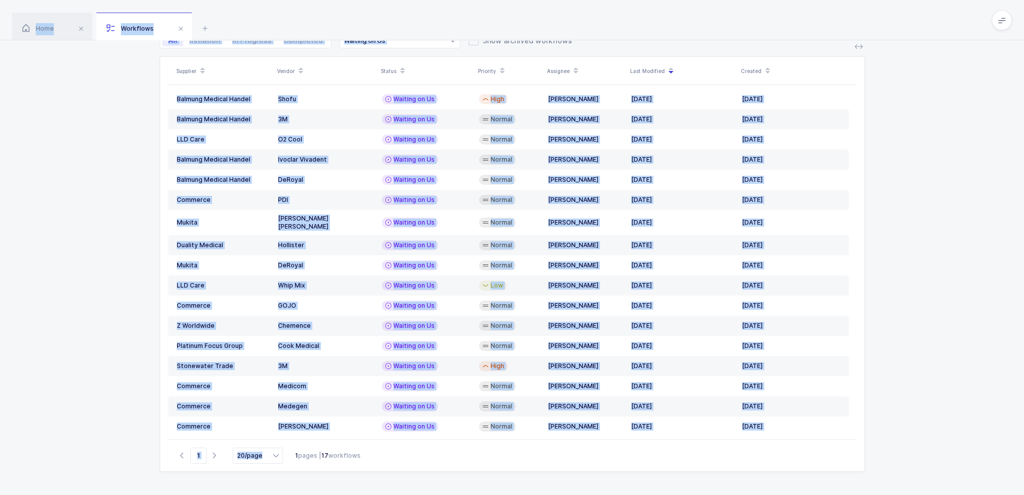
drag, startPoint x: 258, startPoint y: 13, endPoint x: 415, endPoint y: 467, distance: 480.1
click at [415, 467] on div "Home Workflows Begin Purchase Workflows Mine Outstanding Add Workflow All Initi…" at bounding box center [512, 218] width 1024 height 553
click at [415, 467] on div "Go to 1 20/page 12/page 20/page 50/page 1 pages | 17 workflows" at bounding box center [512, 455] width 688 height 32
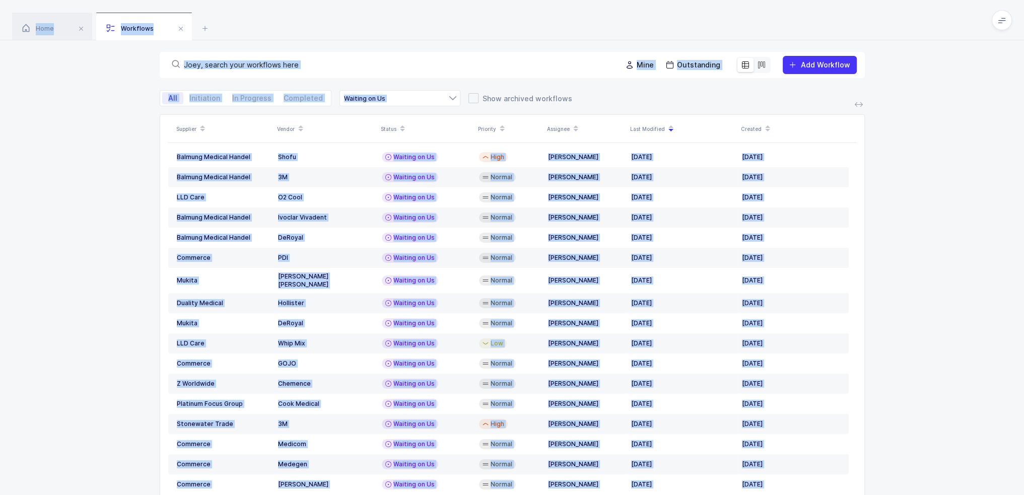
scroll to position [0, 0]
drag, startPoint x: 415, startPoint y: 467, endPoint x: 248, endPoint y: 18, distance: 478.6
click at [248, 18] on div "Home Workflows Begin Purchase Workflows Mine Outstanding Add Workflow All Initi…" at bounding box center [512, 276] width 1024 height 553
click at [248, 18] on div "Home Workflows" at bounding box center [512, 20] width 1024 height 40
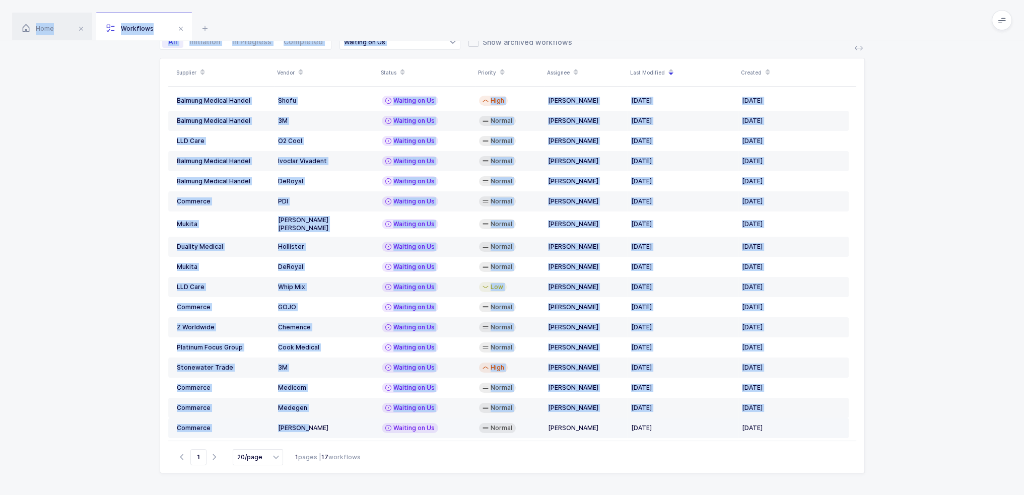
scroll to position [58, 0]
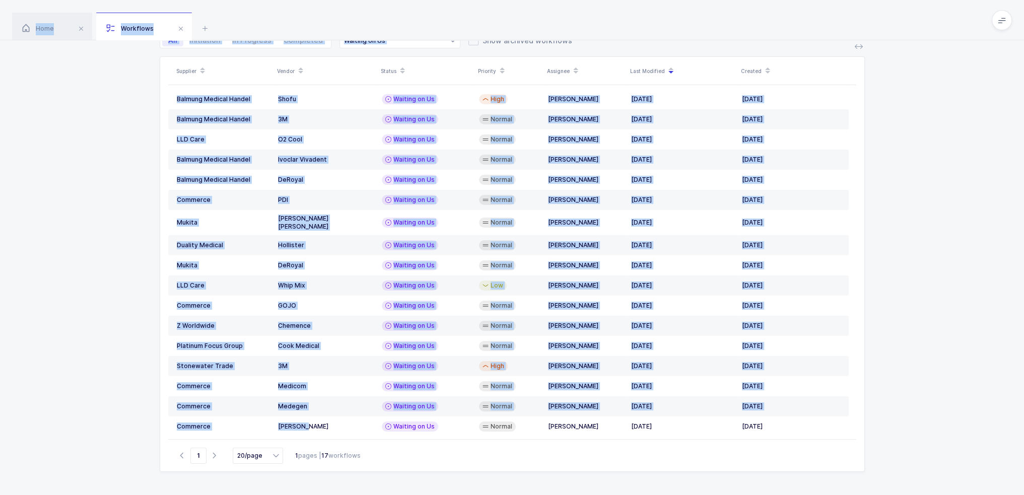
drag, startPoint x: 248, startPoint y: 18, endPoint x: 361, endPoint y: 465, distance: 461.1
click at [355, 464] on div "Home Workflows Begin Purchase Workflows Mine Outstanding Add Workflow All Initi…" at bounding box center [512, 218] width 1024 height 553
click at [361, 465] on div "Go to 1 20/page 12/page 20/page 50/page 1 pages | 17 workflows" at bounding box center [512, 455] width 688 height 32
drag, startPoint x: 372, startPoint y: 471, endPoint x: 298, endPoint y: 457, distance: 75.3
click at [298, 457] on div "Supplier Vendor Status Priority Assignee Last Modified Created Balmung Medical …" at bounding box center [512, 263] width 705 height 415
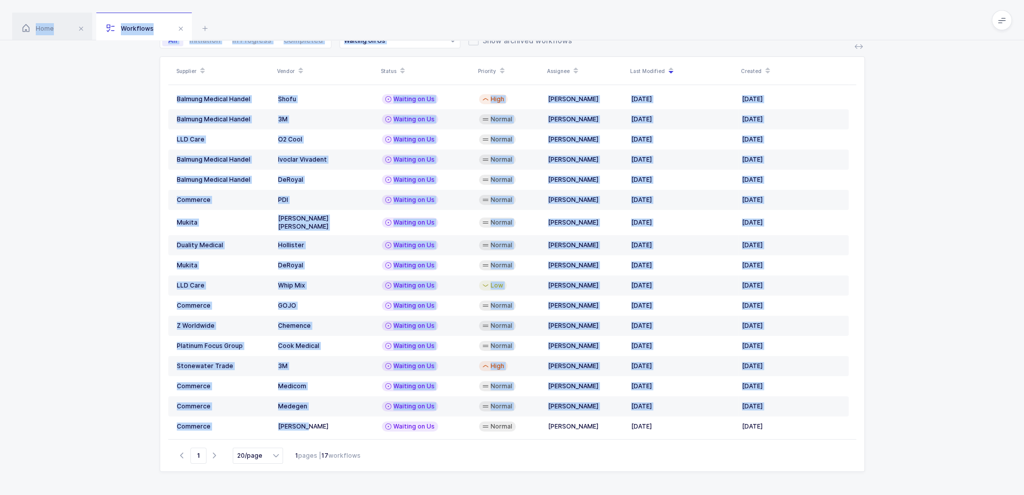
click at [298, 457] on div "1 pages | 17 workflows" at bounding box center [327, 455] width 65 height 9
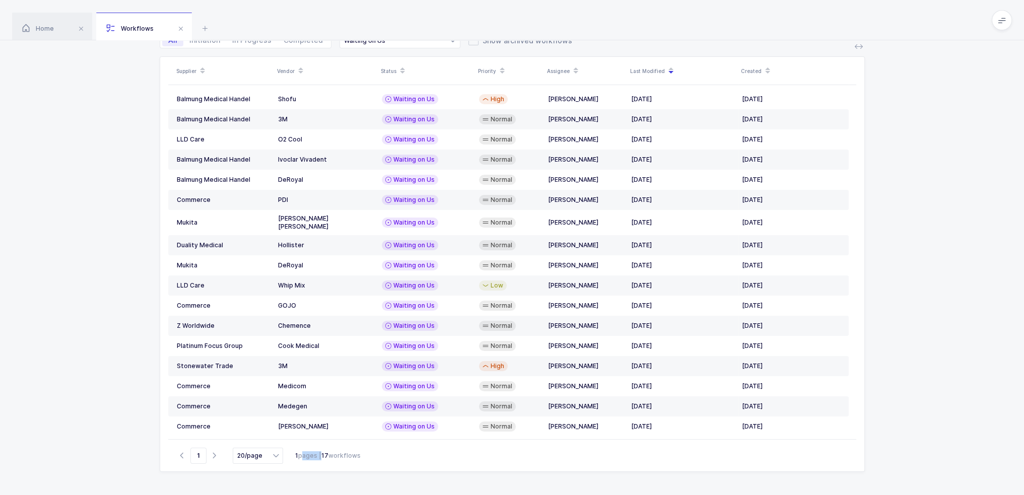
click at [298, 457] on div "1 pages | 17 workflows" at bounding box center [327, 455] width 65 height 9
click at [355, 461] on div "Go to 1 20/page 12/page 20/page 50/page 1 pages | 17 workflows" at bounding box center [512, 455] width 688 height 32
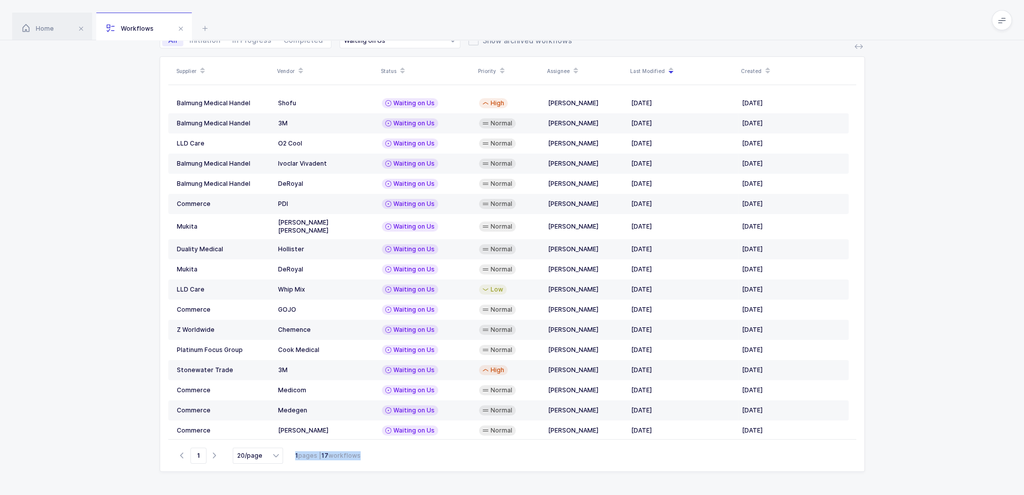
scroll to position [0, 0]
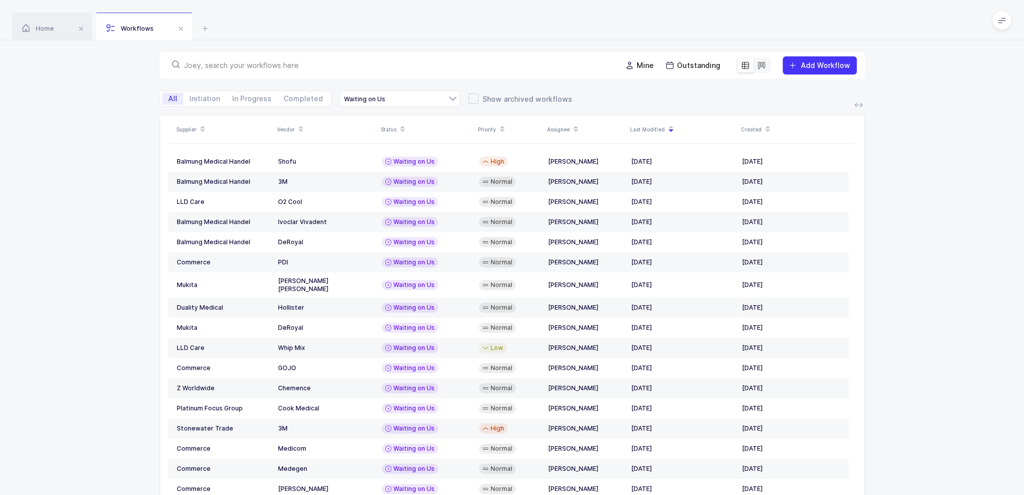
drag, startPoint x: 381, startPoint y: 467, endPoint x: 265, endPoint y: 15, distance: 466.3
click at [265, 15] on div "Home Workflows Begin Purchase Workflows Mine Outstanding Add Workflow All Initi…" at bounding box center [512, 276] width 1024 height 553
click at [265, 15] on div "Home Workflows" at bounding box center [512, 20] width 1024 height 40
click at [203, 123] on icon at bounding box center [202, 125] width 5 height 5
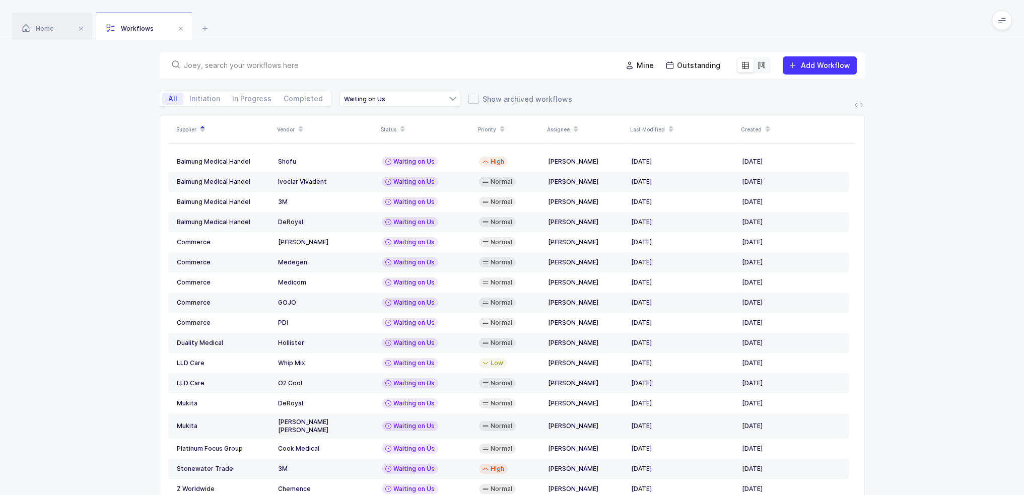
click at [120, 303] on div "Supplier Vendor Status Priority Assignee Last Modified Created Balmung Medical …" at bounding box center [512, 334] width 1024 height 439
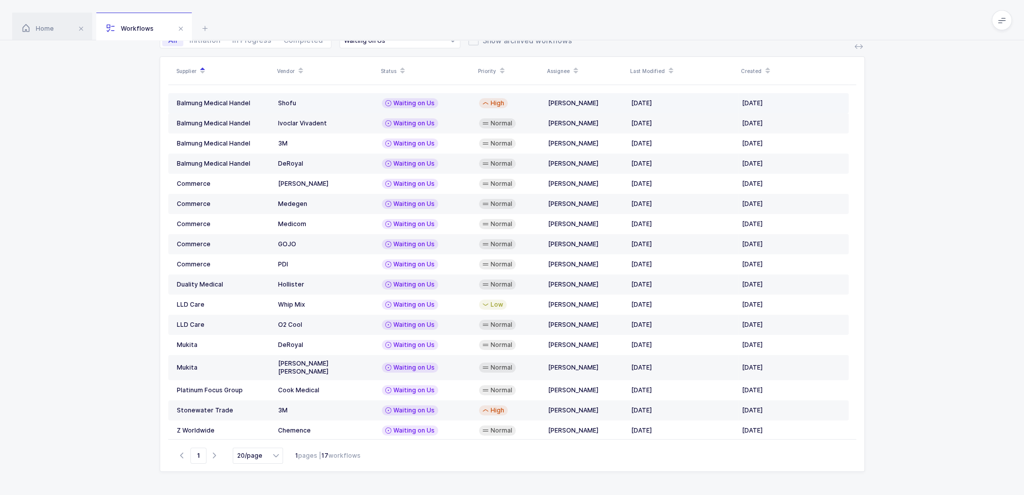
click at [383, 96] on td "Waiting on Us" at bounding box center [426, 103] width 97 height 20
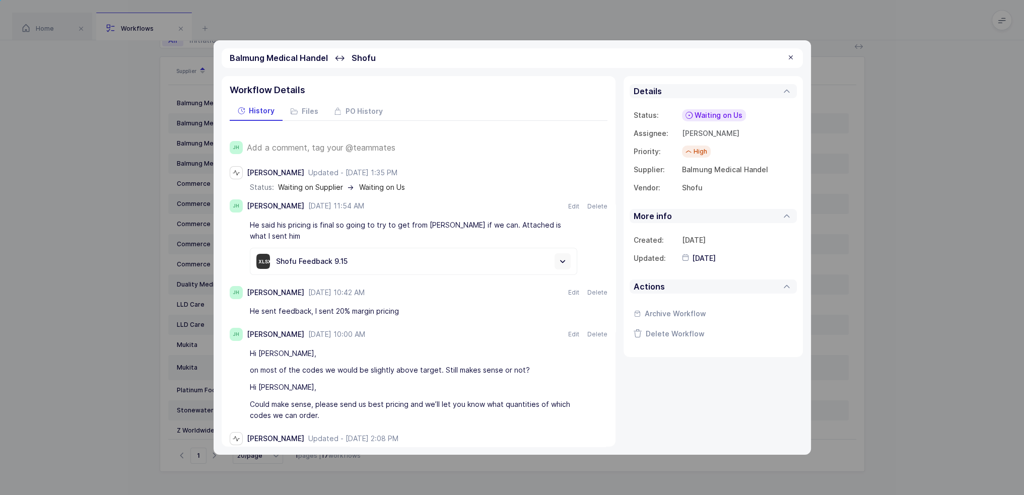
click at [361, 148] on span "Add a comment, tag your @teammates" at bounding box center [321, 147] width 149 height 9
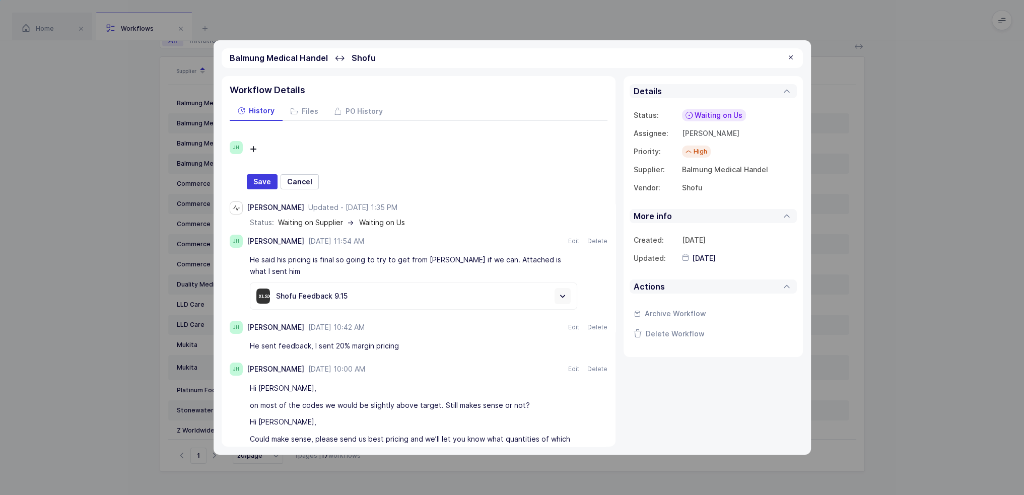
click at [361, 148] on div at bounding box center [436, 149] width 327 height 17
click at [357, 150] on div at bounding box center [436, 149] width 327 height 17
click at [258, 180] on span "Save" at bounding box center [262, 182] width 18 height 10
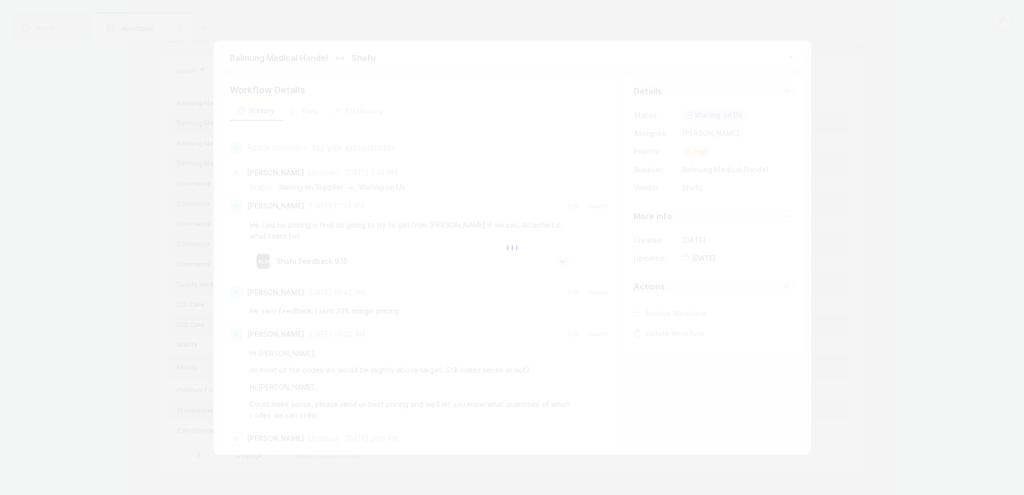
type input "[DATE]"
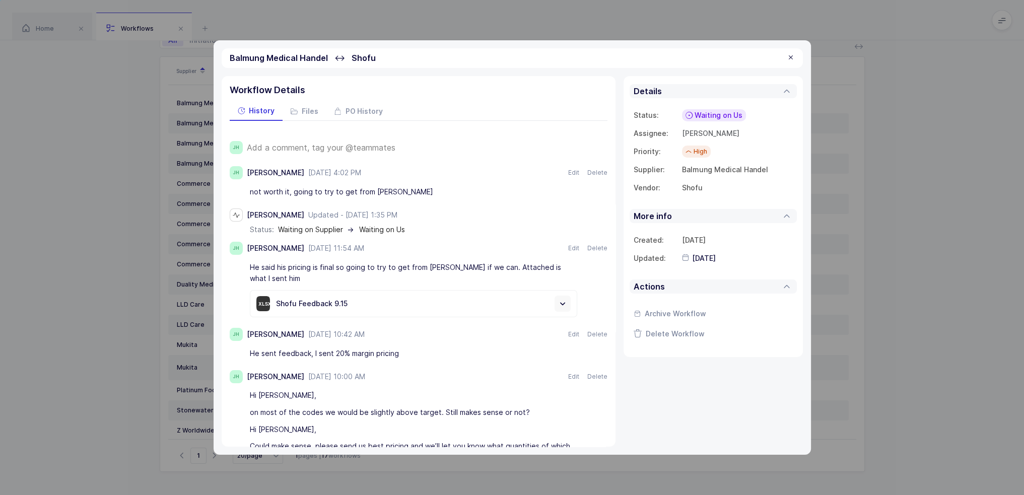
click at [706, 115] on span "Waiting on Us" at bounding box center [718, 115] width 48 height 10
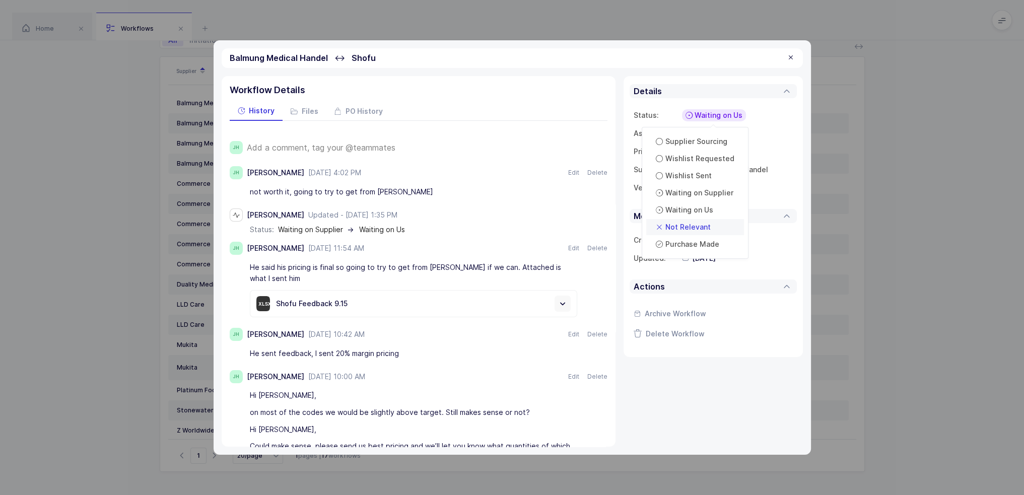
click at [705, 229] on span "Not Relevant" at bounding box center [687, 227] width 45 height 10
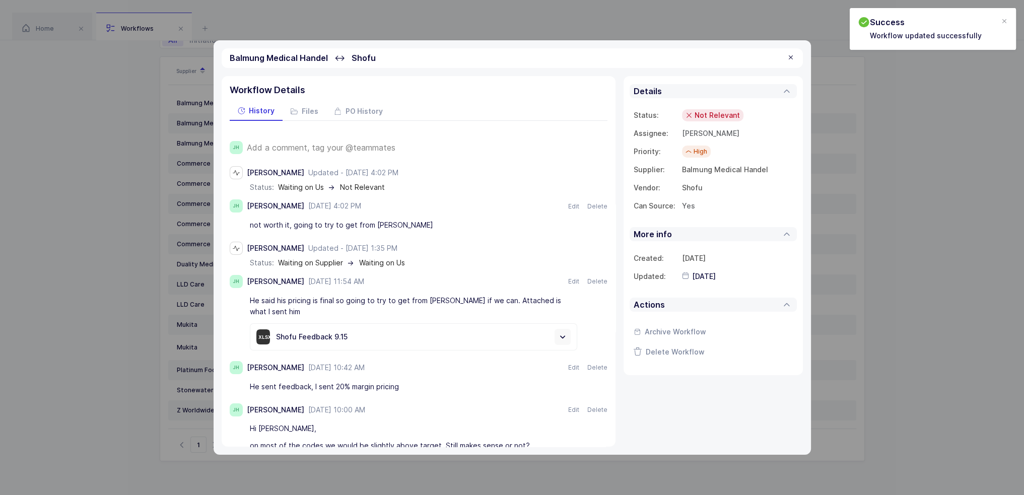
click at [787, 59] on div at bounding box center [791, 57] width 8 height 9
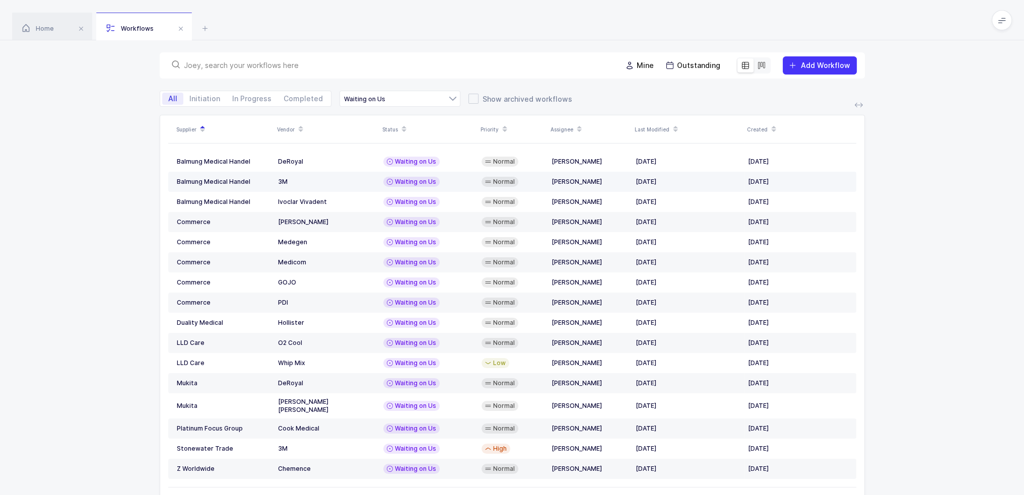
click at [375, 182] on td "3M" at bounding box center [326, 182] width 105 height 20
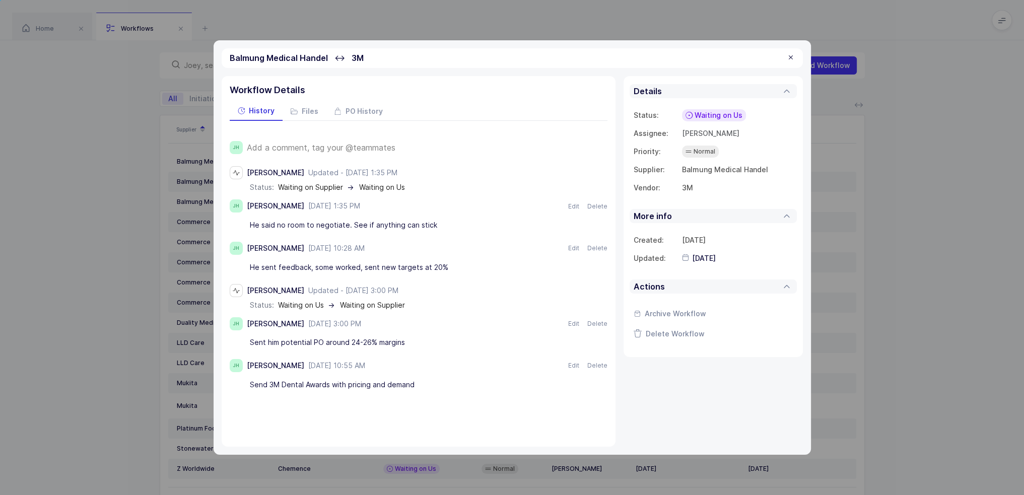
drag, startPoint x: 443, startPoint y: 227, endPoint x: 454, endPoint y: 227, distance: 11.1
click at [454, 227] on div "He said no room to negotiate. See if anything can stick" at bounding box center [413, 225] width 327 height 17
click at [790, 57] on div at bounding box center [791, 57] width 8 height 9
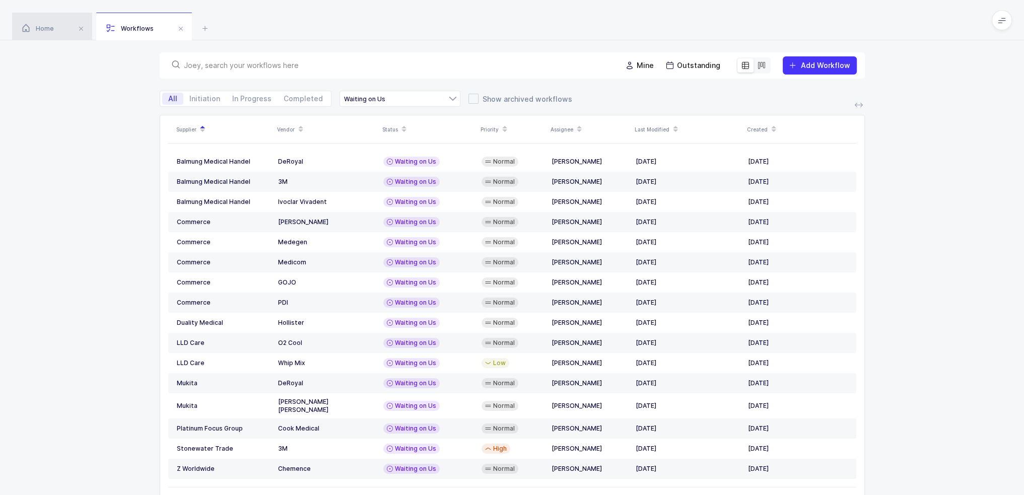
click at [50, 28] on span "Home" at bounding box center [38, 29] width 32 height 8
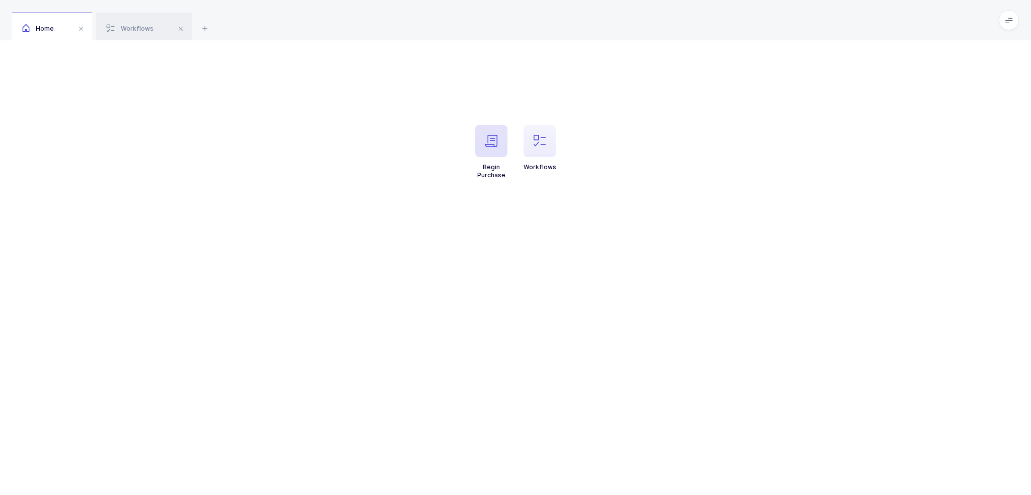
click at [483, 136] on span "button" at bounding box center [491, 141] width 32 height 32
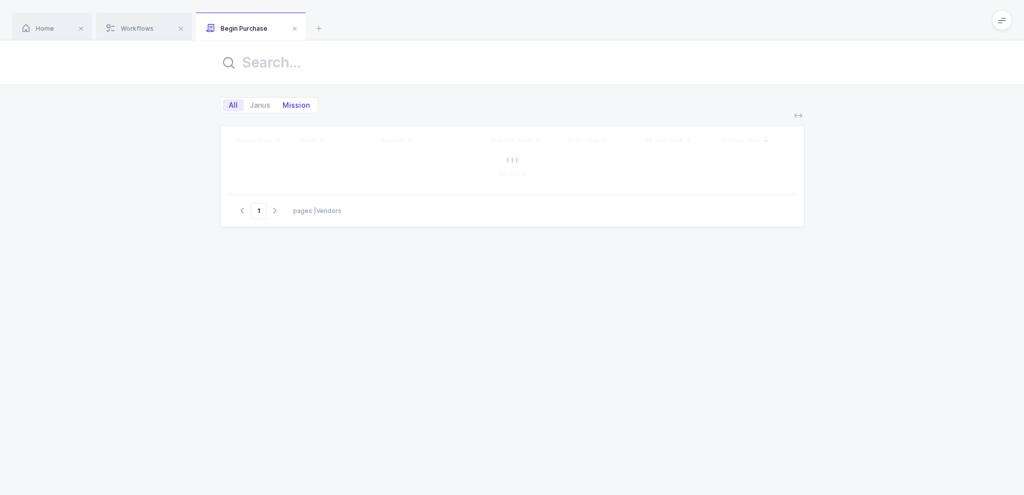
click at [303, 104] on span "Mission" at bounding box center [295, 105] width 39 height 12
click at [283, 104] on input "Mission" at bounding box center [279, 102] width 7 height 7
radio input "true"
radio input "false"
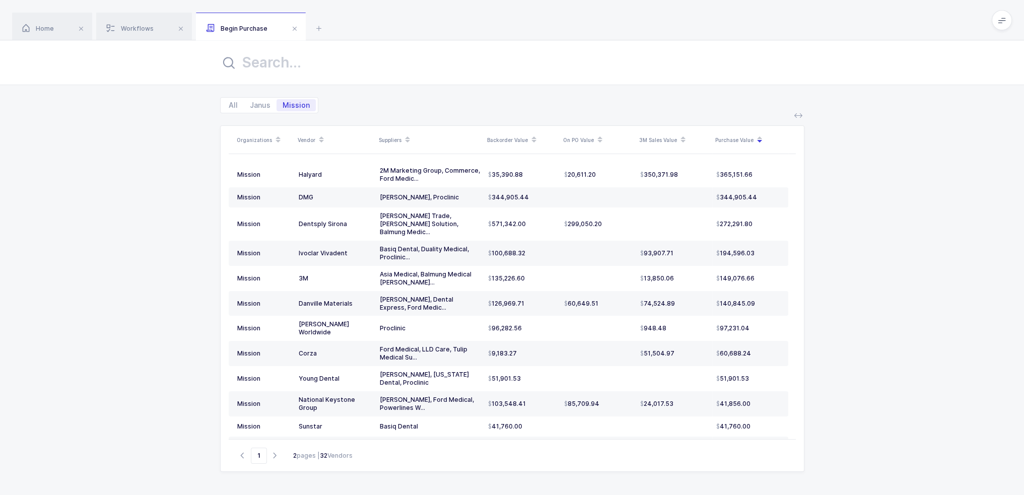
click at [531, 141] on icon at bounding box center [533, 142] width 5 height 5
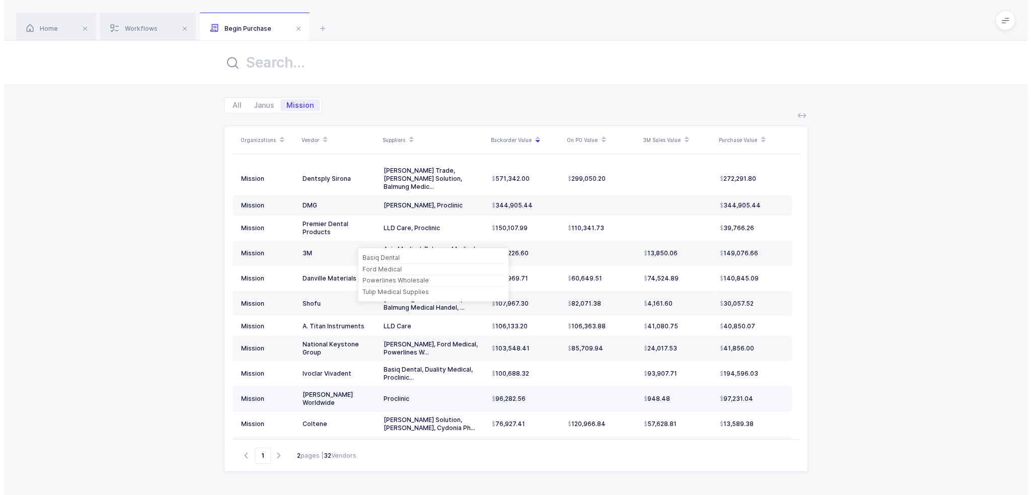
scroll to position [296, 0]
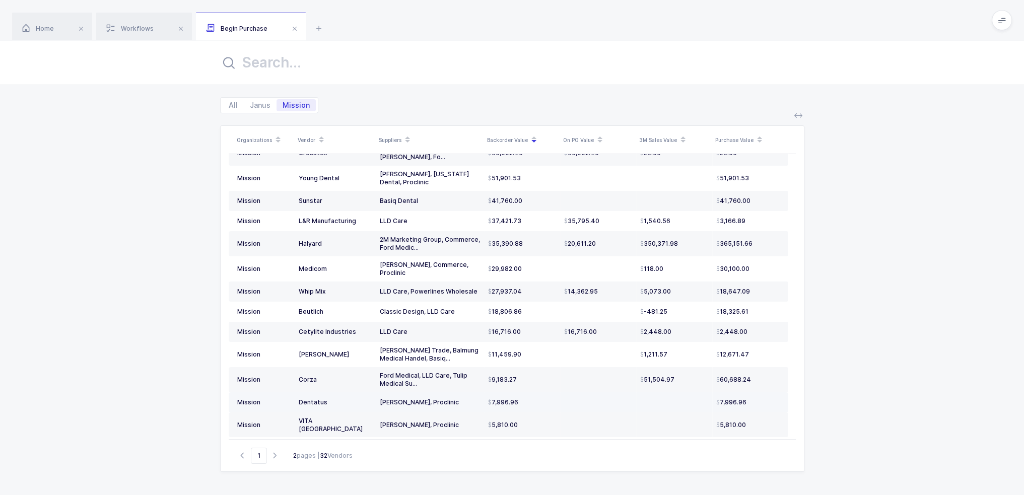
drag, startPoint x: 530, startPoint y: 419, endPoint x: 533, endPoint y: 380, distance: 39.4
click at [533, 380] on tbody "Mission Dentsply Sirona [PERSON_NAME] Trade, [PERSON_NAME] Solution, Balmung Me…" at bounding box center [508, 168] width 559 height 604
click at [533, 392] on td "7,996.96" at bounding box center [522, 402] width 76 height 20
drag, startPoint x: 533, startPoint y: 380, endPoint x: 536, endPoint y: 420, distance: 39.9
click at [536, 420] on tbody "Mission Dentsply Sirona [PERSON_NAME] Trade, [PERSON_NAME] Solution, Balmung Me…" at bounding box center [508, 168] width 559 height 604
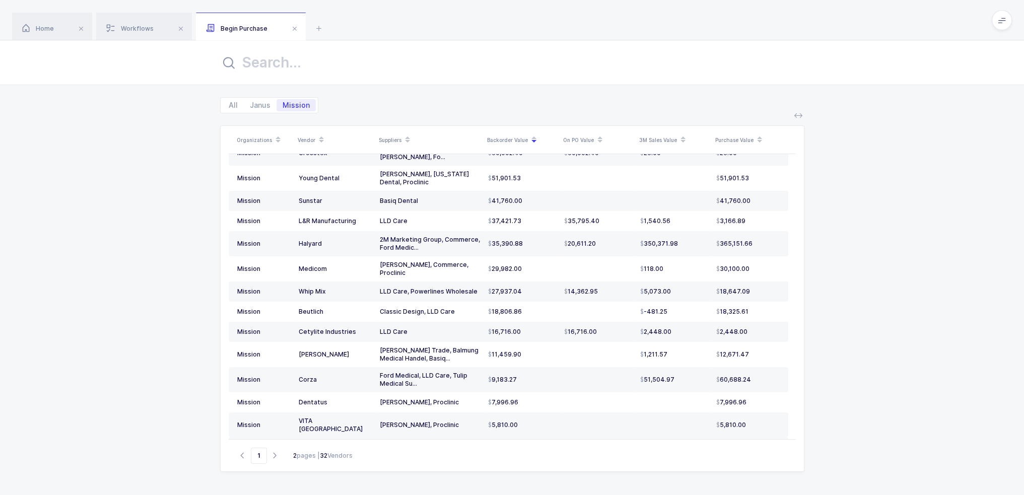
click at [536, 450] on div "4,376.00" at bounding box center [522, 454] width 68 height 8
drag, startPoint x: 536, startPoint y: 420, endPoint x: 533, endPoint y: 364, distance: 55.9
click at [533, 364] on tbody "Mission Dentsply Sirona [PERSON_NAME] Trade, [PERSON_NAME] Solution, Balmung Me…" at bounding box center [508, 168] width 559 height 604
click at [533, 367] on td "9,183.27" at bounding box center [522, 379] width 76 height 25
drag, startPoint x: 533, startPoint y: 364, endPoint x: 537, endPoint y: 425, distance: 61.6
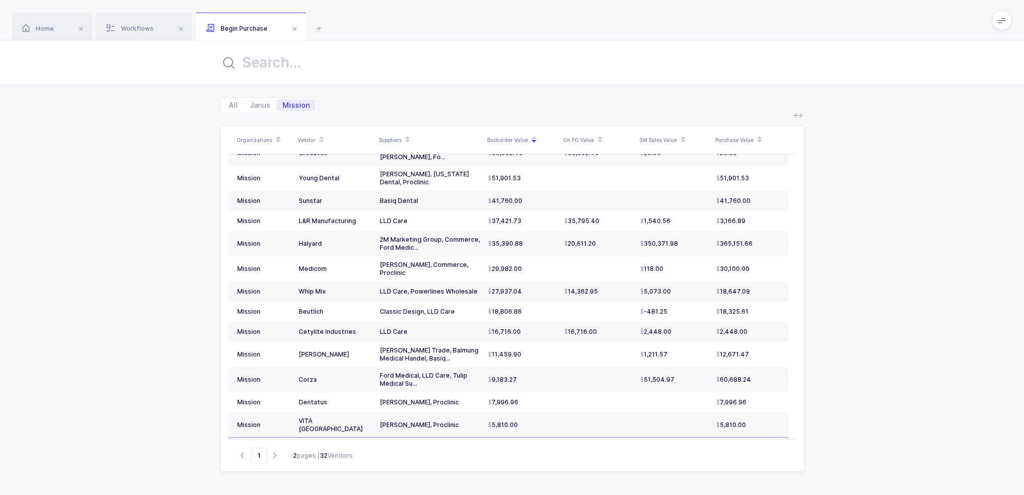
click at [537, 425] on tbody "Mission Dentsply Sirona [PERSON_NAME] Trade, [PERSON_NAME] Solution, Balmung Me…" at bounding box center [508, 168] width 559 height 604
click at [537, 437] on td "4,376.00" at bounding box center [522, 453] width 76 height 33
drag, startPoint x: 537, startPoint y: 425, endPoint x: 536, endPoint y: 360, distance: 66.0
click at [536, 360] on tbody "Mission Dentsply Sirona [PERSON_NAME] Trade, [PERSON_NAME] Solution, Balmung Me…" at bounding box center [508, 168] width 559 height 604
click at [536, 367] on td "9,183.27" at bounding box center [522, 379] width 76 height 25
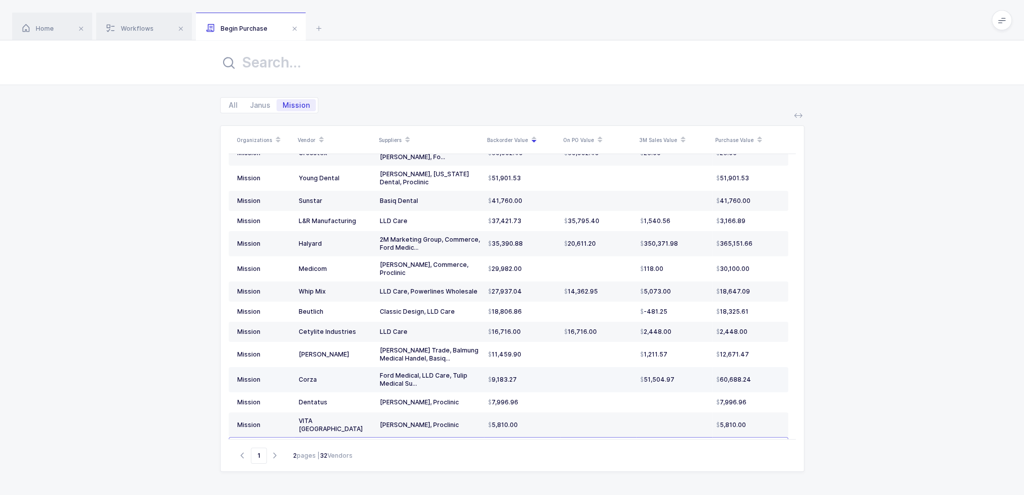
drag, startPoint x: 536, startPoint y: 360, endPoint x: 540, endPoint y: 353, distance: 7.7
click at [540, 367] on td "9,183.27" at bounding box center [522, 379] width 76 height 25
click at [540, 376] on div "9,183.27" at bounding box center [522, 380] width 68 height 8
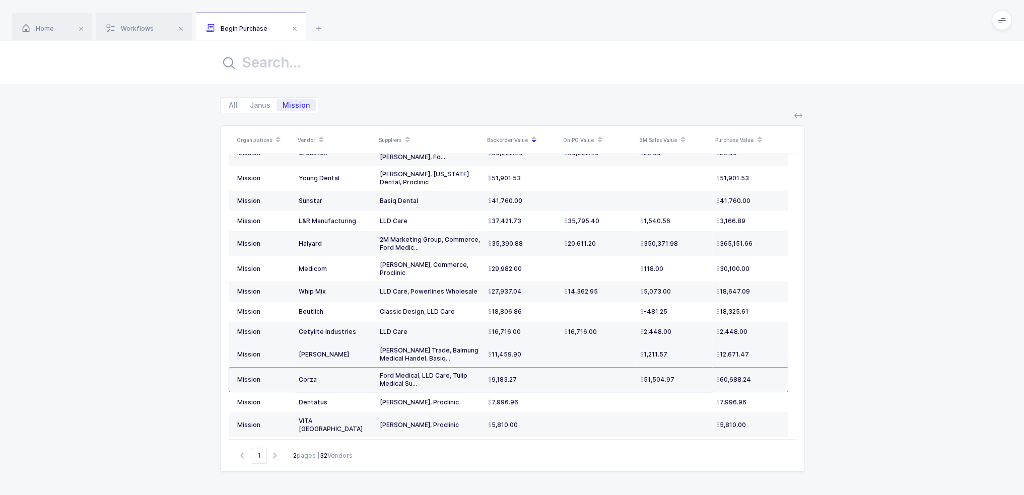
drag, startPoint x: 538, startPoint y: 358, endPoint x: 540, endPoint y: 316, distance: 42.3
click at [540, 316] on tbody "Mission Dentsply Sirona [PERSON_NAME] Trade, [PERSON_NAME] Solution, Balmung Me…" at bounding box center [508, 168] width 559 height 604
click at [540, 342] on td "11,459.90" at bounding box center [522, 354] width 76 height 25
drag, startPoint x: 529, startPoint y: 328, endPoint x: 376, endPoint y: 328, distance: 153.1
click at [376, 342] on tr "Mission [PERSON_NAME] Trade, Balmung Medical Handel, Basiq... 11,459.90 1,211.5…" at bounding box center [508, 354] width 559 height 25
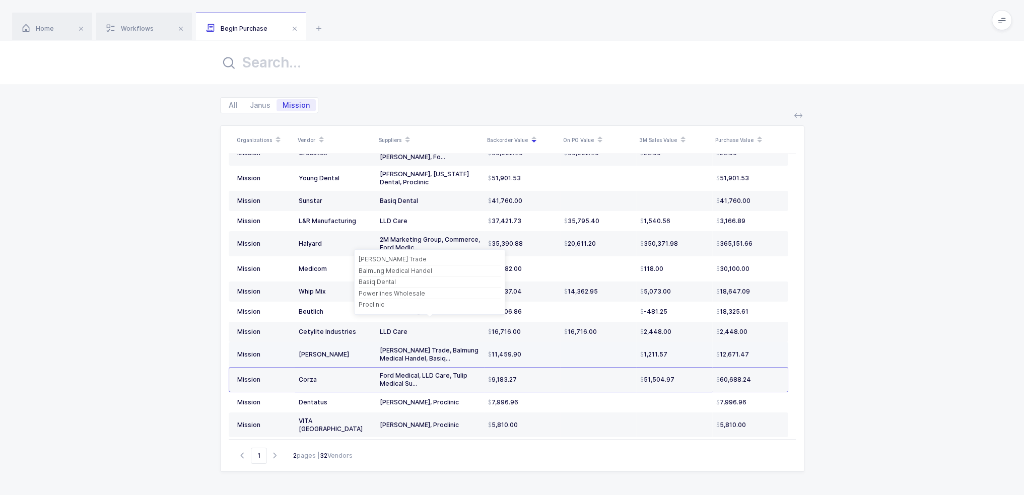
click at [385, 346] on div "[PERSON_NAME] Trade, Balmung Medical Handel, Basiq..." at bounding box center [430, 354] width 100 height 16
click at [570, 342] on td at bounding box center [598, 354] width 76 height 25
click at [574, 342] on td at bounding box center [598, 354] width 76 height 25
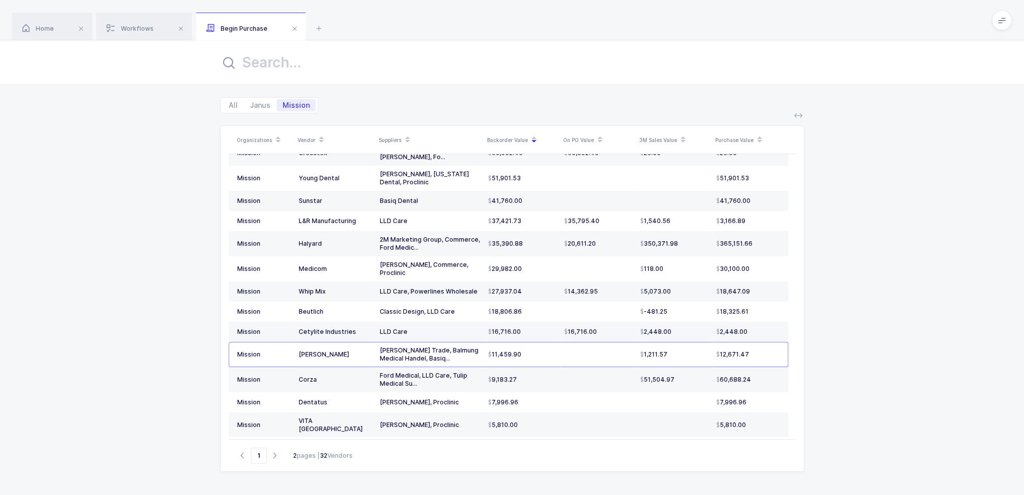
drag, startPoint x: 548, startPoint y: 296, endPoint x: 620, endPoint y: 304, distance: 73.0
click at [618, 322] on tr "Mission Cetylite Industries LLD Care 16,716.00 16,716.00 2,448.00 2,448.00" at bounding box center [508, 332] width 559 height 20
drag, startPoint x: 622, startPoint y: 304, endPoint x: 610, endPoint y: 302, distance: 12.3
click at [610, 328] on div "16,716.00" at bounding box center [598, 332] width 68 height 8
click at [612, 328] on div "16,716.00" at bounding box center [598, 332] width 68 height 8
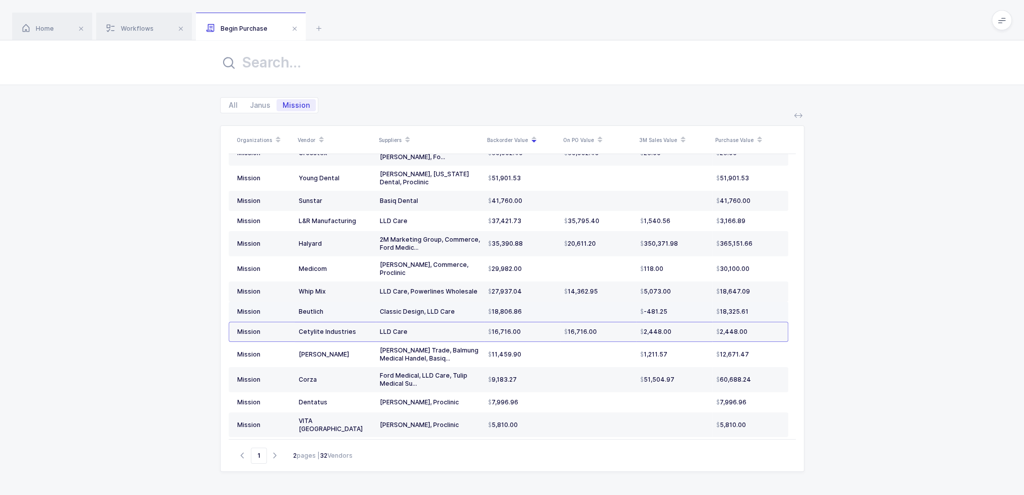
drag, startPoint x: 594, startPoint y: 275, endPoint x: 266, endPoint y: 289, distance: 328.6
click at [266, 302] on tr "Mission Beutlich Classic Design, LLD Care 18,806.86 -481.25 18,325.61" at bounding box center [508, 312] width 559 height 20
drag, startPoint x: 281, startPoint y: 278, endPoint x: 562, endPoint y: 288, distance: 280.6
click at [562, 302] on tr "Mission Beutlich Classic Design, LLD Care 18,806.86 -481.25 18,325.61" at bounding box center [508, 312] width 559 height 20
click at [562, 302] on td at bounding box center [598, 312] width 76 height 20
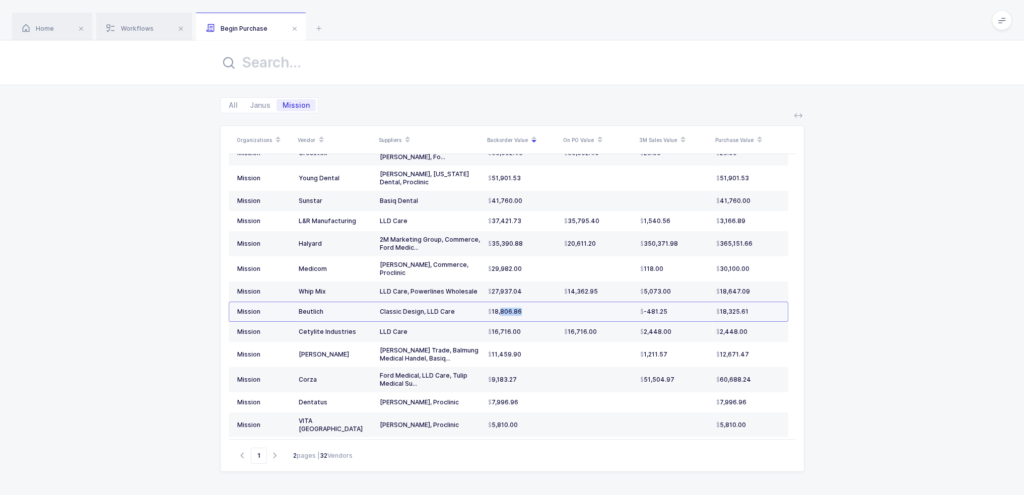
drag, startPoint x: 570, startPoint y: 286, endPoint x: 493, endPoint y: 283, distance: 76.6
click at [493, 302] on tr "Mission Beutlich Classic Design, LLD Care 18,806.86 -481.25 18,325.61" at bounding box center [508, 312] width 559 height 20
click at [532, 308] on div "18,806.86" at bounding box center [522, 312] width 68 height 8
click at [323, 28] on icon at bounding box center [319, 28] width 12 height 12
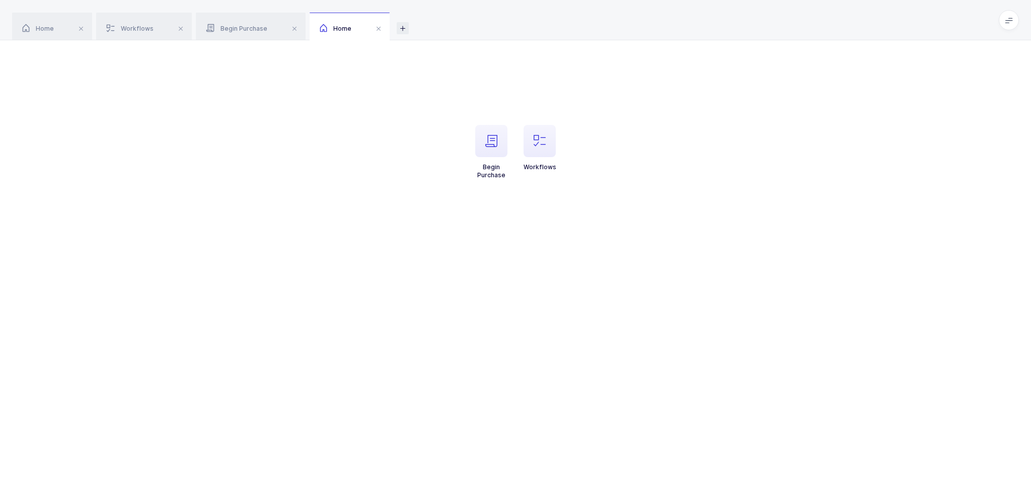
click at [405, 31] on icon at bounding box center [403, 28] width 12 height 12
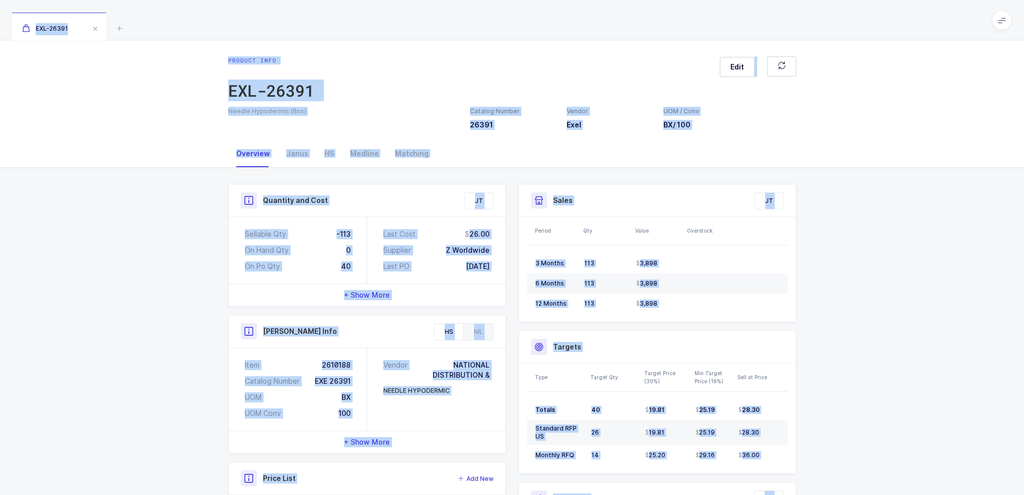
scroll to position [144, 0]
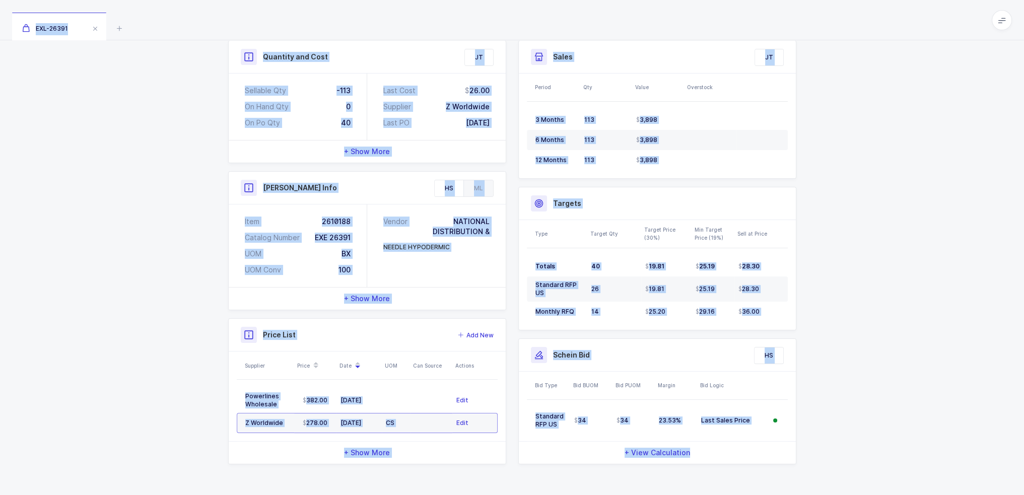
drag, startPoint x: 308, startPoint y: 33, endPoint x: 710, endPoint y: 471, distance: 594.4
click at [717, 461] on div "EXL-26391 Product info EXL-26391 Edit Needle Hypodermic (Box) Catalog Number 26…" at bounding box center [512, 176] width 1024 height 640
click at [709, 471] on div "Quantity and Cost JT Sellable Qty -113 On Hand Qty 0 On Po Qty 40 Last Cost 26.…" at bounding box center [512, 260] width 584 height 472
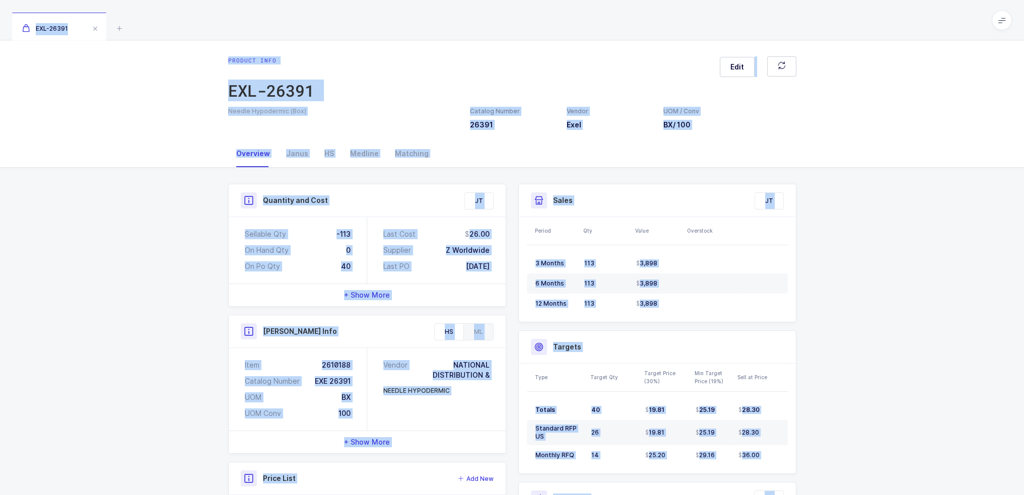
drag, startPoint x: 722, startPoint y: 479, endPoint x: 495, endPoint y: 27, distance: 506.0
click at [495, 27] on div "EXL-26391 Product info EXL-26391 Edit Needle Hypodermic (Box) Catalog Number 26…" at bounding box center [512, 320] width 1024 height 640
click at [495, 27] on div "EXL-26391" at bounding box center [512, 20] width 1024 height 40
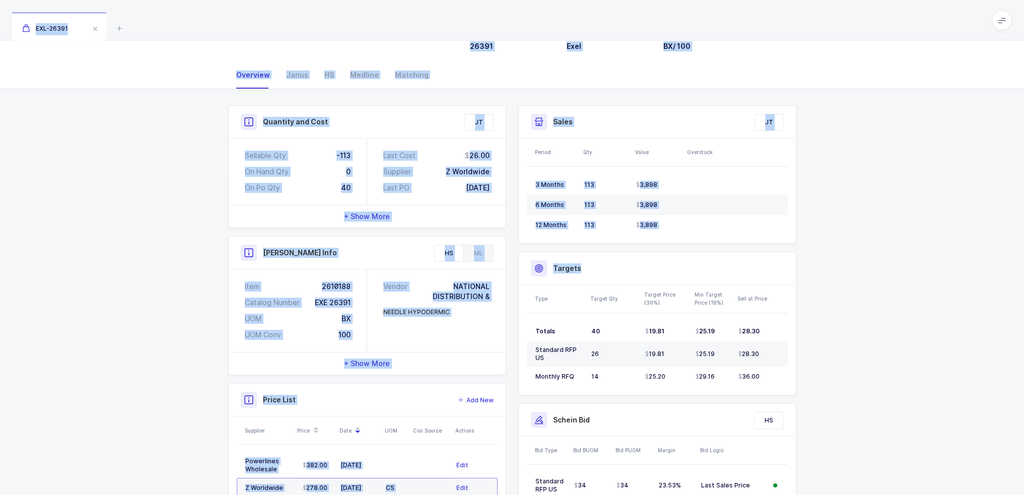
scroll to position [144, 0]
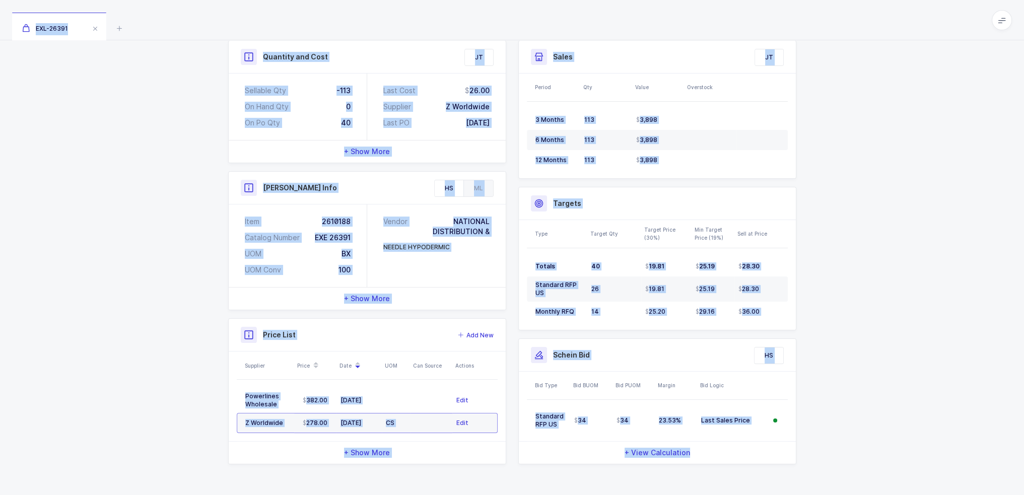
drag, startPoint x: 495, startPoint y: 25, endPoint x: 722, endPoint y: 471, distance: 500.8
click at [722, 471] on div "EXL-26391 Product info EXL-26391 Edit Needle Hypodermic (Box) Catalog Number 26…" at bounding box center [512, 176] width 1024 height 640
click at [722, 471] on div "Quantity and Cost JT Sellable Qty -113 On Hand Qty 0 On Po Qty 40 Last Cost 26.…" at bounding box center [512, 260] width 584 height 472
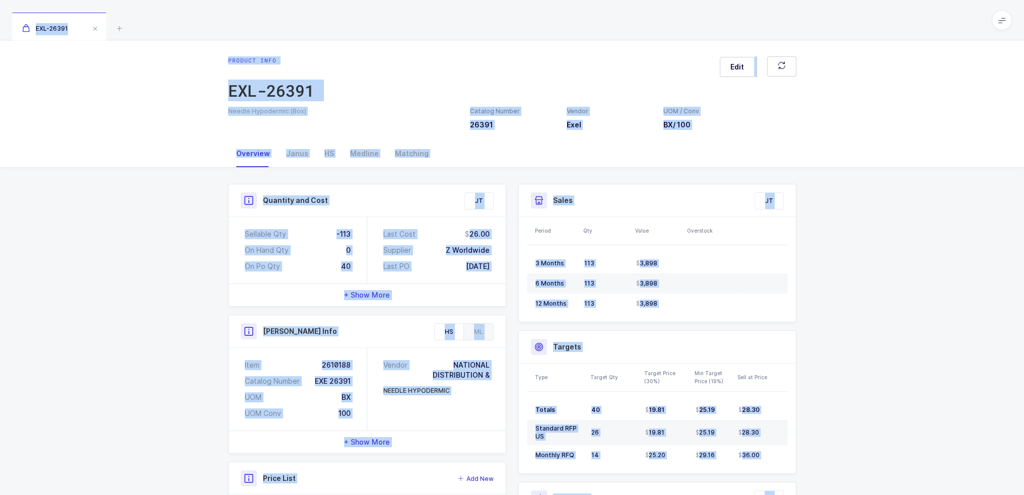
drag, startPoint x: 723, startPoint y: 472, endPoint x: 589, endPoint y: 18, distance: 473.2
click at [589, 18] on div "EXL-26391 Product info EXL-26391 Edit Needle Hypodermic (Box) Catalog Number 26…" at bounding box center [512, 320] width 1024 height 640
click at [589, 18] on div "EXL-26391" at bounding box center [512, 20] width 1024 height 40
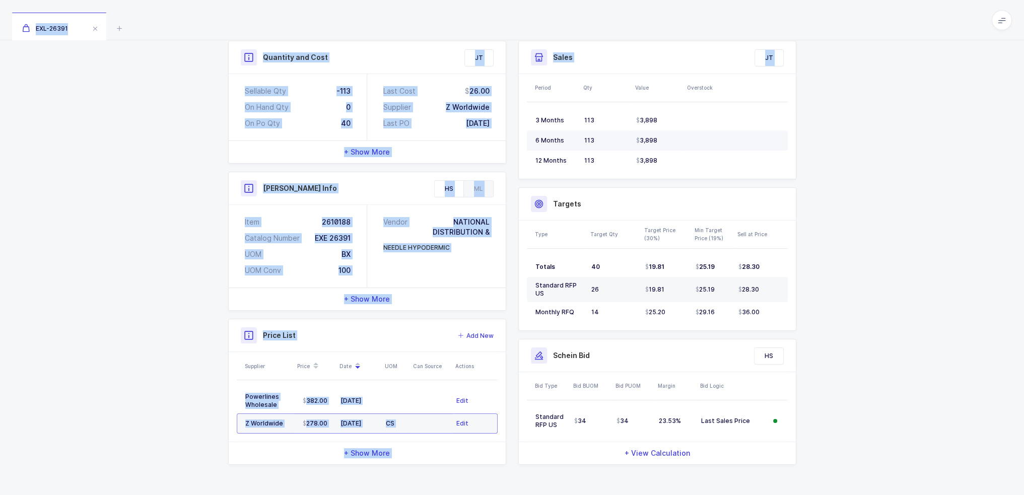
scroll to position [144, 0]
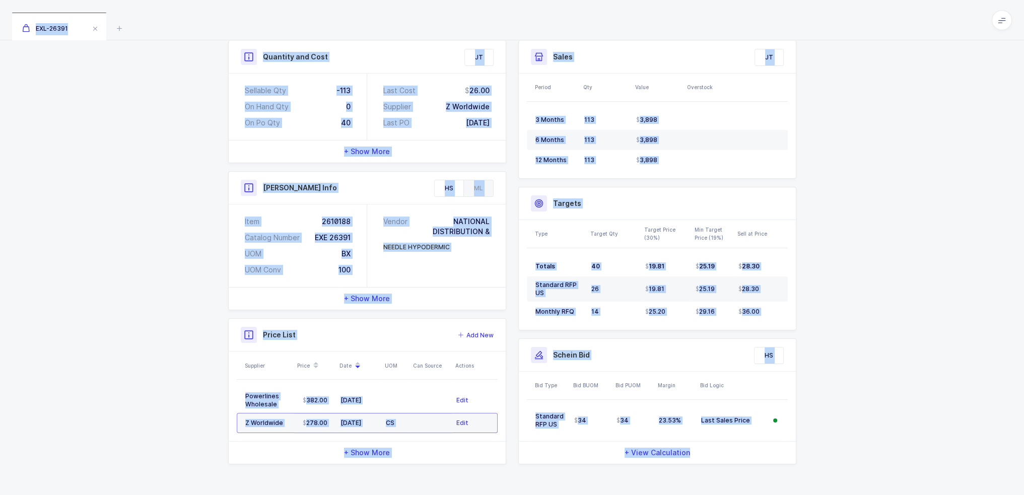
drag, startPoint x: 589, startPoint y: 18, endPoint x: 710, endPoint y: 476, distance: 473.5
click at [710, 476] on div "EXL-26391 Product info EXL-26391 Edit Needle Hypodermic (Box) Catalog Number 26…" at bounding box center [512, 176] width 1024 height 640
click at [710, 476] on div "Quantity and Cost JT Sellable Qty -113 On Hand Qty 0 On Po Qty 40 Last Cost 26.…" at bounding box center [512, 260] width 584 height 472
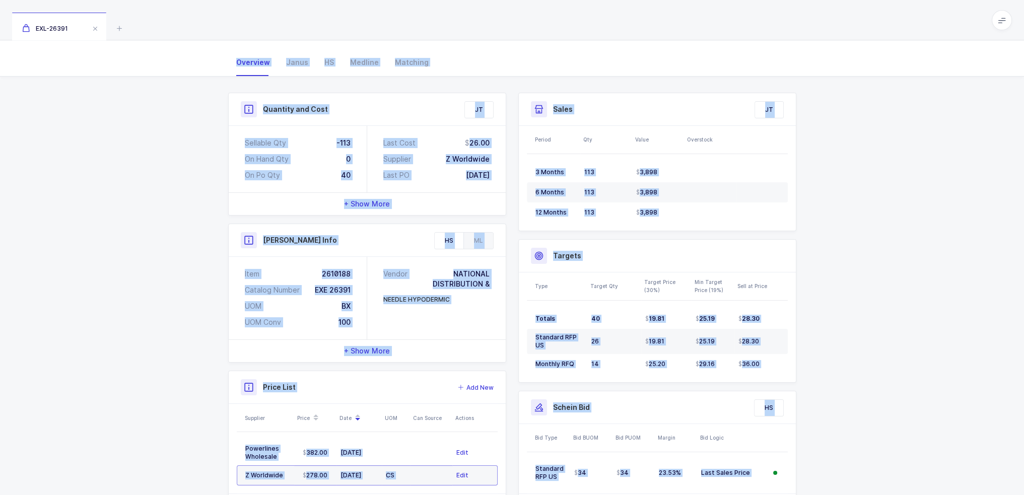
scroll to position [0, 0]
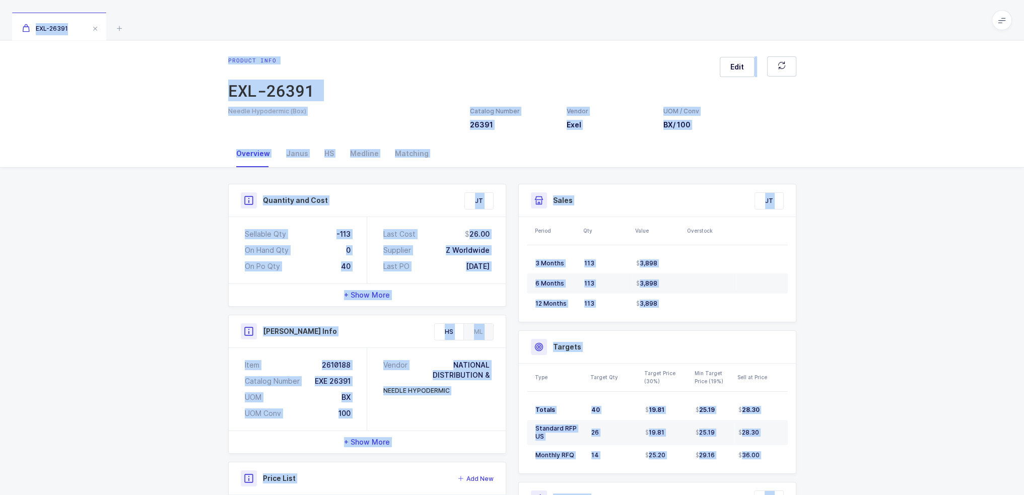
drag, startPoint x: 712, startPoint y: 473, endPoint x: 550, endPoint y: 25, distance: 476.4
click at [550, 25] on div "EXL-26391 Product info EXL-26391 Edit Needle Hypodermic (Box) Catalog Number 26…" at bounding box center [512, 320] width 1024 height 640
click at [550, 25] on div "EXL-26391" at bounding box center [512, 20] width 1024 height 40
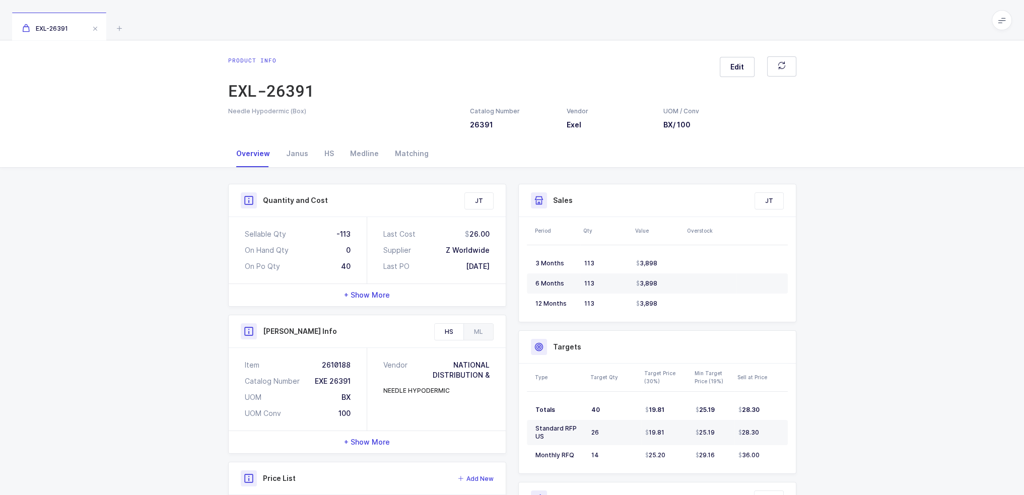
click at [979, 381] on div "Quantity and Cost JT Sellable Qty -113 On Hand Qty 0 On Po Qty 40 Last Cost 26.…" at bounding box center [512, 404] width 1024 height 472
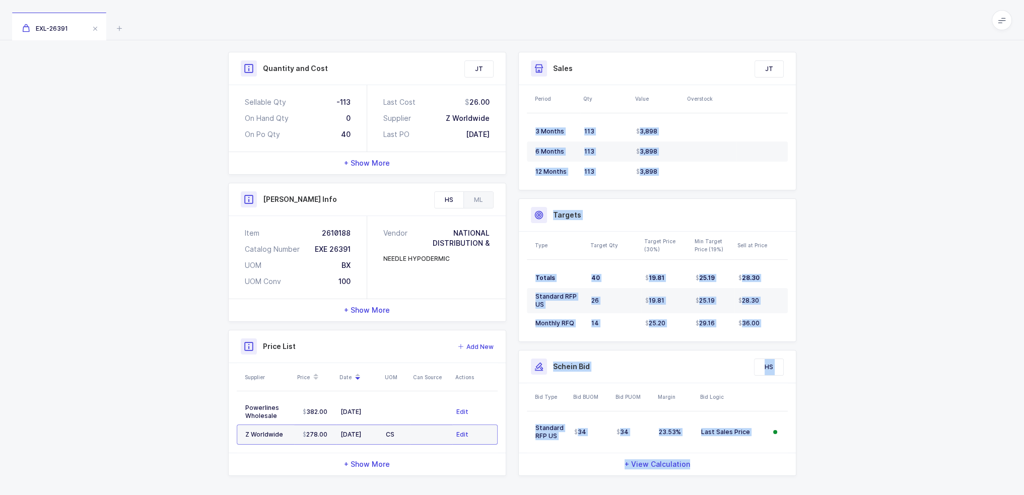
scroll to position [144, 0]
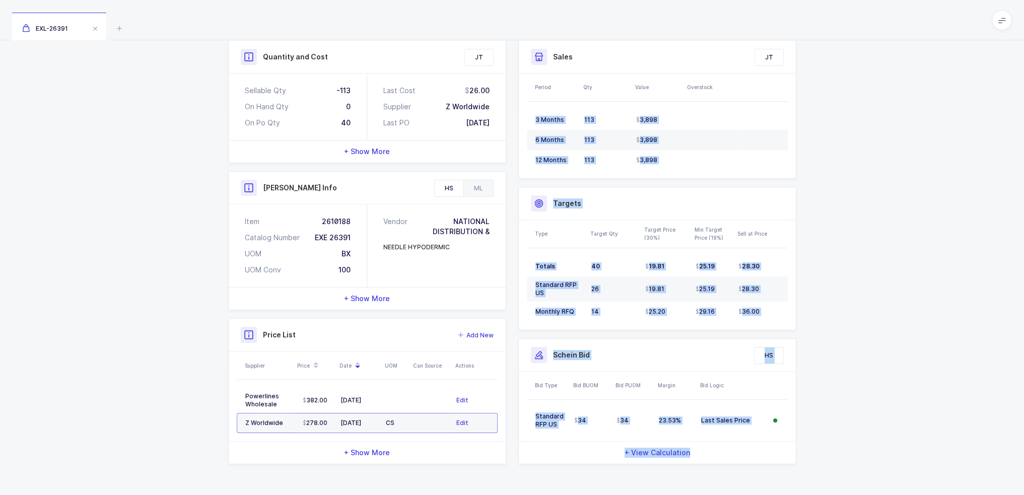
drag, startPoint x: 832, startPoint y: 237, endPoint x: 772, endPoint y: 480, distance: 250.4
click at [771, 480] on div "Quantity and Cost JT Sellable Qty -113 On Hand Qty 0 On Po Qty 40 Last Cost 26.…" at bounding box center [512, 260] width 1024 height 472
click at [772, 480] on div "Quantity and Cost JT Sellable Qty -113 On Hand Qty 0 On Po Qty 40 Last Cost 26.…" at bounding box center [512, 260] width 584 height 472
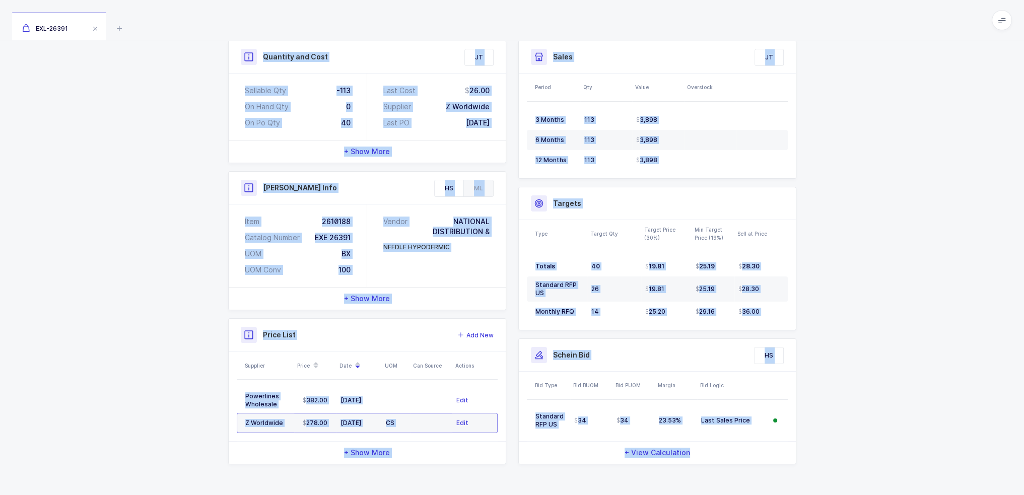
scroll to position [0, 0]
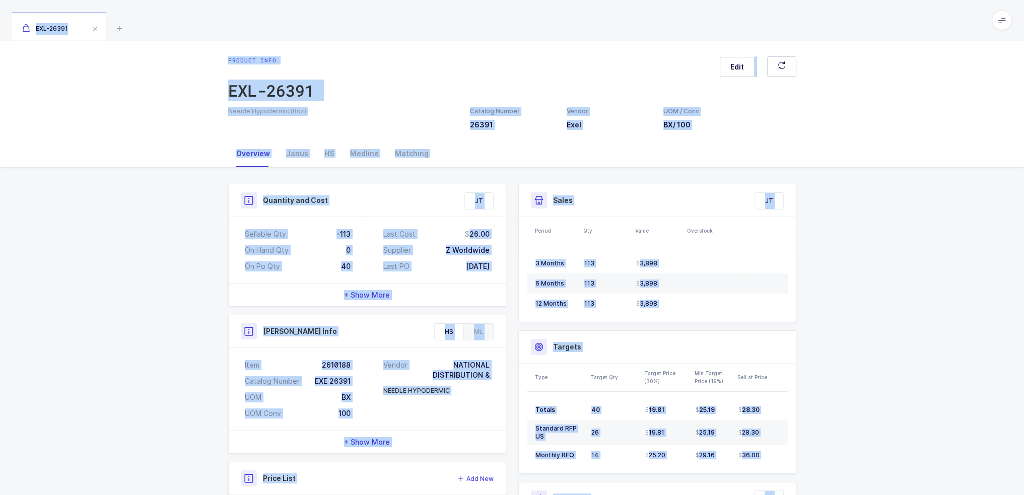
drag, startPoint x: 772, startPoint y: 480, endPoint x: 175, endPoint y: 28, distance: 749.1
click at [175, 28] on div "EXL-26391 Product info EXL-26391 Edit Needle Hypodermic (Box) Catalog Number 26…" at bounding box center [512, 320] width 1024 height 640
click at [175, 28] on div "EXL-26391" at bounding box center [512, 20] width 1024 height 40
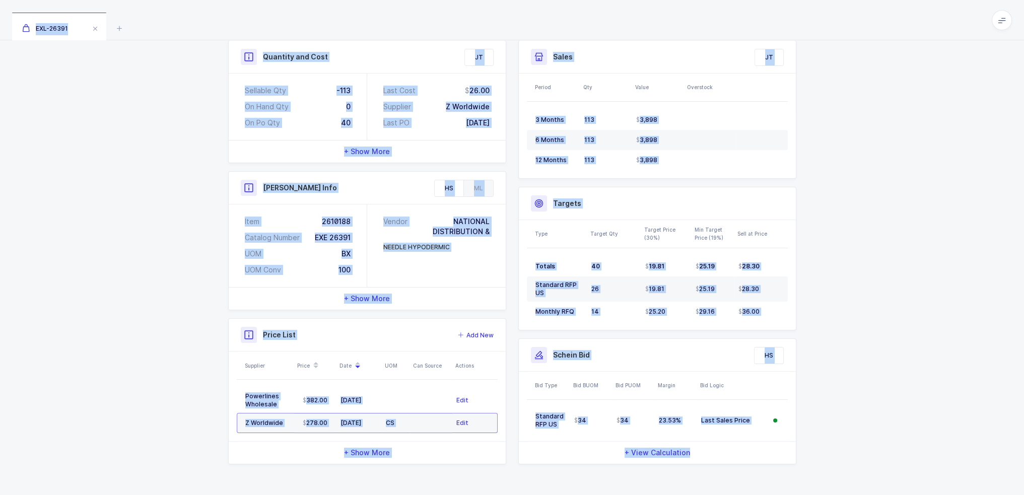
drag, startPoint x: 175, startPoint y: 28, endPoint x: 764, endPoint y: 485, distance: 746.0
click at [764, 485] on div "EXL-26391 Product info EXL-26391 Edit Needle Hypodermic (Box) Catalog Number 26…" at bounding box center [512, 176] width 1024 height 640
click at [764, 485] on div "Quantity and Cost JT Sellable Qty -113 On Hand Qty 0 On Po Qty 40 Last Cost 26.…" at bounding box center [512, 260] width 584 height 472
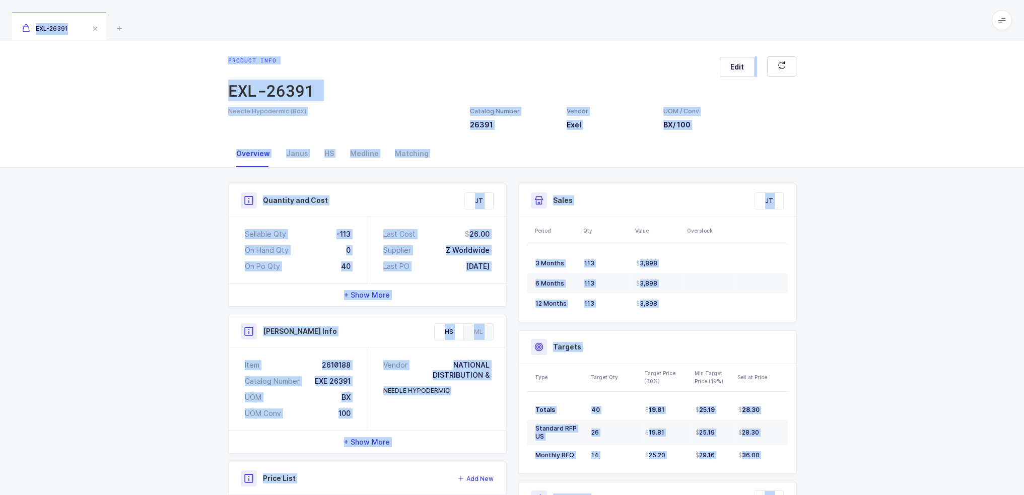
drag, startPoint x: 764, startPoint y: 485, endPoint x: 94, endPoint y: 11, distance: 821.5
click at [94, 11] on div "EXL-26391 Product info EXL-26391 Edit Needle Hypodermic (Box) Catalog Number 26…" at bounding box center [512, 320] width 1024 height 640
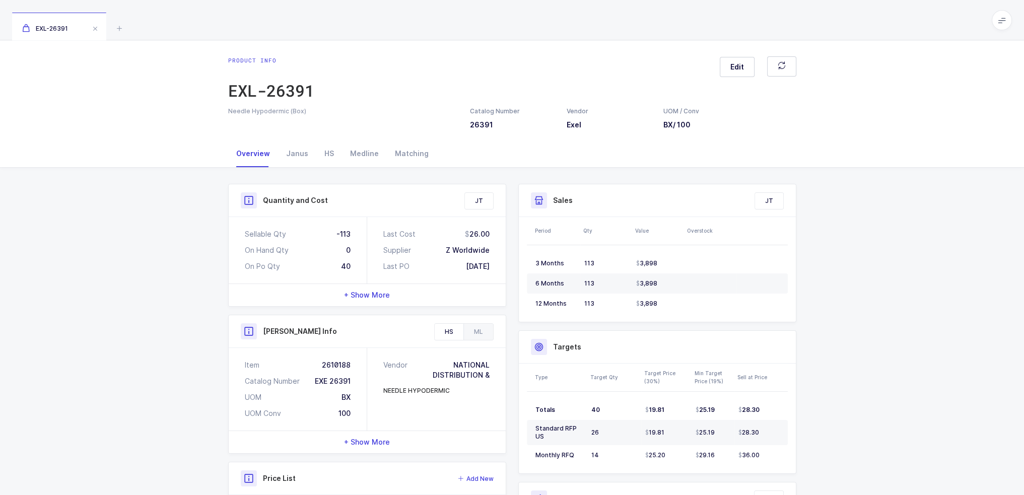
click at [94, 11] on div "EXL-26391" at bounding box center [512, 20] width 1024 height 40
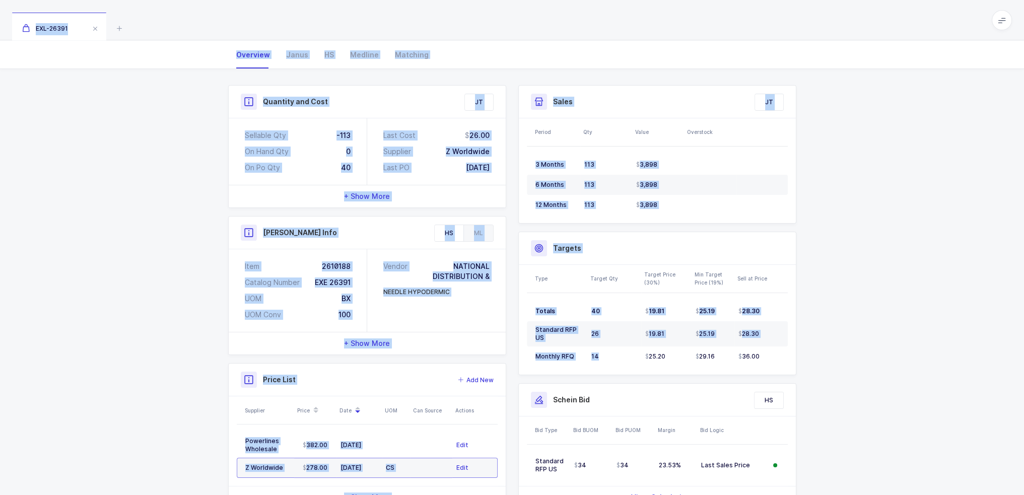
scroll to position [144, 0]
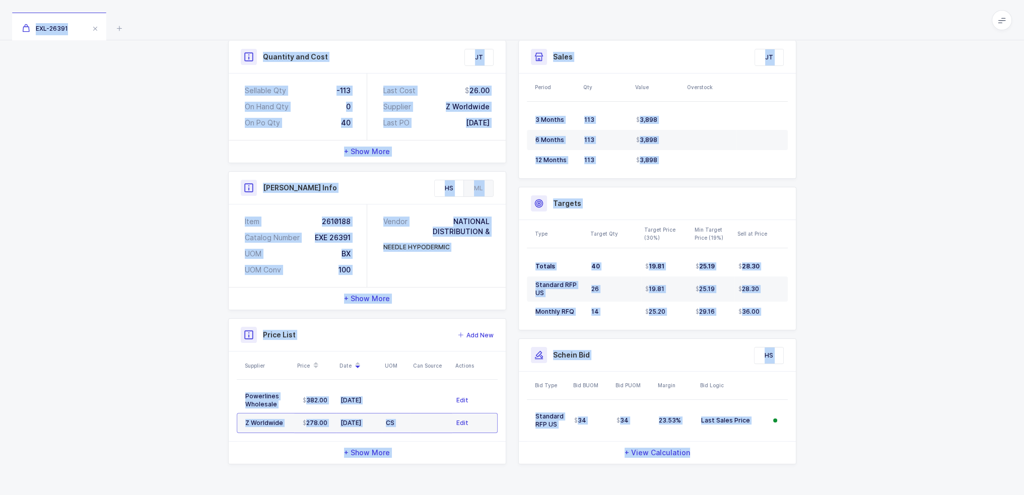
drag, startPoint x: 94, startPoint y: 11, endPoint x: 744, endPoint y: 484, distance: 803.8
click at [744, 484] on div "EXL-26391 Product info EXL-26391 Edit Needle Hypodermic (Box) Catalog Number 26…" at bounding box center [512, 176] width 1024 height 640
click at [744, 484] on div "Quantity and Cost JT Sellable Qty -113 On Hand Qty 0 On Po Qty 40 Last Cost 26.…" at bounding box center [512, 260] width 584 height 472
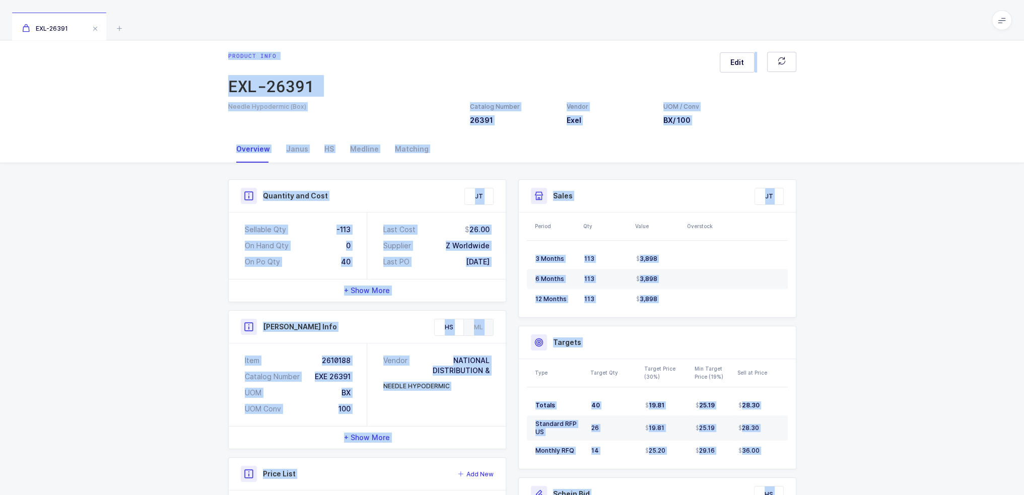
scroll to position [0, 0]
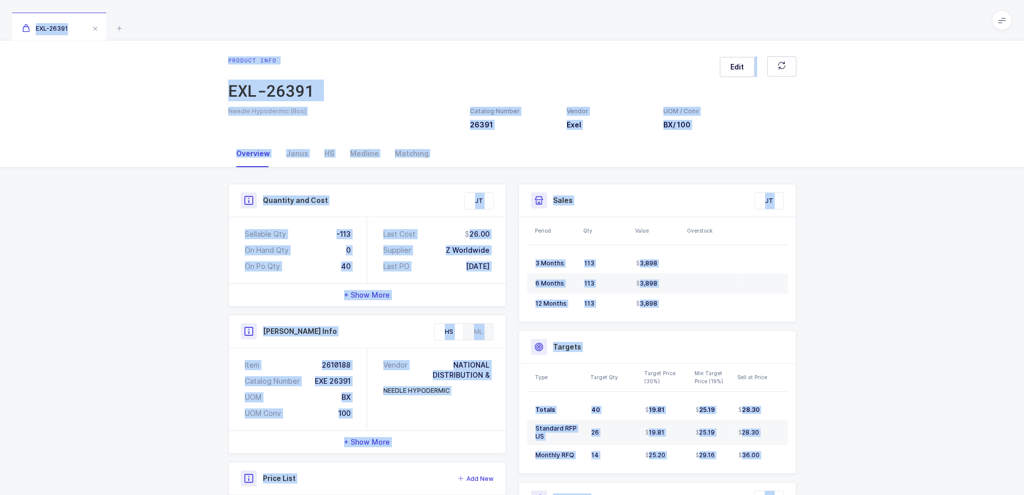
drag, startPoint x: 749, startPoint y: 484, endPoint x: 149, endPoint y: 18, distance: 760.0
click at [149, 18] on div "EXL-26391 Product info EXL-26391 Edit Needle Hypodermic (Box) Catalog Number 26…" at bounding box center [512, 320] width 1024 height 640
click at [149, 18] on div "EXL-26391" at bounding box center [512, 20] width 1024 height 40
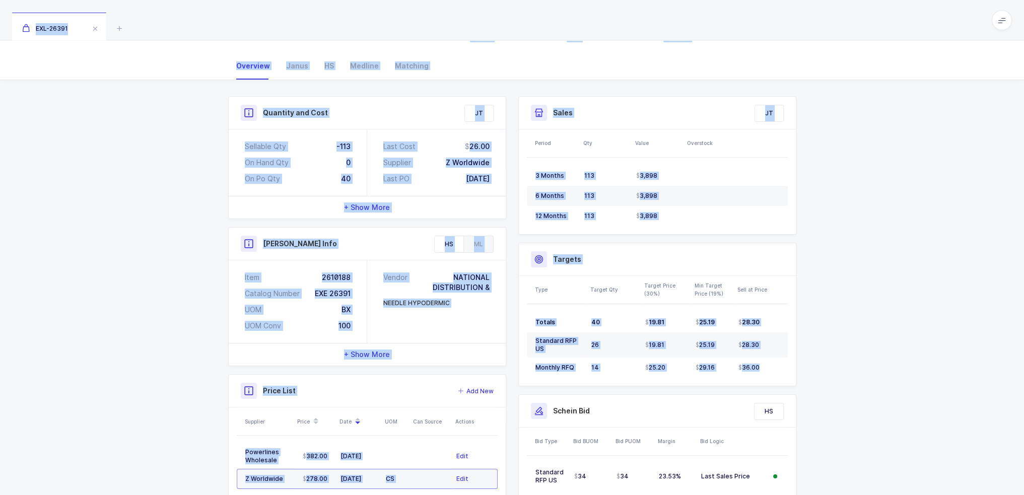
scroll to position [144, 0]
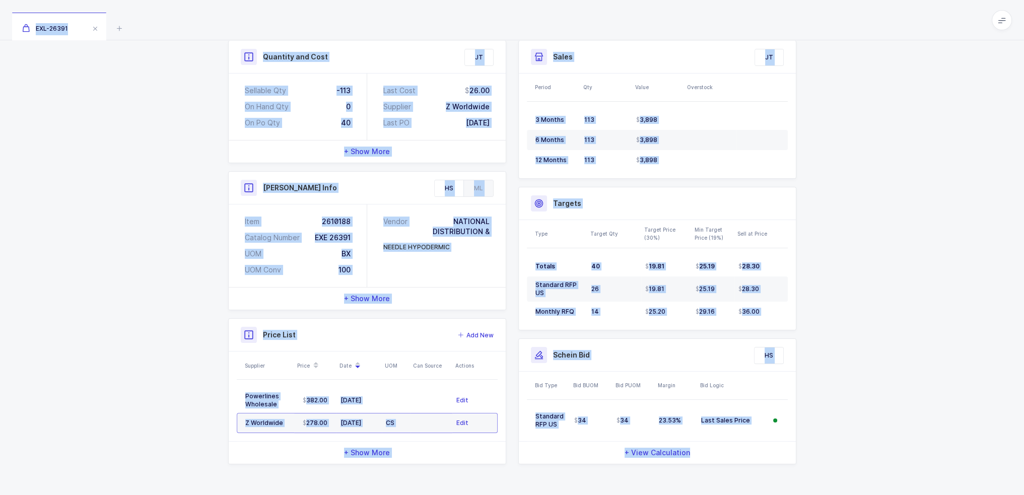
drag, startPoint x: 149, startPoint y: 18, endPoint x: 800, endPoint y: 457, distance: 785.3
click at [800, 457] on div "EXL-26391 Product info EXL-26391 Edit Needle Hypodermic (Box) Catalog Number 26…" at bounding box center [512, 176] width 1024 height 640
click at [800, 457] on div "Sales Exclude Bids JT Period Qty Value Overstock 3 Months 113 3,898 6 Months 11…" at bounding box center [657, 256] width 290 height 432
drag, startPoint x: 814, startPoint y: 474, endPoint x: 355, endPoint y: 22, distance: 643.8
click at [355, 22] on div "EXL-26391 Product info EXL-26391 Edit Needle Hypodermic (Box) Catalog Number 26…" at bounding box center [512, 176] width 1024 height 640
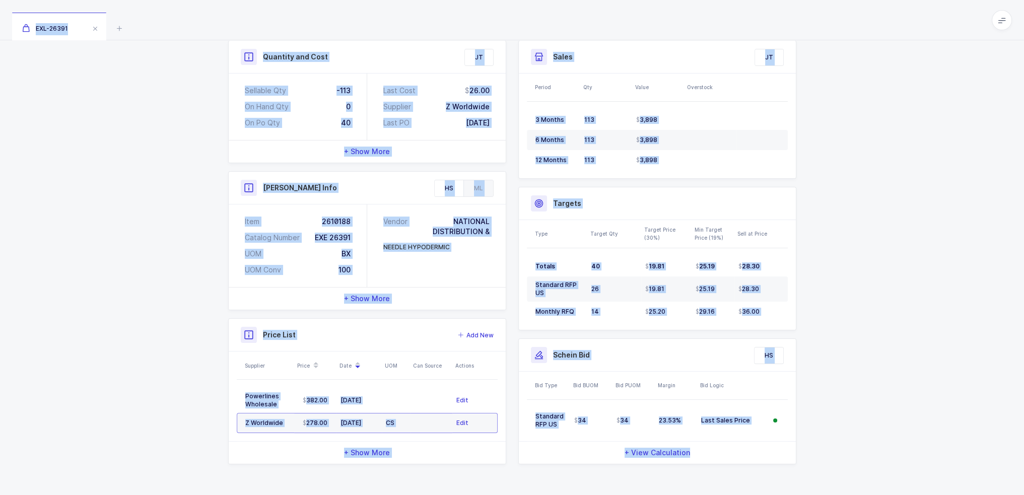
click at [355, 22] on div "EXL-26391" at bounding box center [512, 20] width 1024 height 40
drag, startPoint x: 355, startPoint y: 22, endPoint x: 802, endPoint y: 449, distance: 617.5
click at [802, 449] on div "EXL-26391 Product info EXL-26391 Edit Needle Hypodermic (Box) Catalog Number 26…" at bounding box center [512, 176] width 1024 height 640
click at [802, 451] on div "Quantity and Cost JT Sellable Qty -113 On Hand Qty 0 On Po Qty 40 Last Cost 26.…" at bounding box center [512, 260] width 584 height 472
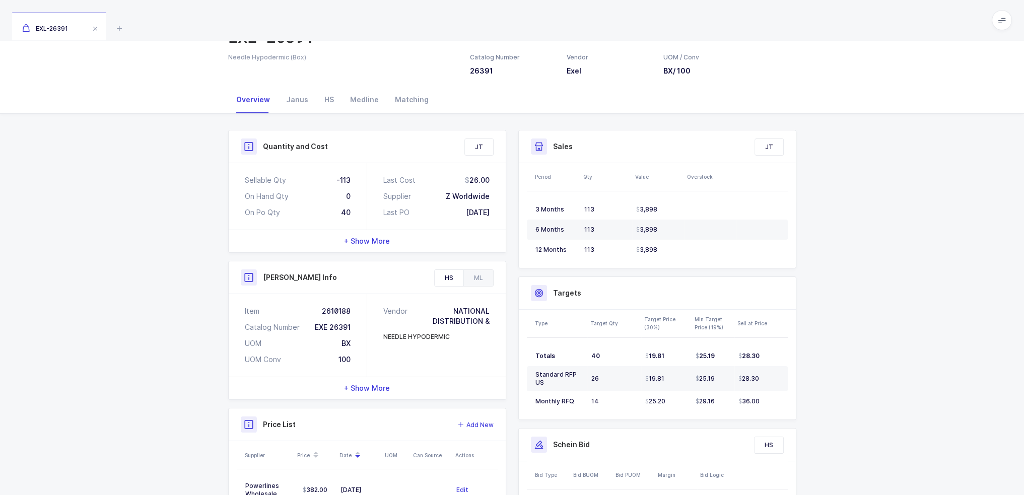
scroll to position [0, 0]
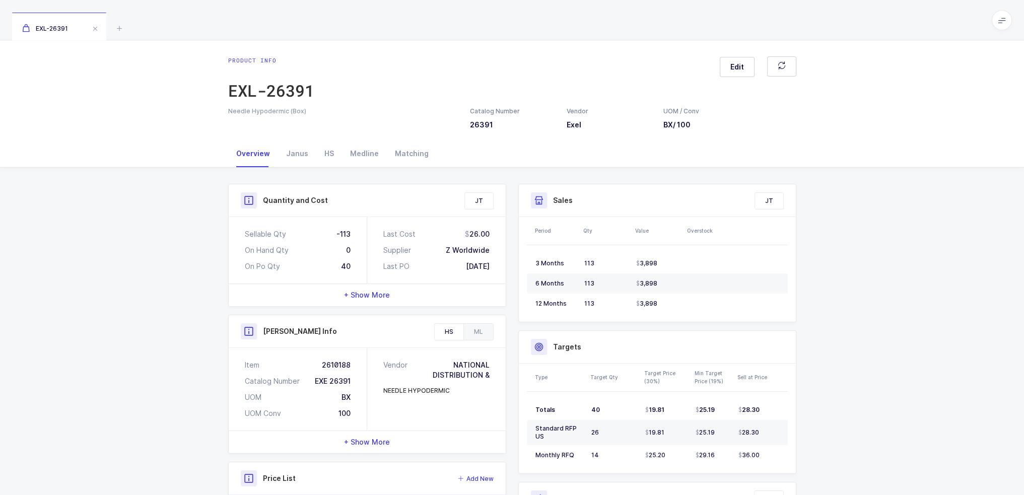
click at [345, 263] on div "40" at bounding box center [346, 266] width 10 height 10
click at [345, 257] on div "Sellable Qty -113 On Hand Qty 0 On Po Qty 40" at bounding box center [298, 250] width 138 height 66
click at [345, 256] on div "Sellable Qty -113 On Hand Qty 0 On Po Qty 40" at bounding box center [298, 250] width 138 height 66
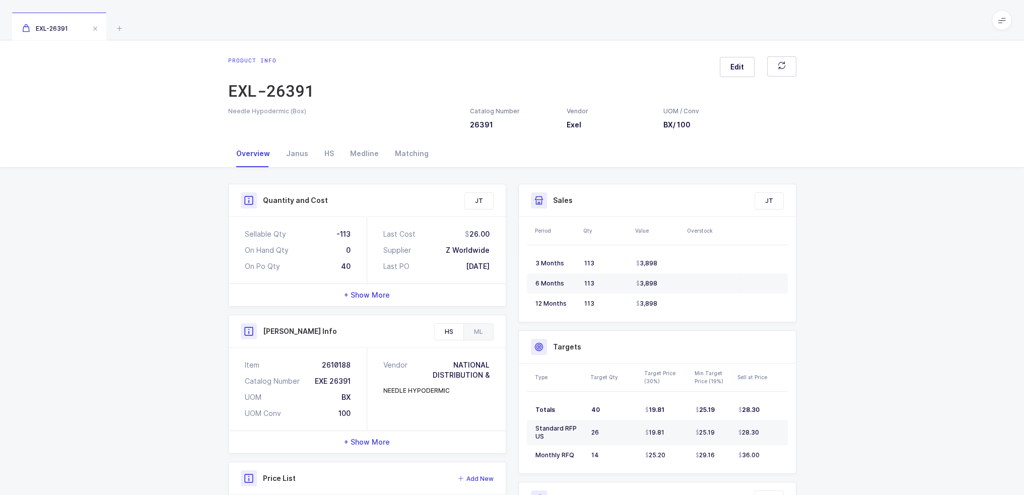
click at [346, 253] on div "0" at bounding box center [348, 250] width 5 height 10
click at [343, 237] on div "-113" at bounding box center [343, 234] width 14 height 10
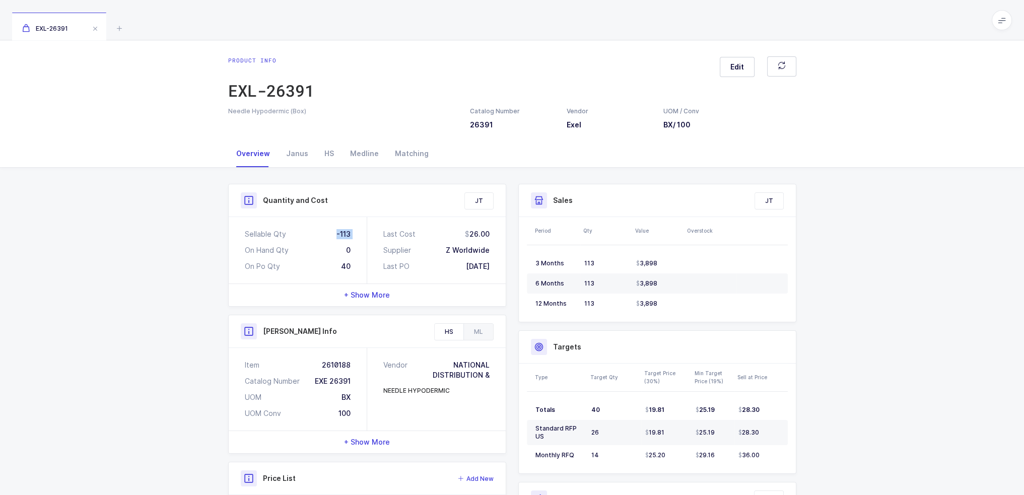
click at [343, 237] on div "-113" at bounding box center [343, 234] width 14 height 10
click at [354, 267] on div "Sellable Qty -113 On Hand Qty 0 On Po Qty 40" at bounding box center [298, 250] width 138 height 66
drag, startPoint x: 500, startPoint y: 266, endPoint x: 203, endPoint y: 207, distance: 302.3
click at [203, 207] on div "Quantity and Cost JT Sellable Qty -113 On Hand Qty 0 On Po Qty 40 Last Cost 26.…" at bounding box center [512, 404] width 1024 height 472
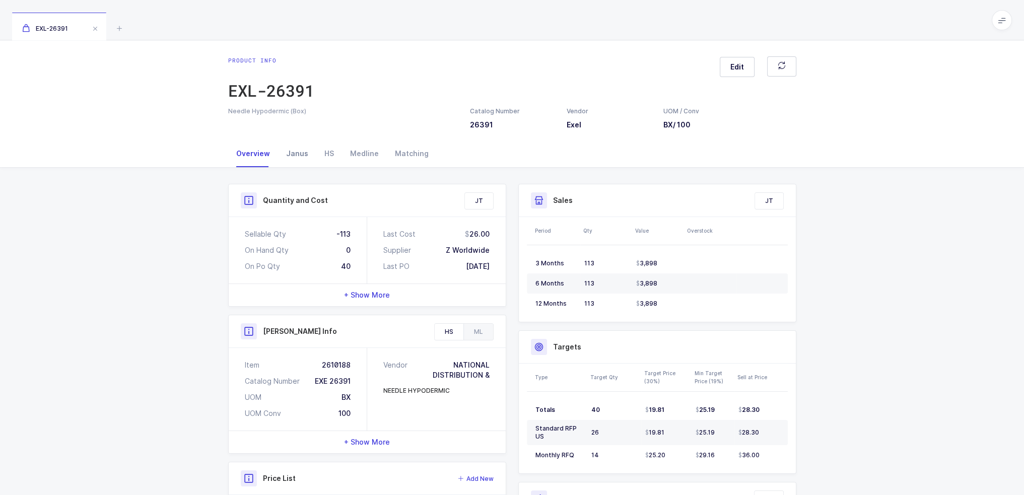
click at [295, 163] on div "Janus" at bounding box center [297, 153] width 38 height 27
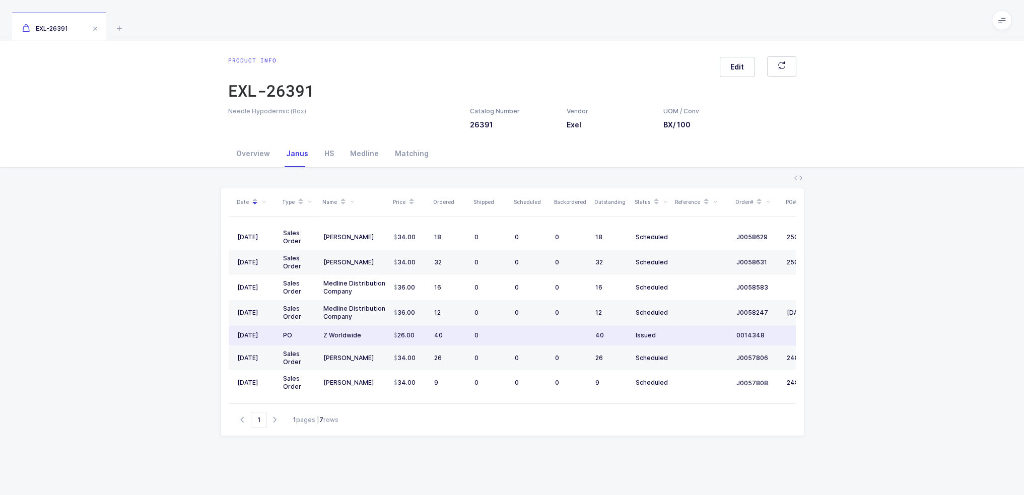
drag, startPoint x: 345, startPoint y: 326, endPoint x: 771, endPoint y: 338, distance: 425.7
click at [771, 338] on tr "07/21/2025 PO Z Worldwide 26.00 40 0 40 Issued 0014348 09/30/2025" at bounding box center [546, 335] width 634 height 20
click at [771, 338] on div "0014348" at bounding box center [757, 335] width 42 height 9
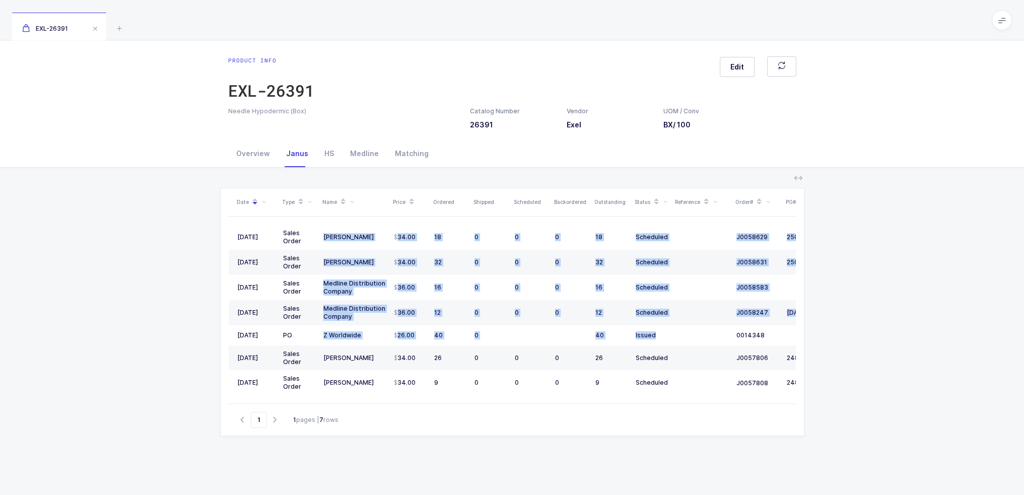
drag, startPoint x: 655, startPoint y: 330, endPoint x: 119, endPoint y: 220, distance: 547.0
click at [119, 221] on div "Date Type Name Price Ordered Shipped Scheduled Backordered Outstanding Status R…" at bounding box center [512, 381] width 1008 height 427
click at [119, 220] on div "Date Type Name Price Ordered Shipped Scheduled Backordered Outstanding Status R…" at bounding box center [512, 381] width 1008 height 427
drag, startPoint x: 119, startPoint y: 220, endPoint x: 372, endPoint y: 453, distance: 343.9
click at [370, 455] on div "Date Type Name Price Ordered Shipped Scheduled Backordered Outstanding Status R…" at bounding box center [512, 381] width 1008 height 427
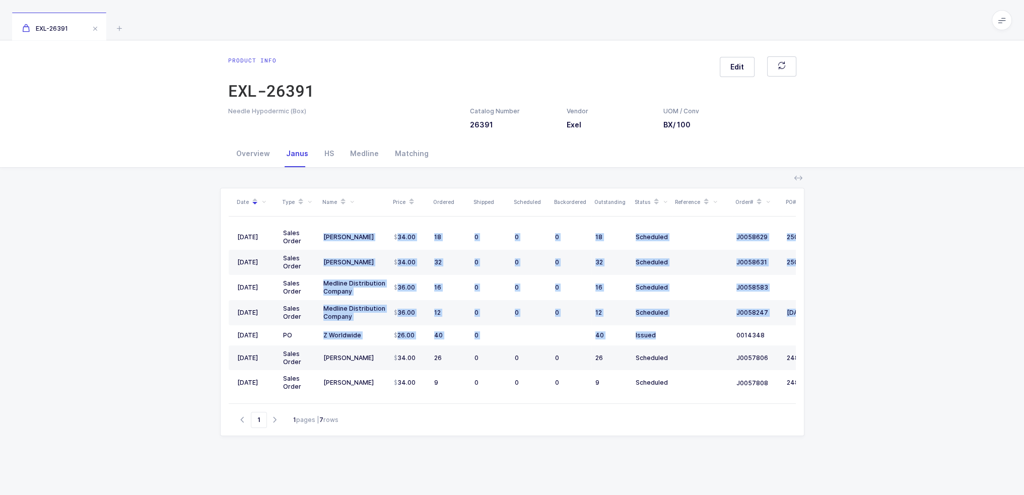
click at [373, 453] on div "Date Type Name Price Ordered Shipped Scheduled Backordered Outstanding Status R…" at bounding box center [512, 379] width 584 height 383
drag, startPoint x: 373, startPoint y: 453, endPoint x: 168, endPoint y: 55, distance: 447.0
click at [168, 55] on div "Product info EXL-26391 Edit Needle Hypodermic (Box) Catalog Number 26391 Vendor…" at bounding box center [512, 317] width 1024 height 554
click at [168, 55] on div "Product info EXL-26391 Edit Needle Hypodermic (Box) Catalog Number 26391 Vendor…" at bounding box center [512, 90] width 1024 height 100
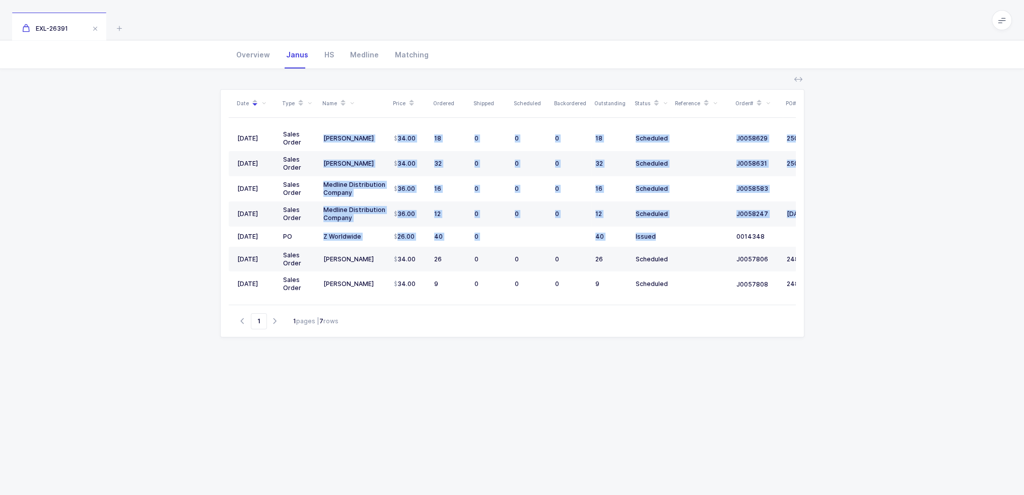
drag, startPoint x: 168, startPoint y: 55, endPoint x: 590, endPoint y: 506, distance: 617.3
click at [590, 494] on html "Apps Core Warehouse Admin Mission Control Purchasing Joey H. Logout Account Joe…" at bounding box center [512, 198] width 1024 height 595
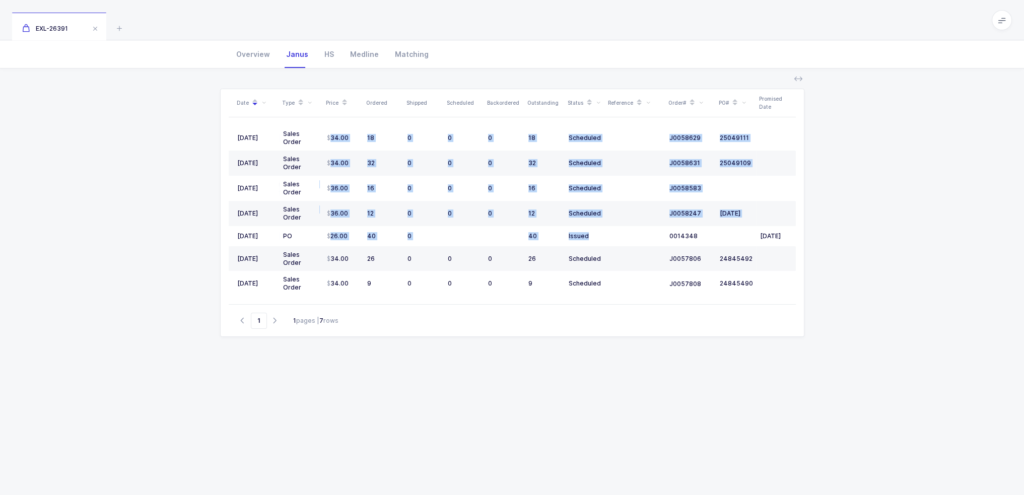
scroll to position [0, 0]
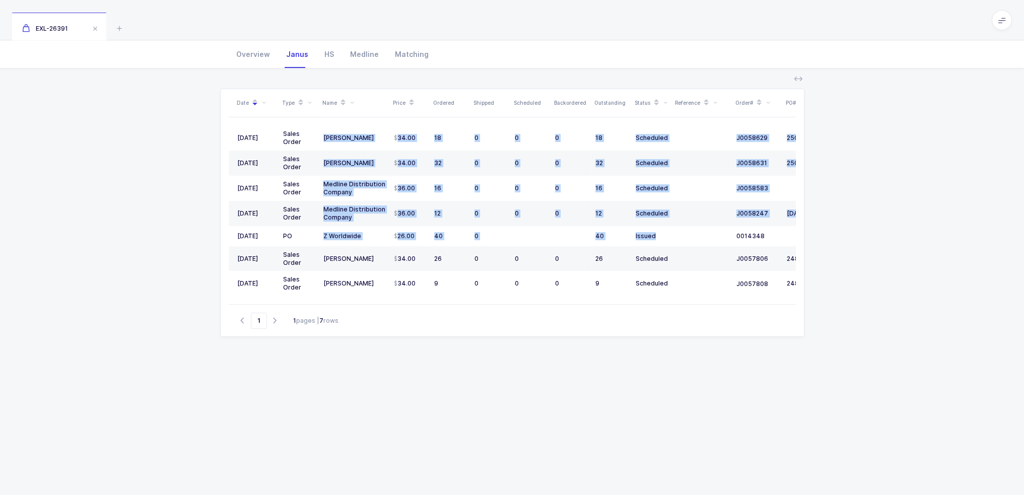
click at [502, 349] on div "Date Type Name Price Ordered Shipped Scheduled Backordered Outstanding Status R…" at bounding box center [512, 280] width 584 height 383
drag, startPoint x: 564, startPoint y: 423, endPoint x: 470, endPoint y: 16, distance: 418.1
click at [470, 16] on div "EXL-26391 Product info EXL-26391 Edit Needle Hypodermic (Box) Catalog Number 26…" at bounding box center [512, 198] width 1024 height 595
click at [470, 16] on div "EXL-26391" at bounding box center [512, 20] width 1024 height 40
drag, startPoint x: 470, startPoint y: 16, endPoint x: 567, endPoint y: 370, distance: 367.4
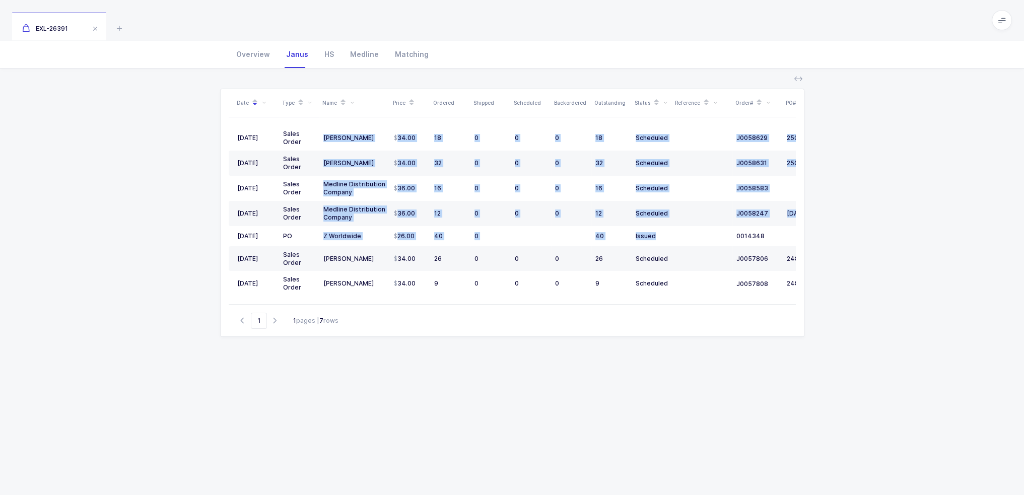
click at [567, 370] on div "EXL-26391 Product info EXL-26391 Edit Needle Hypodermic (Box) Catalog Number 26…" at bounding box center [512, 198] width 1024 height 595
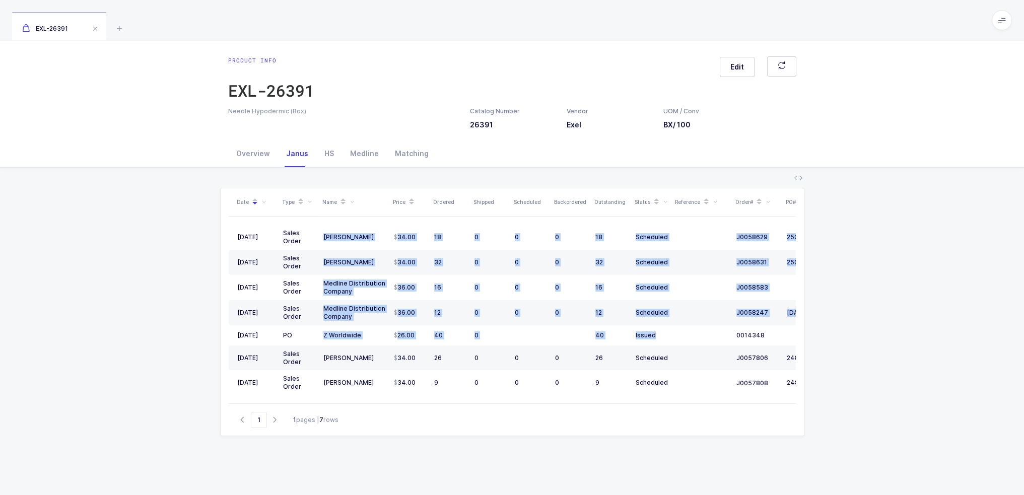
click at [118, 180] on div "Date Type Name Price Ordered Shipped Scheduled Backordered Outstanding Status R…" at bounding box center [512, 381] width 1008 height 427
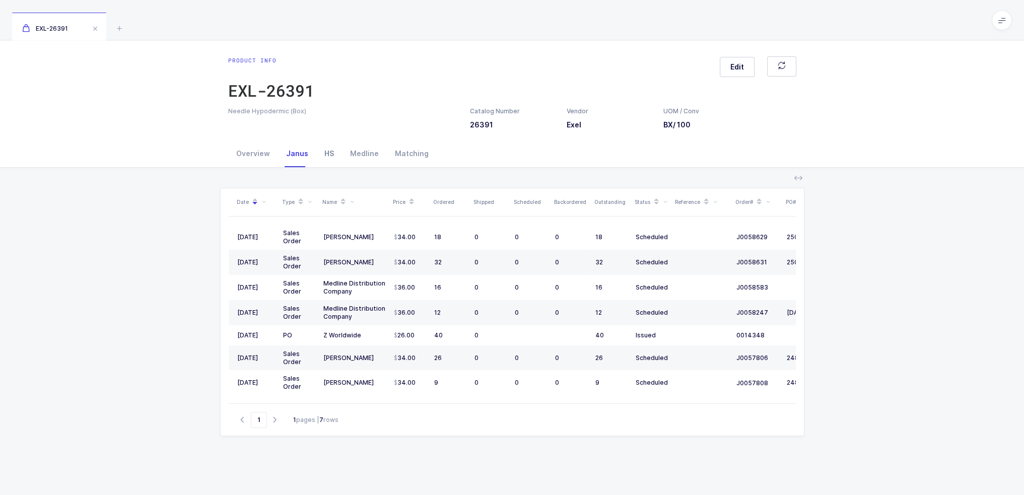
click at [318, 150] on div "HS" at bounding box center [329, 153] width 26 height 27
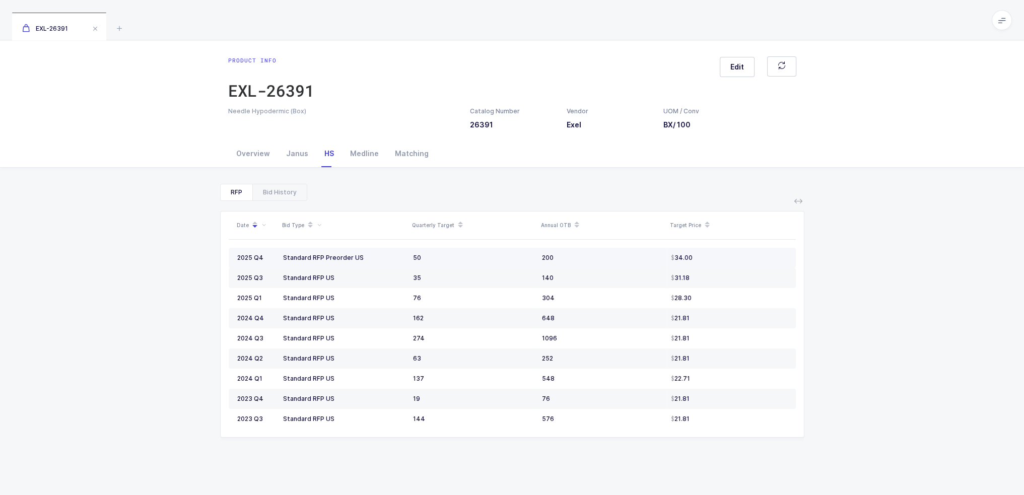
drag, startPoint x: 276, startPoint y: 261, endPoint x: 723, endPoint y: 251, distance: 446.7
click at [723, 251] on tr "2025 Q4 Standard RFP Preorder US 50 200 34.00" at bounding box center [512, 258] width 567 height 20
click at [723, 251] on td "34.00" at bounding box center [731, 258] width 129 height 20
click at [288, 148] on div "Janus" at bounding box center [297, 153] width 38 height 27
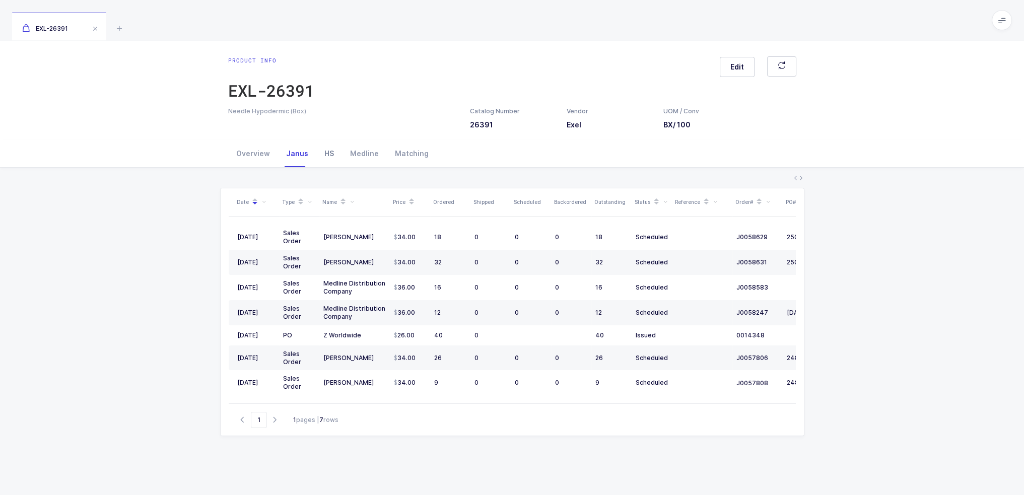
click at [320, 150] on div "HS" at bounding box center [329, 153] width 26 height 27
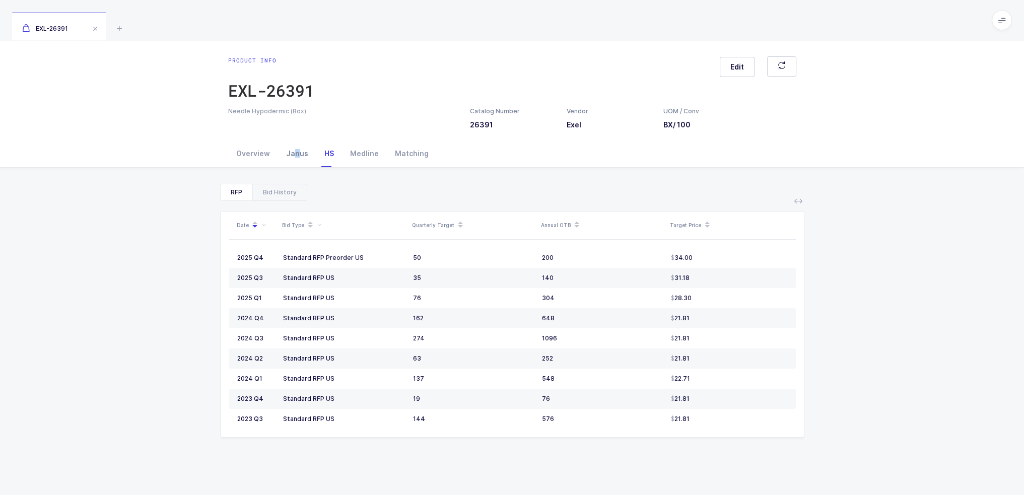
click at [294, 153] on div "Janus" at bounding box center [297, 153] width 38 height 27
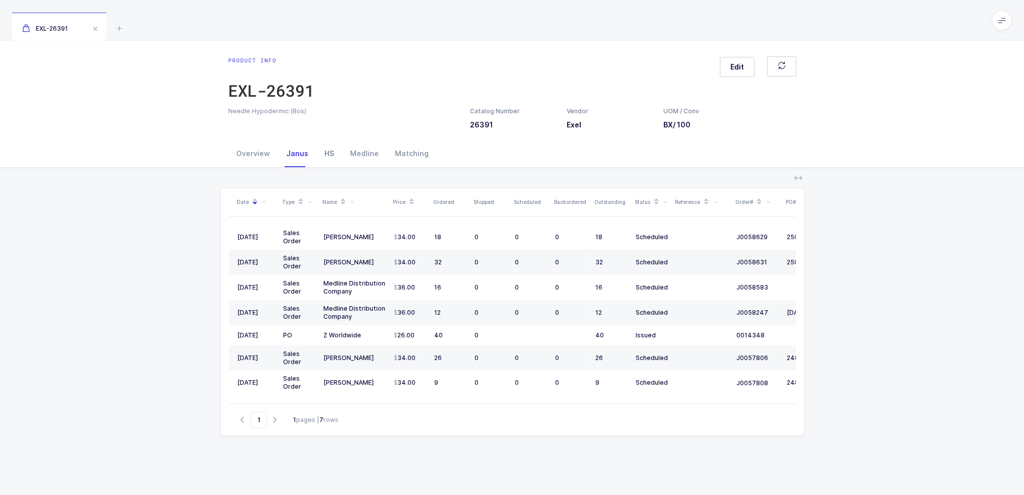
click at [321, 153] on div "HS" at bounding box center [329, 153] width 26 height 27
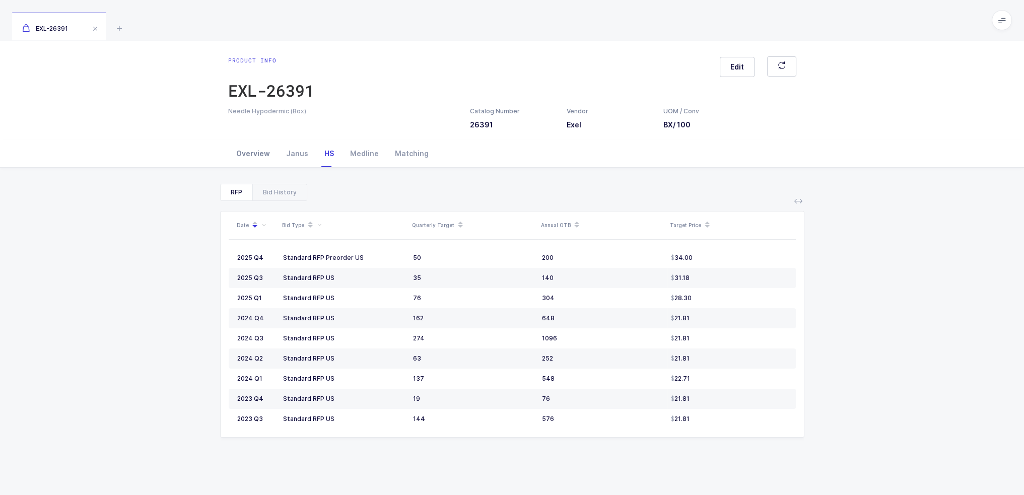
click at [245, 153] on div "Overview" at bounding box center [253, 153] width 50 height 27
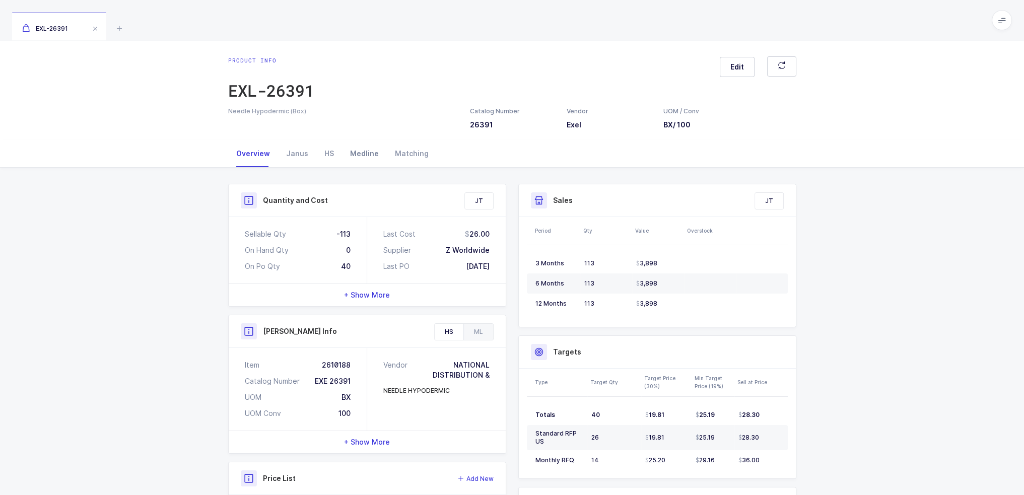
click at [343, 152] on div "Medline" at bounding box center [364, 153] width 45 height 27
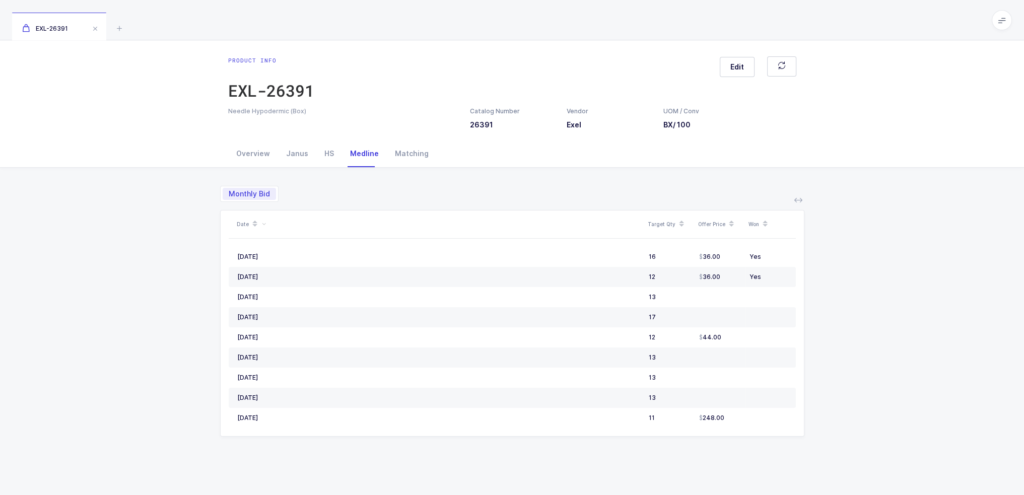
drag, startPoint x: 822, startPoint y: 276, endPoint x: 832, endPoint y: 287, distance: 14.6
click at [832, 287] on div "Monthly Bid Date Target Qty Offer Price Won September, 2025 16 36.00 Yes August…" at bounding box center [512, 390] width 1008 height 445
drag, startPoint x: 783, startPoint y: 279, endPoint x: 194, endPoint y: 191, distance: 595.8
click at [194, 191] on div "Monthly Bid Date Target Qty Offer Price Won September, 2025 16 36.00 Yes August…" at bounding box center [512, 390] width 1008 height 445
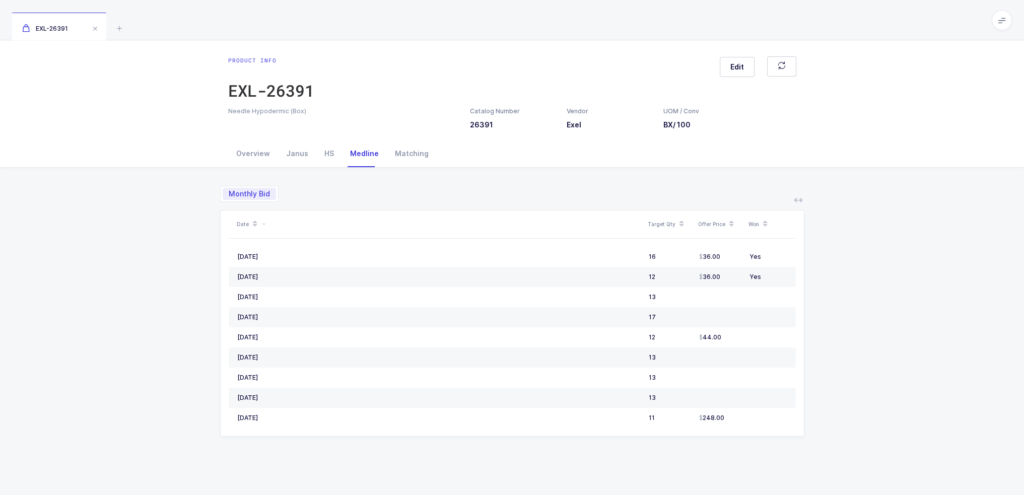
click at [194, 191] on div "Monthly Bid Date Target Qty Offer Price Won September, 2025 16 36.00 Yes August…" at bounding box center [512, 390] width 1008 height 445
drag, startPoint x: 194, startPoint y: 191, endPoint x: 767, endPoint y: 277, distance: 580.0
click at [767, 277] on div "Monthly Bid Date Target Qty Offer Price Won September, 2025 16 36.00 Yes August…" at bounding box center [512, 390] width 1008 height 445
click at [767, 277] on div "Yes" at bounding box center [768, 277] width 38 height 8
drag, startPoint x: 768, startPoint y: 277, endPoint x: 787, endPoint y: 16, distance: 262.5
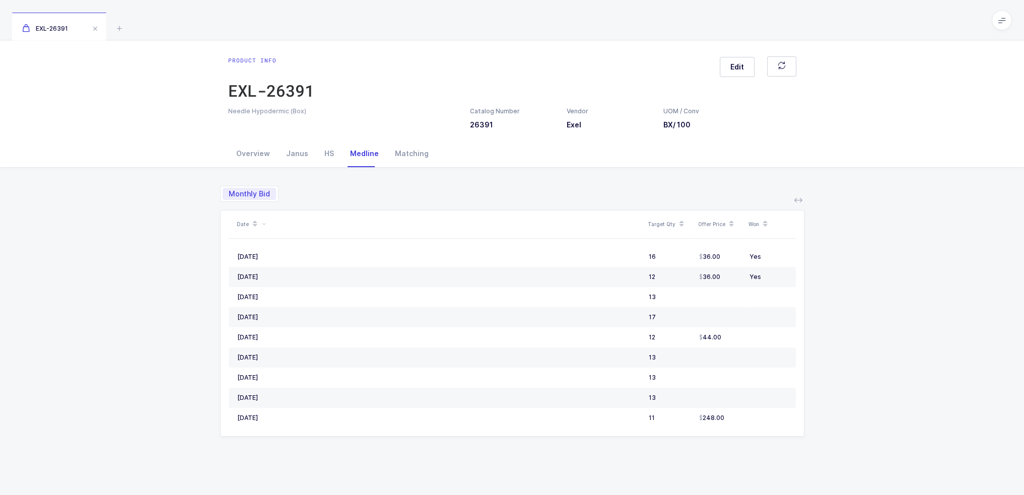
click at [787, 16] on div "EXL-26391 Product info EXL-26391 Edit Needle Hypodermic (Box) Catalog Number 26…" at bounding box center [512, 306] width 1024 height 613
click at [787, 16] on div "EXL-26391" at bounding box center [512, 20] width 1024 height 40
drag, startPoint x: 787, startPoint y: 16, endPoint x: 773, endPoint y: 276, distance: 260.7
click at [773, 276] on div "EXL-26391 Product info EXL-26391 Edit Needle Hypodermic (Box) Catalog Number 26…" at bounding box center [512, 306] width 1024 height 613
click at [773, 276] on div "Yes" at bounding box center [768, 277] width 38 height 8
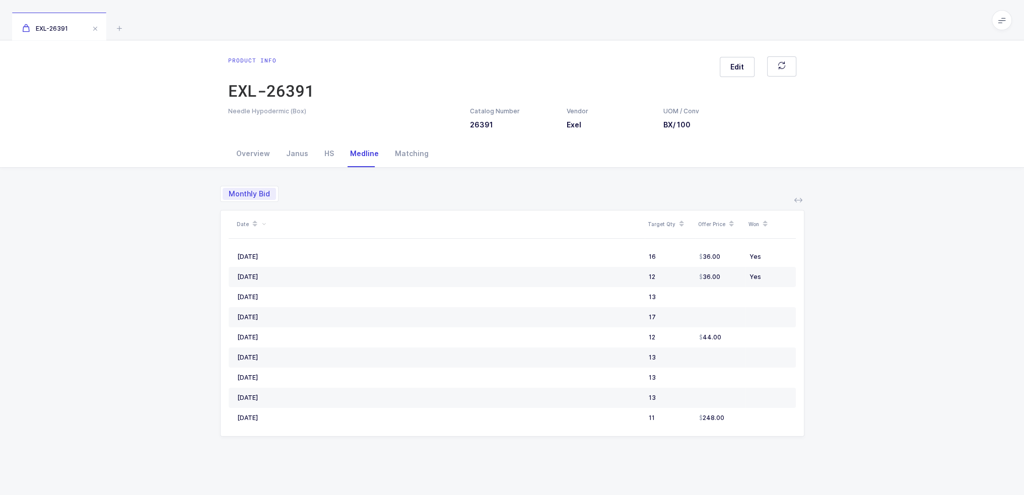
drag, startPoint x: 773, startPoint y: 276, endPoint x: 765, endPoint y: 35, distance: 240.8
click at [765, 35] on div "EXL-26391 Product info EXL-26391 Edit Needle Hypodermic (Box) Catalog Number 26…" at bounding box center [512, 306] width 1024 height 613
click at [765, 35] on div "EXL-26391" at bounding box center [512, 20] width 1024 height 40
drag, startPoint x: 765, startPoint y: 35, endPoint x: 771, endPoint y: 273, distance: 238.3
click at [771, 273] on div "EXL-26391 Product info EXL-26391 Edit Needle Hypodermic (Box) Catalog Number 26…" at bounding box center [512, 306] width 1024 height 613
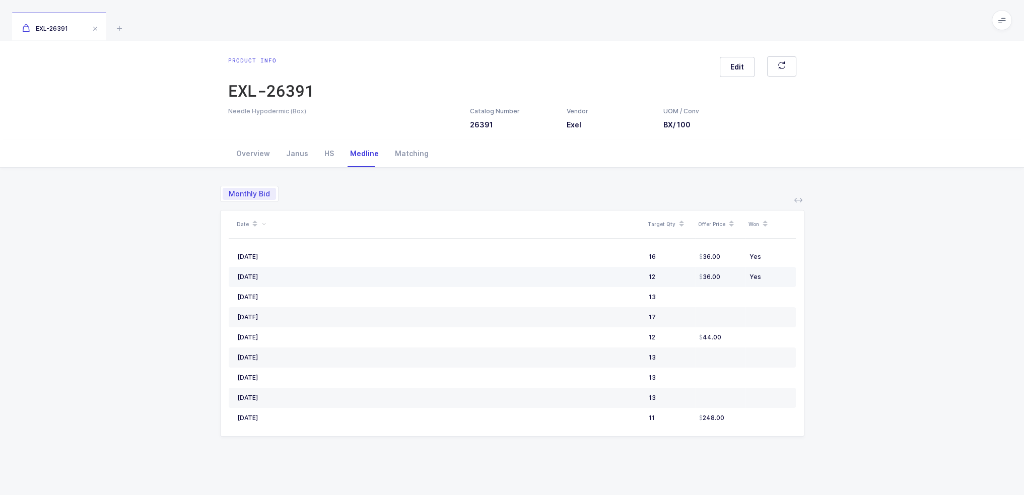
click at [771, 273] on div "Yes" at bounding box center [768, 277] width 38 height 8
drag, startPoint x: 771, startPoint y: 273, endPoint x: 773, endPoint y: 7, distance: 266.4
click at [773, 7] on div "EXL-26391 Product info EXL-26391 Edit Needle Hypodermic (Box) Catalog Number 26…" at bounding box center [512, 306] width 1024 height 613
click at [773, 18] on div "EXL-26391" at bounding box center [512, 20] width 1024 height 40
drag, startPoint x: 773, startPoint y: 18, endPoint x: 762, endPoint y: 279, distance: 262.1
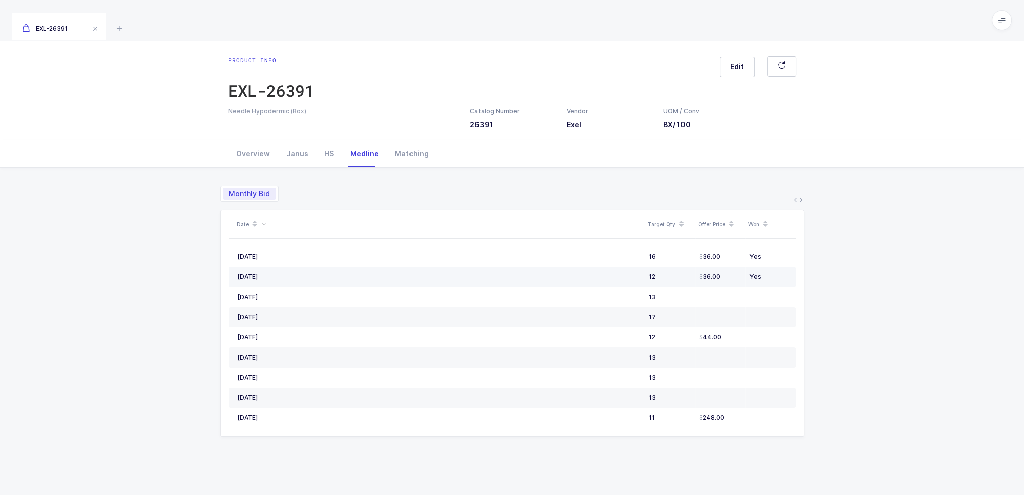
click at [762, 279] on div "EXL-26391 Product info EXL-26391 Edit Needle Hypodermic (Box) Catalog Number 26…" at bounding box center [512, 306] width 1024 height 613
click at [762, 279] on div "Yes" at bounding box center [768, 277] width 38 height 8
drag, startPoint x: 766, startPoint y: 280, endPoint x: 769, endPoint y: 25, distance: 255.8
click at [769, 25] on div "EXL-26391 Product info EXL-26391 Edit Needle Hypodermic (Box) Catalog Number 26…" at bounding box center [512, 306] width 1024 height 613
click at [769, 24] on div "EXL-26391" at bounding box center [512, 20] width 1024 height 40
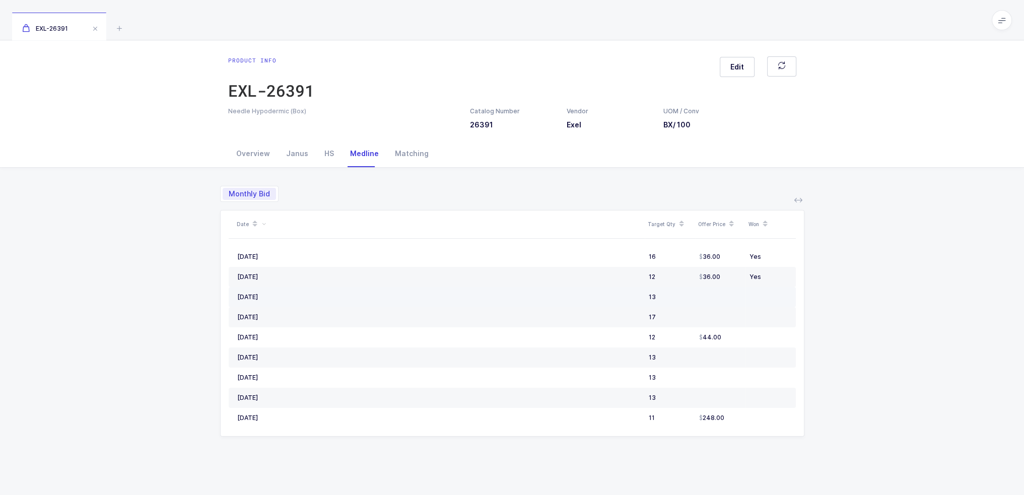
drag, startPoint x: 769, startPoint y: 24, endPoint x: 766, endPoint y: 287, distance: 262.9
click at [766, 287] on div "EXL-26391 Product info EXL-26391 Edit Needle Hypodermic (Box) Catalog Number 26…" at bounding box center [512, 306] width 1024 height 613
click at [766, 287] on td at bounding box center [770, 297] width 50 height 20
drag, startPoint x: 767, startPoint y: 277, endPoint x: 769, endPoint y: 27, distance: 250.3
click at [769, 27] on div "EXL-26391 Product info EXL-26391 Edit Needle Hypodermic (Box) Catalog Number 26…" at bounding box center [512, 306] width 1024 height 613
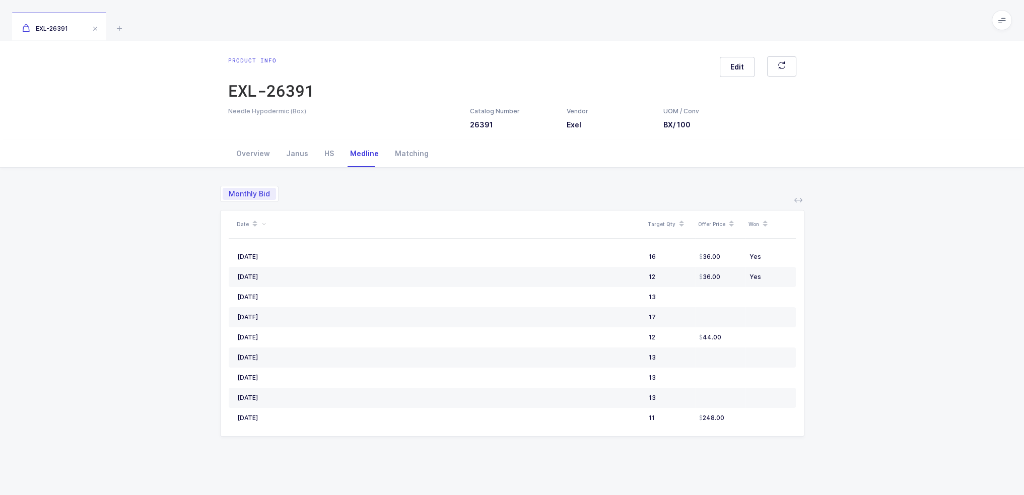
click at [769, 27] on div "EXL-26391" at bounding box center [512, 20] width 1024 height 40
drag, startPoint x: 769, startPoint y: 27, endPoint x: 765, endPoint y: 278, distance: 250.8
click at [765, 278] on div "EXL-26391 Product info EXL-26391 Edit Needle Hypodermic (Box) Catalog Number 26…" at bounding box center [512, 306] width 1024 height 613
click at [765, 278] on div "Yes" at bounding box center [768, 277] width 38 height 8
click at [894, 415] on div "Monthly Bid Date Target Qty Offer Price Won September, 2025 16 36.00 Yes August…" at bounding box center [512, 390] width 1008 height 445
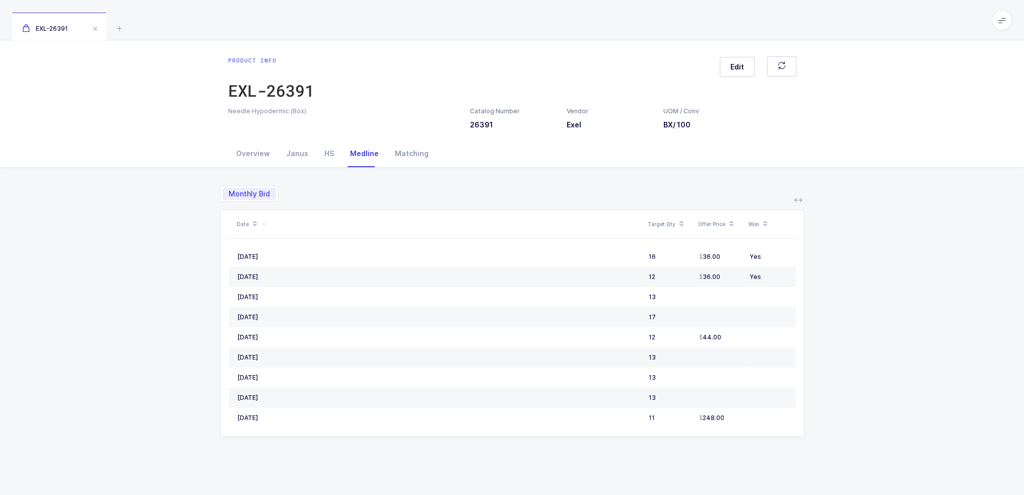
click at [830, 376] on div "Monthly Bid Date Target Qty Offer Price Won September, 2025 16 36.00 Yes August…" at bounding box center [512, 390] width 1008 height 445
drag, startPoint x: 781, startPoint y: 477, endPoint x: 752, endPoint y: 457, distance: 36.2
click at [752, 457] on div "Date Target Qty Offer Price Won September, 2025 16 36.00 Yes August, 2025 12 36…" at bounding box center [512, 399] width 584 height 379
drag, startPoint x: 771, startPoint y: 462, endPoint x: 685, endPoint y: 189, distance: 286.8
click at [685, 189] on div "Monthly Bid Date Target Qty Offer Price Won September, 2025 16 36.00 Yes August…" at bounding box center [512, 378] width 584 height 421
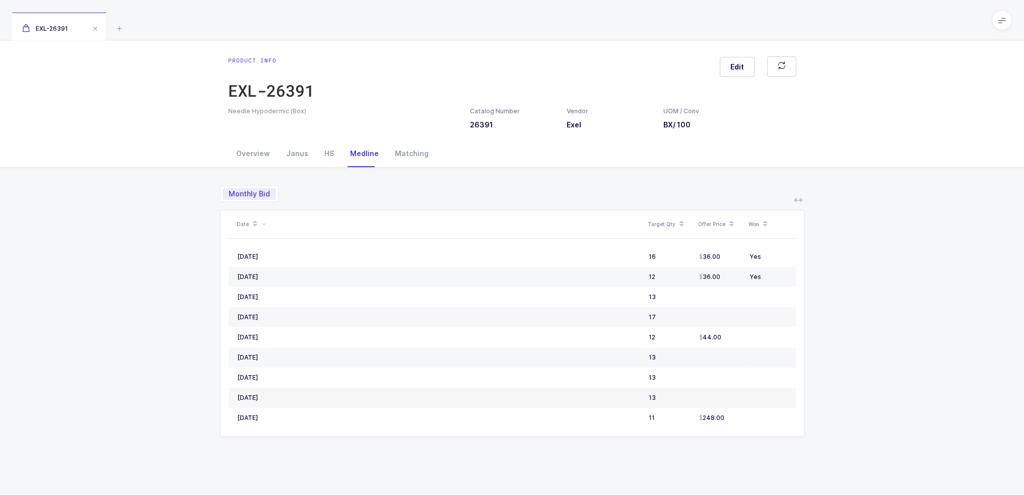
click at [685, 189] on div "Monthly Bid" at bounding box center [512, 190] width 584 height 24
drag, startPoint x: 685, startPoint y: 189, endPoint x: 687, endPoint y: 440, distance: 250.8
click at [687, 440] on div "Monthly Bid Date Target Qty Offer Price Won September, 2025 16 36.00 Yes August…" at bounding box center [512, 378] width 584 height 421
click at [687, 440] on div "Date Target Qty Offer Price Won September, 2025 16 36.00 Yes August, 2025 12 36…" at bounding box center [512, 399] width 584 height 379
click at [890, 386] on div "Monthly Bid Date Target Qty Offer Price Won September, 2025 16 36.00 Yes August…" at bounding box center [512, 390] width 1008 height 445
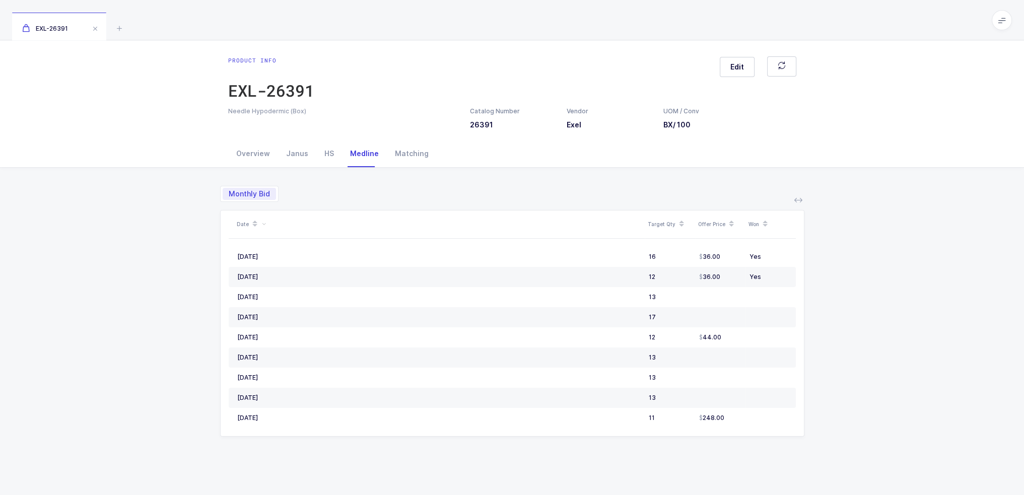
click at [838, 388] on div "Monthly Bid Date Target Qty Offer Price Won September, 2025 16 36.00 Yes August…" at bounding box center [512, 390] width 1008 height 445
drag, startPoint x: 842, startPoint y: 345, endPoint x: 195, endPoint y: 184, distance: 666.4
click at [195, 184] on div "Monthly Bid Date Target Qty Offer Price Won September, 2025 16 36.00 Yes August…" at bounding box center [512, 390] width 1008 height 445
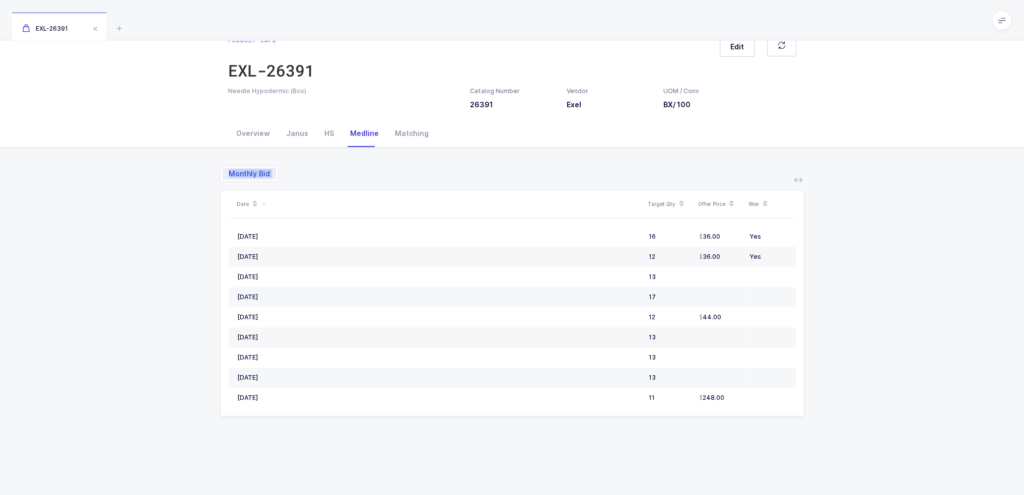
drag, startPoint x: 195, startPoint y: 184, endPoint x: 791, endPoint y: 489, distance: 669.5
click at [791, 489] on div "Monthly Bid Date Target Qty Offer Price Won September, 2025 16 36.00 Yes August…" at bounding box center [512, 370] width 1008 height 445
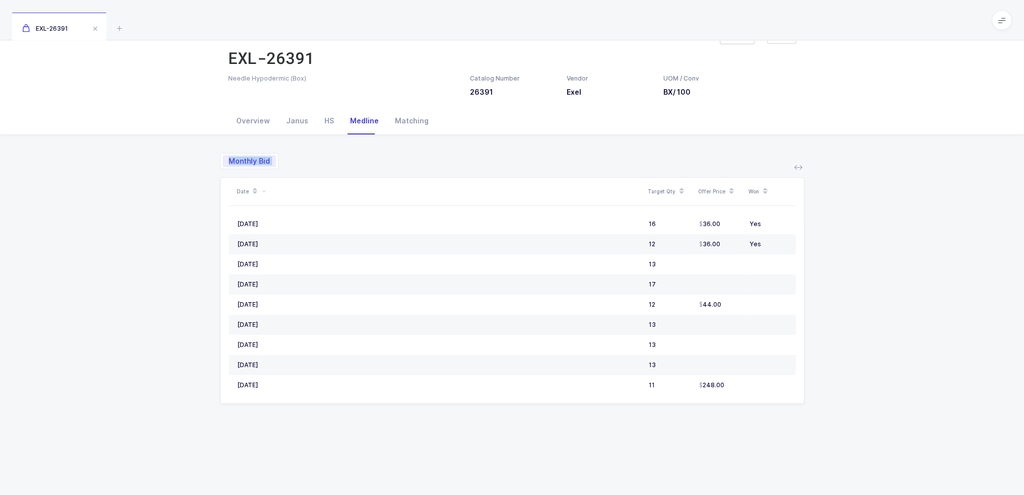
click at [790, 460] on div "Date Target Qty Offer Price Won September, 2025 16 36.00 Yes August, 2025 12 36…" at bounding box center [512, 366] width 584 height 379
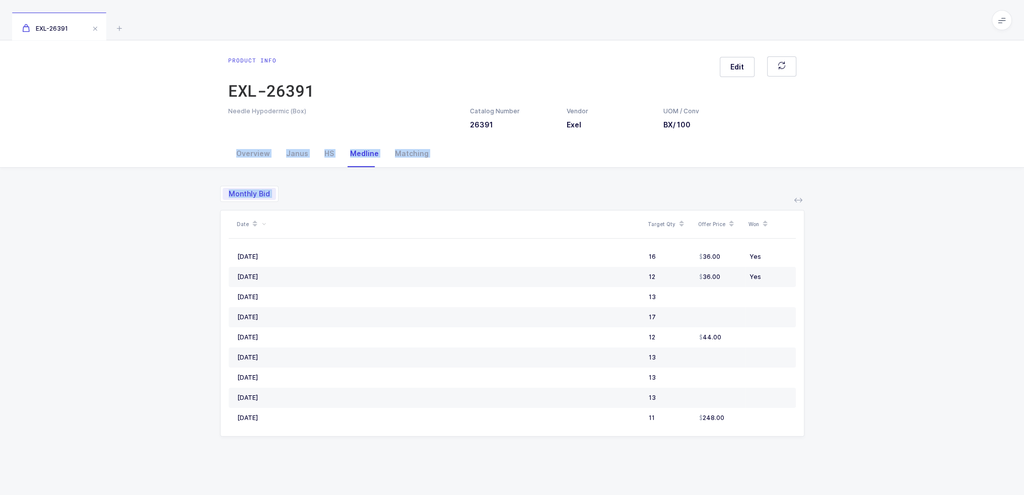
drag, startPoint x: 775, startPoint y: 485, endPoint x: 754, endPoint y: 163, distance: 323.0
click at [754, 163] on div "Overview Janus HS Medline Matching Quantity and Cost JT Sellable Qty -113 On Ha…" at bounding box center [512, 376] width 1024 height 473
click at [754, 163] on div "Overview Janus HS Medline Matching" at bounding box center [512, 153] width 568 height 27
drag, startPoint x: 754, startPoint y: 163, endPoint x: 706, endPoint y: 467, distance: 307.9
click at [706, 467] on div "Overview Janus HS Medline Matching Quantity and Cost JT Sellable Qty -113 On Ha…" at bounding box center [512, 376] width 1024 height 473
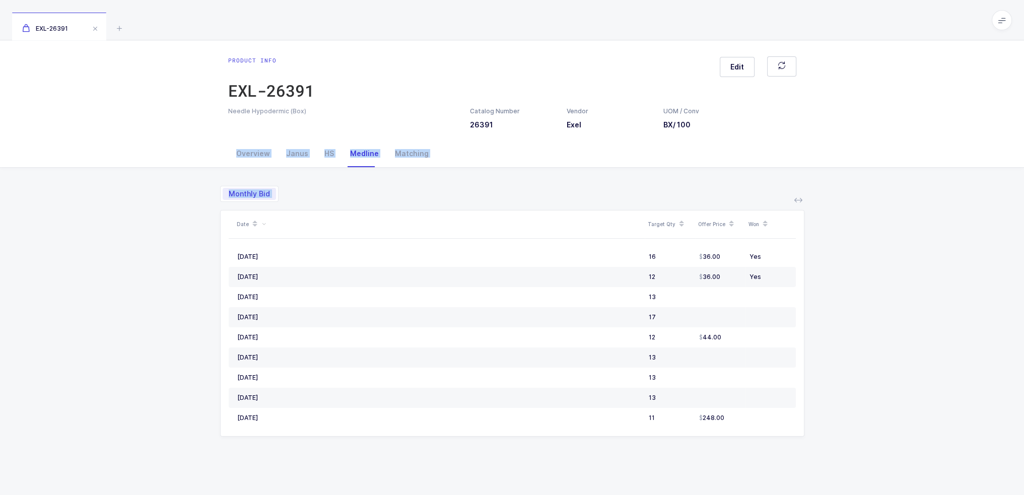
click at [706, 467] on div "Date Target Qty Offer Price Won September, 2025 16 36.00 Yes August, 2025 12 36…" at bounding box center [512, 399] width 584 height 379
drag, startPoint x: 721, startPoint y: 459, endPoint x: 205, endPoint y: 181, distance: 585.3
click at [205, 181] on div "Monthly Bid Date Target Qty Offer Price Won September, 2025 16 36.00 Yes August…" at bounding box center [512, 390] width 1008 height 445
click at [898, 328] on div "Monthly Bid Date Target Qty Offer Price Won September, 2025 16 36.00 Yes August…" at bounding box center [512, 390] width 1008 height 445
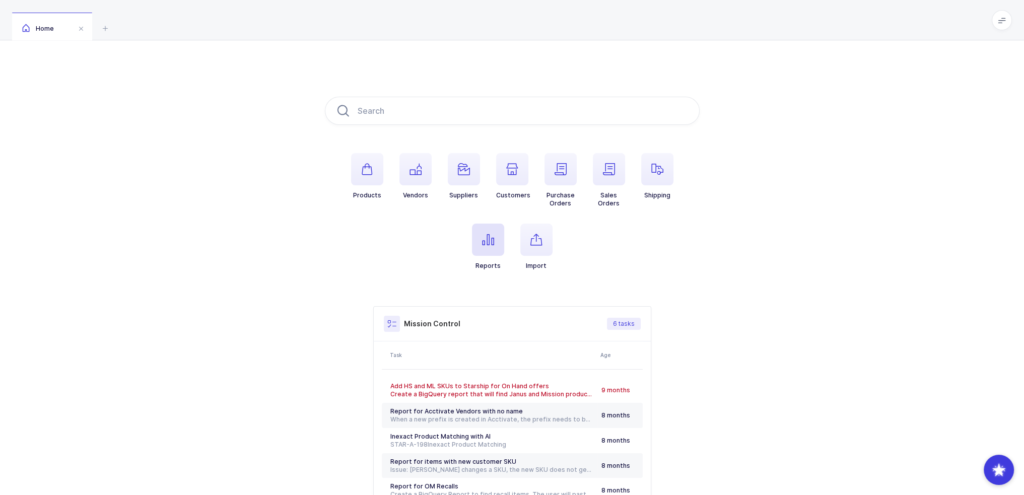
click at [479, 247] on span "button" at bounding box center [488, 240] width 32 height 32
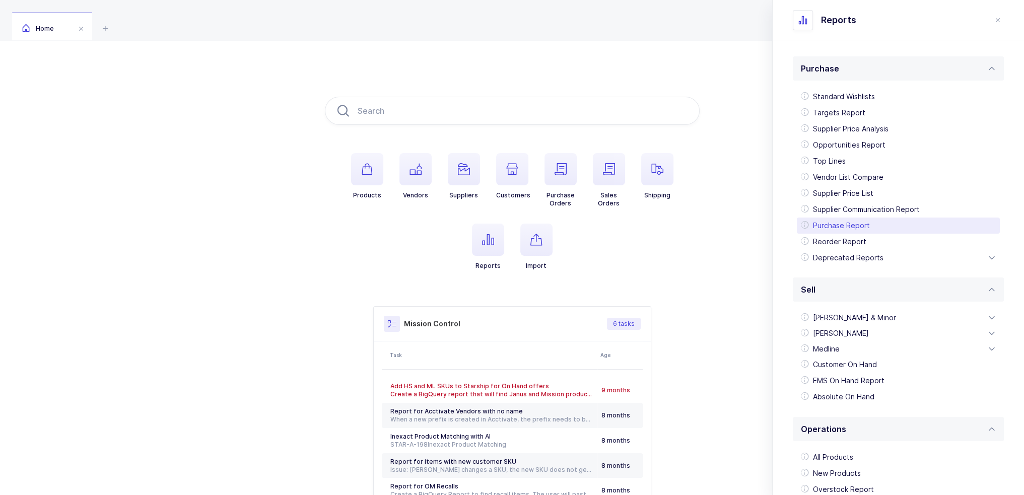
click at [852, 225] on div "Purchase Report" at bounding box center [898, 226] width 203 height 16
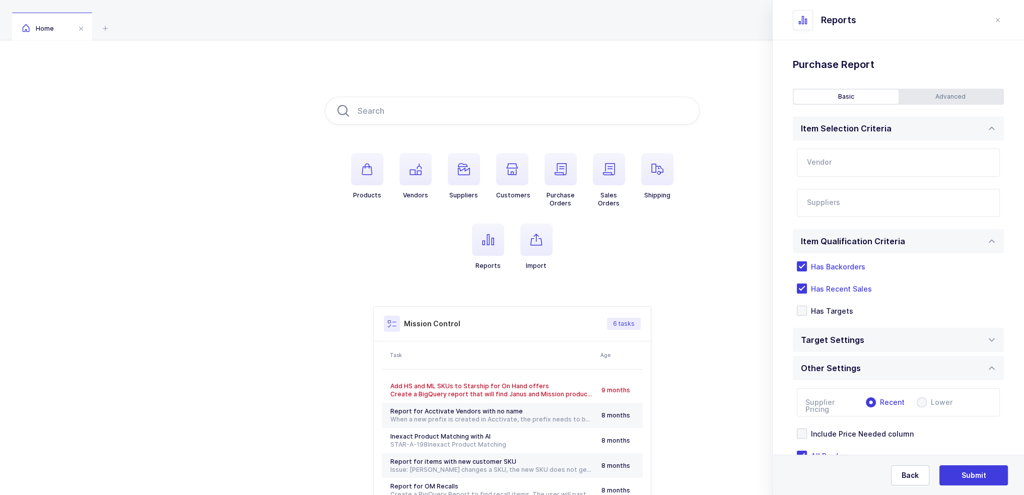
click at [830, 170] on input "text" at bounding box center [898, 163] width 203 height 28
type input "נ"
click at [869, 192] on div "Beutlich" at bounding box center [887, 196] width 160 height 10
type input "Beutlich"
click at [840, 209] on input "text" at bounding box center [888, 205] width 162 height 13
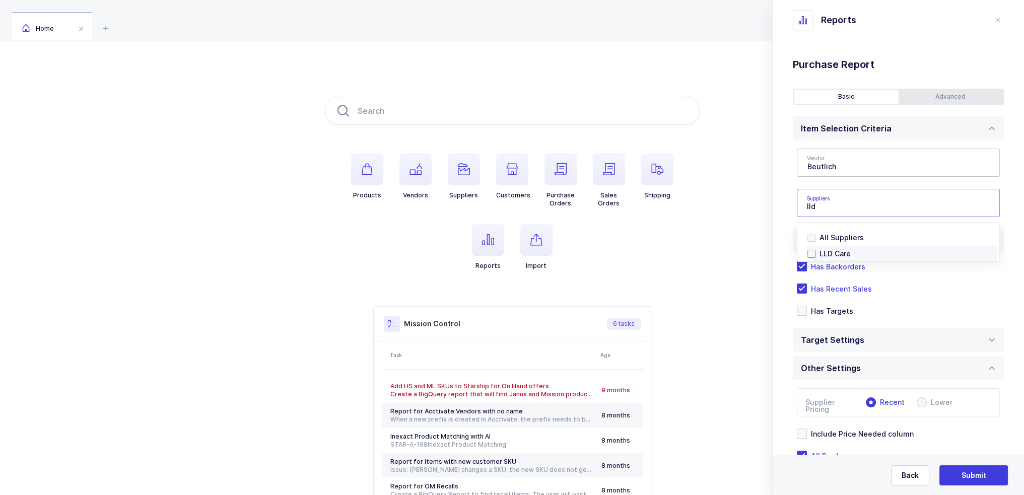
type input "lld"
click at [827, 255] on span "LLD Care" at bounding box center [834, 253] width 31 height 9
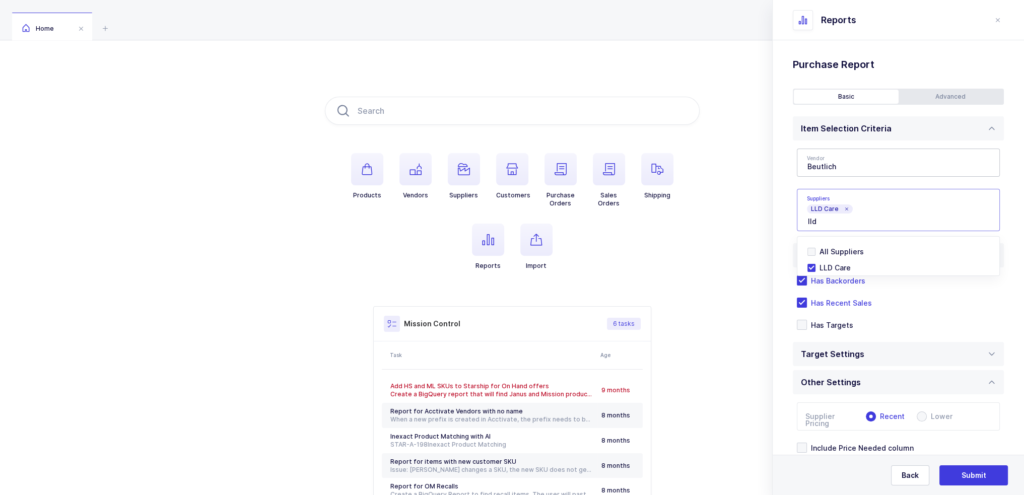
click at [778, 209] on div "Standard Wishlists Targets Report Supplier Price Analysis Opportunities Report …" at bounding box center [897, 300] width 251 height 521
click at [807, 302] on span "Has Recent Sales" at bounding box center [839, 303] width 65 height 10
click at [807, 298] on input "Has Recent Sales" at bounding box center [807, 298] width 0 height 0
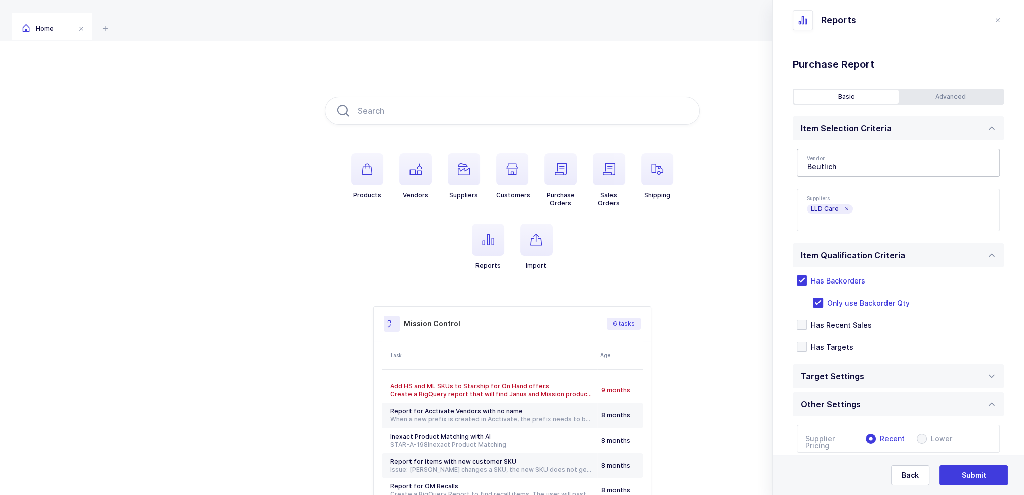
click at [931, 86] on div "Standard Wishlists Targets Report Supplier Price Analysis Opportunities Report …" at bounding box center [897, 311] width 251 height 543
click at [927, 94] on div "Advanced" at bounding box center [950, 97] width 105 height 14
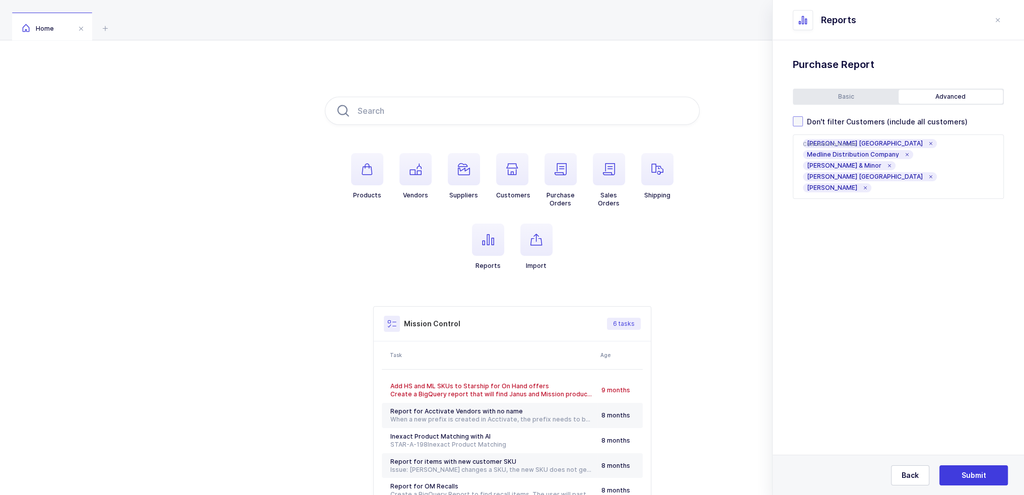
click at [846, 121] on span "Don't filter Customers (include all customers)" at bounding box center [885, 122] width 165 height 10
click at [803, 116] on input "Don't filter Customers (include all customers)" at bounding box center [803, 116] width 0 height 0
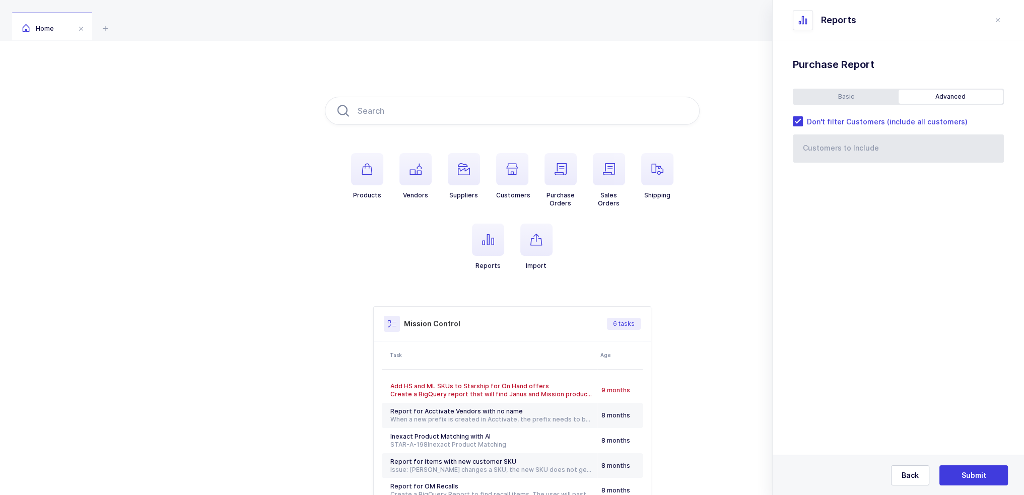
click at [848, 85] on div "Standard Wishlists Targets Report Supplier Price Analysis Opportunities Report …" at bounding box center [897, 133] width 251 height 187
click at [858, 95] on div "Basic" at bounding box center [846, 97] width 105 height 14
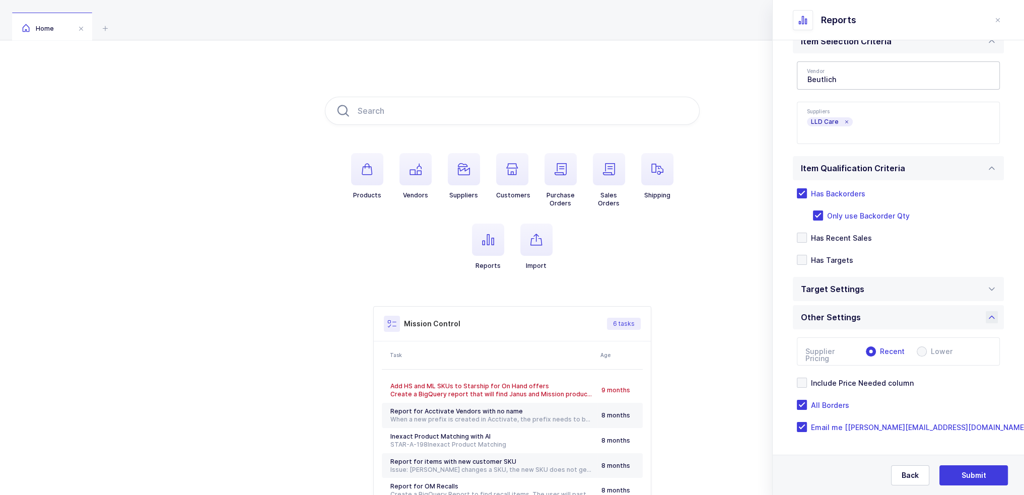
scroll to position [88, 0]
click at [834, 380] on span "Include Price Needed column" at bounding box center [860, 383] width 107 height 10
click at [807, 377] on input "Include Price Needed column" at bounding box center [807, 377] width 0 height 0
click at [857, 322] on div "Other Settings" at bounding box center [831, 317] width 60 height 24
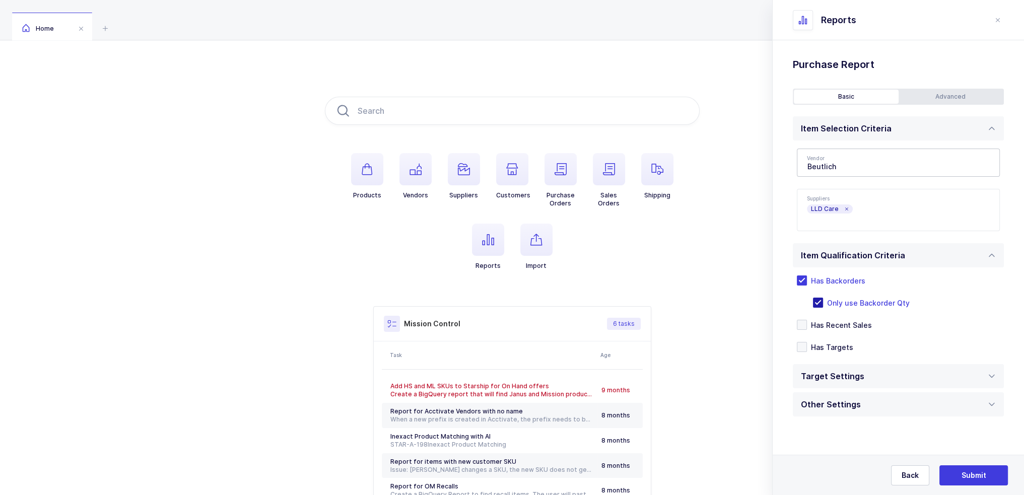
scroll to position [0, 0]
click at [846, 401] on div "Other Settings" at bounding box center [833, 404] width 65 height 24
click at [849, 372] on div "Target Settings" at bounding box center [835, 376] width 68 height 24
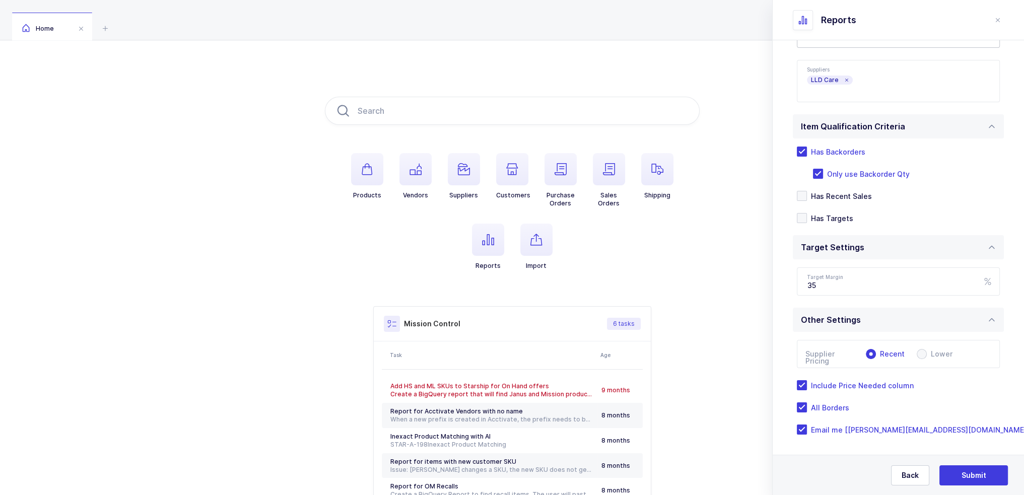
scroll to position [132, 0]
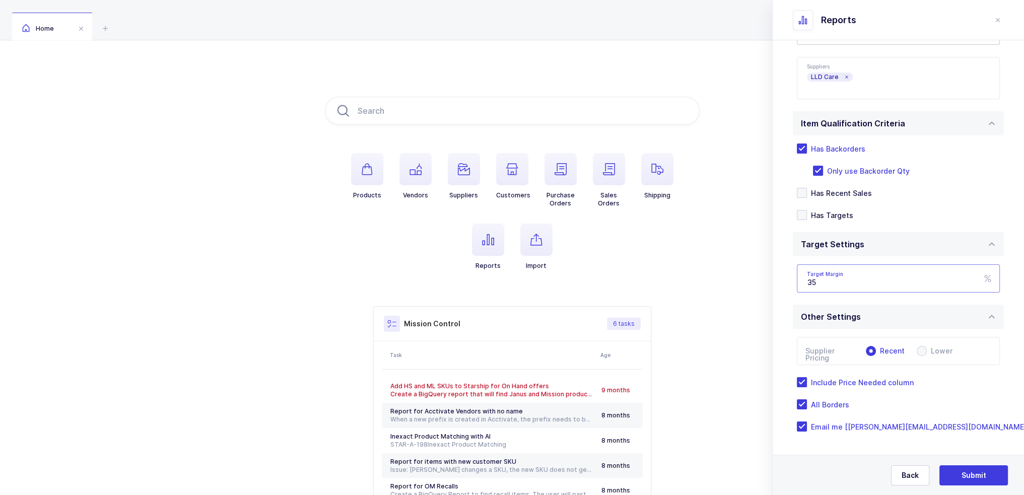
drag, startPoint x: 834, startPoint y: 275, endPoint x: 771, endPoint y: 277, distance: 62.5
click at [773, 277] on div "Standard Wishlists Targets Report Supplier Price Analysis Opportunities Report …" at bounding box center [897, 201] width 251 height 587
click at [854, 277] on input "35" at bounding box center [898, 278] width 203 height 28
drag, startPoint x: 859, startPoint y: 277, endPoint x: 791, endPoint y: 286, distance: 68.5
click at [791, 286] on div "Standard Wishlists Targets Report Supplier Price Analysis Opportunities Report …" at bounding box center [897, 201] width 251 height 587
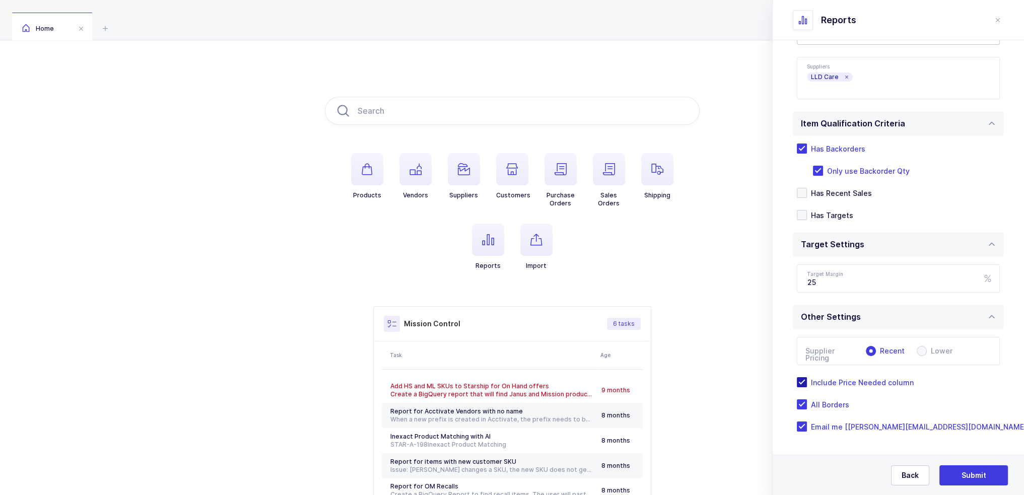
click at [866, 377] on label "Include Price Needed column" at bounding box center [898, 382] width 203 height 10
click at [807, 377] on input "Include Price Needed column" at bounding box center [807, 377] width 0 height 0
drag, startPoint x: 859, startPoint y: 293, endPoint x: 807, endPoint y: 279, distance: 53.6
click at [807, 280] on div "Targets Type [PERSON_NAME] [PERSON_NAME] Wave [PERSON_NAME] RFP US Schein RFP C…" at bounding box center [898, 278] width 211 height 44
click at [834, 279] on input "25" at bounding box center [898, 278] width 203 height 28
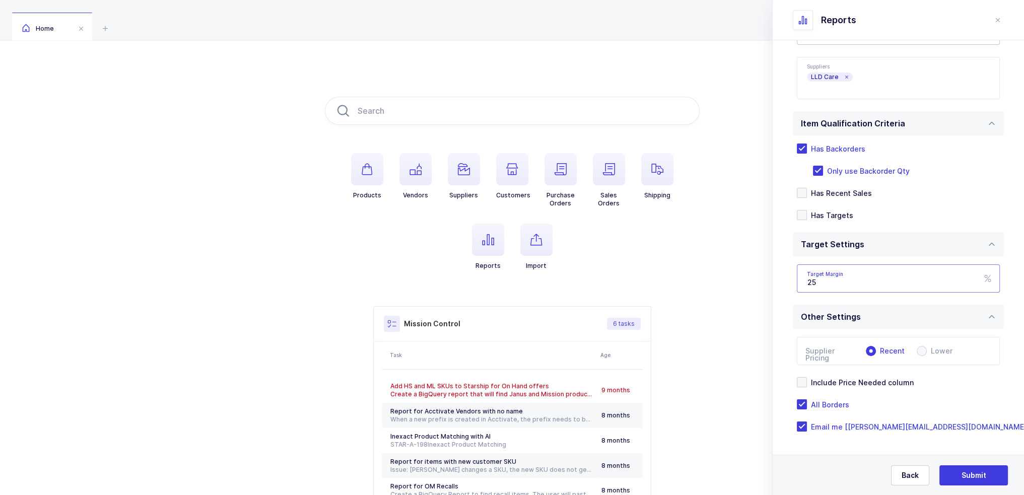
drag, startPoint x: 845, startPoint y: 280, endPoint x: 785, endPoint y: 280, distance: 59.9
click at [785, 280] on div "Standard Wishlists Targets Report Supplier Price Analysis Opportunities Report …" at bounding box center [897, 201] width 251 height 587
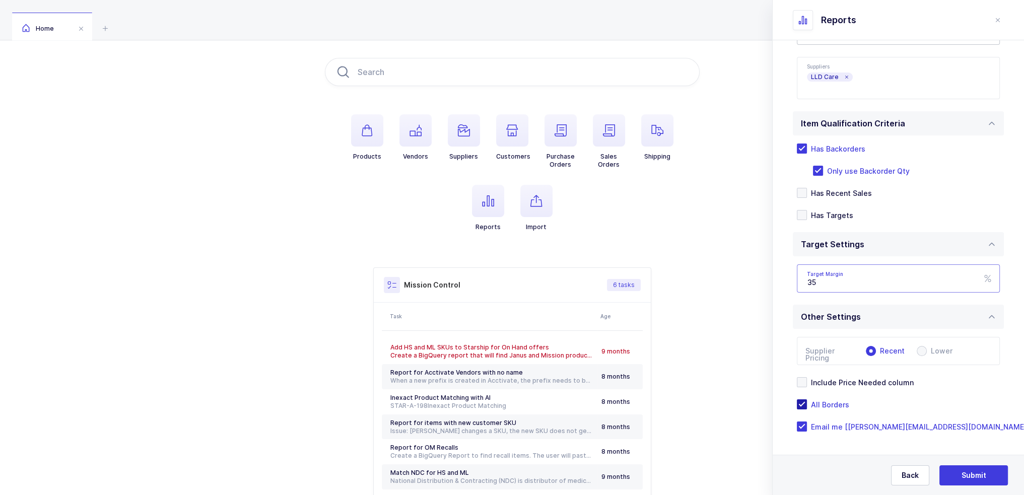
scroll to position [97, 0]
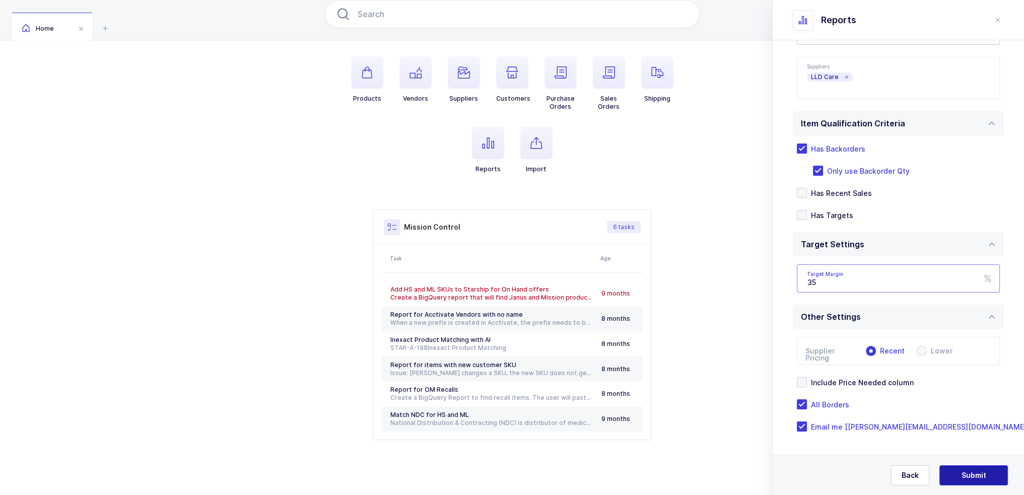
type input "35"
click at [961, 475] on span "Submit" at bounding box center [973, 475] width 25 height 10
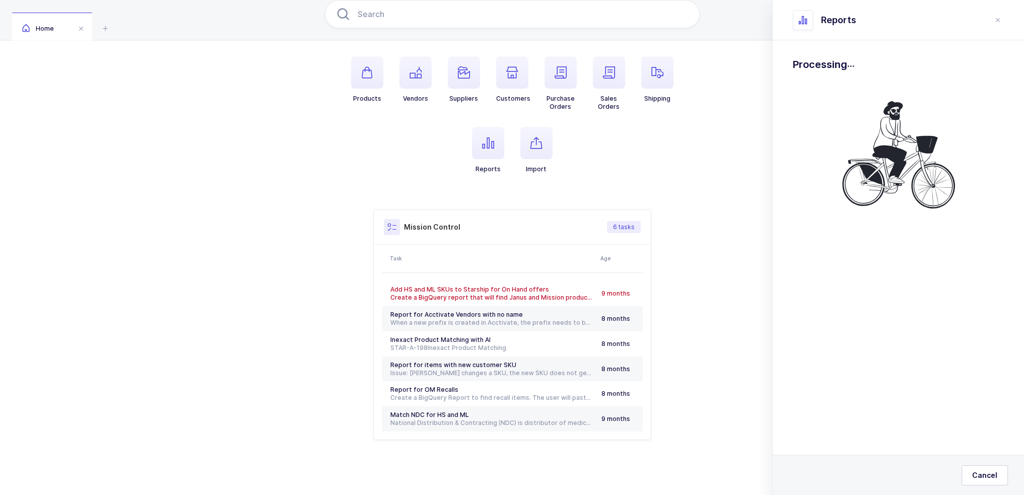
scroll to position [0, 0]
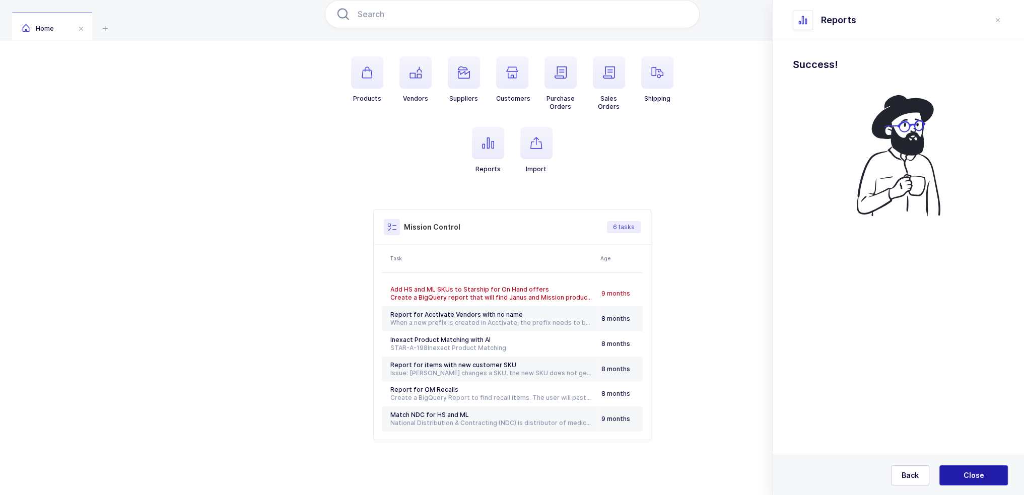
click at [966, 473] on span "Close" at bounding box center [973, 475] width 21 height 10
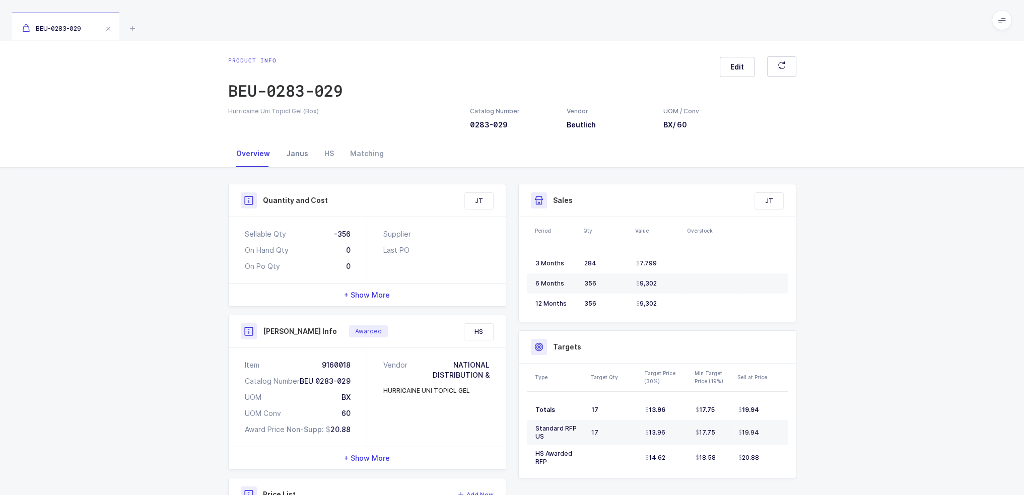
click at [296, 147] on div "Janus" at bounding box center [297, 153] width 38 height 27
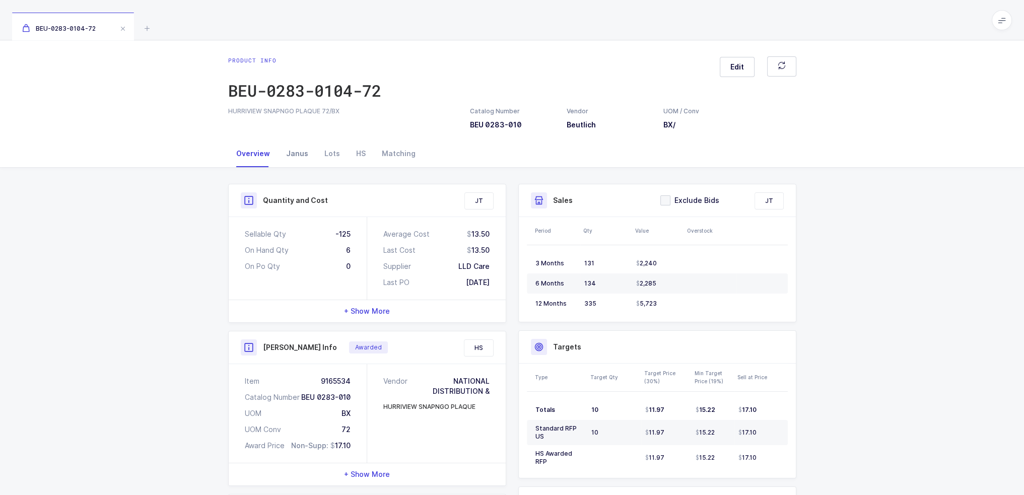
click at [300, 150] on div "Janus" at bounding box center [297, 153] width 38 height 27
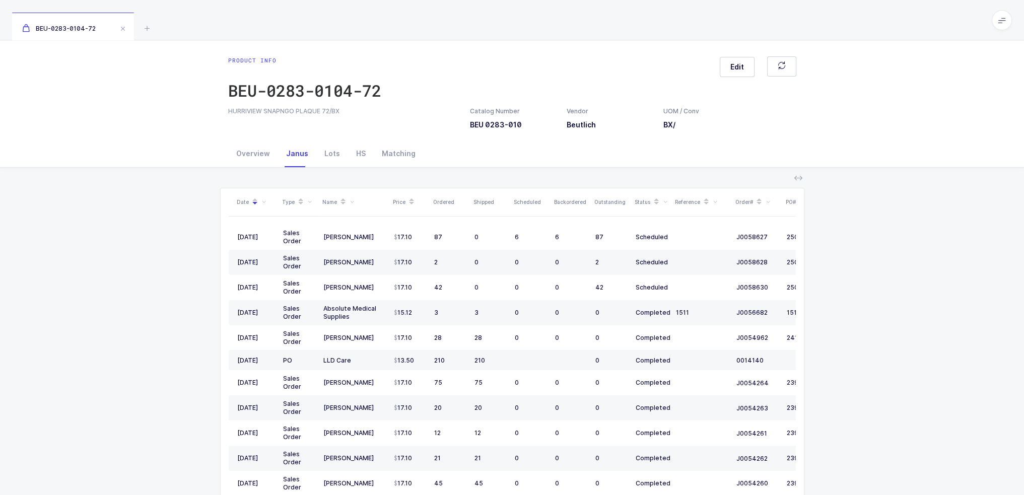
click at [994, 18] on span at bounding box center [1001, 20] width 20 height 20
click at [962, 136] on li "Purchasing" at bounding box center [963, 135] width 75 height 8
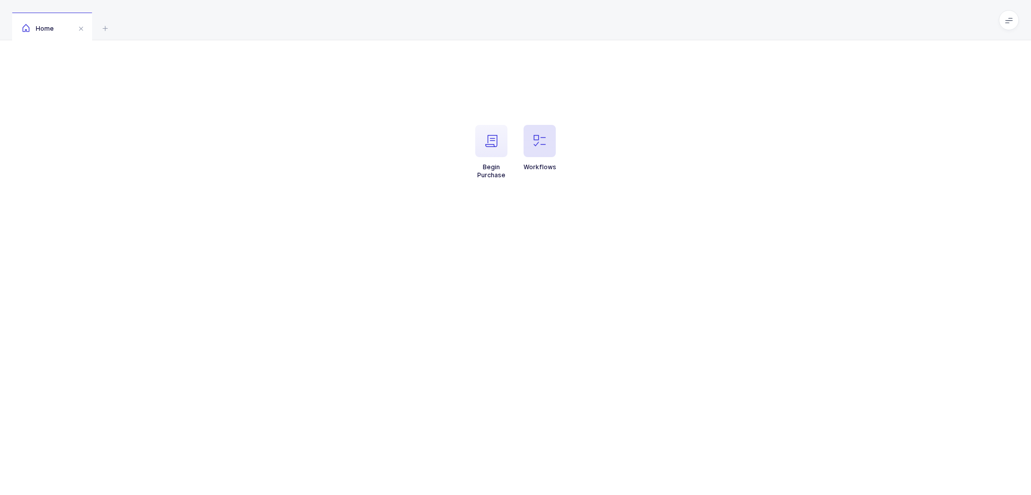
click at [527, 130] on span "button" at bounding box center [540, 141] width 32 height 32
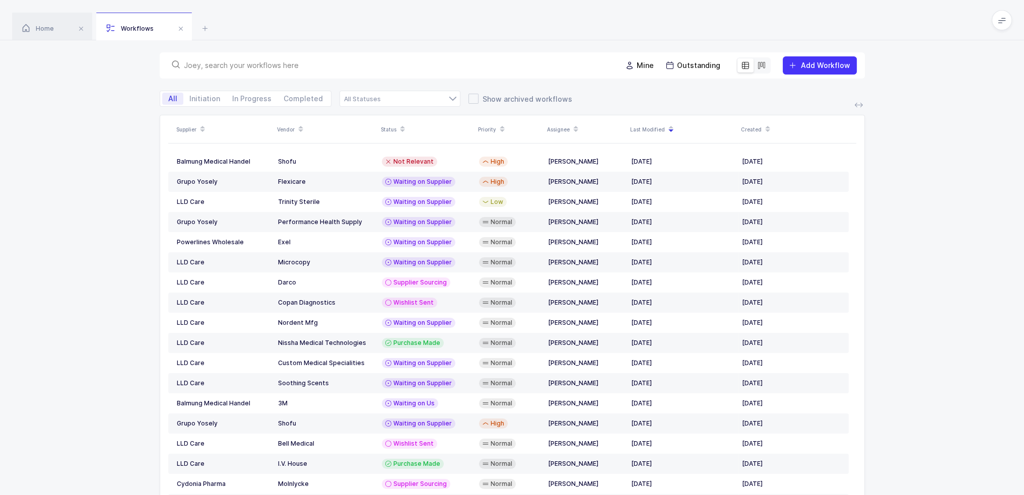
click at [286, 62] on input "text" at bounding box center [396, 65] width 425 height 10
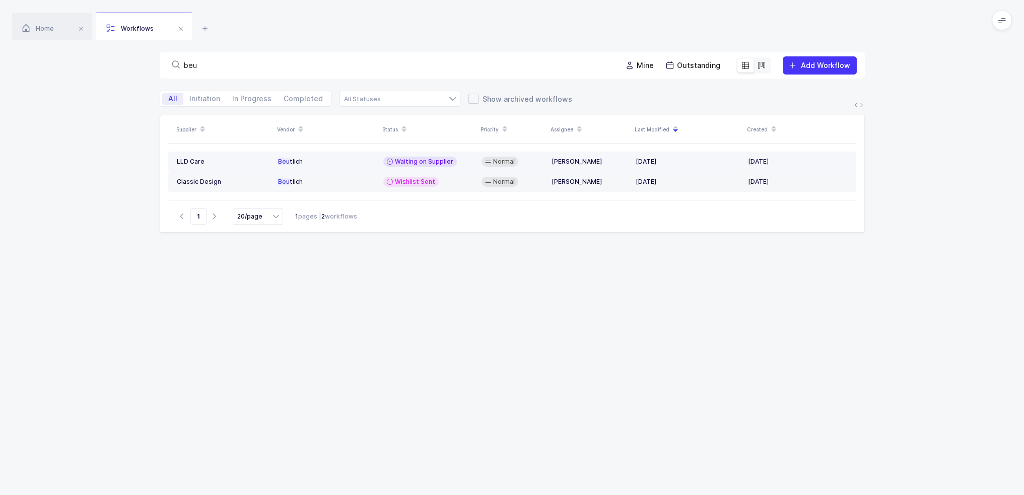
type input "beu"
click at [318, 159] on div "Beu tlich" at bounding box center [326, 162] width 97 height 8
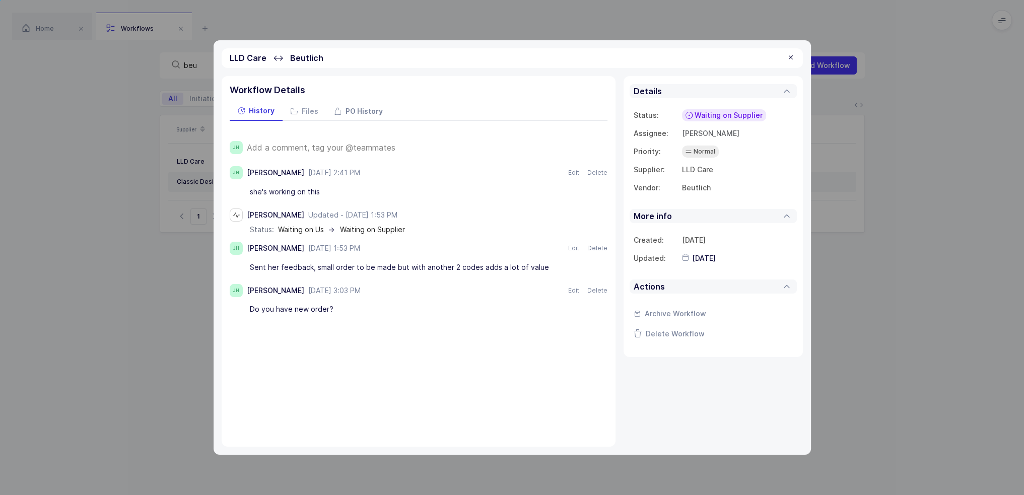
click at [372, 114] on span "PO History" at bounding box center [363, 111] width 37 height 7
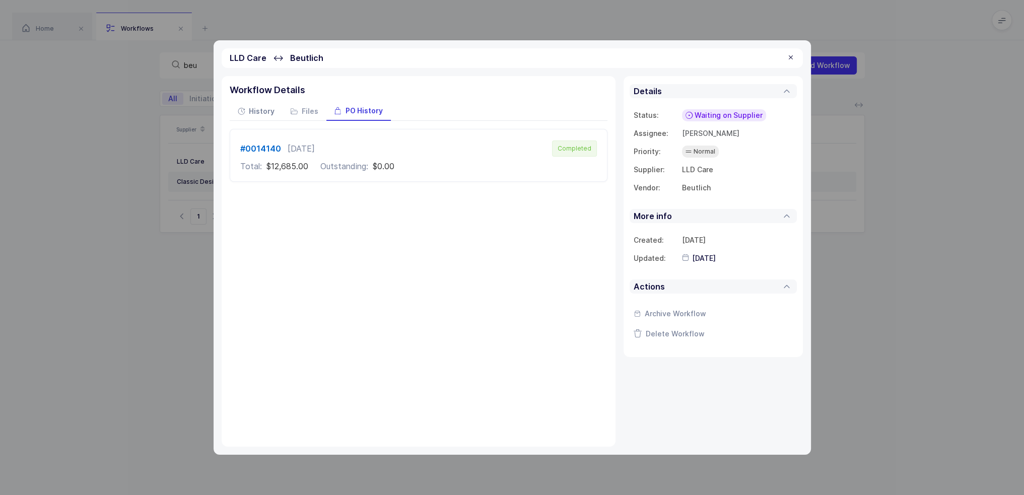
click at [260, 108] on span "History" at bounding box center [262, 111] width 26 height 7
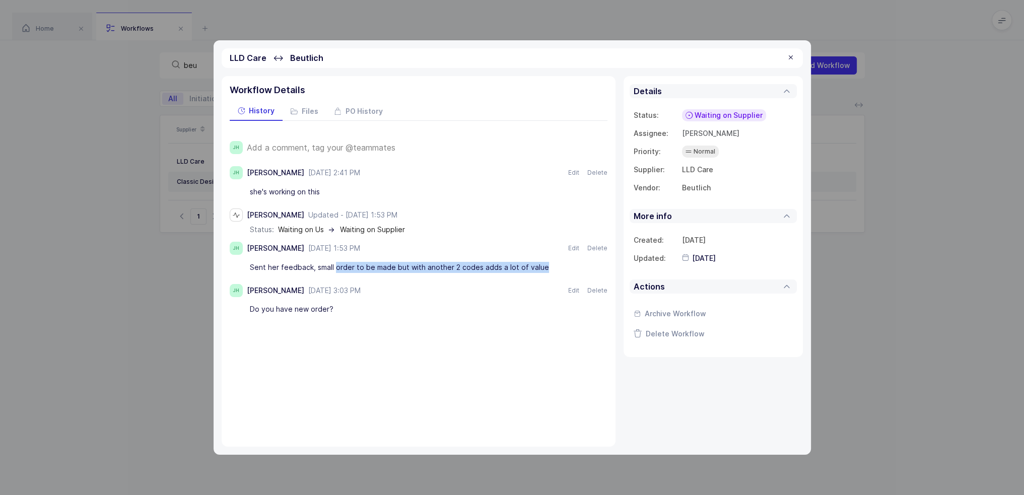
drag, startPoint x: 334, startPoint y: 268, endPoint x: 559, endPoint y: 269, distance: 225.6
click at [559, 269] on div "Sent her feedback, small order to be made but with another 2 codes adds a lot o…" at bounding box center [413, 267] width 327 height 17
drag, startPoint x: 565, startPoint y: 267, endPoint x: 546, endPoint y: 297, distance: 35.3
click at [546, 297] on div "[PERSON_NAME] [DATE] 2:41 PM Aug 25, 2025 Edit Delete she's working on this Not…" at bounding box center [419, 242] width 378 height 152
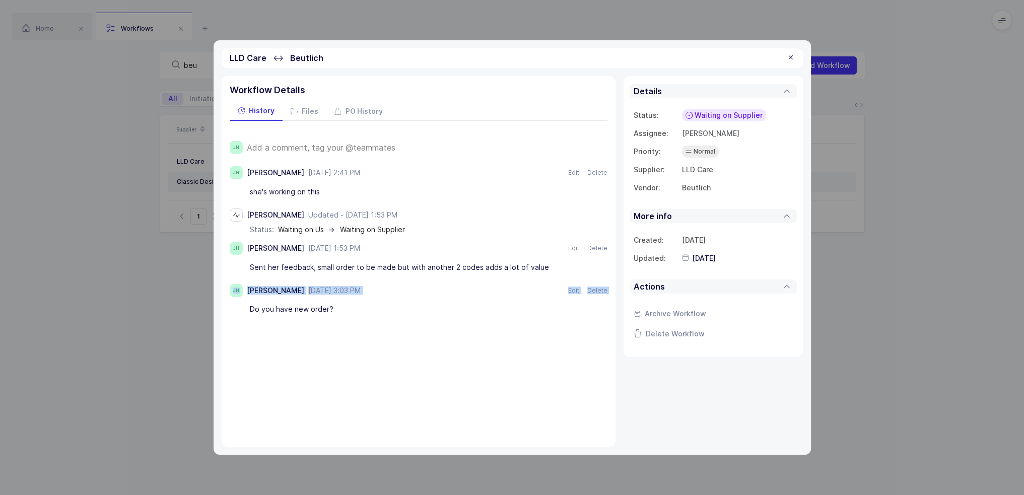
click at [546, 297] on div "[PERSON_NAME] [DATE] 3:03 PM [DATE] 7, 2025 Edit Delete Do you have new order? …" at bounding box center [419, 301] width 378 height 34
drag, startPoint x: 497, startPoint y: 325, endPoint x: 420, endPoint y: 342, distance: 78.8
click at [420, 342] on div "Workflow Details History Files PO History JH Add a comment, tag your @teammates…" at bounding box center [419, 261] width 394 height 371
drag, startPoint x: 449, startPoint y: 339, endPoint x: 437, endPoint y: 322, distance: 21.0
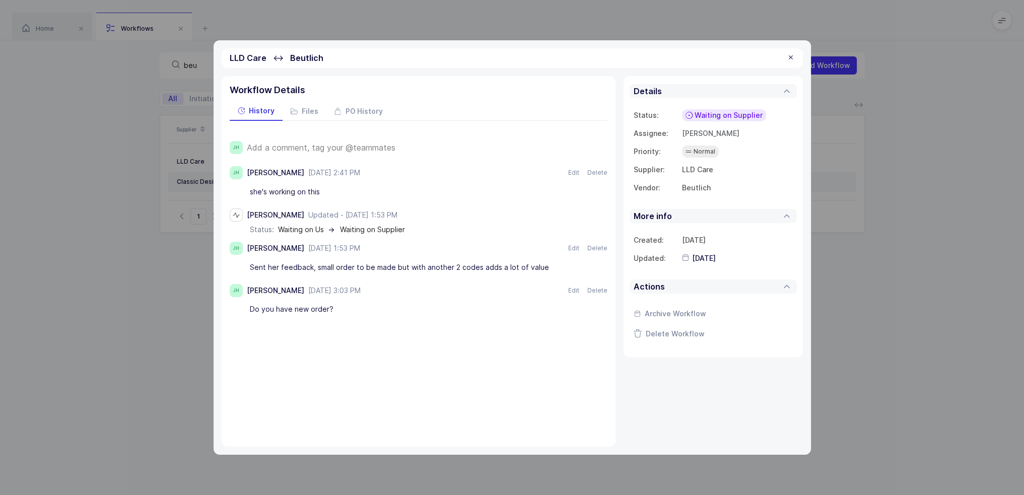
click at [437, 322] on div "Workflow Details History Files PO History JH Add a comment, tag your @teammates…" at bounding box center [419, 261] width 394 height 371
click at [437, 322] on div "JH Add a comment, tag your @teammates [PERSON_NAME] [DATE] 2:41 PM Aug 25, 2025…" at bounding box center [419, 223] width 378 height 205
drag, startPoint x: 433, startPoint y: 340, endPoint x: 413, endPoint y: 321, distance: 27.4
click at [413, 321] on div "Workflow Details History Files PO History JH Add a comment, tag your @teammates…" at bounding box center [419, 261] width 394 height 371
click at [413, 321] on div "JH Add a comment, tag your @teammates [PERSON_NAME] [DATE] 2:41 PM Aug 25, 2025…" at bounding box center [419, 223] width 378 height 205
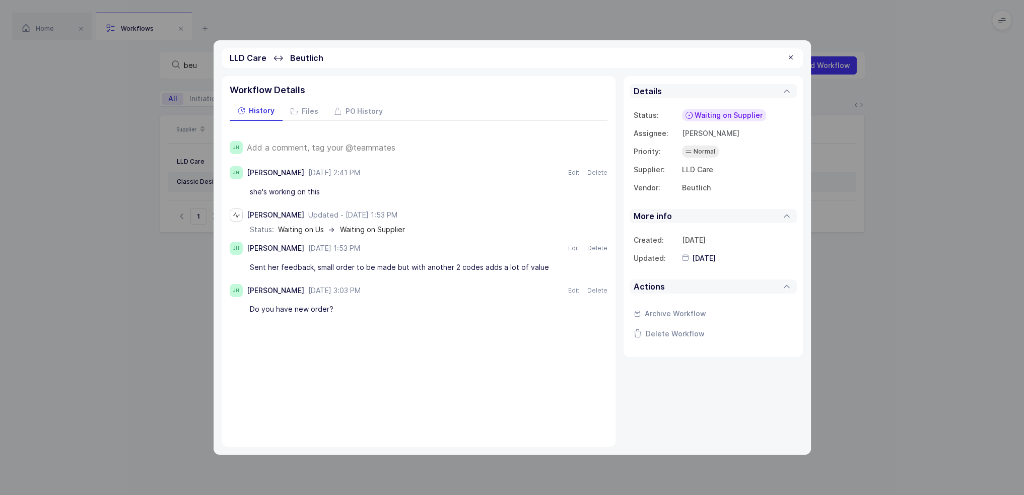
click at [383, 332] on div "Workflow Details History Files PO History JH Add a comment, tag your @teammates…" at bounding box center [419, 261] width 394 height 371
drag, startPoint x: 378, startPoint y: 337, endPoint x: 369, endPoint y: 366, distance: 30.3
click at [369, 366] on div "Workflow Details History Files PO History JH Add a comment, tag your @teammates…" at bounding box center [419, 261] width 394 height 371
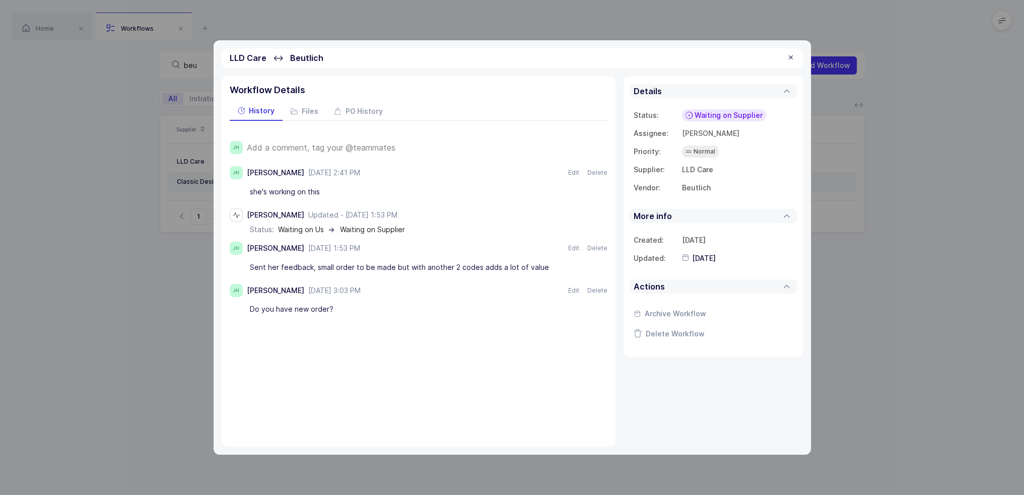
drag, startPoint x: 369, startPoint y: 366, endPoint x: 398, endPoint y: 430, distance: 70.5
click at [398, 430] on div "Workflow Details History Files PO History JH Add a comment, tag your @teammates…" at bounding box center [419, 261] width 394 height 371
click at [276, 151] on span "Add a comment, tag your @teammates" at bounding box center [321, 147] width 149 height 9
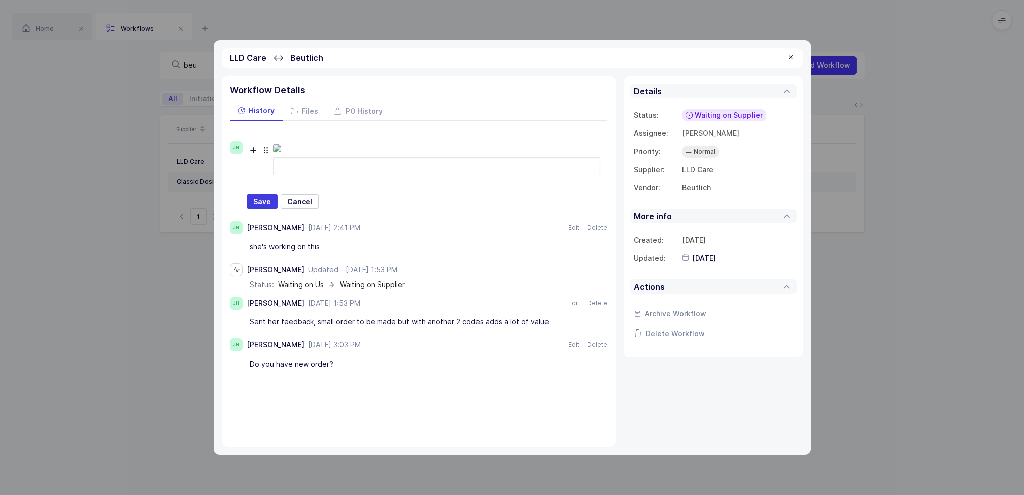
click at [308, 175] on div at bounding box center [436, 166] width 327 height 18
click at [266, 207] on span "Save" at bounding box center [262, 202] width 18 height 10
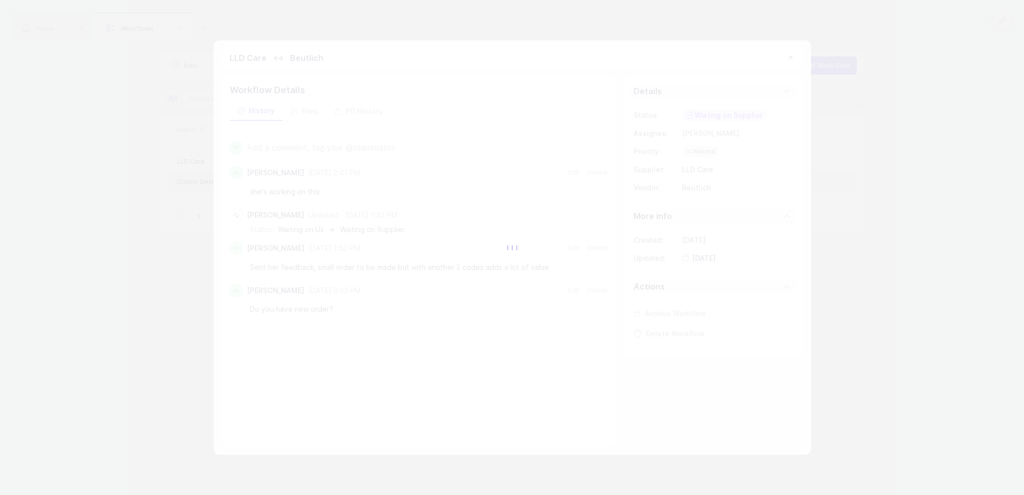
type input "[DATE]"
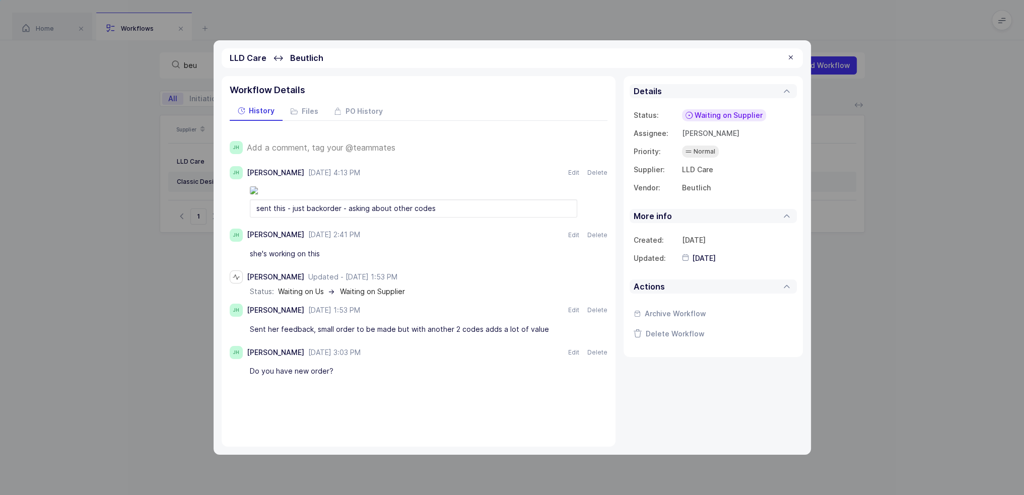
click at [443, 218] on div "sent this - just backorder - asking about other codes" at bounding box center [413, 208] width 327 height 18
click at [359, 110] on span "PO History" at bounding box center [363, 111] width 37 height 7
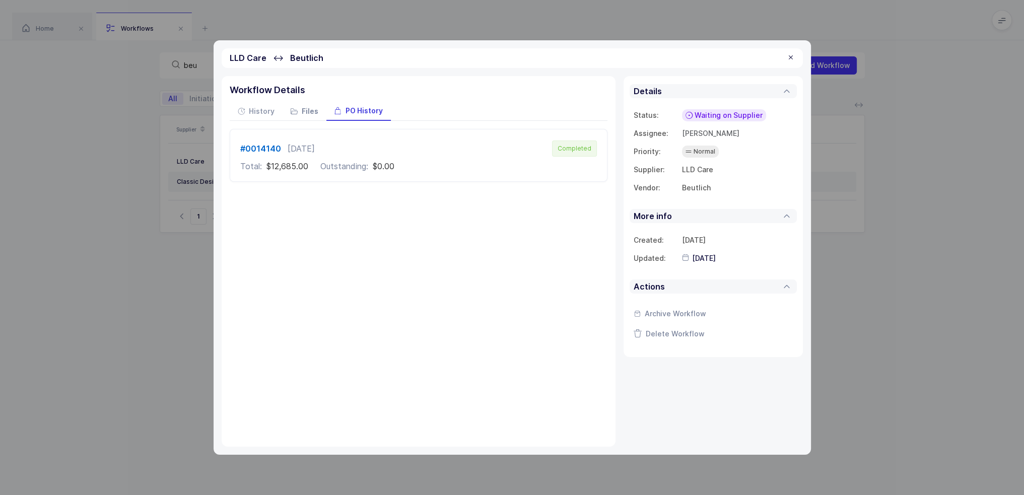
click at [312, 108] on span "Files" at bounding box center [310, 111] width 17 height 7
click at [263, 116] on div "History" at bounding box center [256, 112] width 53 height 18
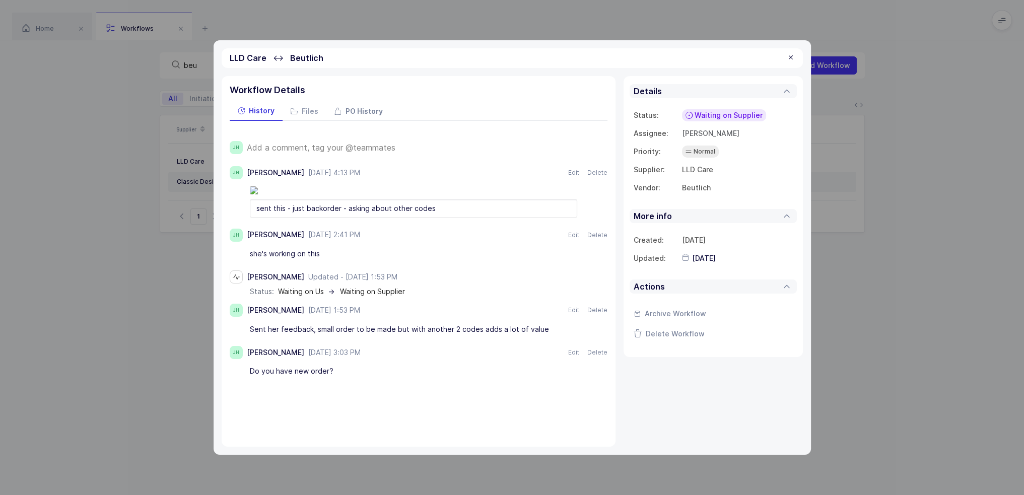
click at [363, 115] on span "PO History" at bounding box center [363, 111] width 37 height 7
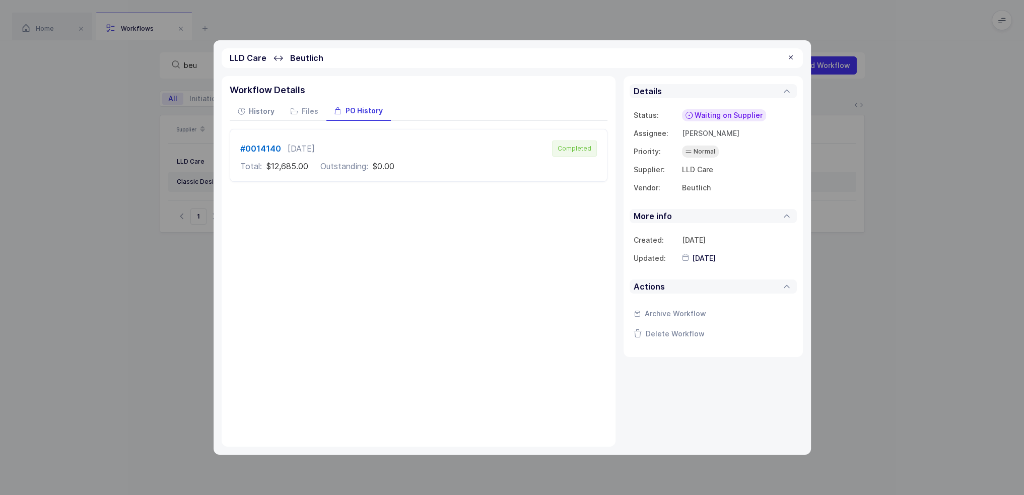
click at [256, 108] on span "History" at bounding box center [262, 111] width 26 height 7
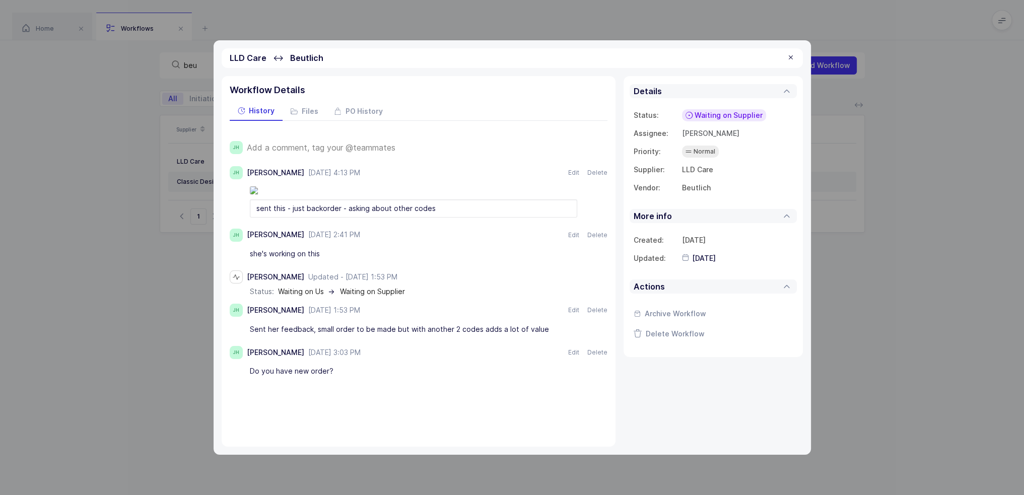
click at [375, 218] on div "sent this - just backorder - asking about other codes" at bounding box center [413, 208] width 327 height 18
click at [362, 300] on div "[PERSON_NAME] [DATE] 4:13 PM Sep 17, 2025 Edit Delete sent this - just backorde…" at bounding box center [419, 272] width 378 height 213
click at [360, 239] on span "[DATE] 2:41 PM" at bounding box center [334, 234] width 52 height 9
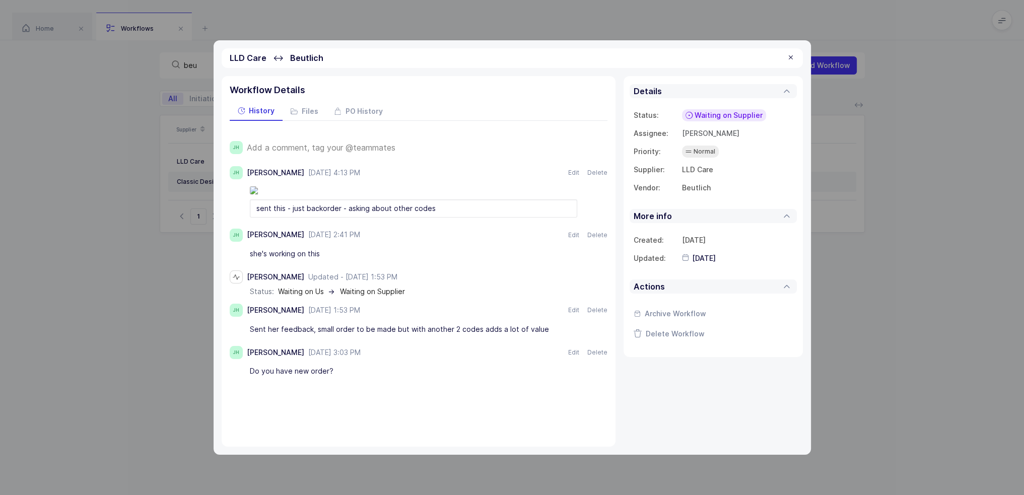
click at [360, 239] on span "[DATE] 2:41 PM" at bounding box center [334, 234] width 52 height 9
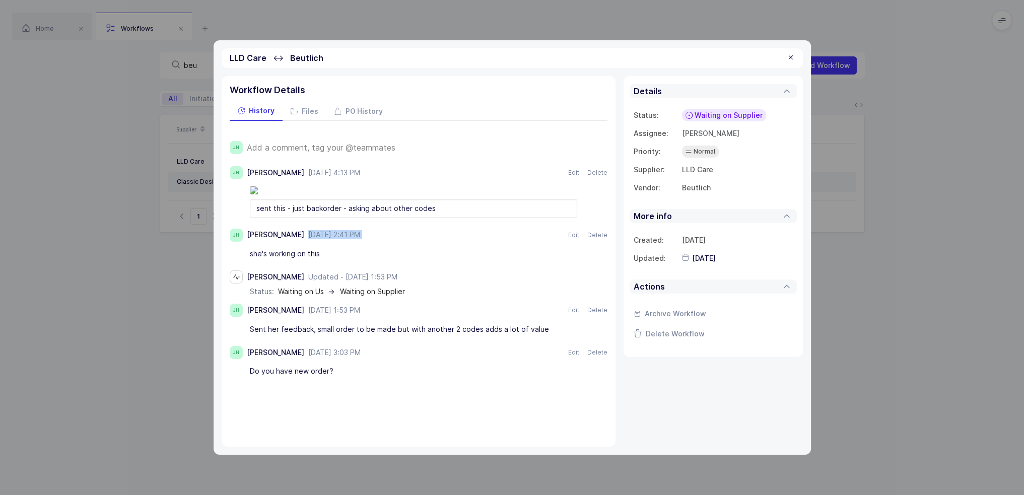
click at [391, 239] on div "[PERSON_NAME] [DATE] 2:41 PM Aug 25, 2025" at bounding box center [405, 235] width 317 height 8
click at [795, 56] on div "LLD Care ↔ [GEOGRAPHIC_DATA]" at bounding box center [512, 58] width 581 height 20
click at [791, 58] on div at bounding box center [791, 57] width 8 height 9
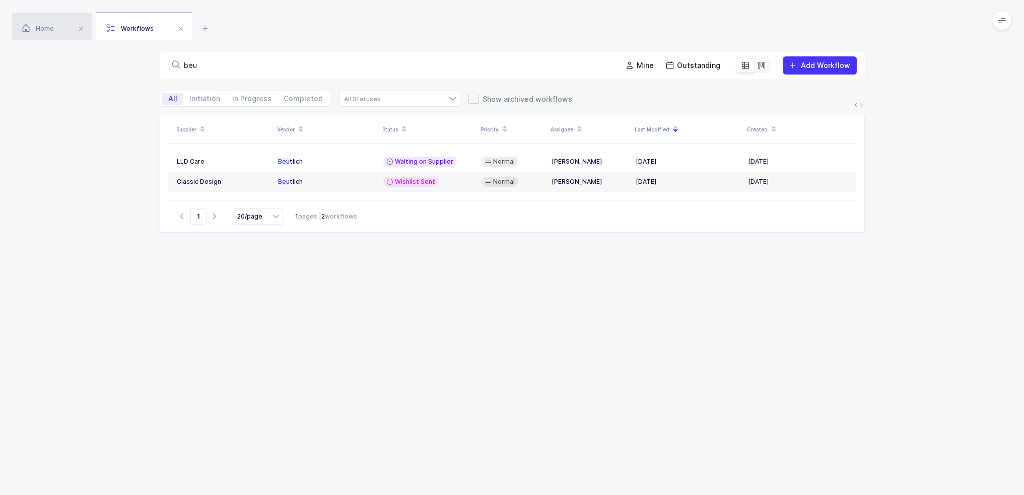
click at [48, 34] on div "Home" at bounding box center [52, 27] width 80 height 28
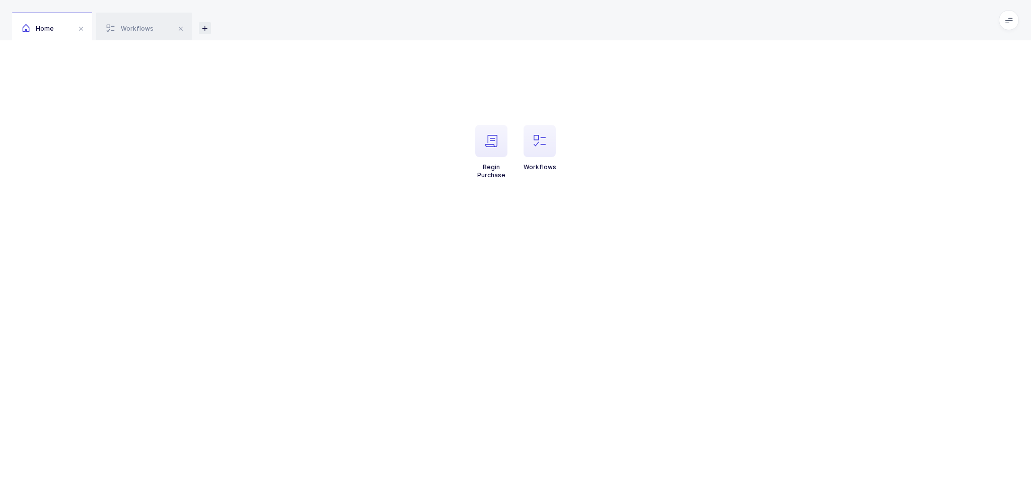
click at [199, 28] on icon at bounding box center [205, 28] width 12 height 12
click at [540, 135] on icon "button" at bounding box center [540, 141] width 12 height 12
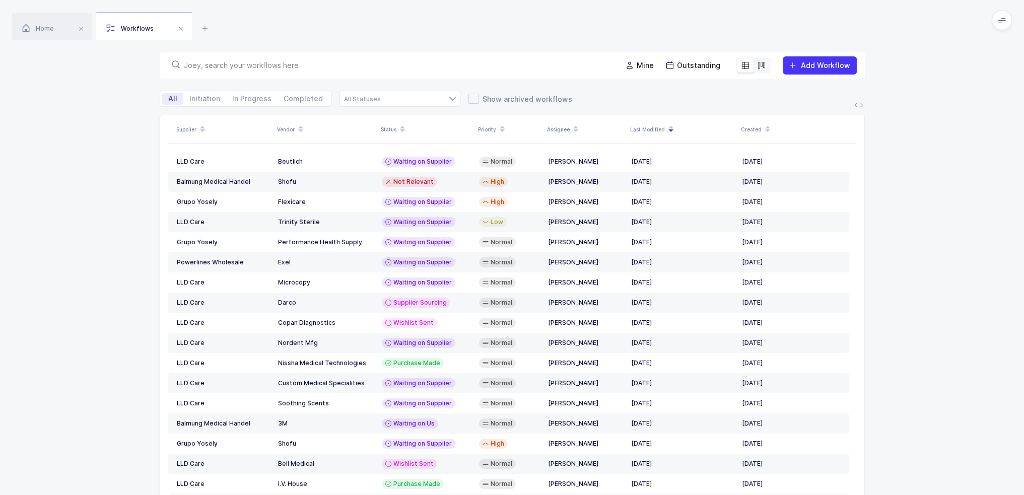
click at [245, 60] on input "text" at bounding box center [396, 65] width 425 height 10
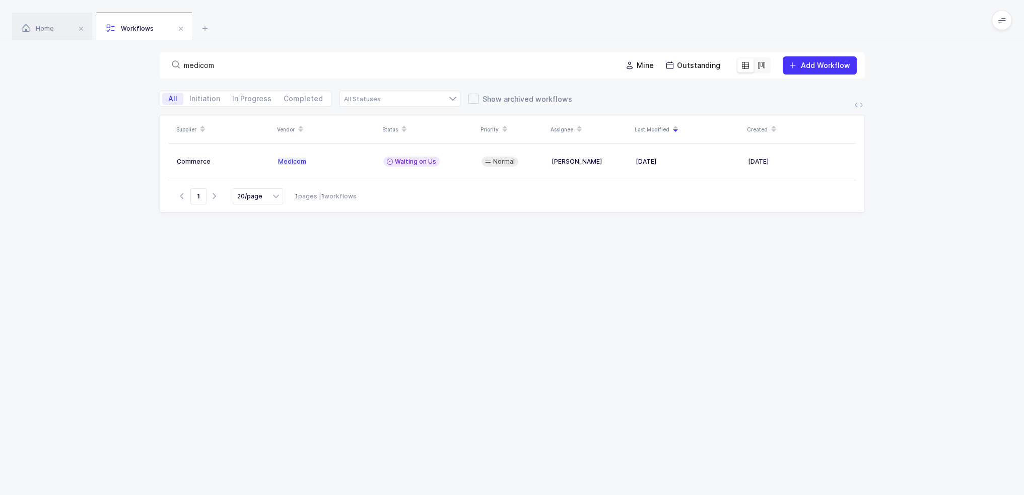
type input "medicom"
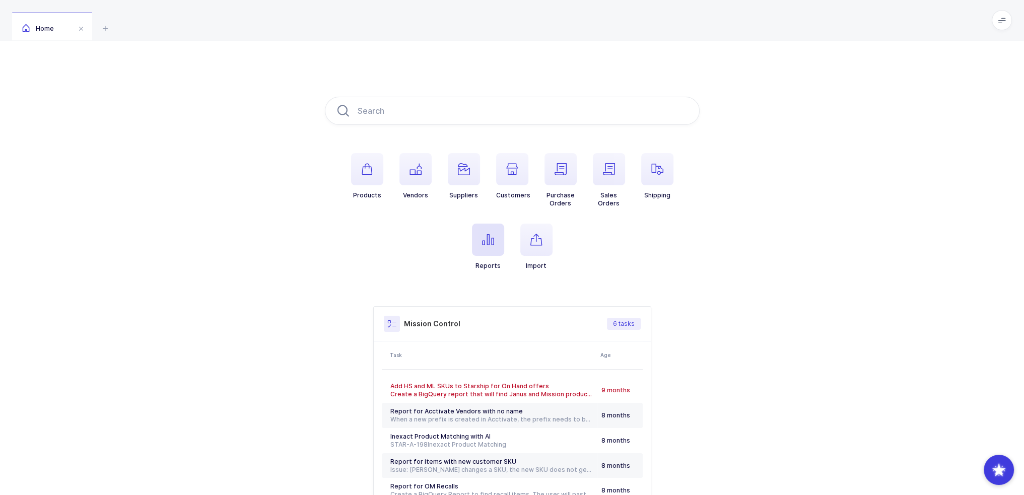
click at [490, 247] on span "button" at bounding box center [488, 240] width 32 height 32
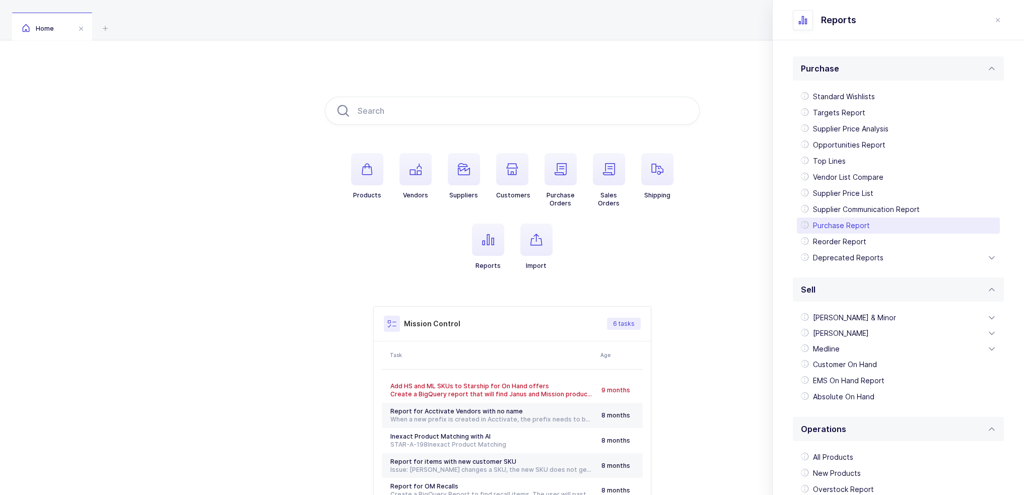
click at [845, 226] on div "Purchase Report" at bounding box center [898, 226] width 203 height 16
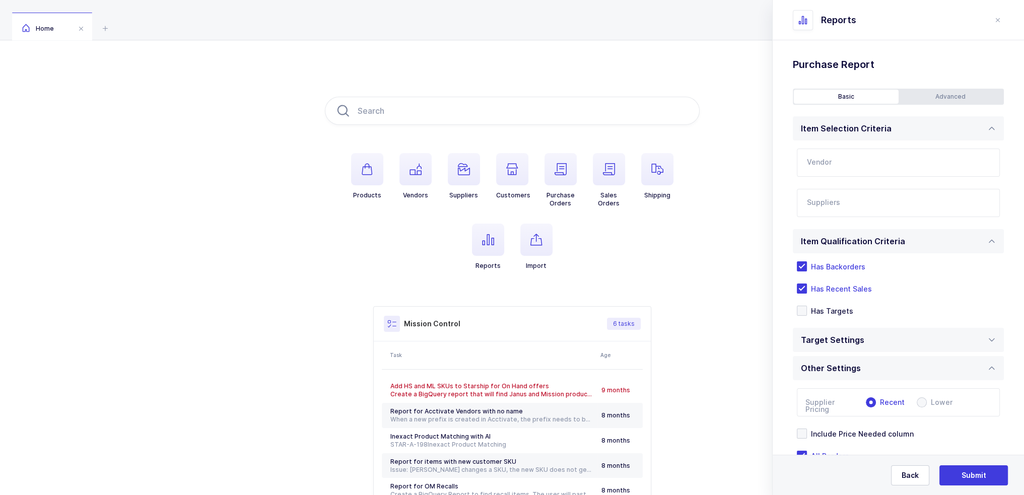
click at [847, 163] on input "text" at bounding box center [898, 163] width 203 height 28
click at [842, 192] on div "Medicom" at bounding box center [887, 196] width 160 height 10
type input "Medicom"
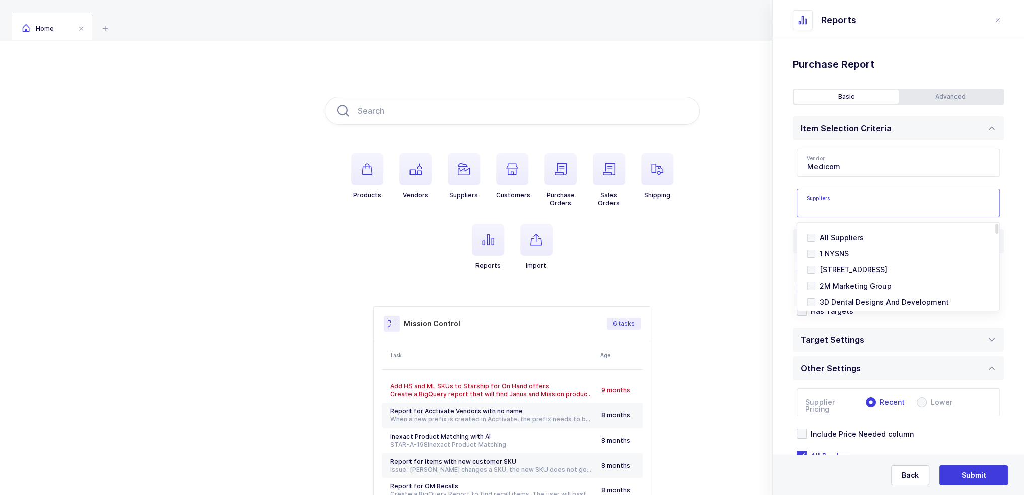
click at [832, 199] on input "text" at bounding box center [888, 205] width 162 height 13
type input "comm"
click at [823, 253] on span "Commerce" at bounding box center [838, 253] width 38 height 9
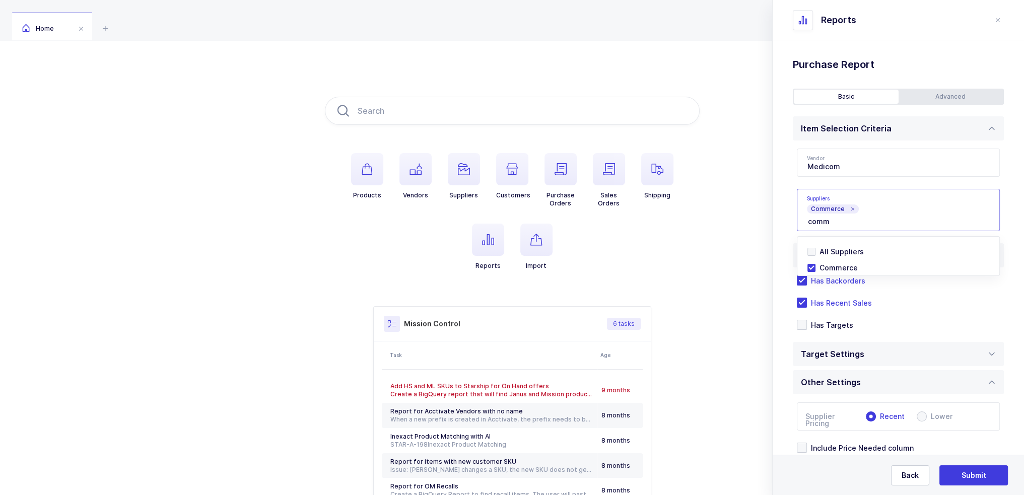
click at [790, 212] on div "Standard Wishlists Targets Report Supplier Price Analysis Opportunities Report …" at bounding box center [897, 300] width 251 height 521
click at [829, 304] on span "Has Recent Sales" at bounding box center [839, 303] width 65 height 10
click at [807, 298] on input "Has Recent Sales" at bounding box center [807, 298] width 0 height 0
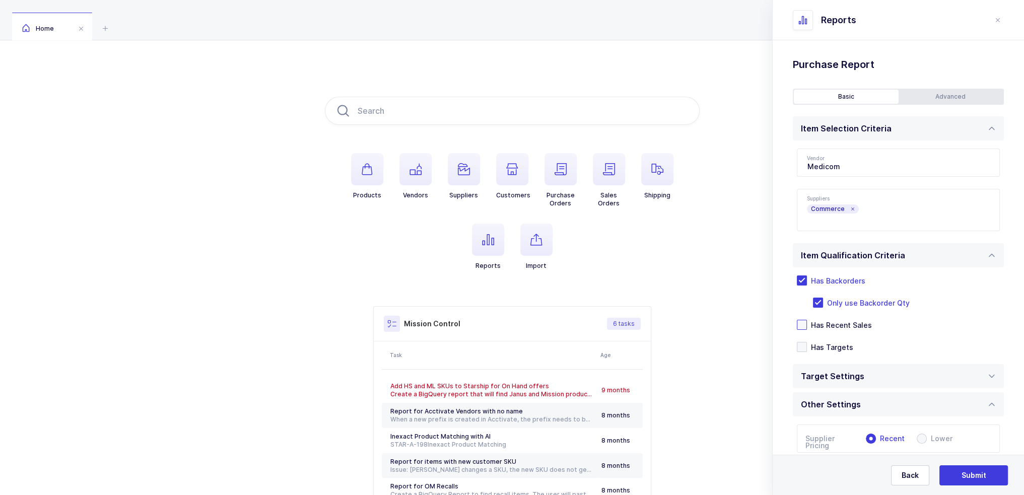
click at [923, 94] on div "Advanced" at bounding box center [950, 97] width 105 height 14
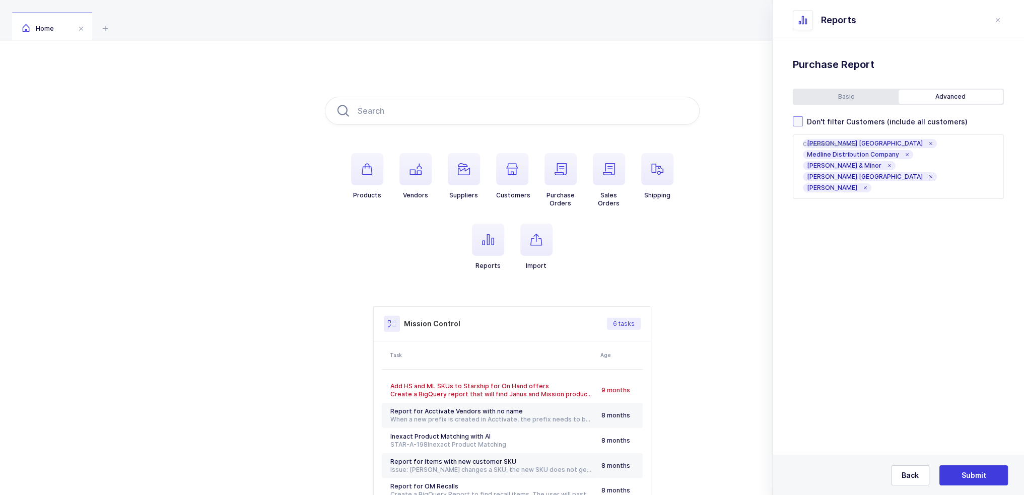
click at [849, 123] on span "Don't filter Customers (include all customers)" at bounding box center [885, 122] width 165 height 10
click at [803, 116] on input "Don't filter Customers (include all customers)" at bounding box center [803, 116] width 0 height 0
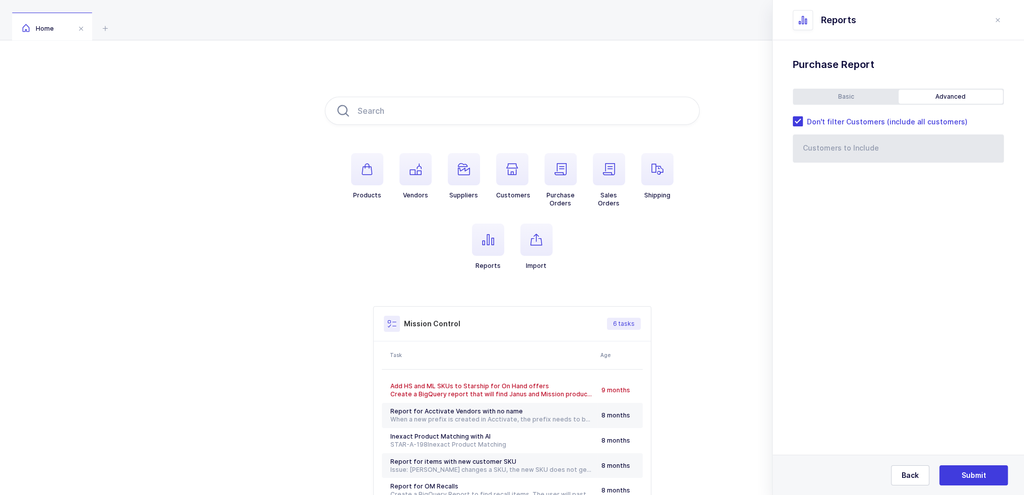
click at [846, 94] on div "Basic" at bounding box center [846, 97] width 105 height 14
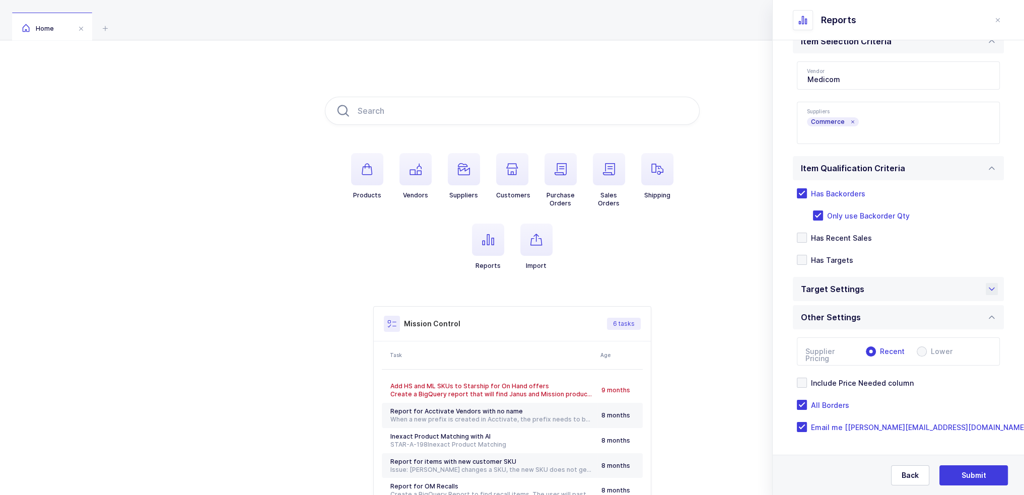
scroll to position [88, 0]
click at [874, 378] on span "Include Price Needed column" at bounding box center [860, 383] width 107 height 10
click at [807, 377] on input "Include Price Needed column" at bounding box center [807, 377] width 0 height 0
click at [864, 288] on span at bounding box center [866, 288] width 5 height 11
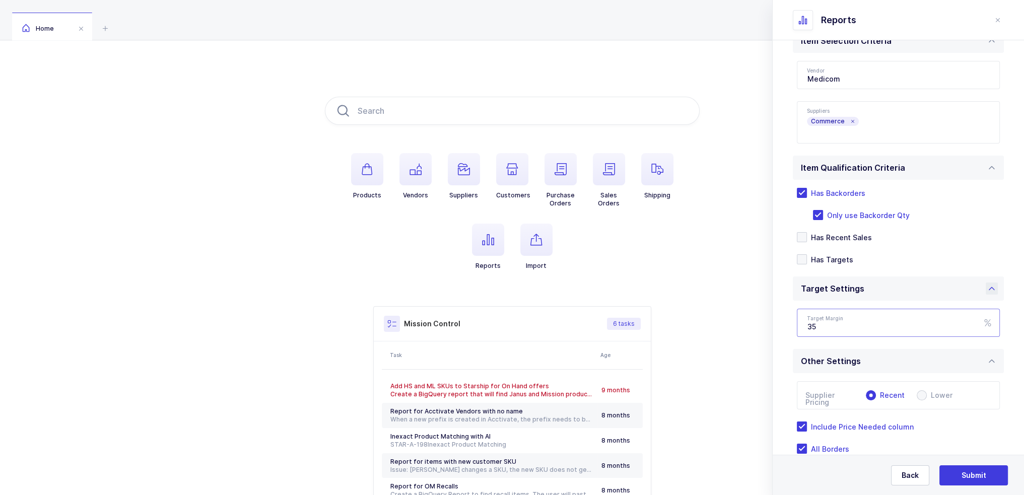
drag, startPoint x: 858, startPoint y: 322, endPoint x: 797, endPoint y: 328, distance: 61.2
click at [799, 328] on input "35" at bounding box center [898, 323] width 203 height 28
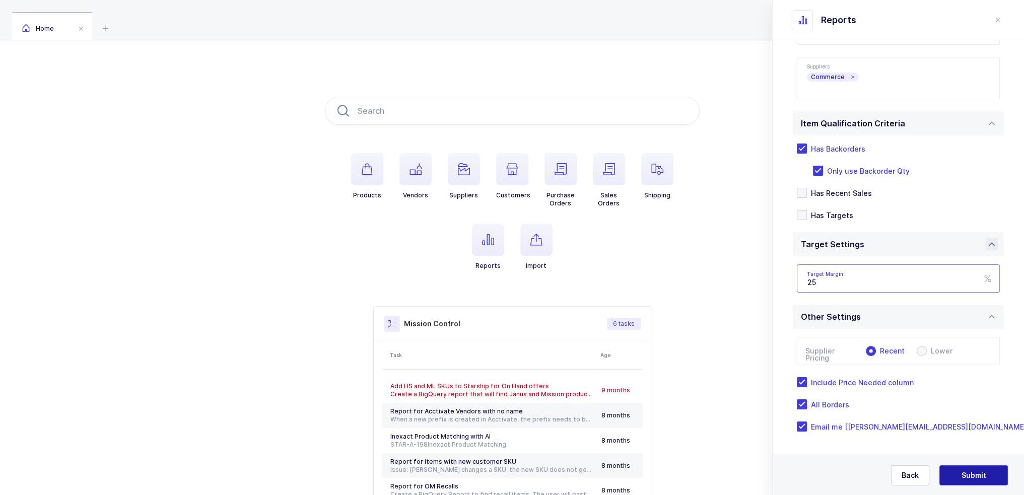
type input "25"
click at [976, 475] on span "Submit" at bounding box center [973, 475] width 25 height 10
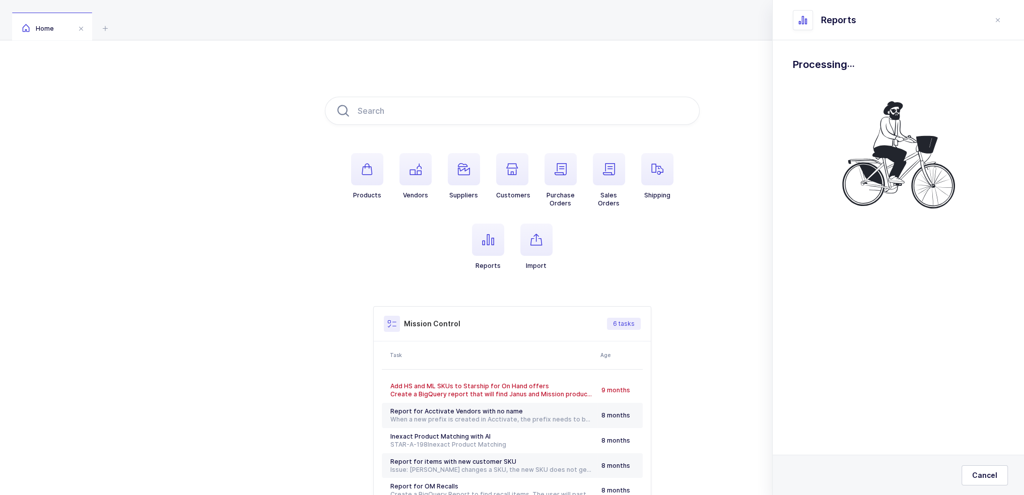
scroll to position [0, 0]
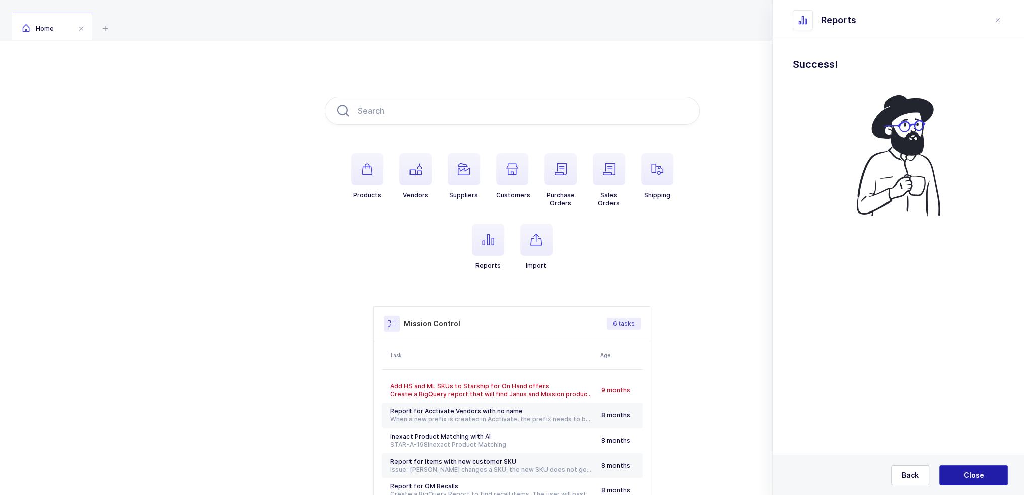
click at [976, 475] on span "Close" at bounding box center [973, 475] width 21 height 10
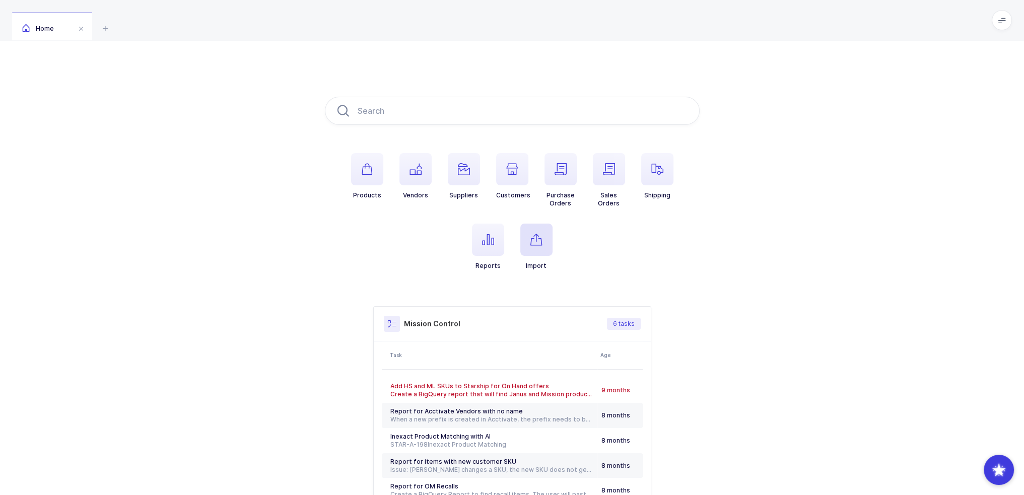
click at [532, 236] on icon "button" at bounding box center [536, 240] width 12 height 12
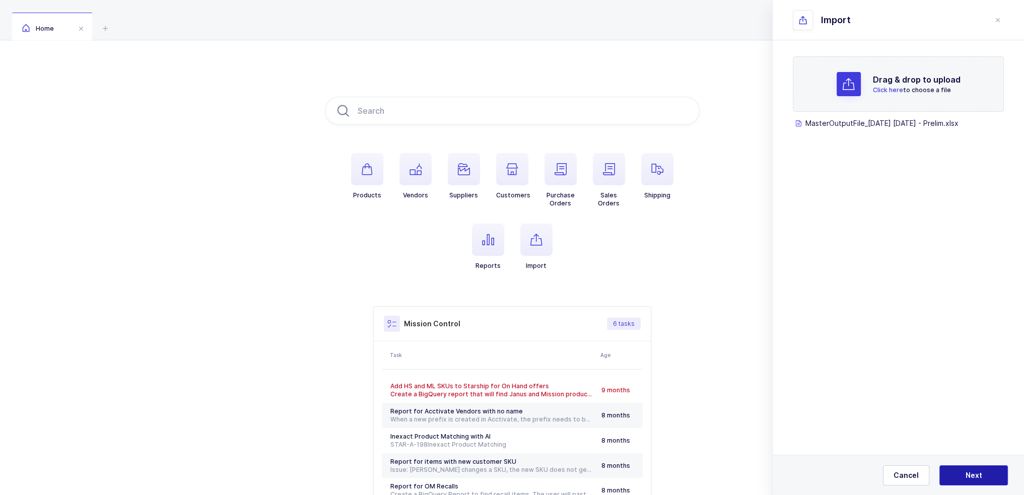
click at [977, 477] on span "Next" at bounding box center [973, 475] width 17 height 10
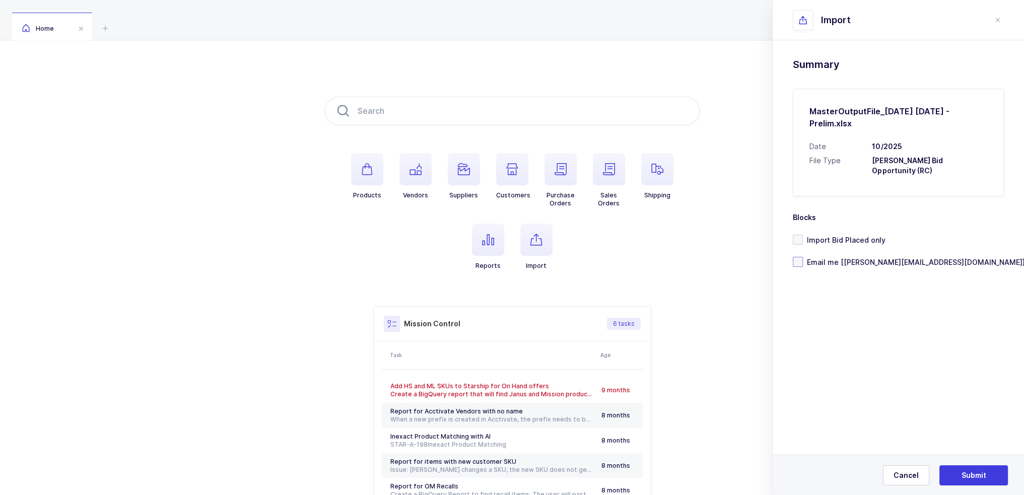
click at [840, 257] on span "Email me [[PERSON_NAME][EMAIL_ADDRESS][DOMAIN_NAME]]" at bounding box center [914, 262] width 222 height 10
click at [803, 257] on input "Email me [[PERSON_NAME][EMAIL_ADDRESS][DOMAIN_NAME]]" at bounding box center [803, 257] width 0 height 0
drag, startPoint x: 858, startPoint y: 121, endPoint x: 965, endPoint y: 165, distance: 116.0
click at [959, 164] on div "MasterOutputFile_[DATE] [DATE] - Prelim.xlsx Date 10/2025 File Type [PERSON_NAM…" at bounding box center [898, 143] width 211 height 108
click at [987, 167] on div "MasterOutputFile_[DATE] [DATE] - Prelim.xlsx Date 10/2025 File Type [PERSON_NAM…" at bounding box center [898, 143] width 211 height 108
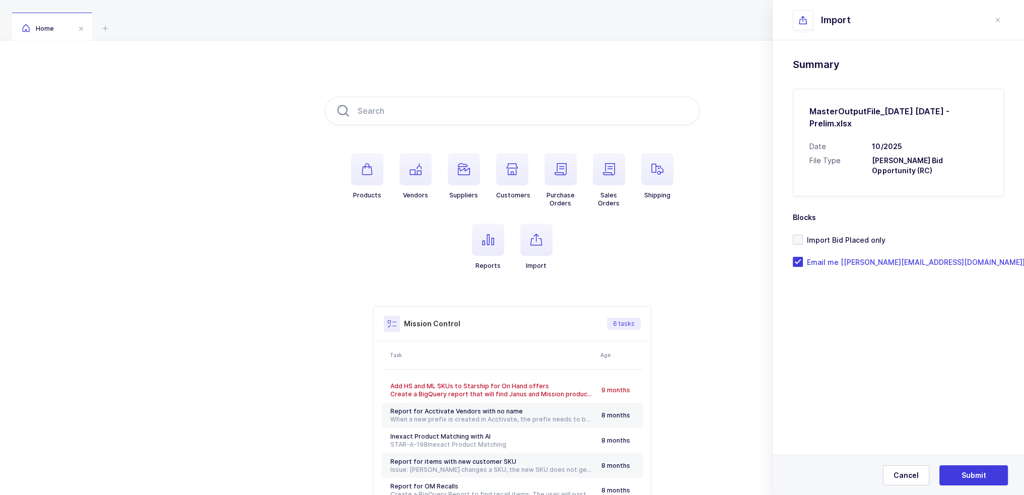
drag, startPoint x: 978, startPoint y: 168, endPoint x: 981, endPoint y: 189, distance: 21.4
click at [980, 176] on div "MasterOutputFile_[DATE] [DATE] - Prelim.xlsx Date 10/2025 File Type [PERSON_NAM…" at bounding box center [898, 143] width 211 height 108
click at [985, 472] on button "Submit" at bounding box center [973, 475] width 68 height 20
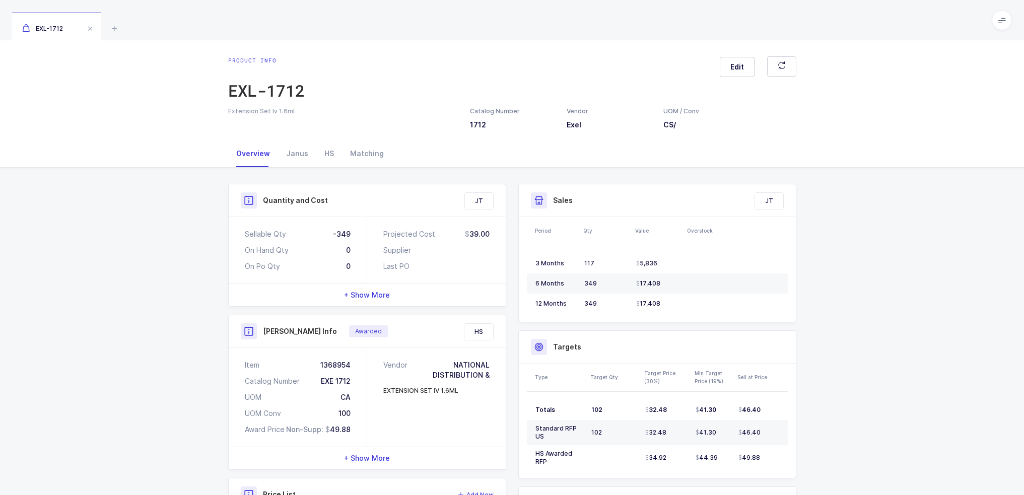
scroll to position [181, 0]
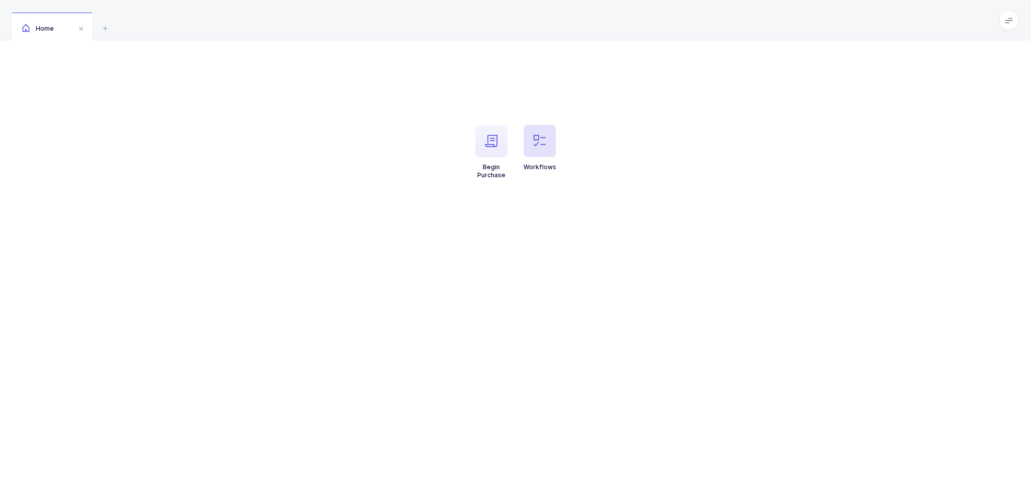
click at [540, 147] on span "button" at bounding box center [540, 141] width 32 height 32
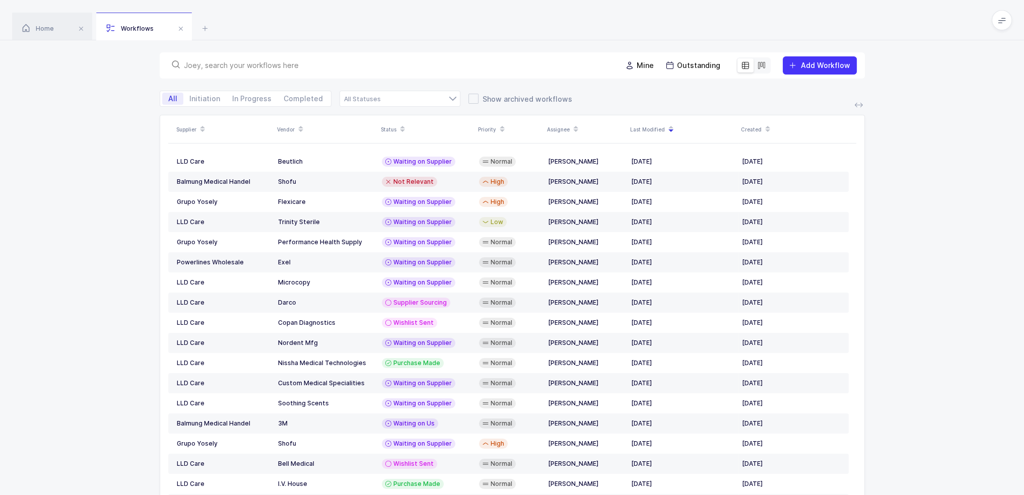
click at [408, 72] on div at bounding box center [391, 65] width 446 height 14
click at [411, 56] on div "Mine Outstanding Add Workflow" at bounding box center [512, 65] width 705 height 26
click at [403, 66] on input "text" at bounding box center [396, 65] width 425 height 10
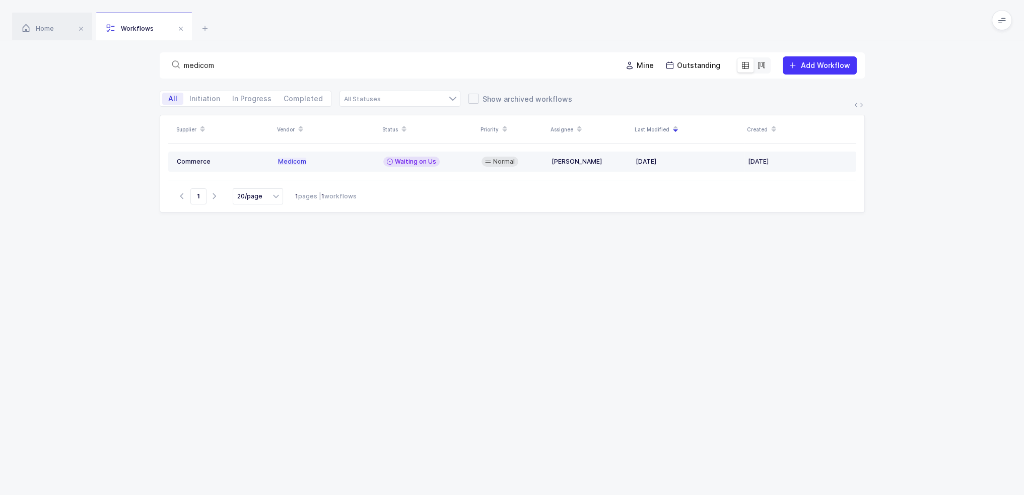
type input "medicom"
click at [417, 157] on div "Waiting on Us" at bounding box center [428, 162] width 90 height 10
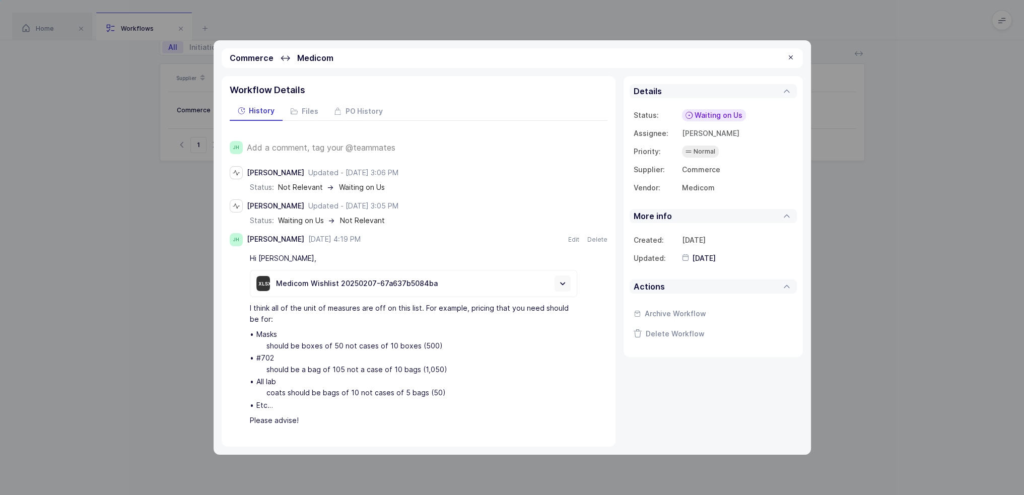
scroll to position [58, 0]
click at [350, 348] on div "Masks should be boxes of 50 not cases of 10 boxes (500)" at bounding box center [416, 340] width 321 height 23
drag, startPoint x: 472, startPoint y: 393, endPoint x: 458, endPoint y: 394, distance: 14.7
click at [458, 394] on div "All lab coats should be bags of 10 not cases of 5 bags (50)" at bounding box center [416, 387] width 321 height 23
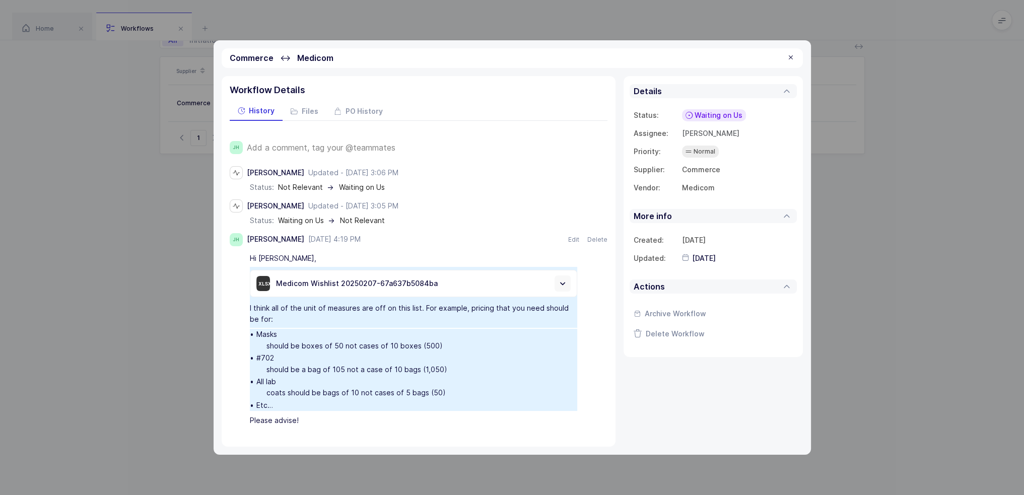
drag, startPoint x: 462, startPoint y: 391, endPoint x: 442, endPoint y: 363, distance: 35.1
click at [442, 363] on ul "Masks should be boxes of 50 not cases of 10 boxes (500) #702 should be a bag of…" at bounding box center [413, 370] width 327 height 82
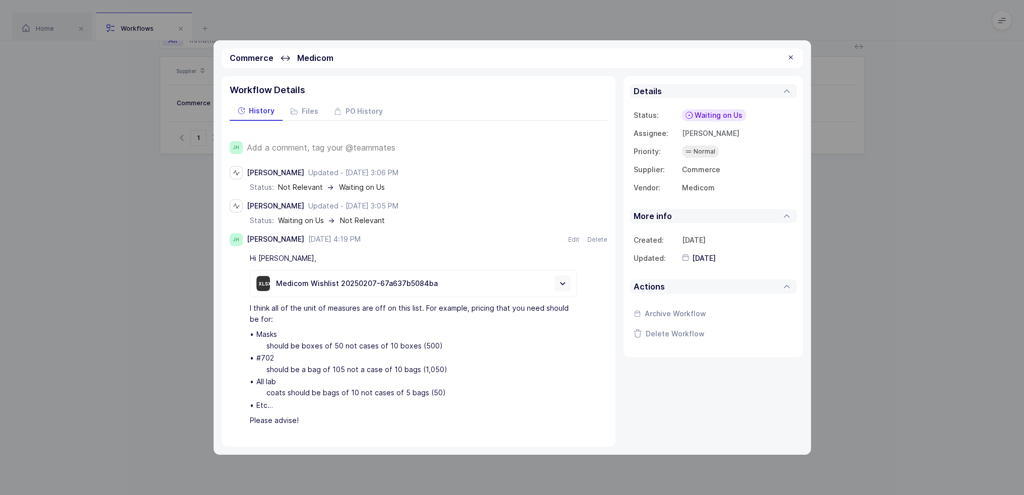
click at [444, 363] on div "#702 should be a bag of 105 not a case of 10 bags (1,050)" at bounding box center [416, 363] width 321 height 23
drag, startPoint x: 461, startPoint y: 386, endPoint x: 435, endPoint y: 382, distance: 27.0
click at [435, 382] on div "All lab coats should be bags of 10 not cases of 5 bags (50)" at bounding box center [416, 387] width 321 height 23
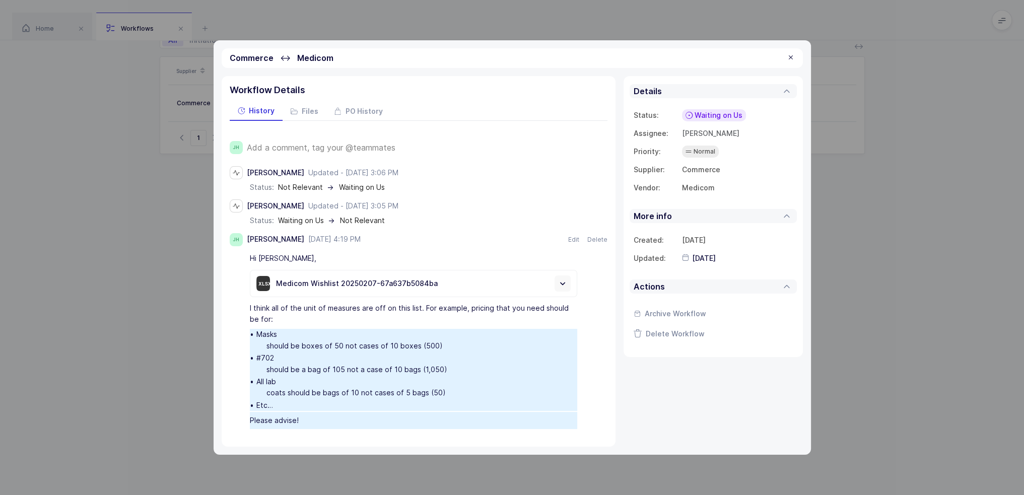
drag, startPoint x: 418, startPoint y: 404, endPoint x: 380, endPoint y: 434, distance: 49.2
click at [380, 434] on div "JH Add a comment, tag your @teammates [PERSON_NAME] Updated - [DATE] 3:06 PM [D…" at bounding box center [419, 279] width 378 height 316
click at [380, 430] on div "JH Add a comment, tag your @teammates [PERSON_NAME] Updated - [DATE] 3:06 PM [D…" at bounding box center [419, 279] width 378 height 316
drag, startPoint x: 381, startPoint y: 424, endPoint x: 316, endPoint y: 382, distance: 77.5
click at [316, 382] on div "Hi [PERSON_NAME], xlsx Medicom Wishlist 20250207-67a637b5084ba I think all of t…" at bounding box center [419, 339] width 378 height 179
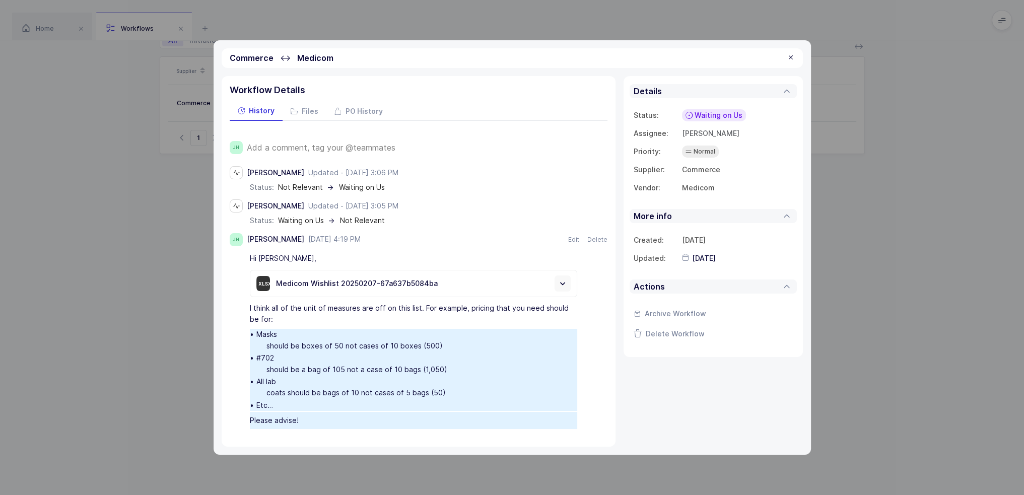
click at [316, 382] on div "All lab coats should be bags of 10 not cases of 5 bags (50)" at bounding box center [416, 387] width 321 height 23
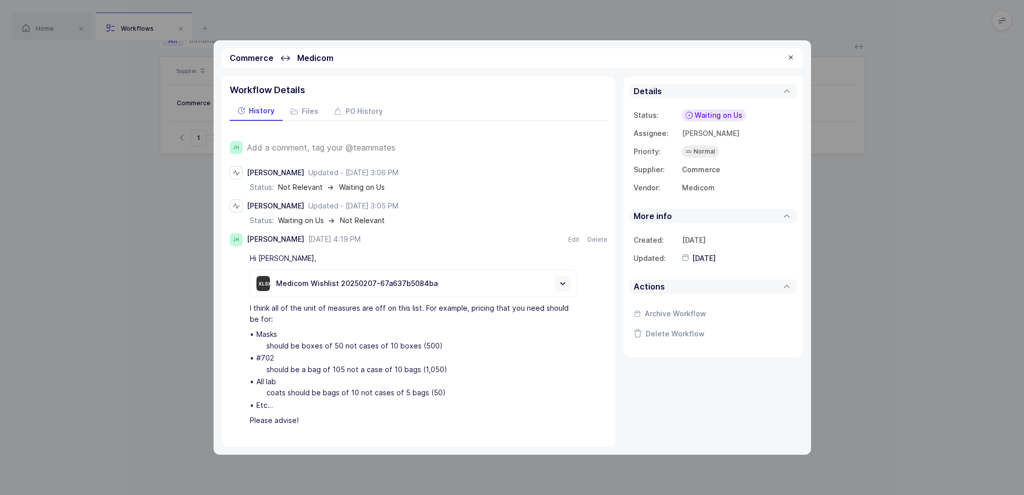
click at [791, 59] on div at bounding box center [791, 57] width 8 height 9
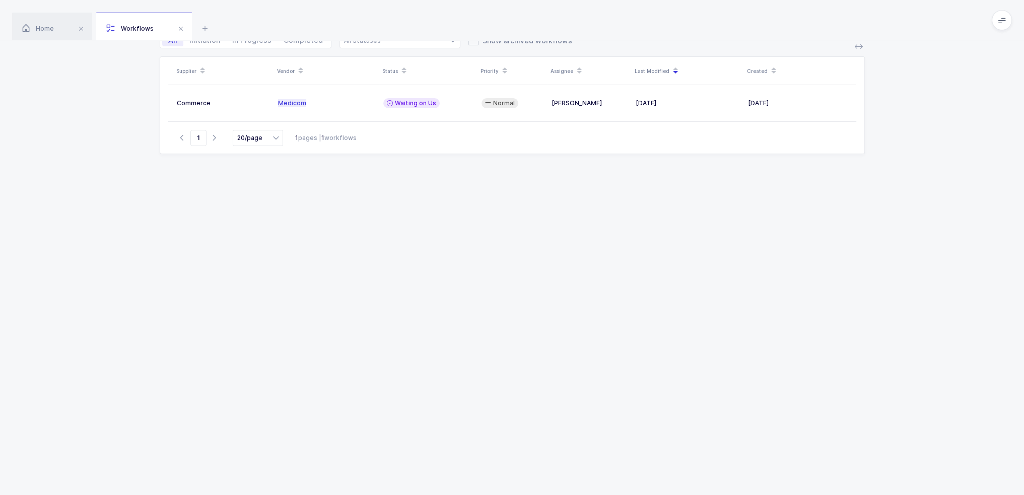
drag, startPoint x: 792, startPoint y: 110, endPoint x: 792, endPoint y: 16, distance: 93.7
click at [792, 16] on div "Home Workflows Begin Purchase Workflows medicom Mine Outstanding Add Workflow A…" at bounding box center [512, 218] width 1024 height 553
click at [792, 32] on div "Home Workflows" at bounding box center [512, 20] width 1024 height 40
drag, startPoint x: 792, startPoint y: 16, endPoint x: 805, endPoint y: 191, distance: 175.8
click at [805, 191] on div "Home Workflows Begin Purchase Workflows medicom Mine Outstanding Add Workflow A…" at bounding box center [512, 218] width 1024 height 553
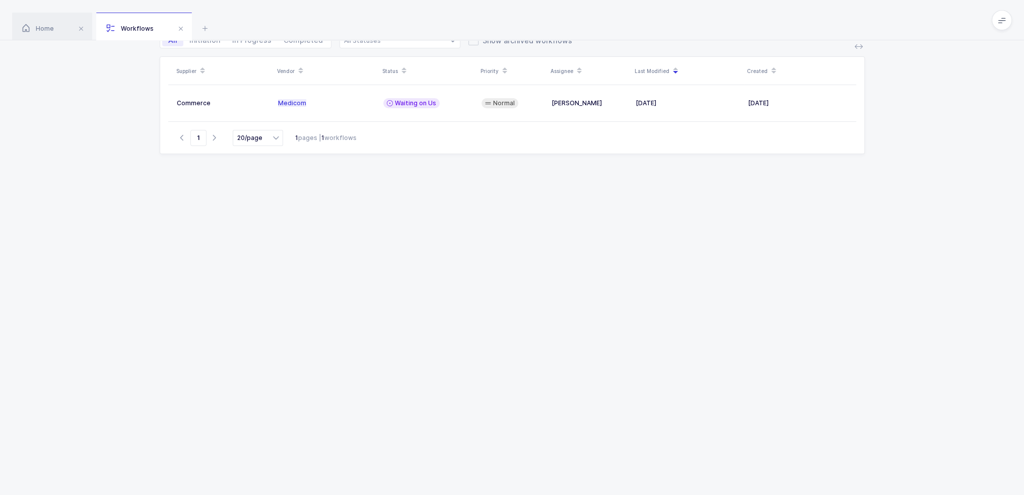
click at [805, 191] on div "Supplier Vendor Status Priority Assignee Last Modified Created Commerce Medicom…" at bounding box center [512, 263] width 705 height 414
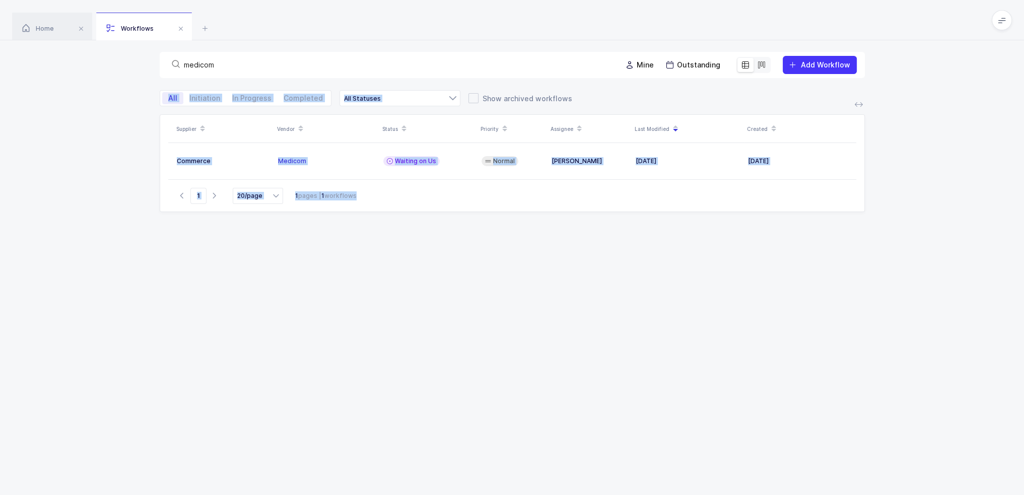
scroll to position [0, 0]
drag, startPoint x: 805, startPoint y: 191, endPoint x: 792, endPoint y: 6, distance: 186.3
click at [792, 6] on div "Home Workflows Begin Purchase Workflows medicom Mine Outstanding Add Workflow A…" at bounding box center [512, 276] width 1024 height 553
click at [792, 6] on div "Home Workflows" at bounding box center [512, 20] width 1024 height 40
drag, startPoint x: 792, startPoint y: 6, endPoint x: 804, endPoint y: 259, distance: 254.1
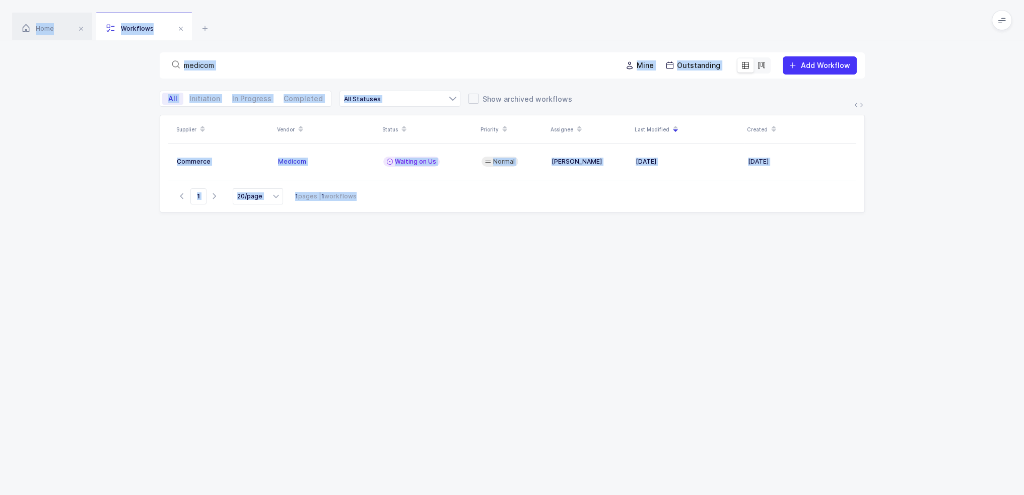
click at [804, 259] on div "Home Workflows Begin Purchase Workflows medicom Mine Outstanding Add Workflow A…" at bounding box center [512, 276] width 1024 height 553
click at [804, 259] on div "Supplier Vendor Status Priority Assignee Last Modified Created Commerce Medicom…" at bounding box center [512, 322] width 705 height 414
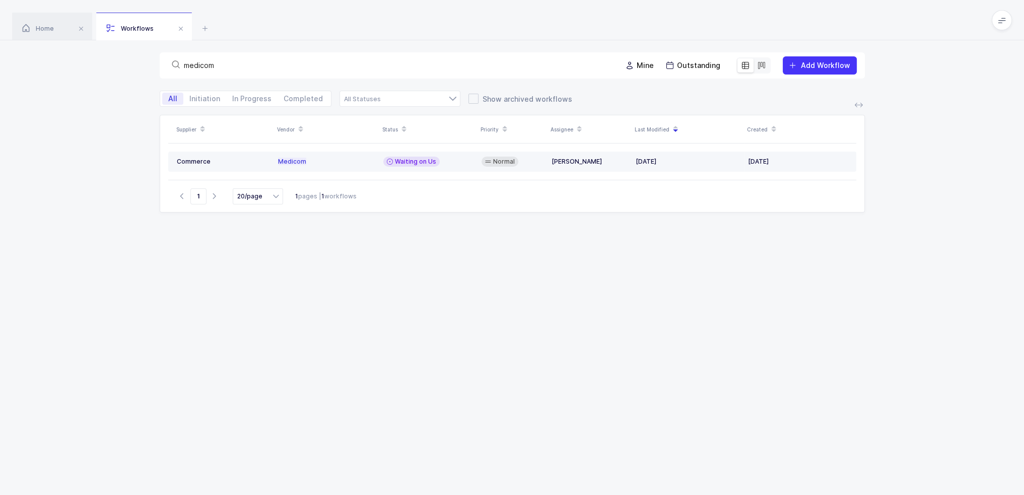
click at [435, 162] on div "Waiting on Us" at bounding box center [411, 162] width 56 height 10
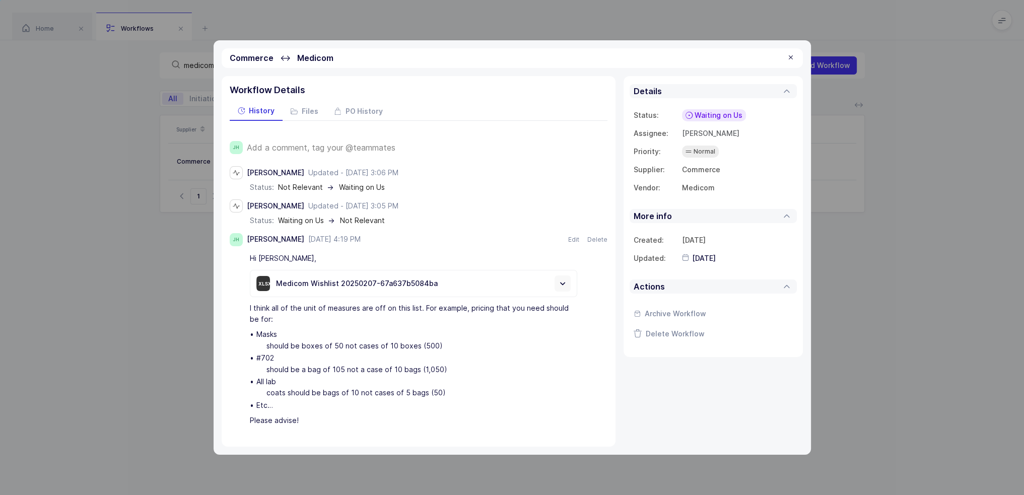
click at [328, 150] on span "Add a comment, tag your @teammates" at bounding box center [321, 147] width 149 height 9
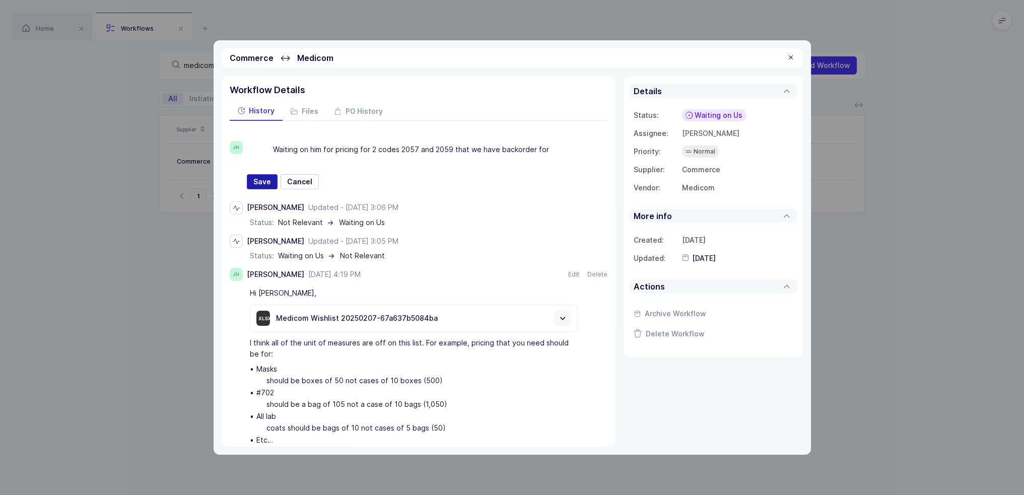
click at [262, 184] on span "Save" at bounding box center [262, 182] width 18 height 10
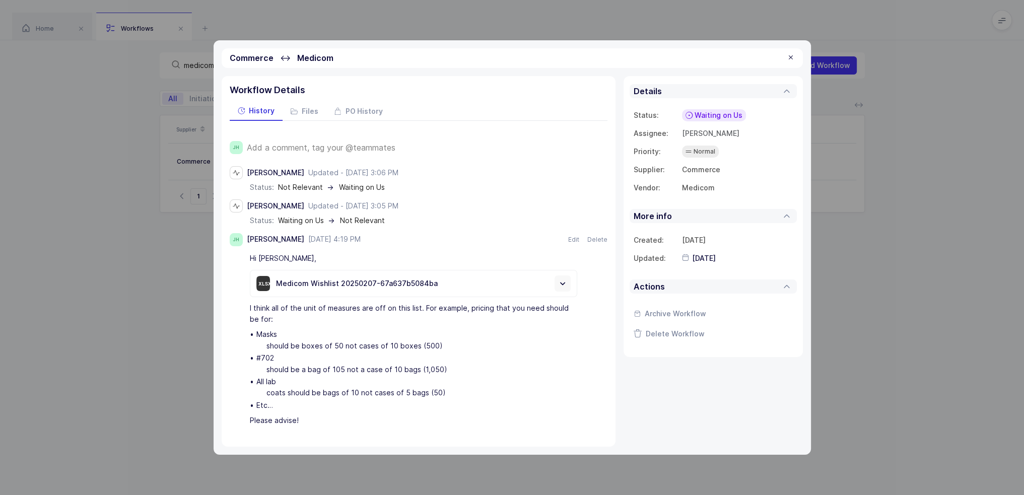
type input "[DATE]"
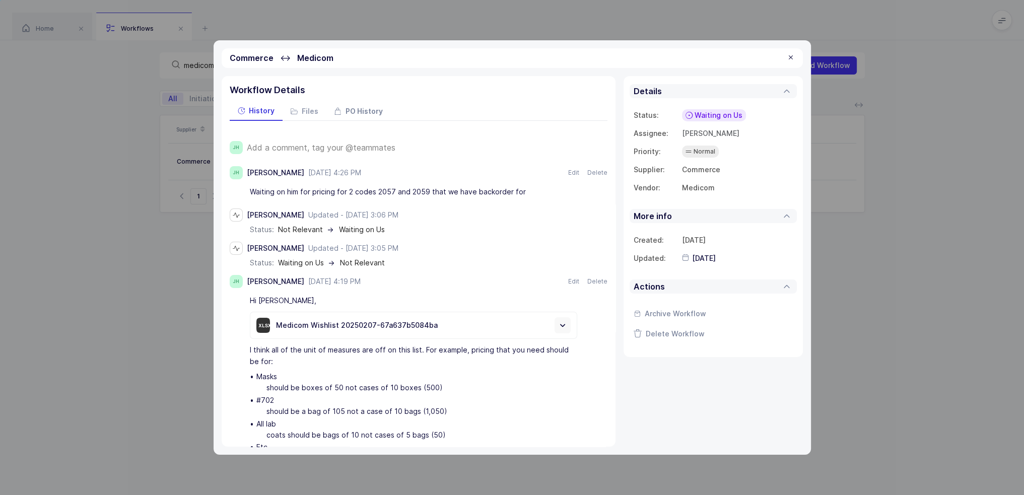
click at [363, 114] on span "PO History" at bounding box center [363, 111] width 37 height 7
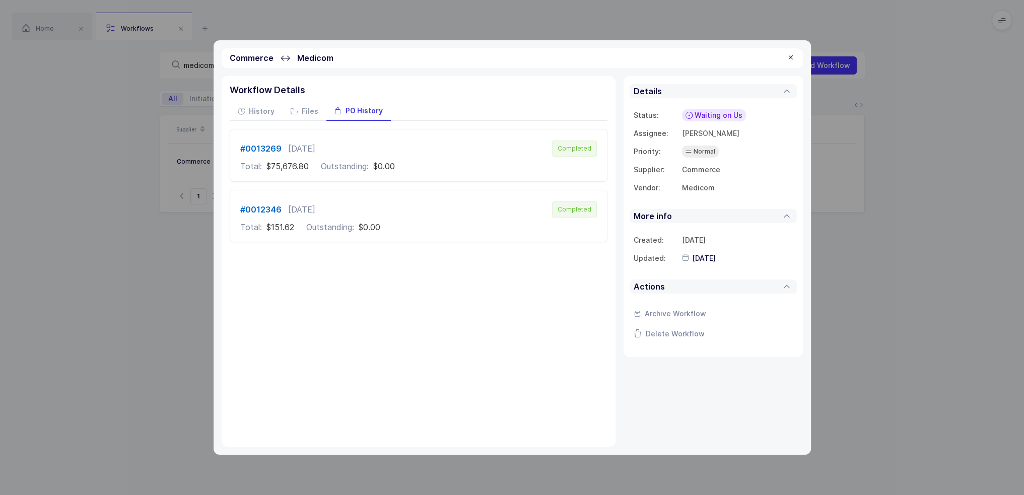
drag, startPoint x: 465, startPoint y: 169, endPoint x: 448, endPoint y: 169, distance: 16.6
click at [448, 169] on div "Total: $75,676.80 Outstanding: $0.00" at bounding box center [418, 166] width 356 height 9
click at [790, 54] on div at bounding box center [791, 57] width 8 height 9
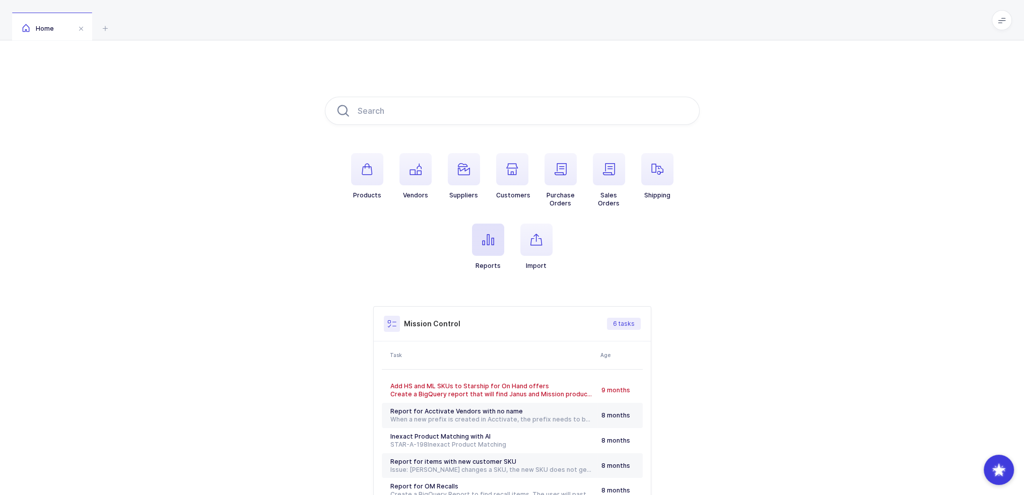
click at [489, 232] on span "button" at bounding box center [488, 240] width 32 height 32
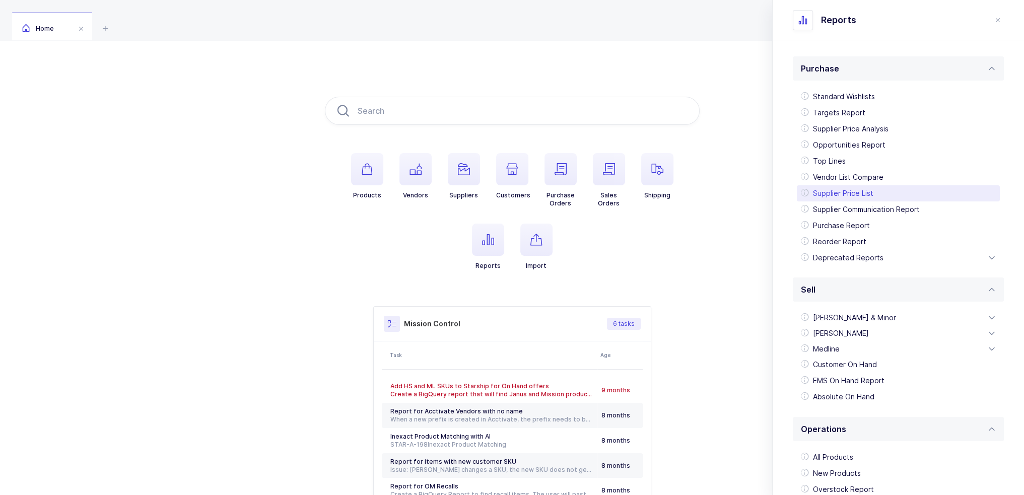
click at [856, 190] on div "Supplier Price List" at bounding box center [898, 193] width 203 height 16
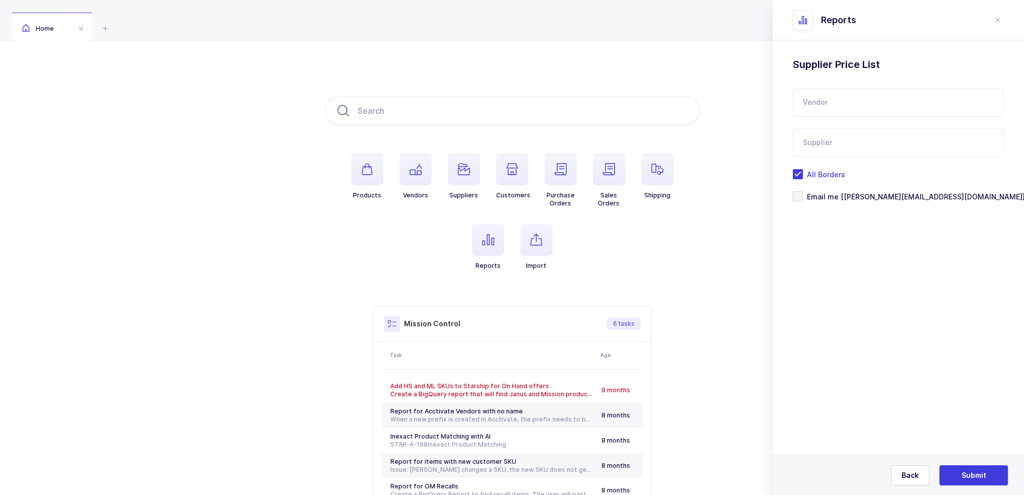
click at [835, 114] on input "text" at bounding box center [898, 103] width 211 height 28
click at [870, 134] on div "Medicom" at bounding box center [850, 136] width 94 height 10
type input "Medicom"
click at [856, 139] on input "text" at bounding box center [898, 143] width 211 height 28
type input "m"
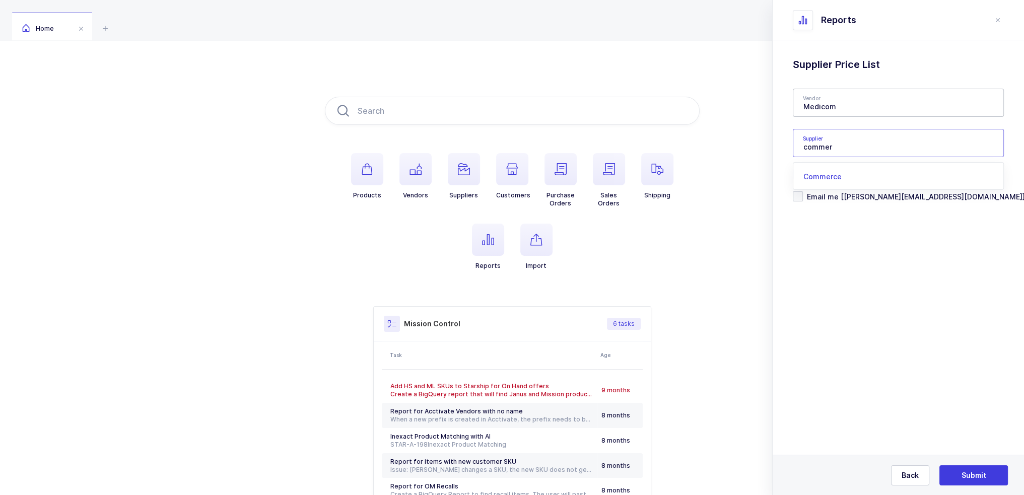
click at [831, 177] on span "Commerce" at bounding box center [822, 176] width 38 height 9
type input "Commerce"
click at [843, 193] on span "Email me [[PERSON_NAME][EMAIL_ADDRESS][DOMAIN_NAME]]" at bounding box center [914, 197] width 222 height 10
click at [803, 191] on input "Email me [[PERSON_NAME][EMAIL_ADDRESS][DOMAIN_NAME]]" at bounding box center [803, 191] width 0 height 0
click at [971, 479] on span "Submit" at bounding box center [973, 475] width 25 height 10
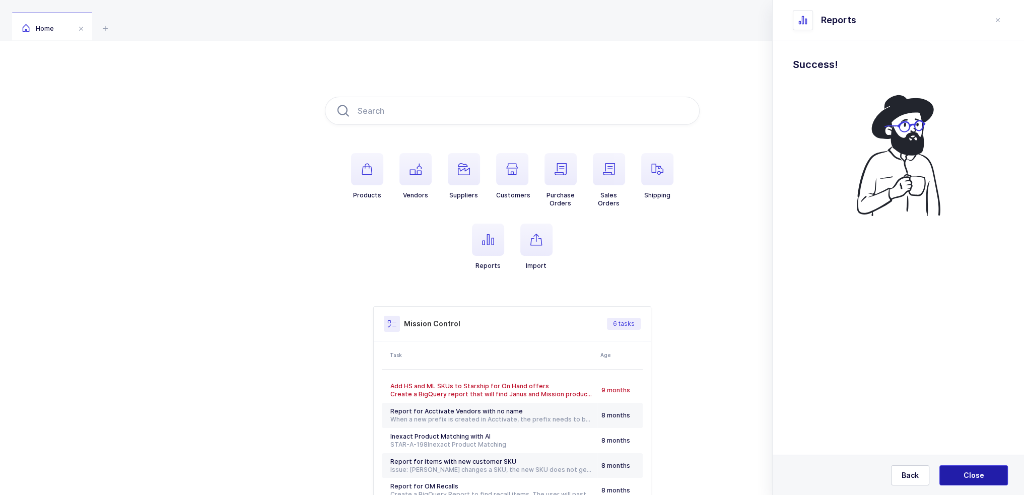
click at [973, 470] on button "Close" at bounding box center [973, 475] width 68 height 20
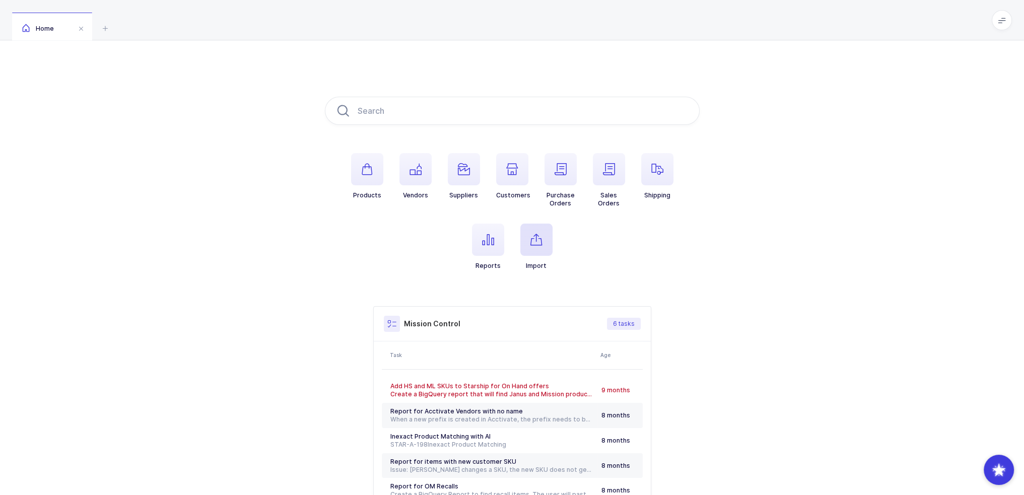
click at [534, 238] on icon "button" at bounding box center [536, 240] width 12 height 12
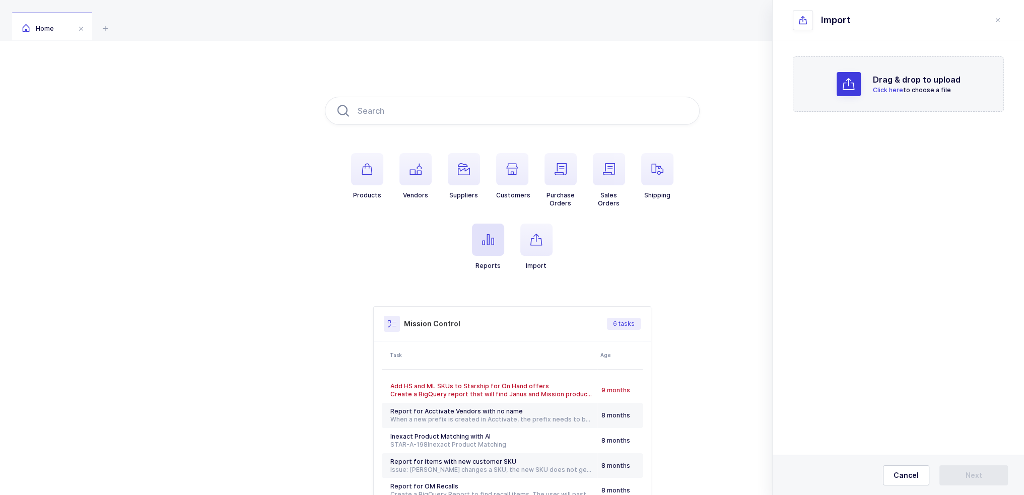
click at [485, 234] on icon "button" at bounding box center [488, 240] width 12 height 12
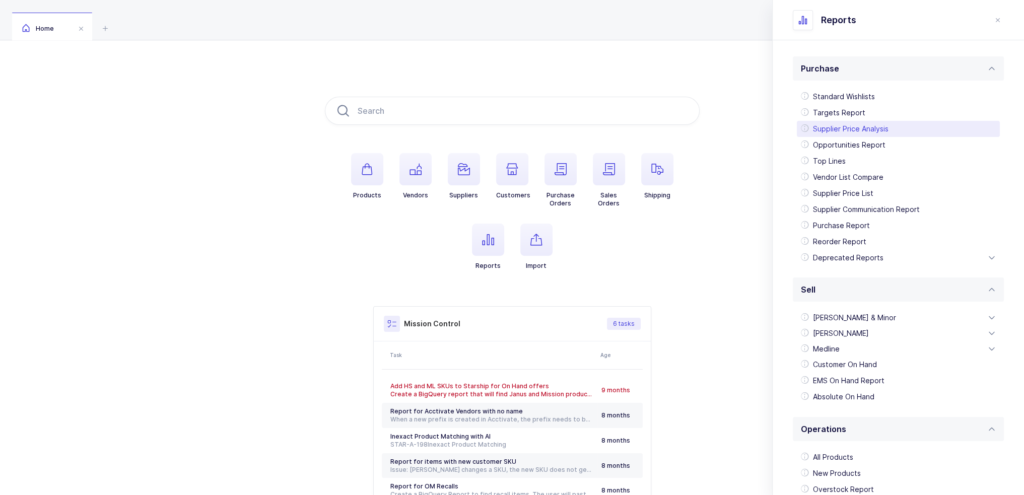
click at [870, 128] on div "Supplier Price Analysis" at bounding box center [898, 129] width 203 height 16
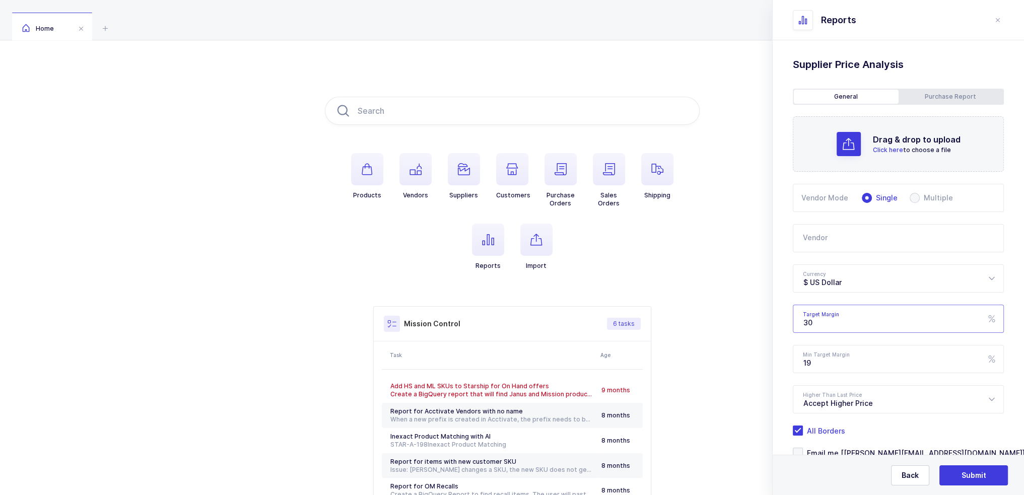
drag, startPoint x: 842, startPoint y: 326, endPoint x: 829, endPoint y: 319, distance: 14.6
click at [829, 319] on input "30" at bounding box center [898, 319] width 211 height 28
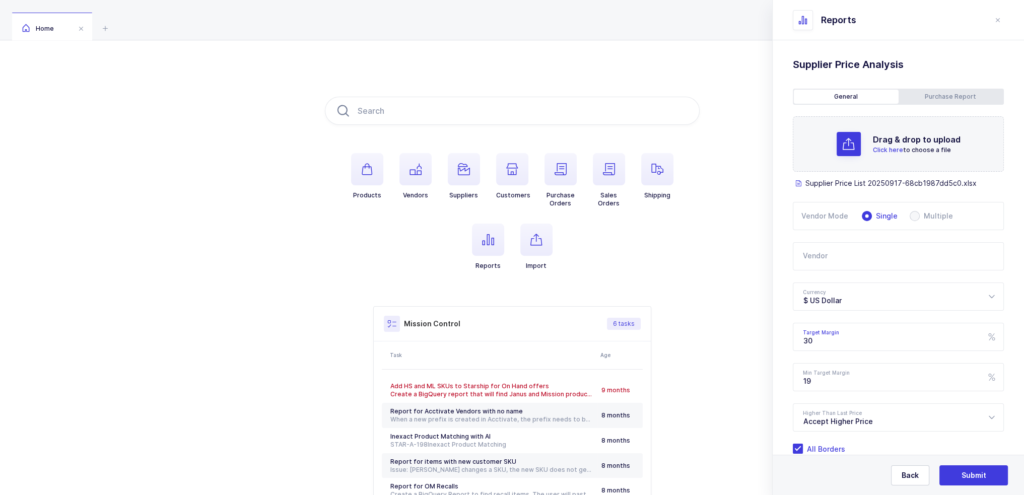
click at [857, 251] on input "text" at bounding box center [898, 256] width 211 height 28
click at [822, 288] on span "Medicom" at bounding box center [819, 290] width 33 height 9
type input "Medicom"
click at [790, 228] on div "Standard Wishlists Targets Report Supplier Price Analysis Opportunities Report …" at bounding box center [897, 292] width 251 height 504
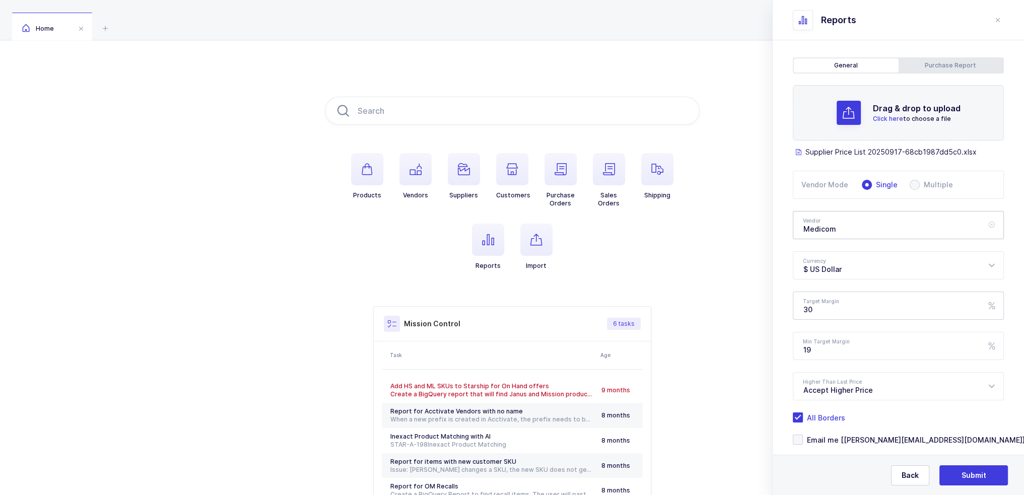
scroll to position [48, 0]
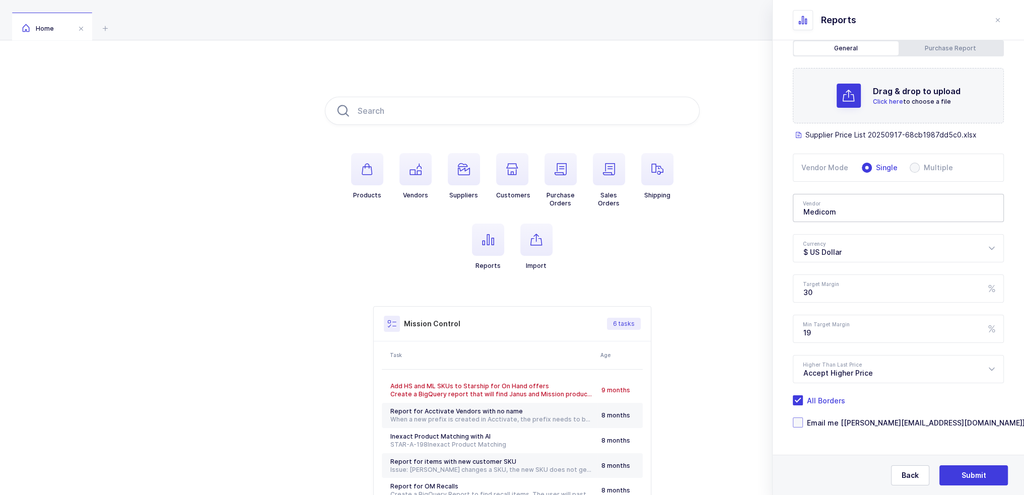
click at [884, 422] on span "Email me [[PERSON_NAME][EMAIL_ADDRESS][DOMAIN_NAME]]" at bounding box center [914, 423] width 222 height 10
click at [803, 417] on input "Email me [[PERSON_NAME][EMAIL_ADDRESS][DOMAIN_NAME]]" at bounding box center [803, 417] width 0 height 0
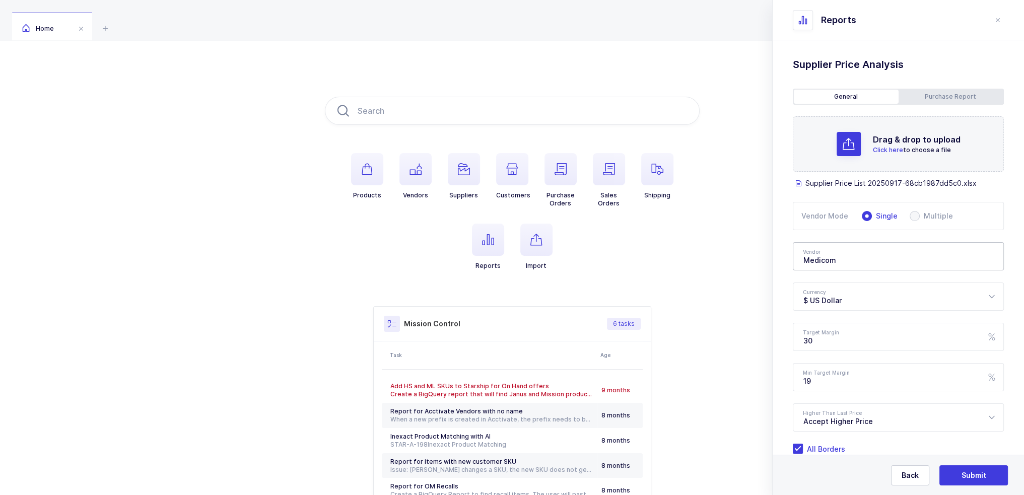
click at [988, 464] on div "Back Submit" at bounding box center [897, 475] width 251 height 40
click at [987, 471] on button "Submit" at bounding box center [973, 475] width 68 height 20
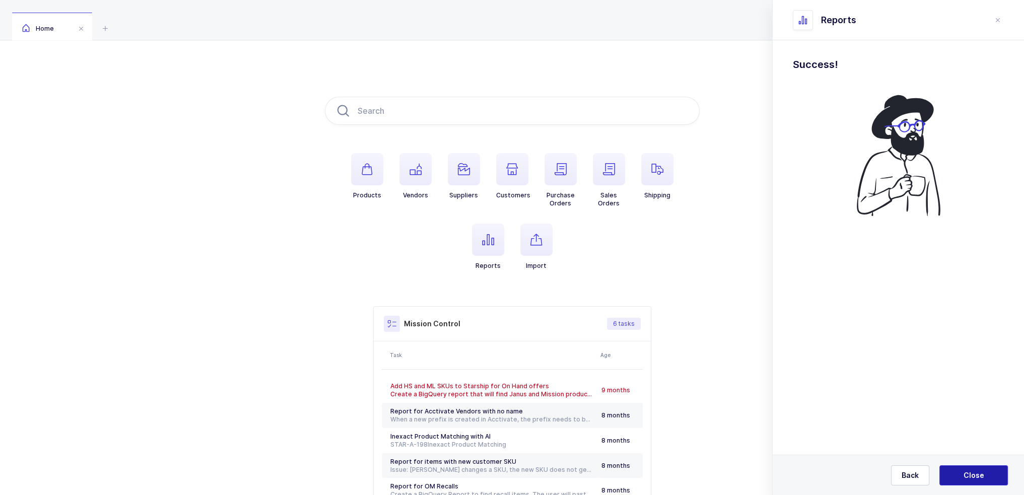
click at [990, 483] on button "Close" at bounding box center [973, 475] width 68 height 20
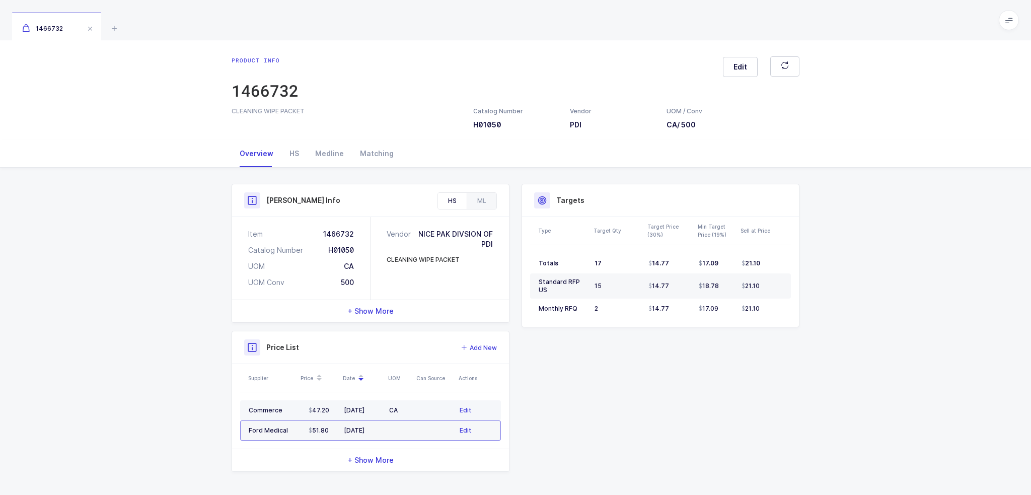
click at [385, 412] on td "CA" at bounding box center [399, 410] width 28 height 20
click at [316, 156] on div "Medline" at bounding box center [326, 153] width 45 height 27
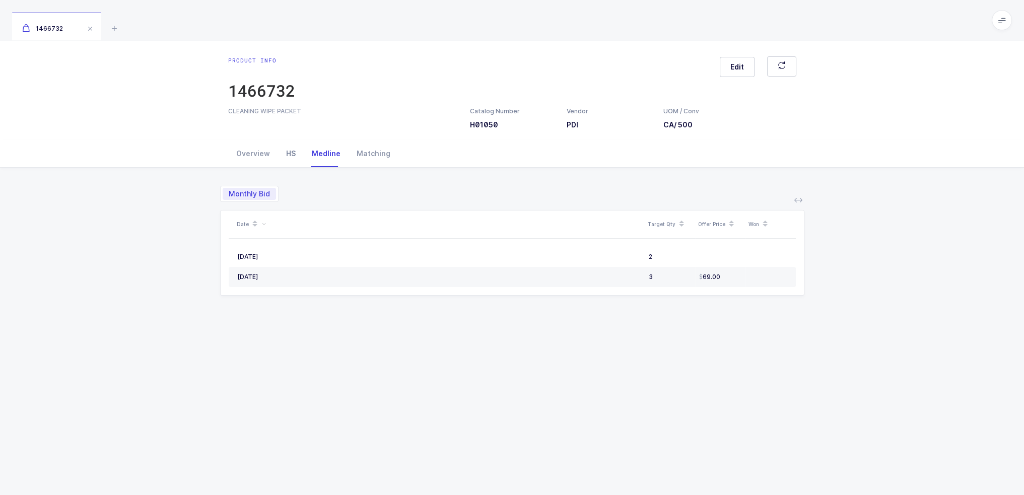
click at [283, 157] on div "HS" at bounding box center [291, 153] width 26 height 27
click at [255, 161] on div "Overview" at bounding box center [253, 153] width 50 height 27
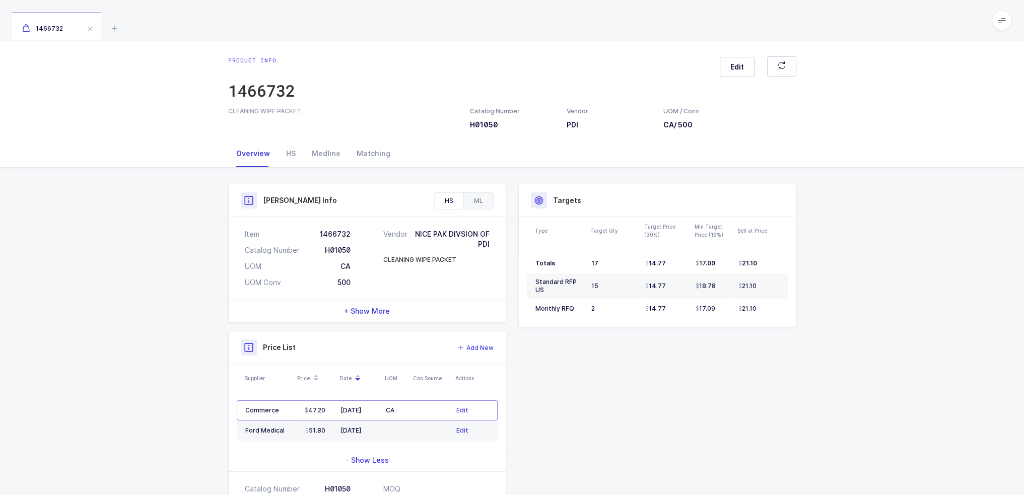
click at [483, 203] on div "ML" at bounding box center [478, 201] width 30 height 16
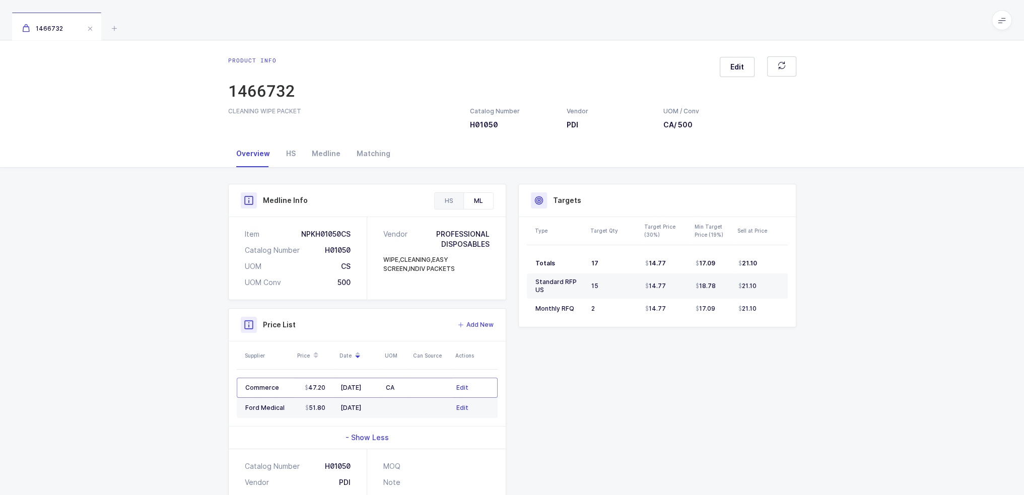
click at [459, 204] on div "HS" at bounding box center [449, 201] width 29 height 16
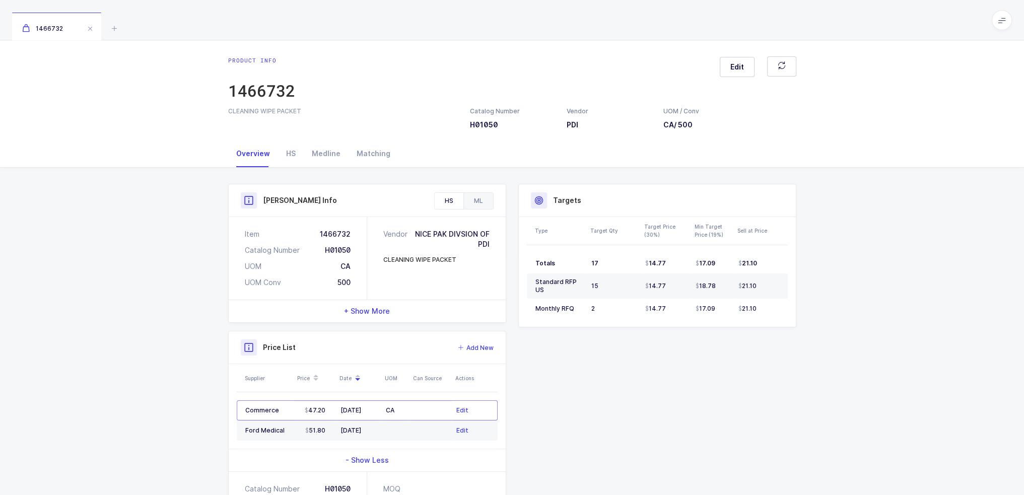
click at [477, 203] on div "ML" at bounding box center [478, 201] width 30 height 16
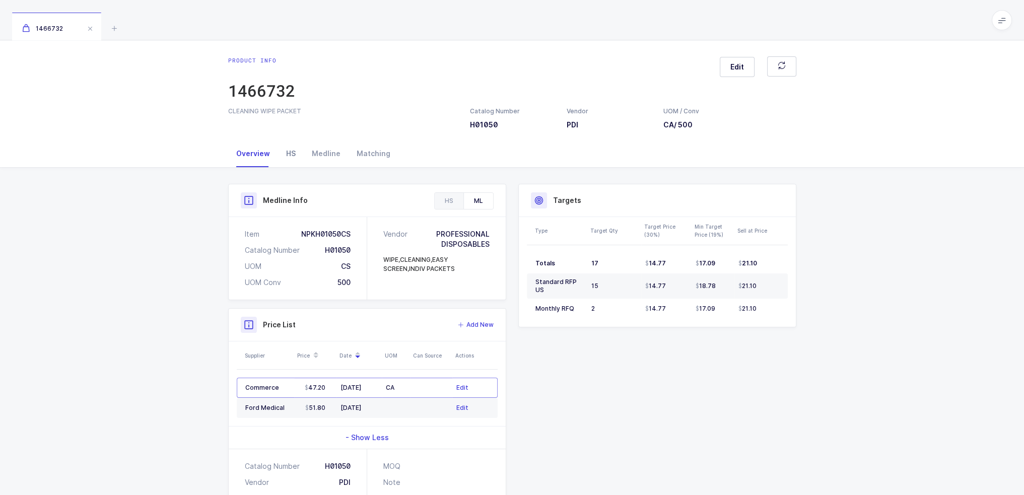
click at [282, 148] on div "HS" at bounding box center [291, 153] width 26 height 27
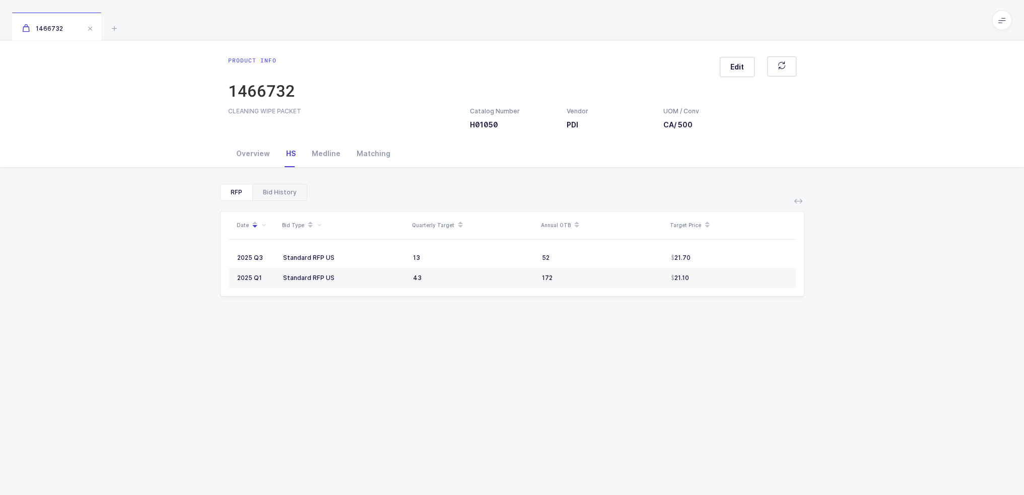
click at [275, 188] on div "Bid History" at bounding box center [279, 192] width 54 height 16
click at [225, 189] on div "RFP" at bounding box center [237, 192] width 32 height 16
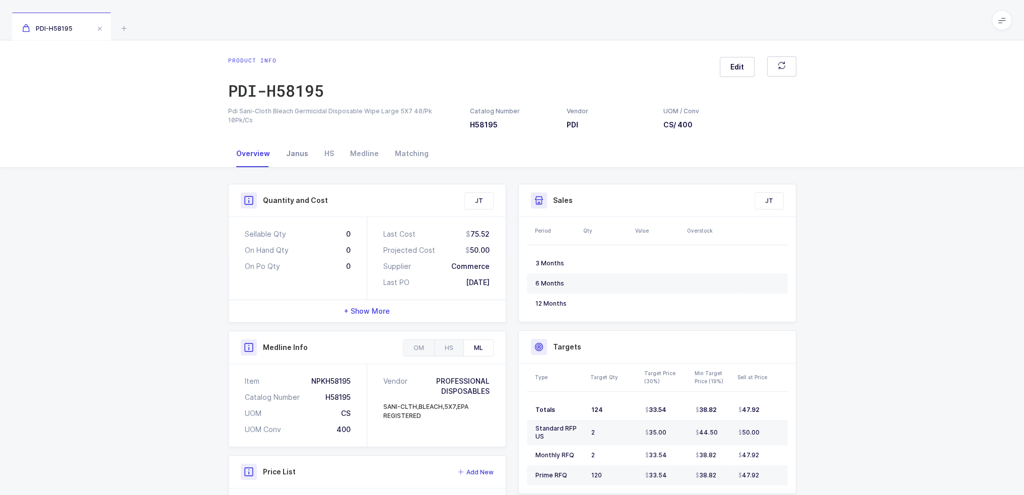
click at [294, 153] on div "Janus" at bounding box center [297, 153] width 38 height 27
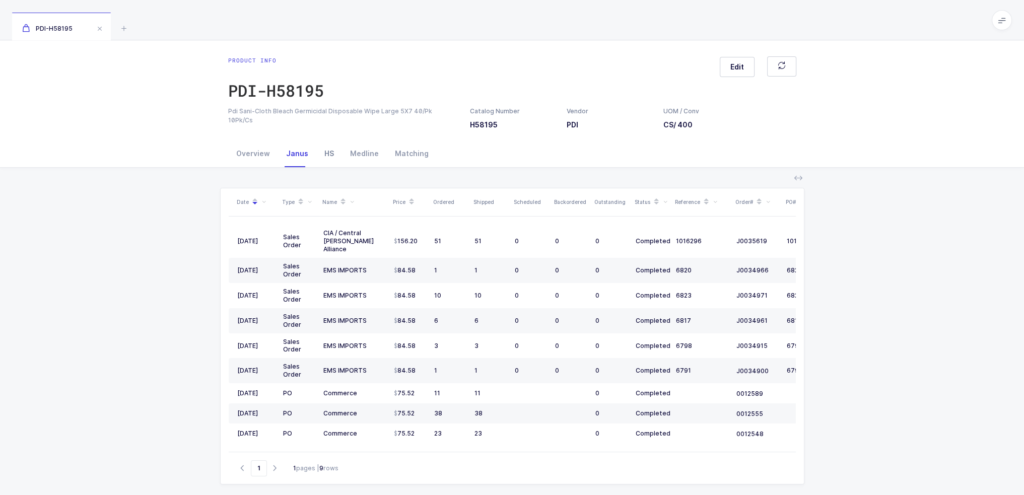
click at [319, 157] on div "HS" at bounding box center [329, 153] width 26 height 27
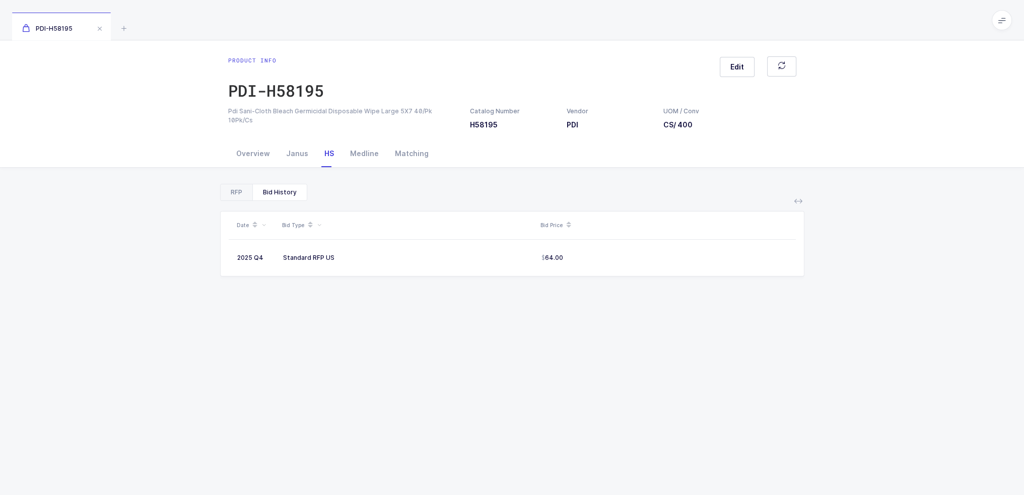
click at [238, 188] on div "RFP" at bounding box center [237, 192] width 32 height 16
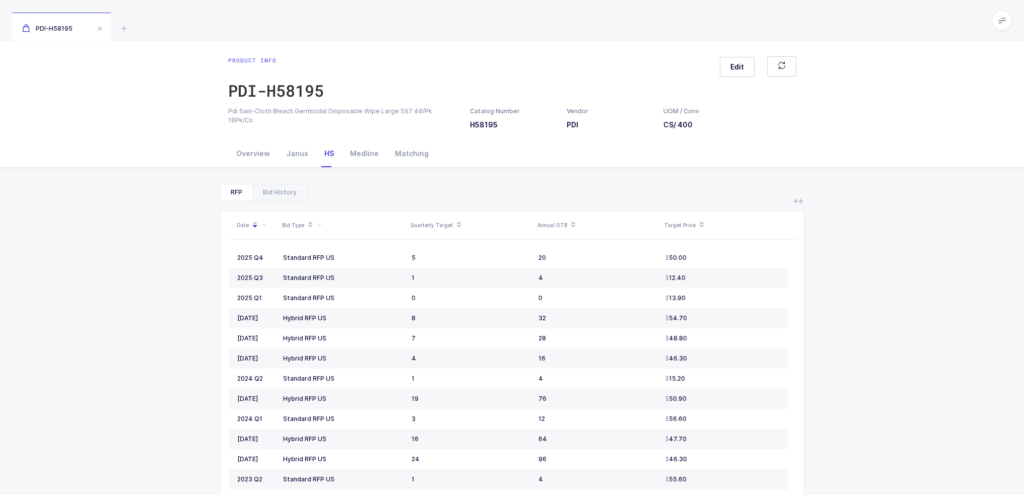
click at [304, 192] on div "RFP Bid History" at bounding box center [512, 192] width 584 height 17
click at [292, 195] on div "Bid History" at bounding box center [279, 192] width 54 height 16
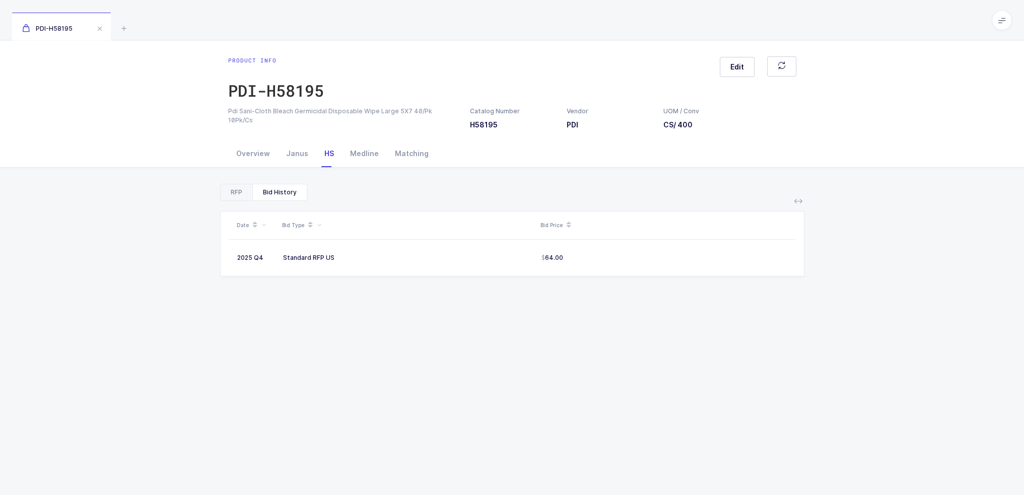
click at [242, 191] on div "RFP" at bounding box center [237, 192] width 32 height 16
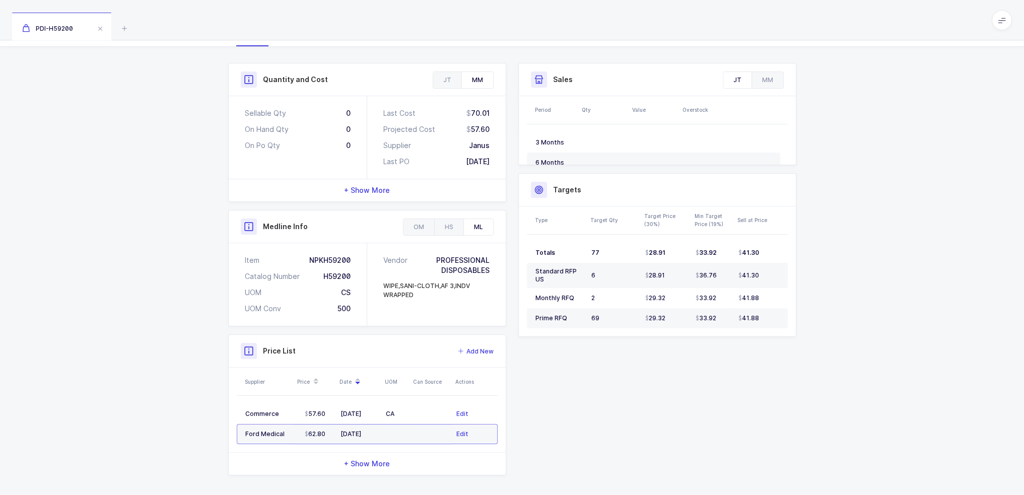
scroll to position [124, 0]
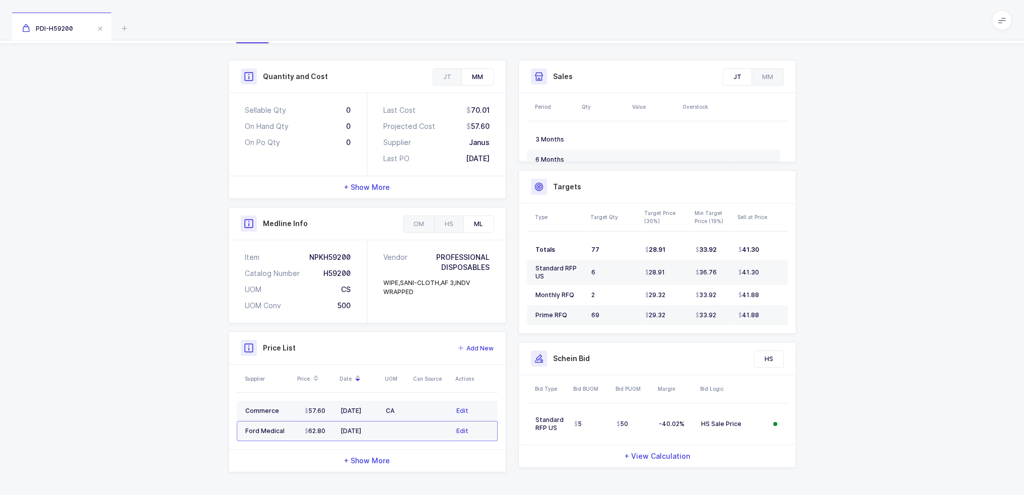
click at [431, 407] on td at bounding box center [431, 411] width 42 height 20
click at [466, 410] on span "Edit" at bounding box center [462, 411] width 12 height 10
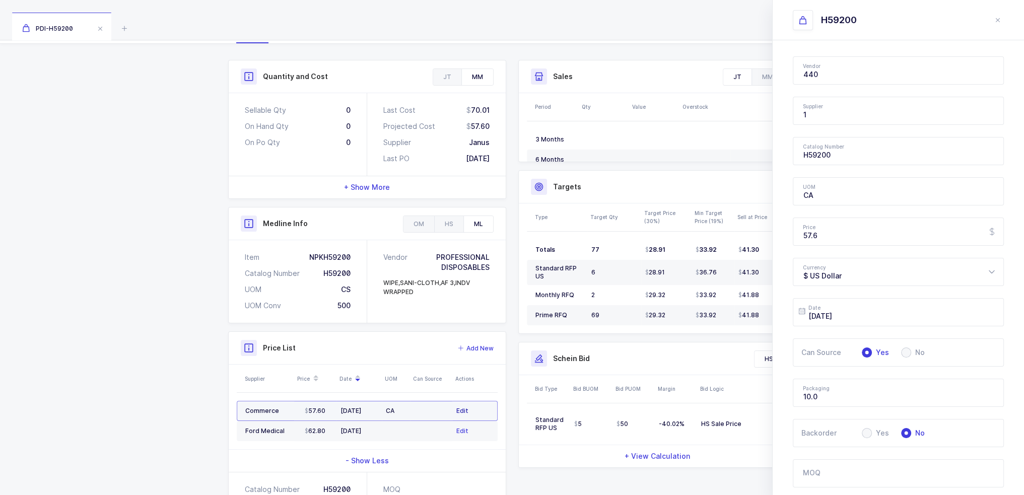
type input "PDI"
type input "Commerce"
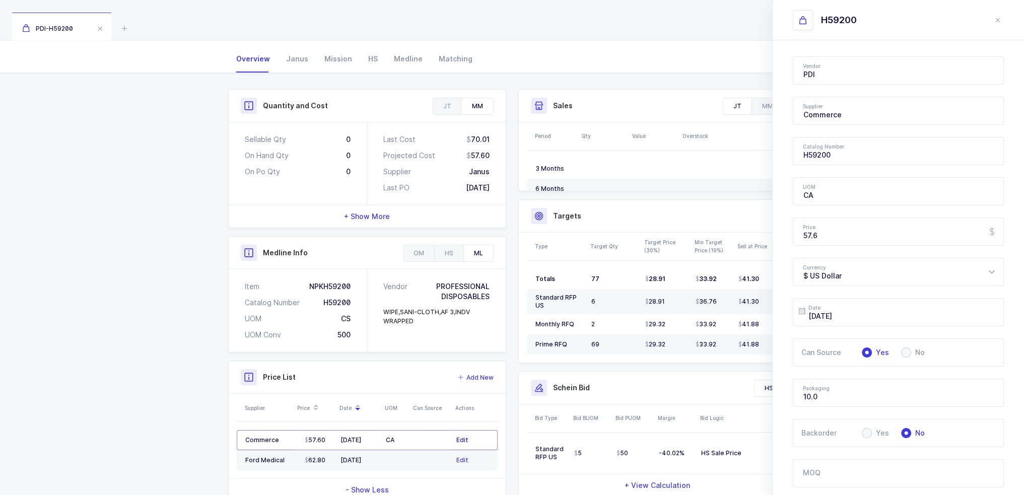
scroll to position [0, 0]
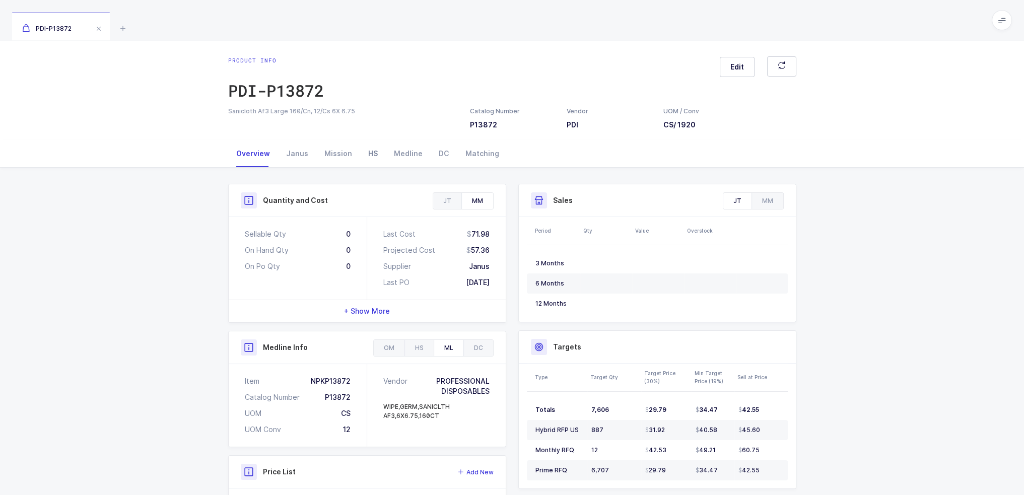
click at [369, 153] on div "HS" at bounding box center [373, 153] width 26 height 27
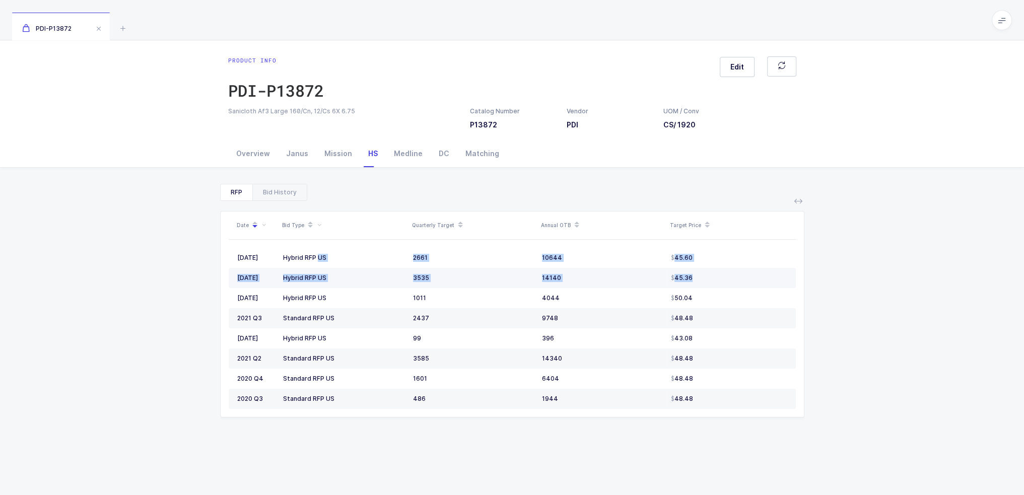
drag, startPoint x: 281, startPoint y: 257, endPoint x: 698, endPoint y: 281, distance: 418.1
click at [693, 282] on tbody "[DATE] Hybrid RFP US 2661 10644 45.60 [DATE] Hybrid RFP US 3535 14140 45.36 [DA…" at bounding box center [512, 328] width 567 height 161
click at [698, 281] on td "45.36" at bounding box center [731, 278] width 129 height 20
drag, startPoint x: 713, startPoint y: 278, endPoint x: 184, endPoint y: 239, distance: 530.7
click at [184, 239] on div "RFP Bid History Date Bid Type Quarterly Target Annual OTB Target Price 2025 Jul…" at bounding box center [512, 381] width 1008 height 427
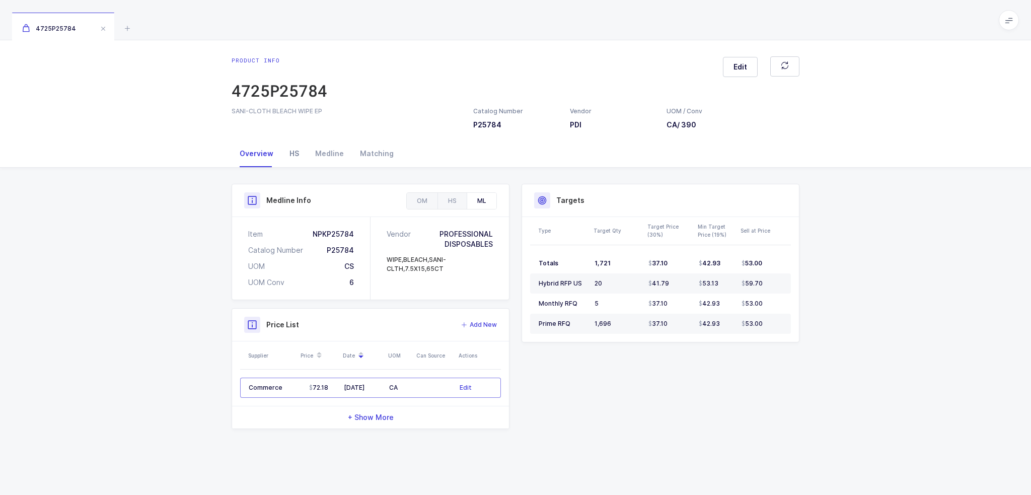
click at [291, 154] on div "HS" at bounding box center [294, 153] width 26 height 27
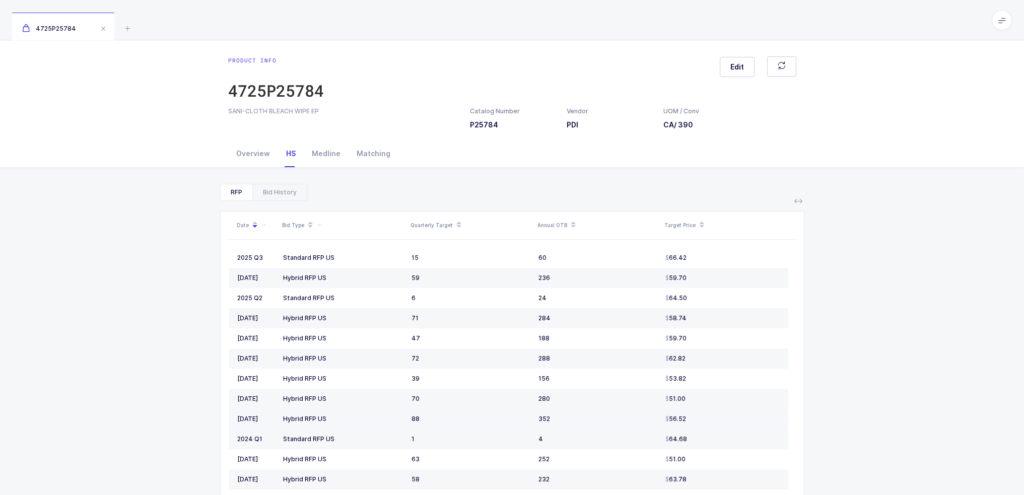
drag, startPoint x: 352, startPoint y: 275, endPoint x: 430, endPoint y: 424, distance: 167.3
click at [430, 424] on tbody "2025 Q3 Standard RFP US 15 60 66.42 [DATE] Hybrid RFP US 59 236 59.70 2025 Q2 S…" at bounding box center [508, 469] width 559 height 443
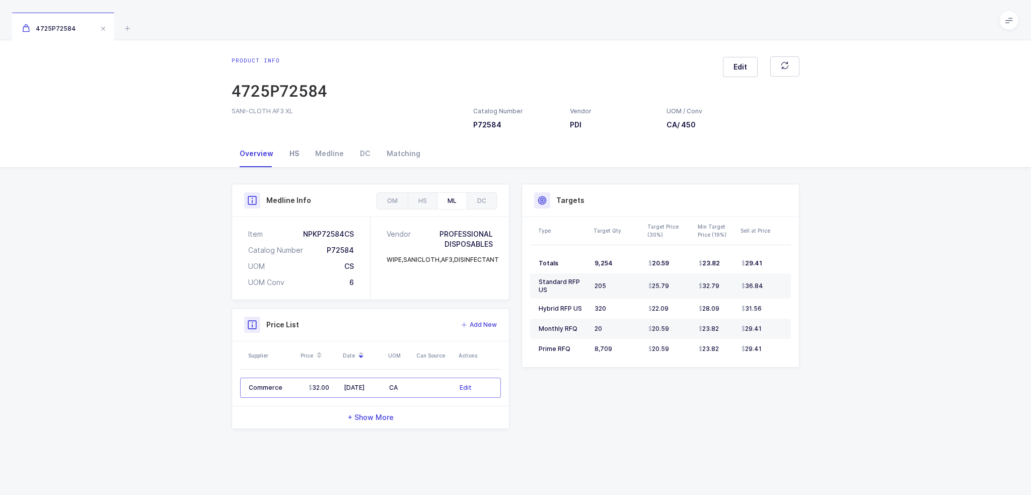
click at [296, 156] on div "HS" at bounding box center [294, 153] width 26 height 27
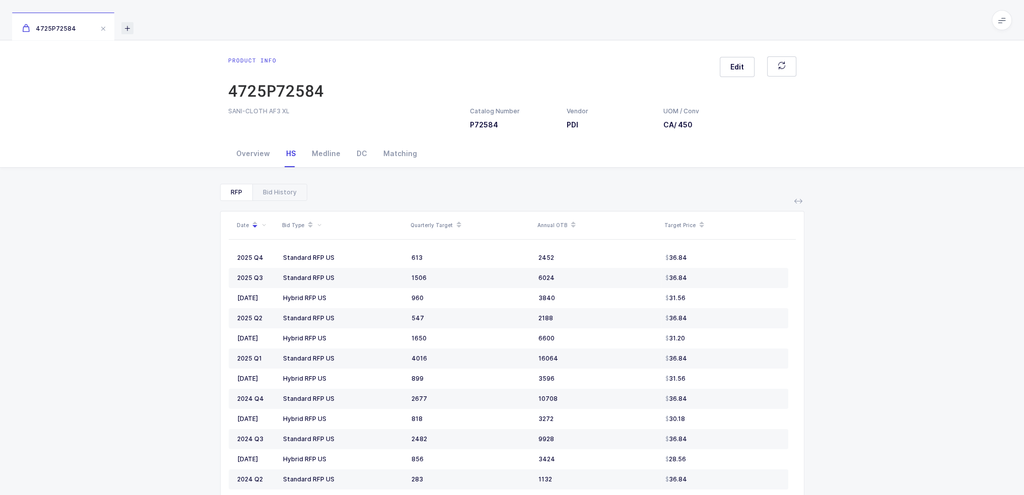
click at [127, 26] on icon at bounding box center [127, 28] width 12 height 12
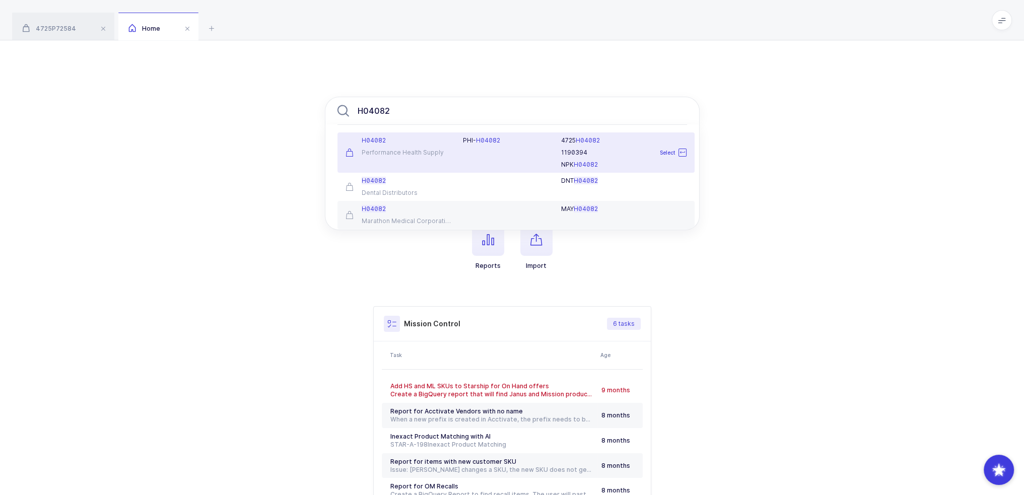
type input "H04082"
click at [427, 147] on div "H04082 Performance Health Supply" at bounding box center [398, 152] width 118 height 32
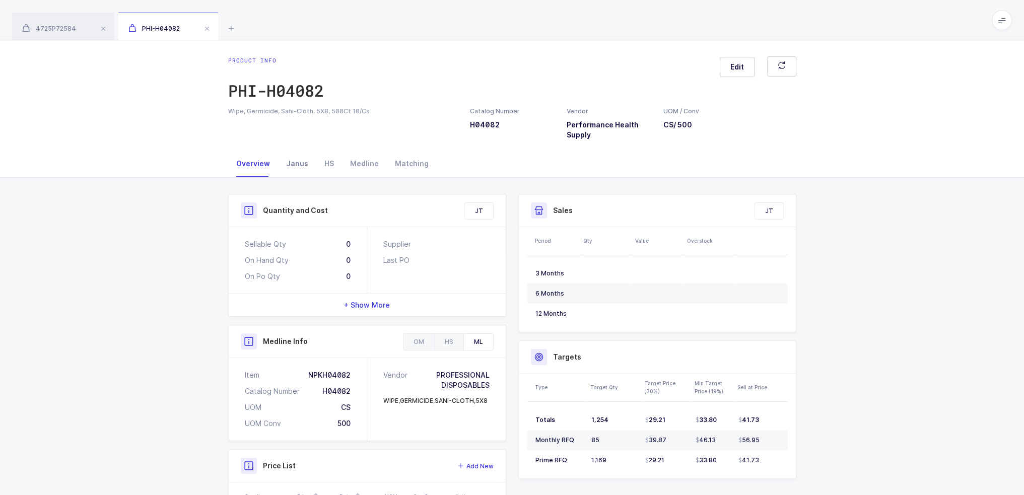
click at [302, 162] on div "Janus" at bounding box center [297, 163] width 38 height 27
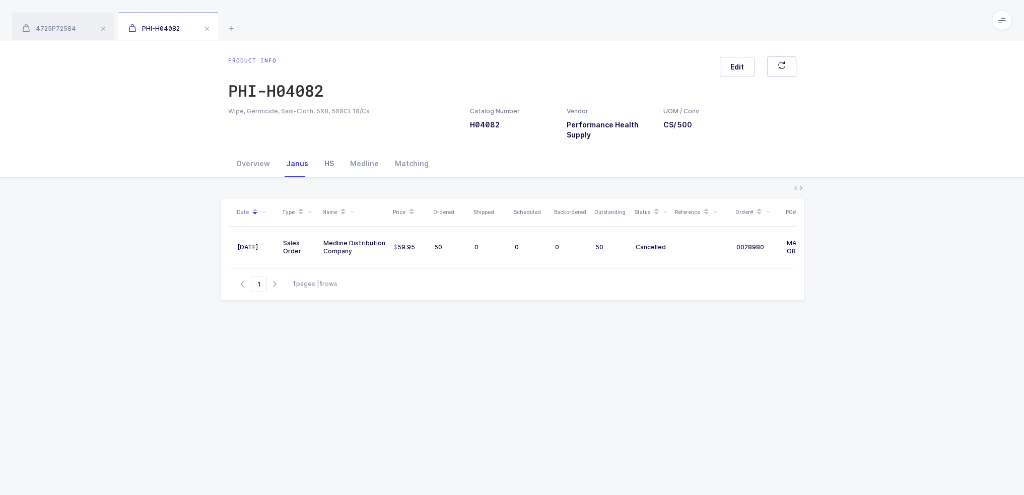
click at [319, 162] on div "HS" at bounding box center [329, 163] width 26 height 27
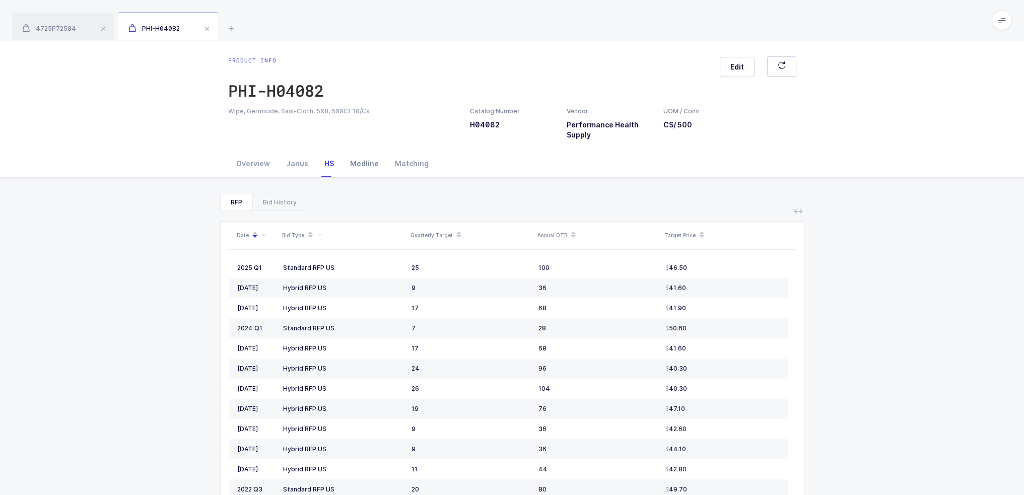
click at [373, 165] on div "Medline" at bounding box center [364, 163] width 45 height 27
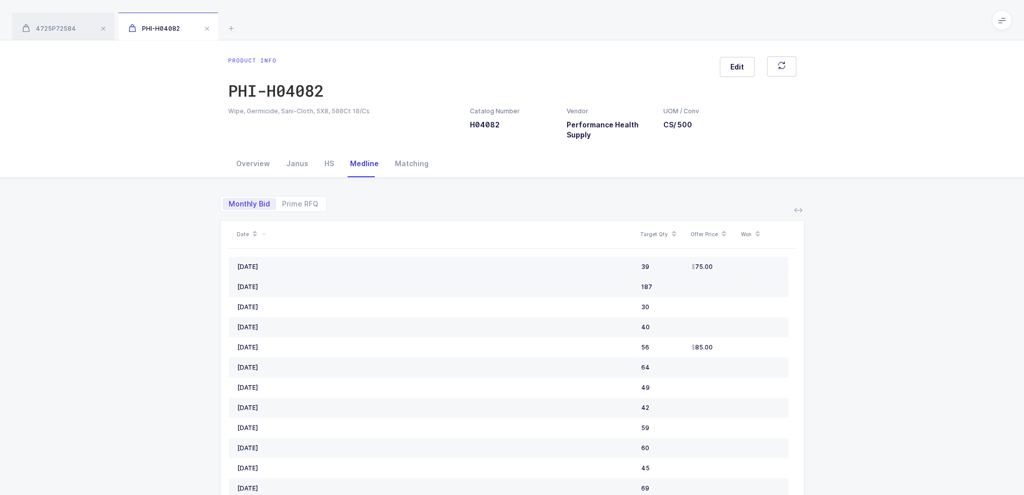
drag, startPoint x: 737, startPoint y: 263, endPoint x: 364, endPoint y: 267, distance: 372.6
click at [364, 267] on tr "[DATE] 39 75.00" at bounding box center [508, 267] width 559 height 20
click at [227, 28] on icon at bounding box center [231, 28] width 12 height 12
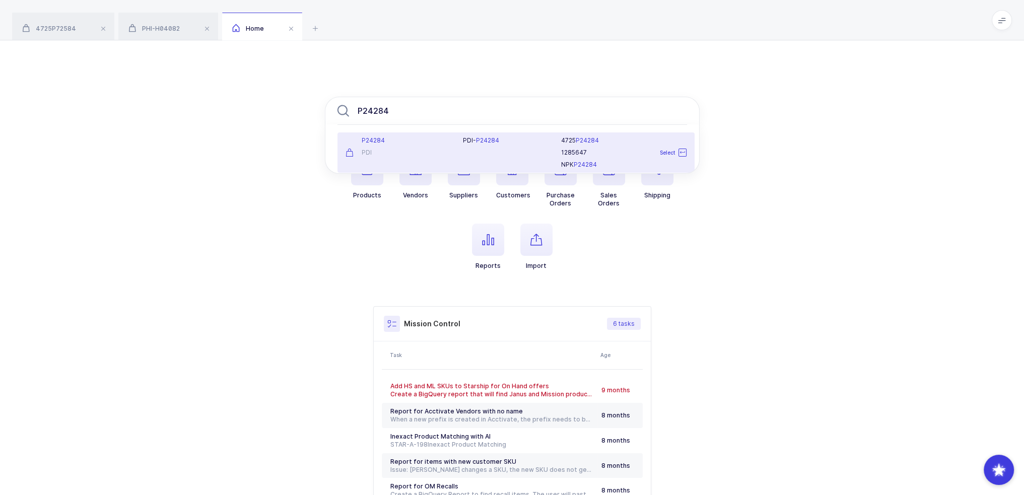
type input "P24284"
click at [422, 158] on div "P24284 PDI" at bounding box center [398, 152] width 118 height 32
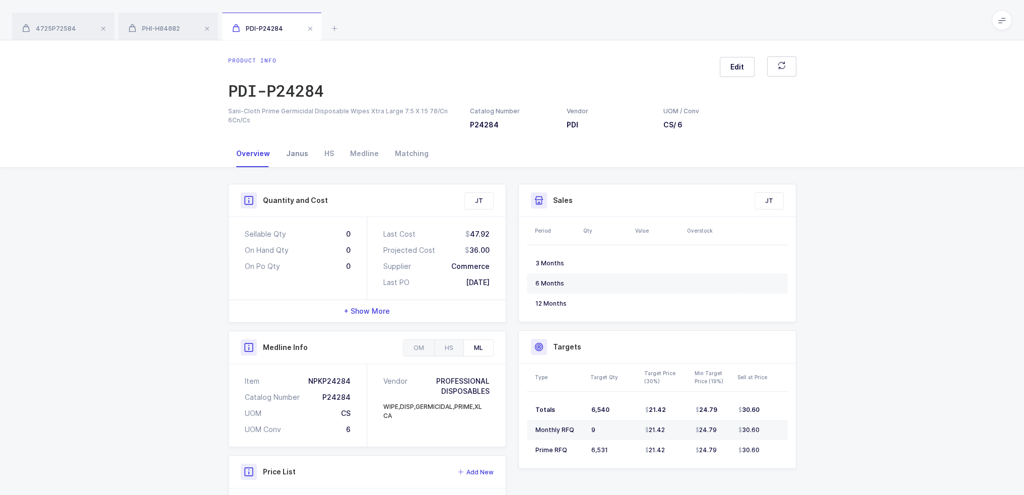
click at [302, 153] on div "Janus" at bounding box center [297, 153] width 38 height 27
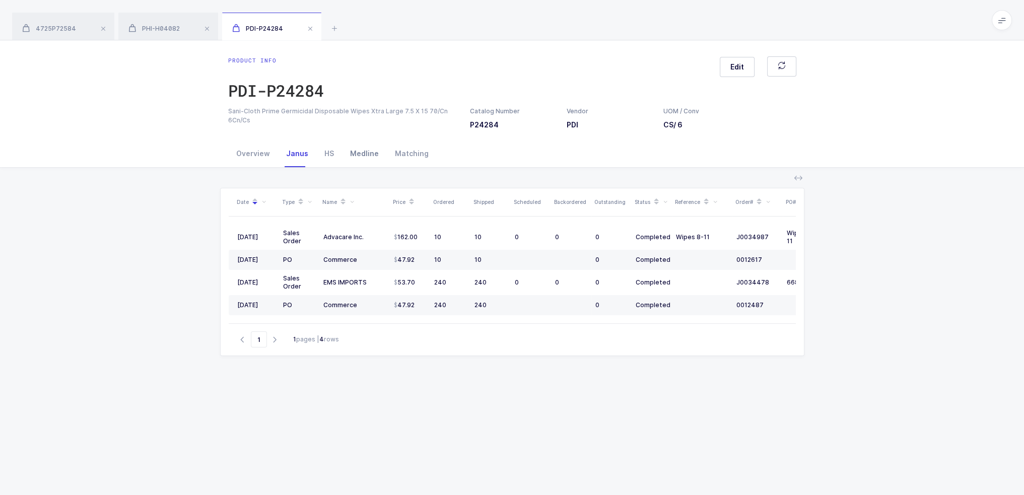
click at [363, 153] on div "Medline" at bounding box center [364, 153] width 45 height 27
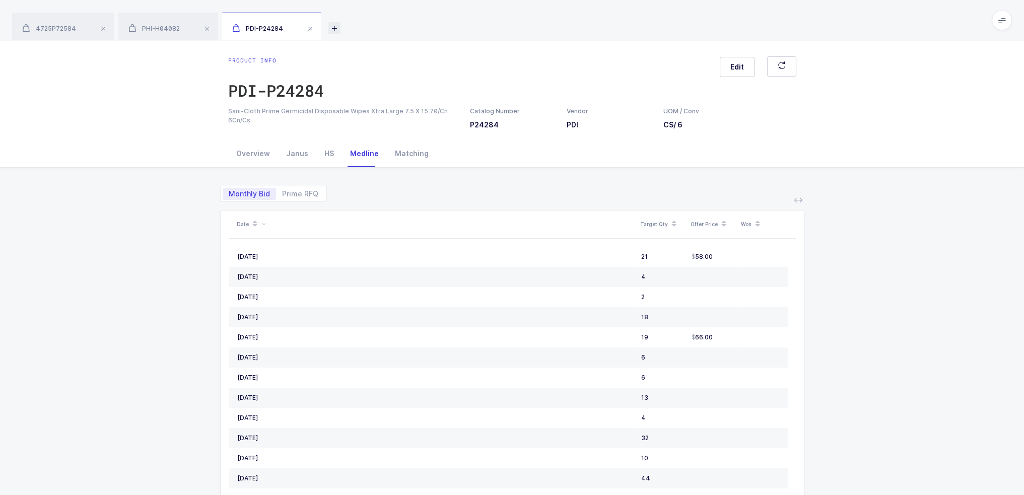
click at [336, 29] on icon at bounding box center [334, 28] width 12 height 12
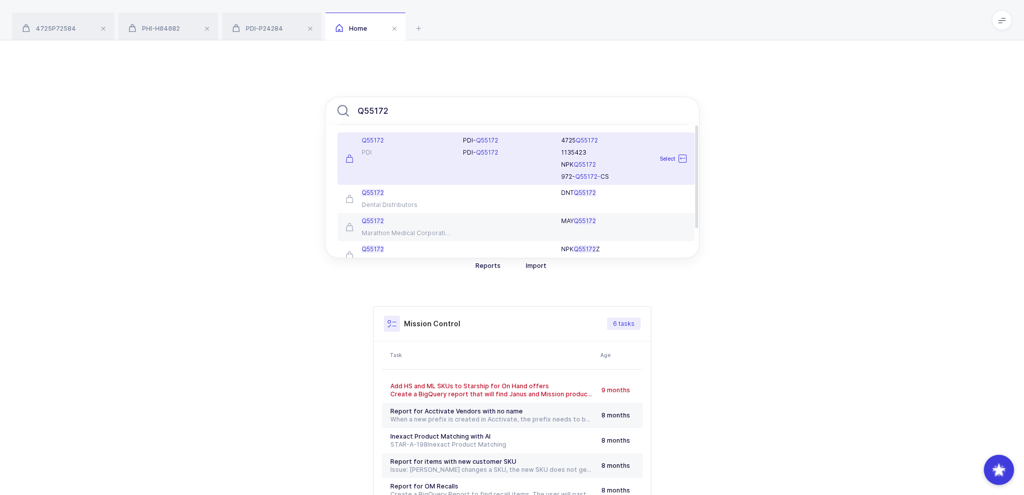
type input "Q55172"
click at [425, 153] on div "PDI" at bounding box center [398, 153] width 106 height 8
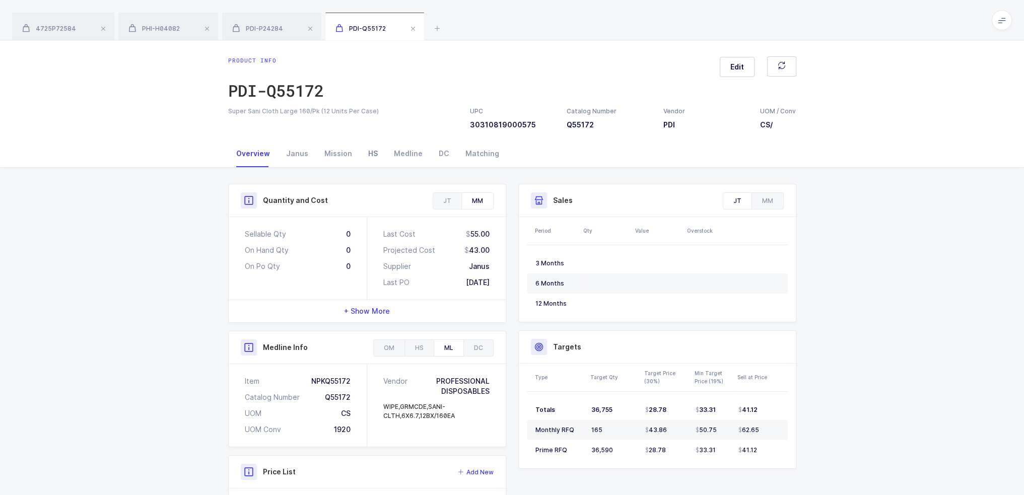
click at [366, 155] on div "HS" at bounding box center [373, 153] width 26 height 27
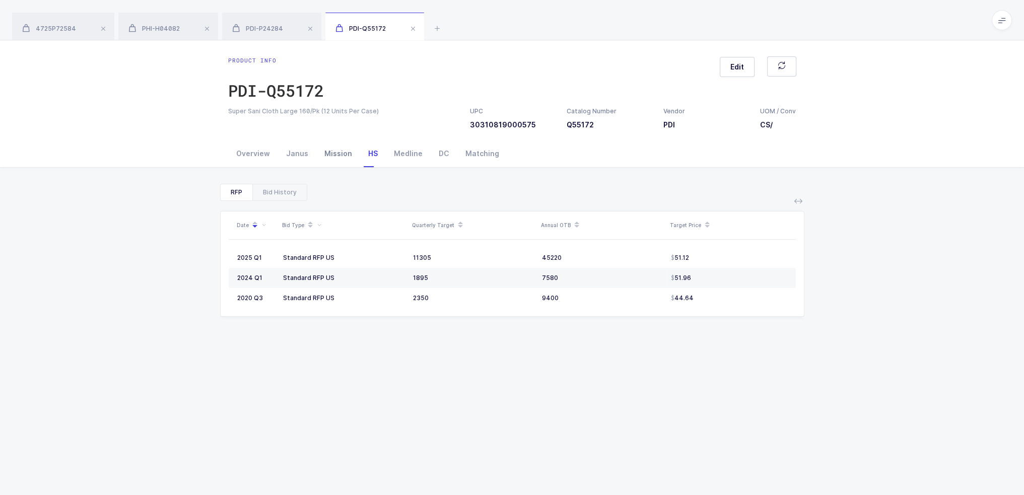
click at [318, 152] on div "Mission" at bounding box center [338, 153] width 44 height 27
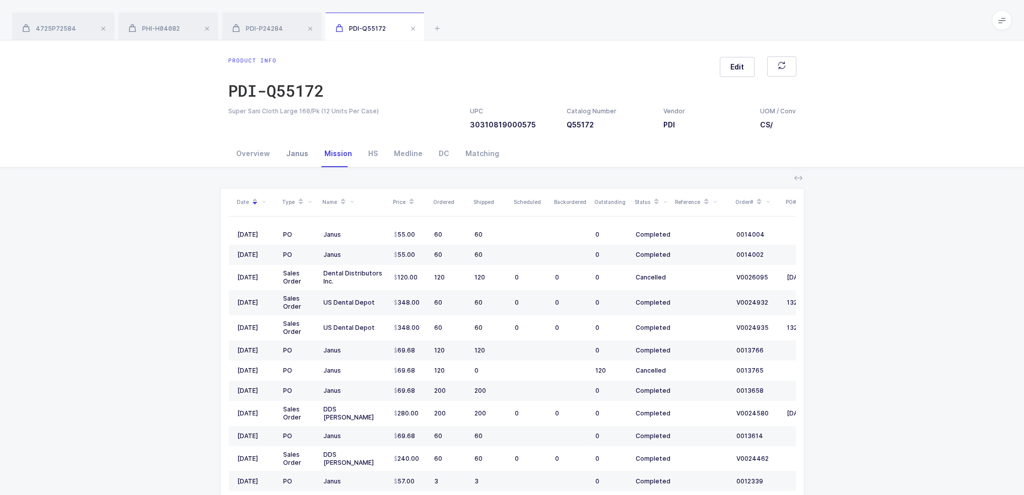
click at [302, 153] on div "Janus" at bounding box center [297, 153] width 38 height 27
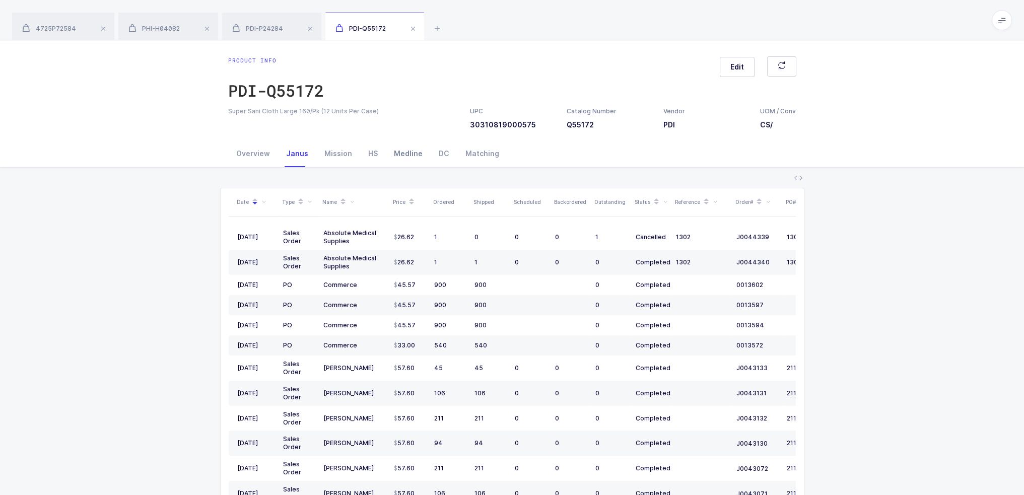
click at [386, 150] on div "Medline" at bounding box center [408, 153] width 45 height 27
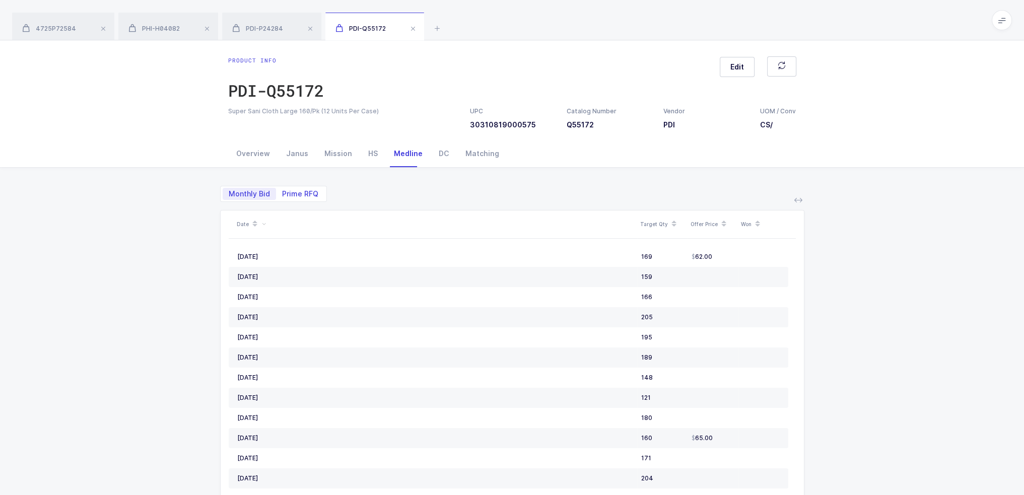
click at [312, 193] on span "Prime RFQ" at bounding box center [300, 193] width 36 height 7
click at [282, 193] on input "Prime RFQ" at bounding box center [279, 191] width 7 height 7
radio input "true"
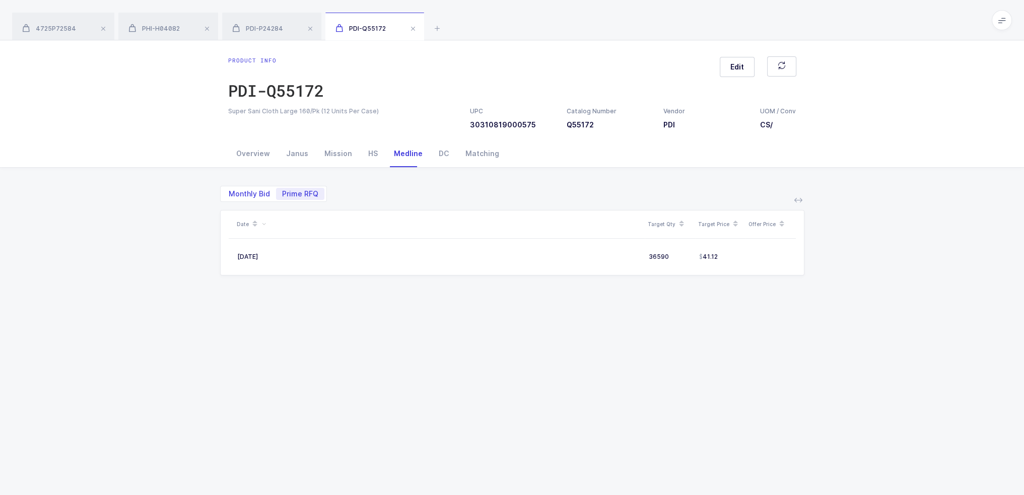
click at [260, 191] on span "Monthly Bid" at bounding box center [249, 193] width 41 height 7
click at [229, 191] on input "Monthly Bid" at bounding box center [226, 191] width 7 height 7
radio input "true"
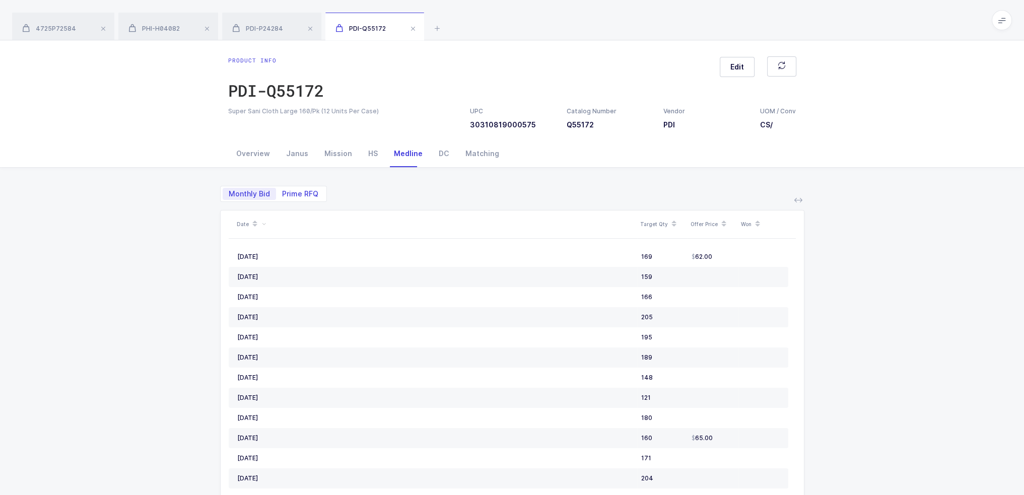
click at [286, 189] on span "Prime RFQ" at bounding box center [300, 194] width 48 height 12
click at [282, 189] on input "Prime RFQ" at bounding box center [279, 191] width 7 height 7
radio input "true"
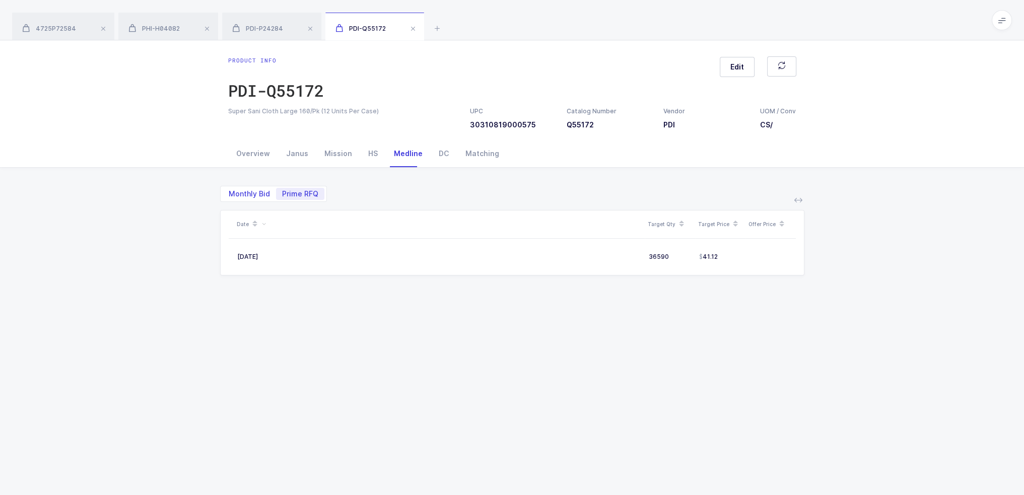
click at [246, 198] on span "Monthly Bid" at bounding box center [249, 194] width 53 height 12
click at [229, 194] on input "Monthly Bid" at bounding box center [226, 191] width 7 height 7
radio input "true"
radio input "false"
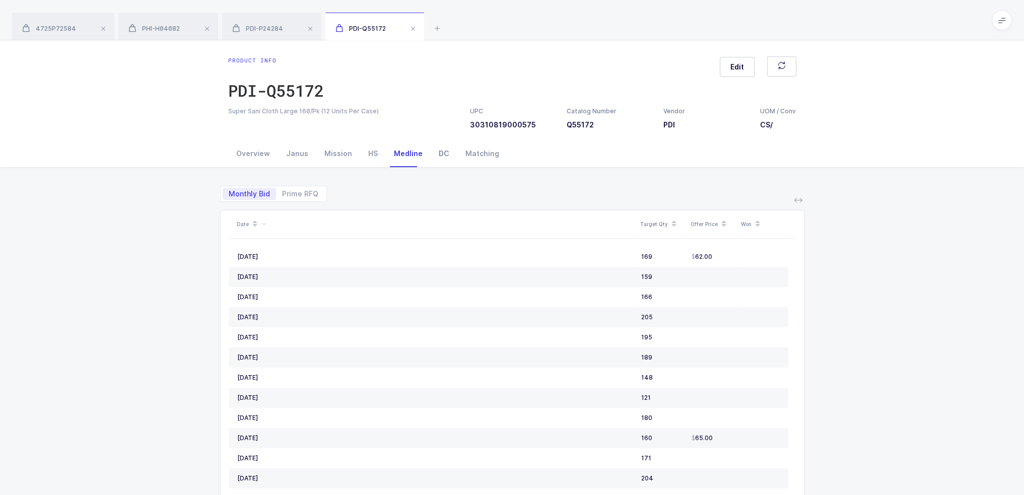
click at [437, 149] on div "DC" at bounding box center [444, 153] width 27 height 27
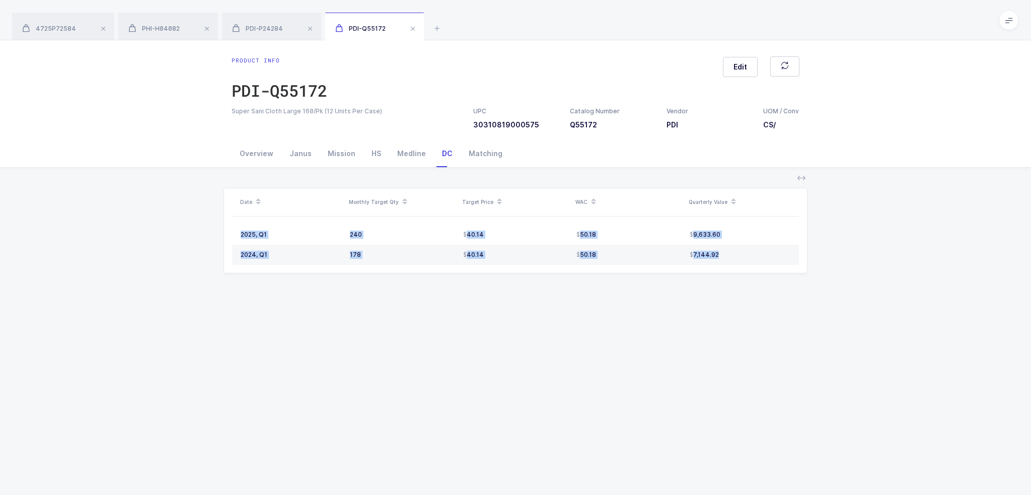
drag, startPoint x: 738, startPoint y: 255, endPoint x: 740, endPoint y: 326, distance: 71.5
click at [740, 326] on div "Product info PDI-Q55172 Edit Super Sani Cloth Large 160/Pk (12 Units Per Case) …" at bounding box center [515, 267] width 1031 height 455
drag, startPoint x: 740, startPoint y: 326, endPoint x: 682, endPoint y: 320, distance: 58.7
click at [682, 320] on div "Product info PDI-Q55172 Edit Super Sani Cloth Large 160/Pk (12 Units Per Case) …" at bounding box center [515, 267] width 1031 height 455
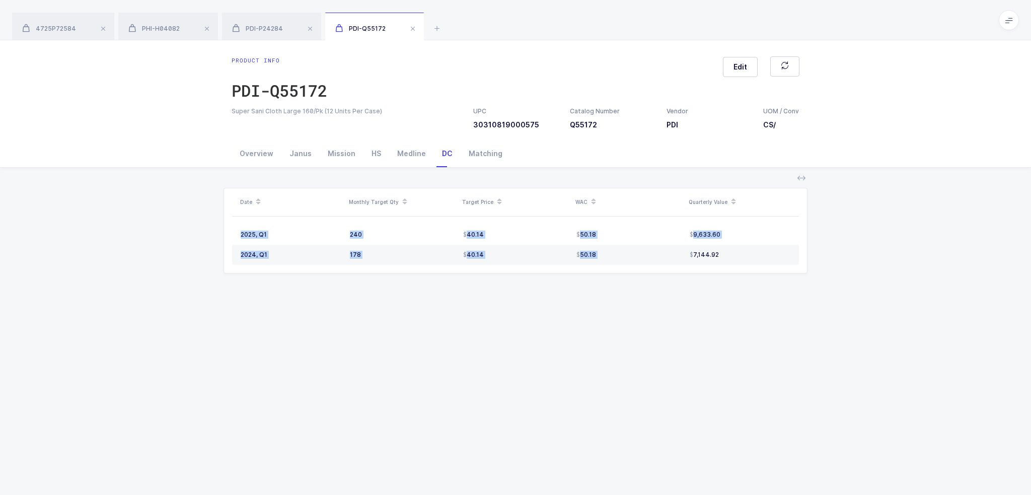
click at [682, 320] on div "Product info PDI-Q55172 Edit Super Sani Cloth Large 160/Pk (12 Units Per Case) …" at bounding box center [515, 267] width 1031 height 455
click at [470, 159] on div "Matching" at bounding box center [486, 153] width 50 height 27
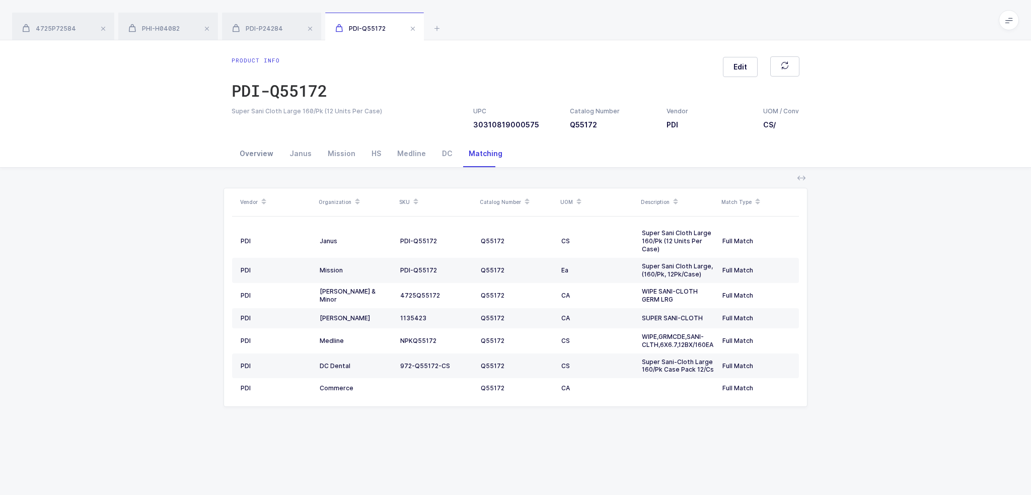
click at [276, 154] on div "Overview" at bounding box center [257, 153] width 50 height 27
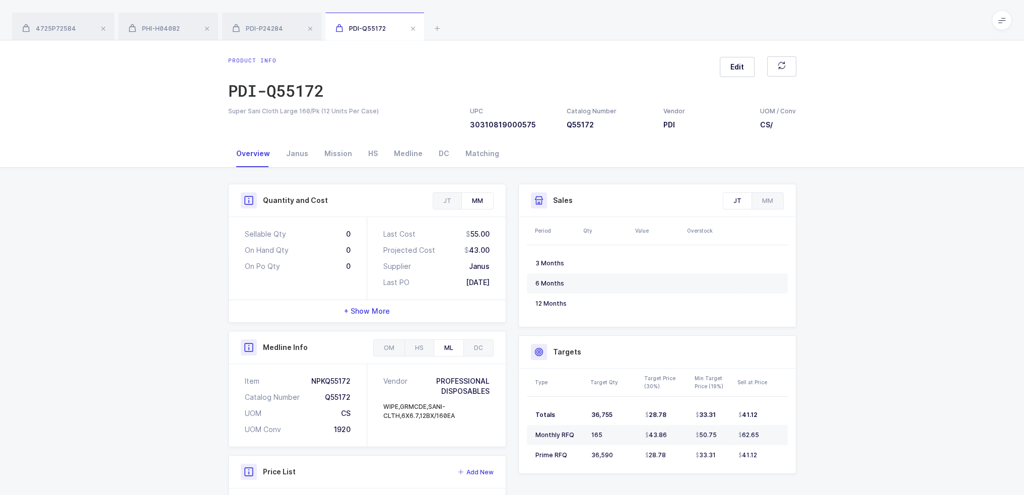
click at [260, 159] on div "Overview" at bounding box center [253, 153] width 50 height 27
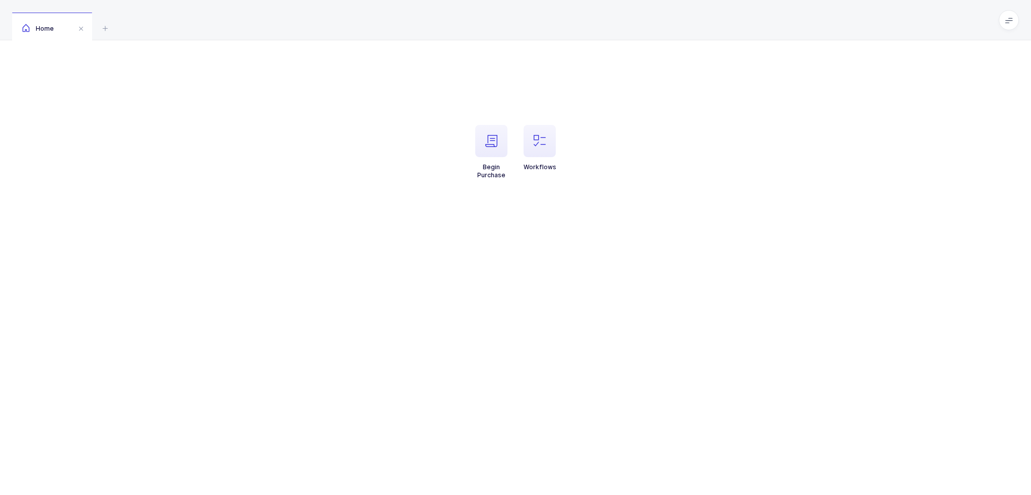
click at [560, 154] on li "Workflows" at bounding box center [540, 152] width 48 height 54
click at [547, 154] on span "button" at bounding box center [540, 141] width 32 height 32
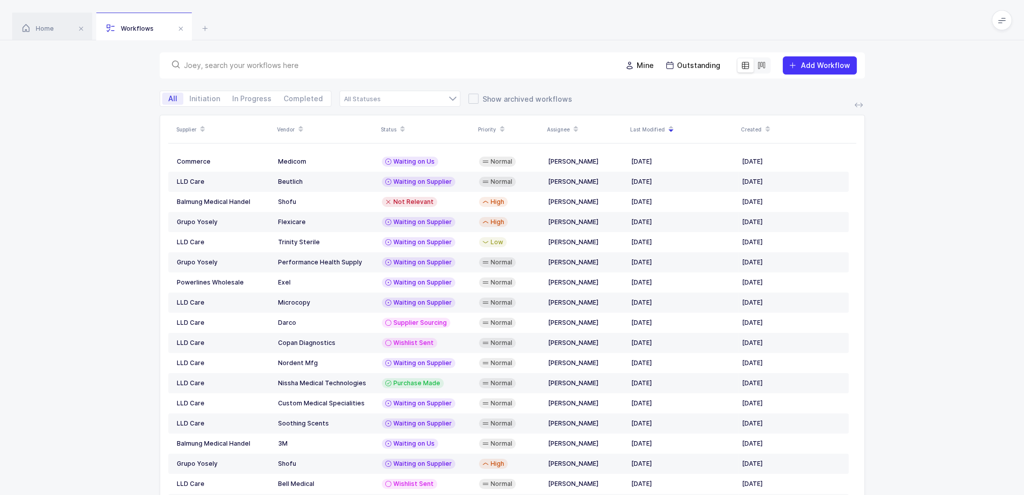
click at [410, 70] on div at bounding box center [391, 65] width 446 height 14
click at [411, 60] on input "text" at bounding box center [396, 65] width 425 height 10
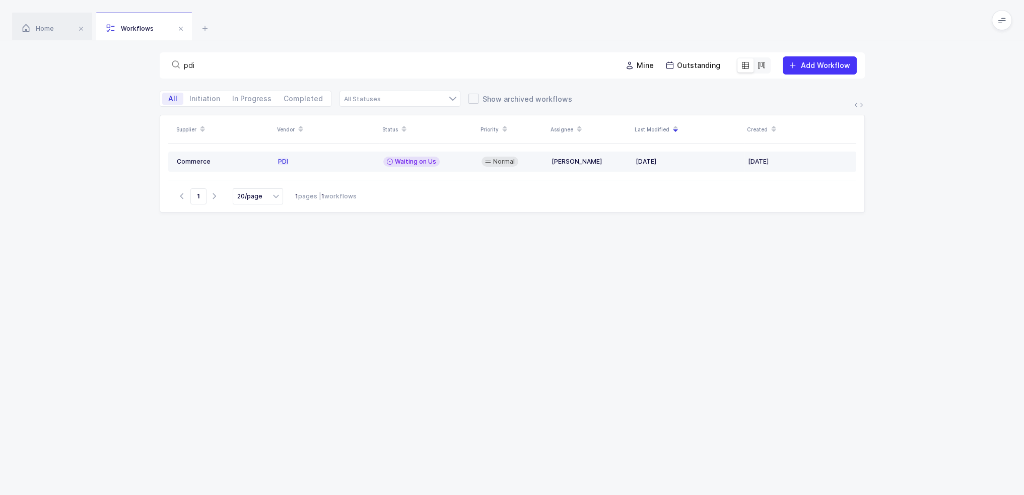
type input "pdi"
click at [416, 159] on span "Waiting on Us" at bounding box center [415, 162] width 41 height 8
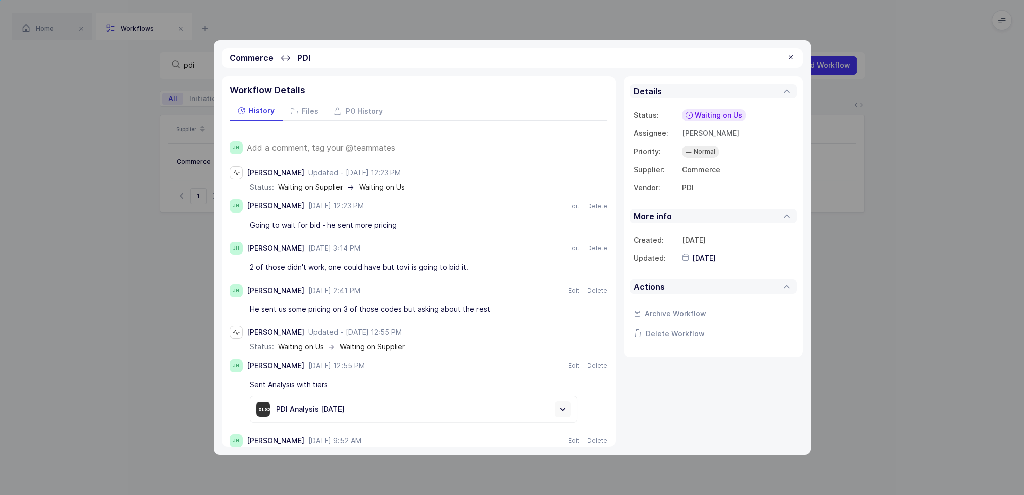
click at [373, 145] on span "Add a comment, tag your @teammates" at bounding box center [321, 147] width 149 height 9
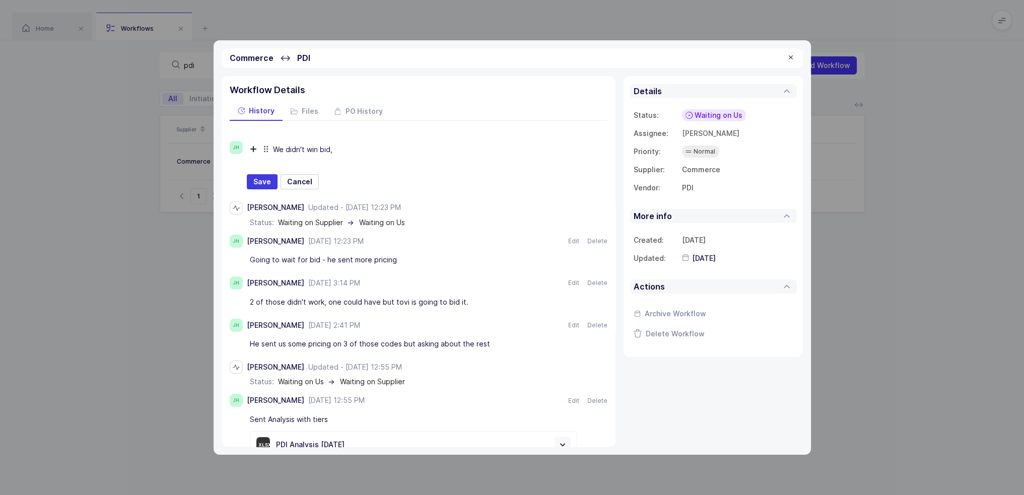
click at [363, 147] on div "We didn't win bid," at bounding box center [436, 149] width 327 height 17
click at [253, 174] on button "Save" at bounding box center [262, 181] width 31 height 15
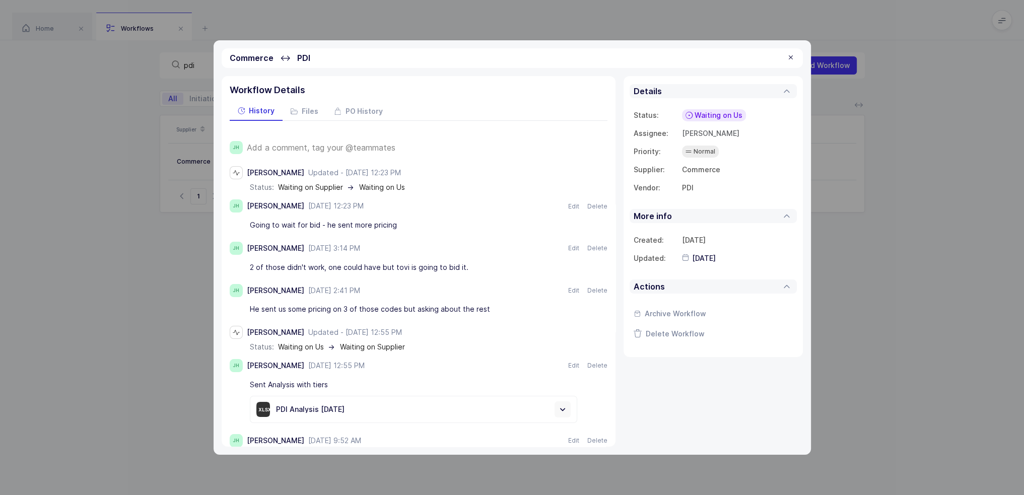
type input "2025-09-17"
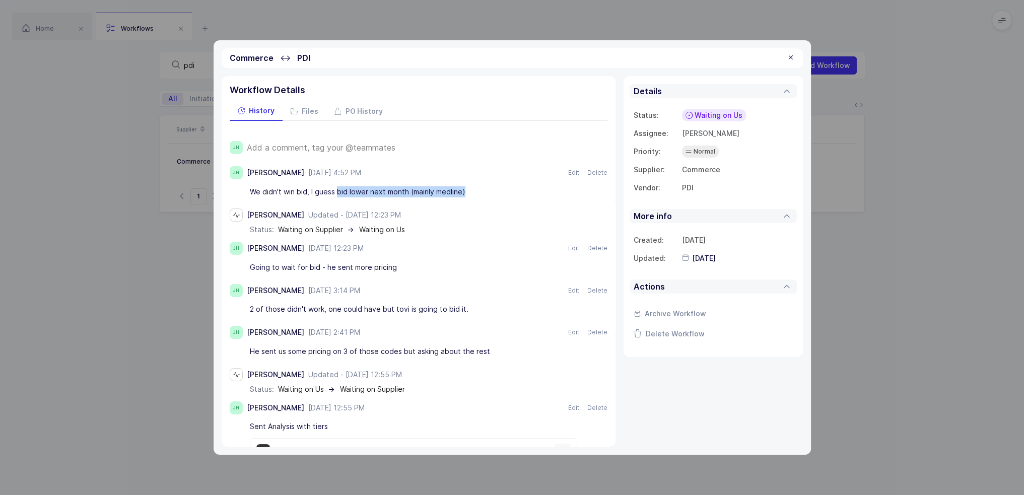
drag, startPoint x: 337, startPoint y: 194, endPoint x: 505, endPoint y: 195, distance: 167.7
click at [505, 195] on div "We didn't win bid, I guess bid lower next month (mainly medline)" at bounding box center [413, 191] width 327 height 17
click at [793, 57] on div at bounding box center [791, 57] width 8 height 9
